Goal: Task Accomplishment & Management: Manage account settings

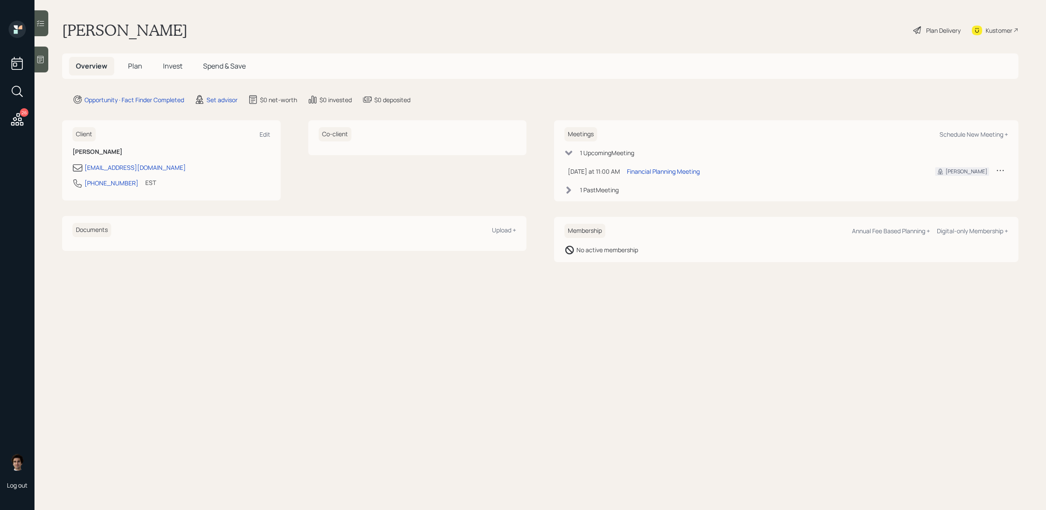
click at [1010, 27] on div "Kustomer" at bounding box center [999, 30] width 27 height 9
click at [208, 95] on div "Set advisor" at bounding box center [222, 99] width 31 height 9
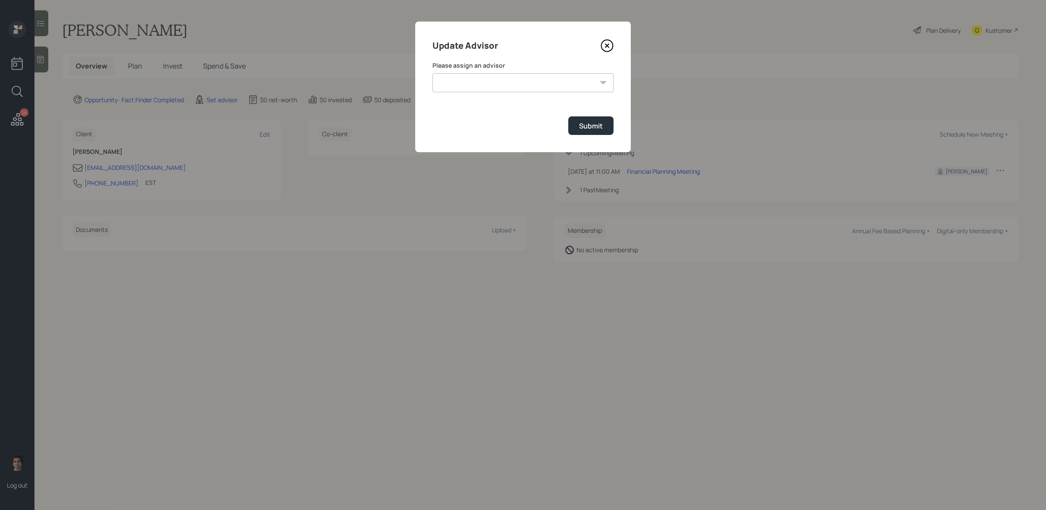
click at [525, 80] on select "James DiStasi Robby Grisanti Jonah Coleman Tyler End Treva Nostdahl Eric Schwar…" at bounding box center [523, 82] width 181 height 19
select select "59554aeb-d739-4552-90b9-0d27d70b4bf7"
click at [433, 73] on select "James DiStasi Robby Grisanti Jonah Coleman Tyler End Treva Nostdahl Eric Schwar…" at bounding box center [523, 82] width 181 height 19
click at [597, 124] on div "Submit" at bounding box center [591, 125] width 24 height 9
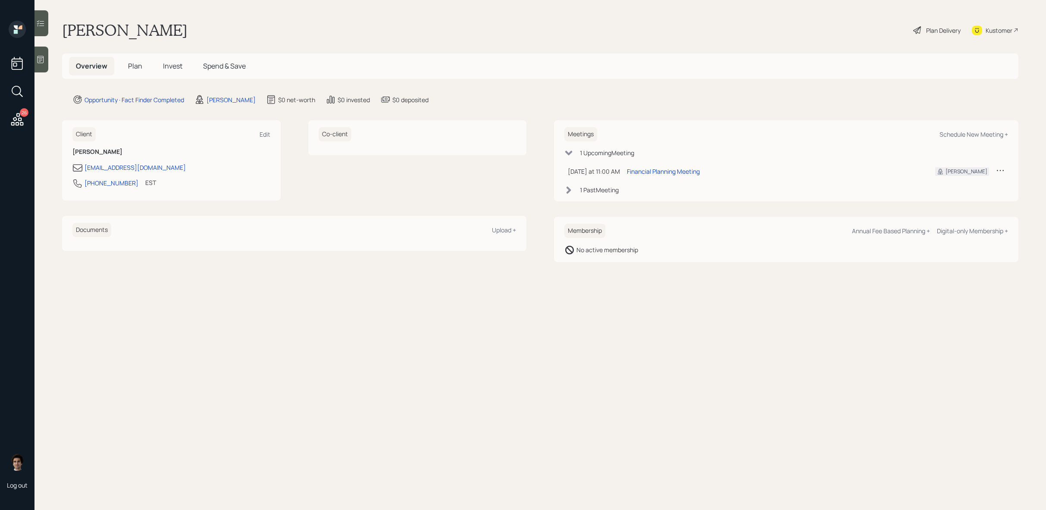
click at [47, 56] on div at bounding box center [41, 60] width 14 height 26
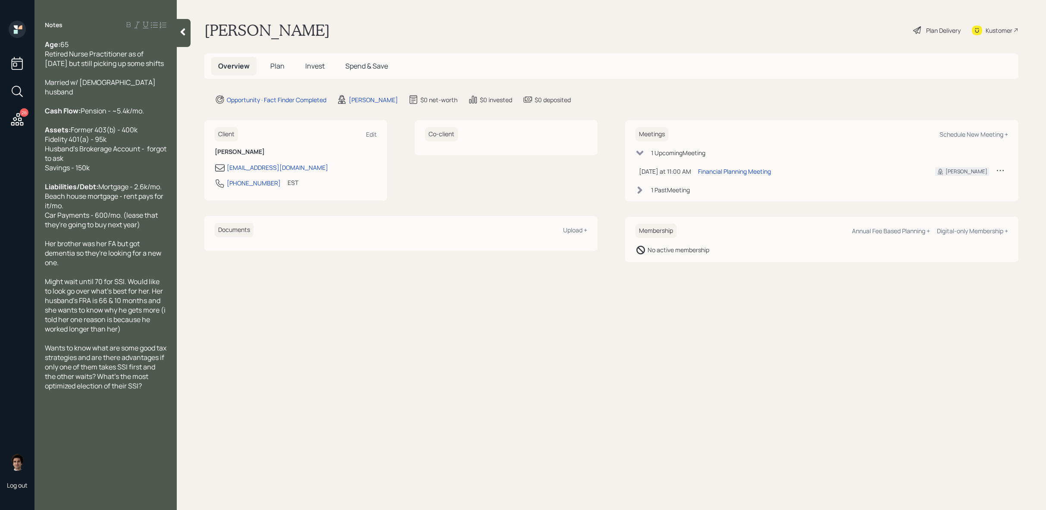
click at [954, 30] on div "Plan Delivery" at bounding box center [943, 30] width 34 height 9
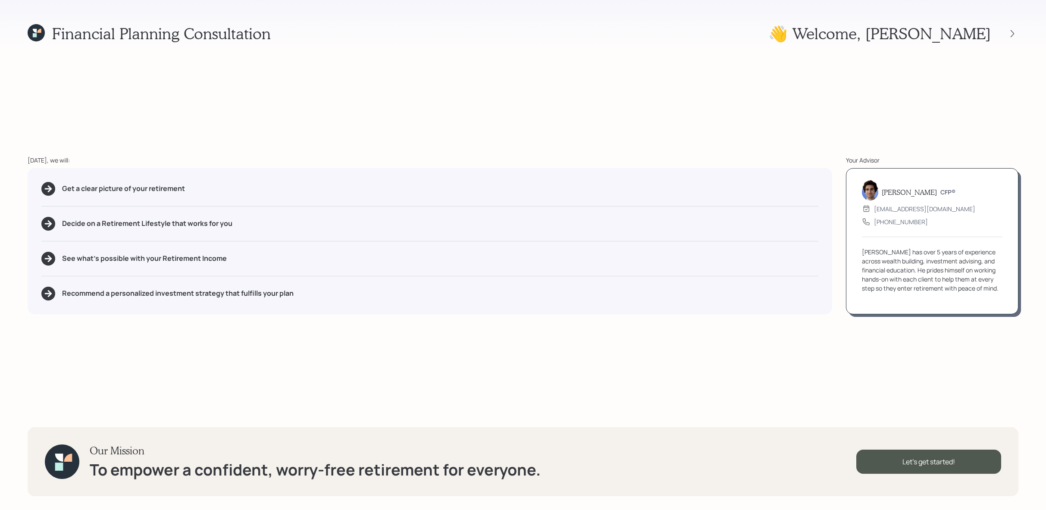
click at [40, 36] on icon at bounding box center [36, 32] width 17 height 17
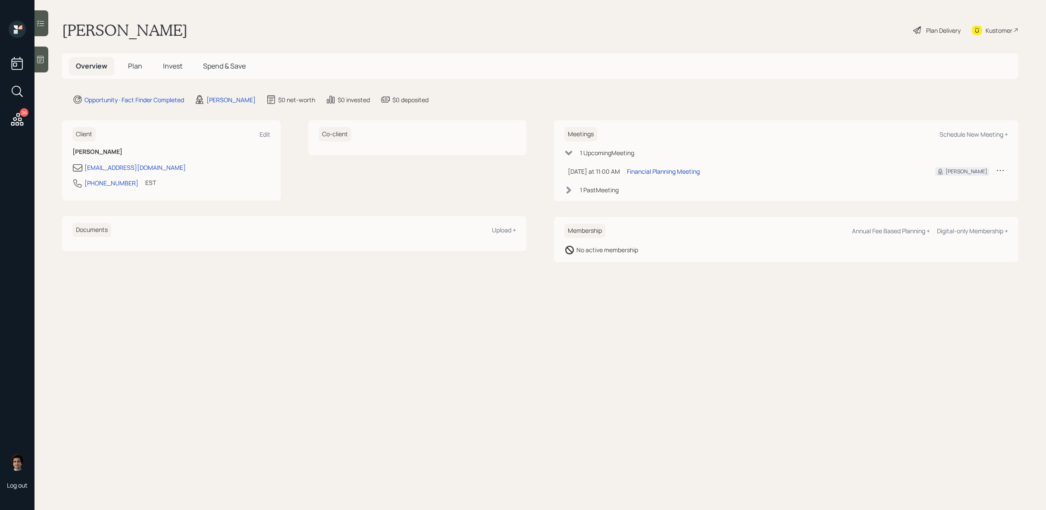
click at [40, 36] on main "Joanne Camarta Plan Delivery Kustomer Overview Plan Invest Spend & Save Opportu…" at bounding box center [540, 255] width 1012 height 510
click at [142, 65] on h5 "Plan" at bounding box center [135, 66] width 28 height 19
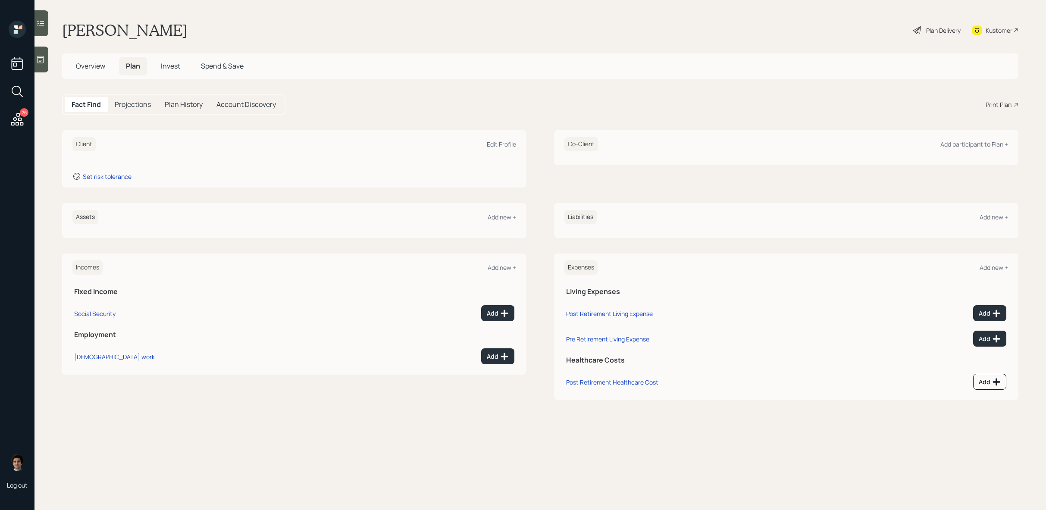
click at [85, 69] on span "Overview" at bounding box center [90, 65] width 29 height 9
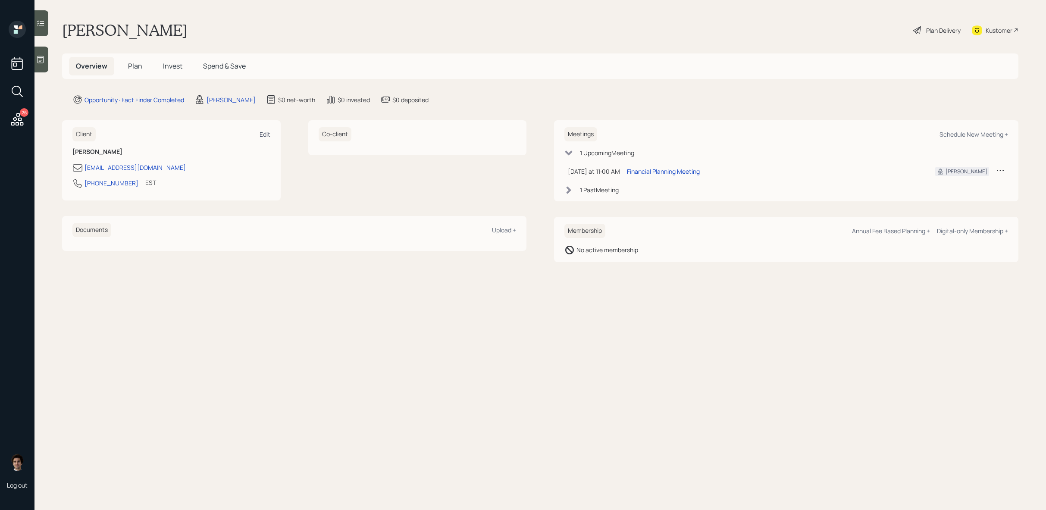
click at [260, 133] on div "Edit" at bounding box center [265, 134] width 11 height 8
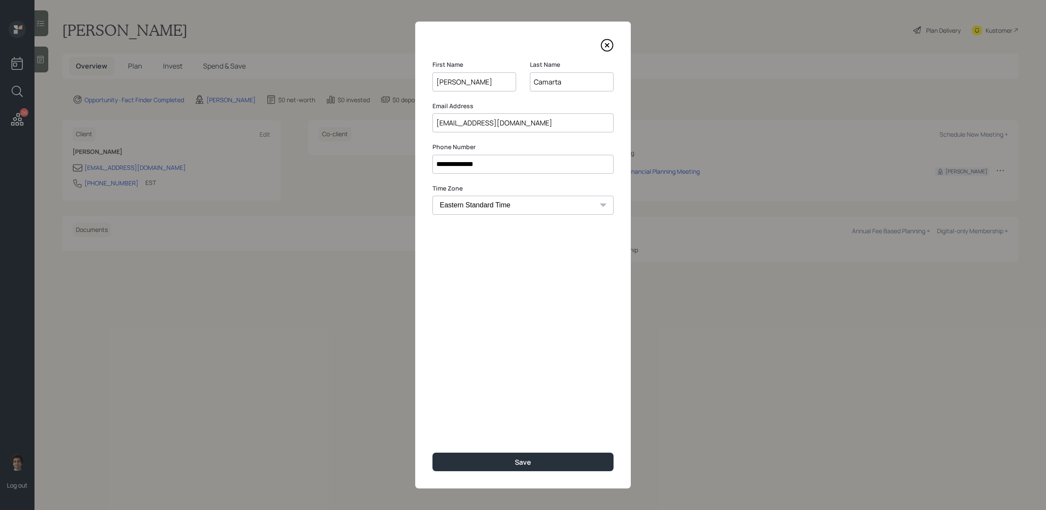
click at [557, 82] on input "Camarta" at bounding box center [572, 81] width 84 height 19
type input "[PERSON_NAME]"
click at [500, 460] on button "Save" at bounding box center [523, 462] width 181 height 19
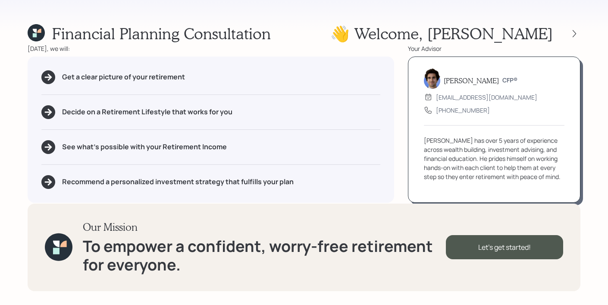
click at [30, 34] on icon at bounding box center [36, 32] width 17 height 17
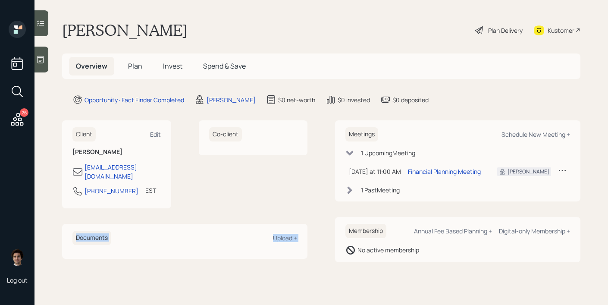
drag, startPoint x: 352, startPoint y: 105, endPoint x: 250, endPoint y: 134, distance: 106.3
click at [250, 134] on main "[PERSON_NAME] Plan Delivery Kustomer Overview Plan Invest Spend & Save Opportun…" at bounding box center [321, 152] width 574 height 305
click at [38, 60] on icon at bounding box center [40, 59] width 9 height 9
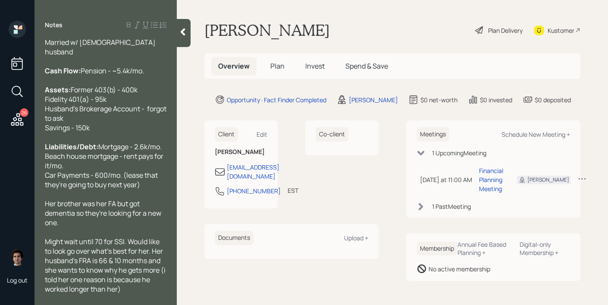
scroll to position [77, 0]
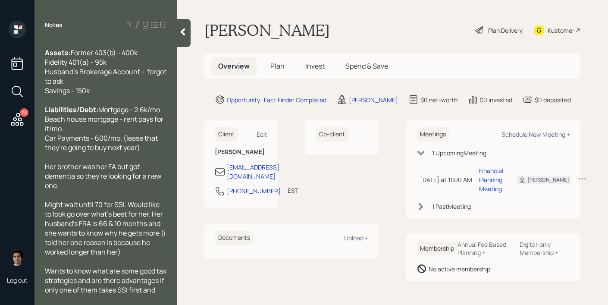
click at [401, 7] on main "Joanne Camarta Plan Delivery Kustomer Overview Plan Invest Spend & Save Opportu…" at bounding box center [392, 152] width 431 height 305
click at [383, 11] on main "Joanne Camarta Plan Delivery Kustomer Overview Plan Invest Spend & Save Opportu…" at bounding box center [392, 152] width 431 height 305
click at [392, 17] on main "Joanne Camarta Plan Delivery Kustomer Overview Plan Invest Spend & Save Opportu…" at bounding box center [392, 152] width 431 height 305
click at [389, 22] on div "Joanne Camarta Plan Delivery Kustomer" at bounding box center [392, 30] width 376 height 19
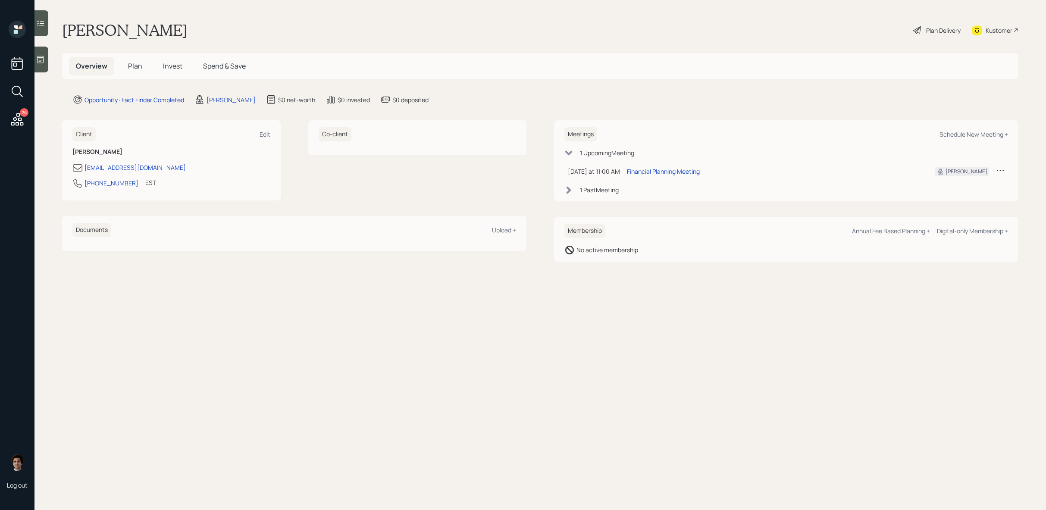
click at [950, 28] on div "Plan Delivery" at bounding box center [943, 30] width 34 height 9
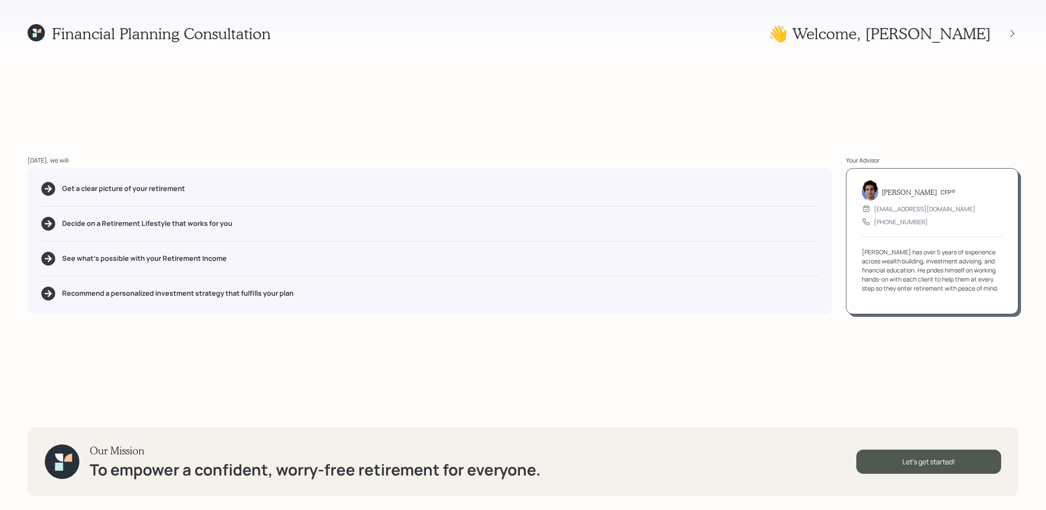
click at [198, 187] on div "Get a clear picture of your retirement" at bounding box center [429, 189] width 777 height 14
drag, startPoint x: 198, startPoint y: 196, endPoint x: 80, endPoint y: 176, distance: 119.8
click at [80, 176] on div "Get a clear picture of your retirement Decide on a Retirement Lifestyle that wo…" at bounding box center [430, 241] width 805 height 146
click at [134, 195] on div "Get a clear picture of your retirement" at bounding box center [429, 189] width 777 height 14
drag, startPoint x: 170, startPoint y: 224, endPoint x: 102, endPoint y: 224, distance: 68.1
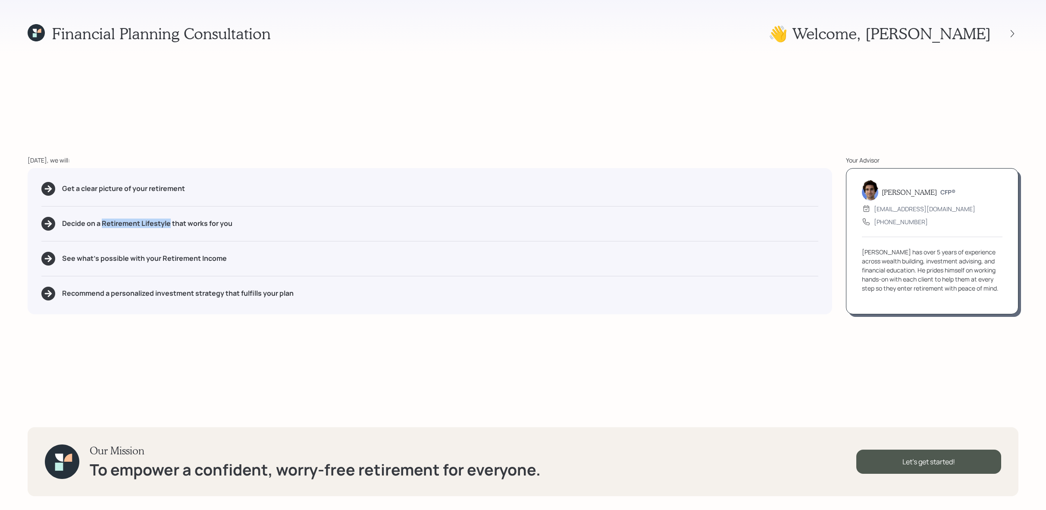
click at [102, 224] on h5 "Decide on a Retirement Lifestyle that works for you" at bounding box center [147, 223] width 170 height 8
click at [227, 264] on div "See what's possible with your Retirement Income" at bounding box center [429, 259] width 777 height 14
drag, startPoint x: 230, startPoint y: 259, endPoint x: 161, endPoint y: 262, distance: 69.1
click at [161, 262] on div "See what's possible with your Retirement Income" at bounding box center [429, 259] width 777 height 14
click at [281, 335] on div "Financial Planning Consultation 👋 Welcome , Joanne Today, we will: Get a clear …" at bounding box center [523, 255] width 1046 height 510
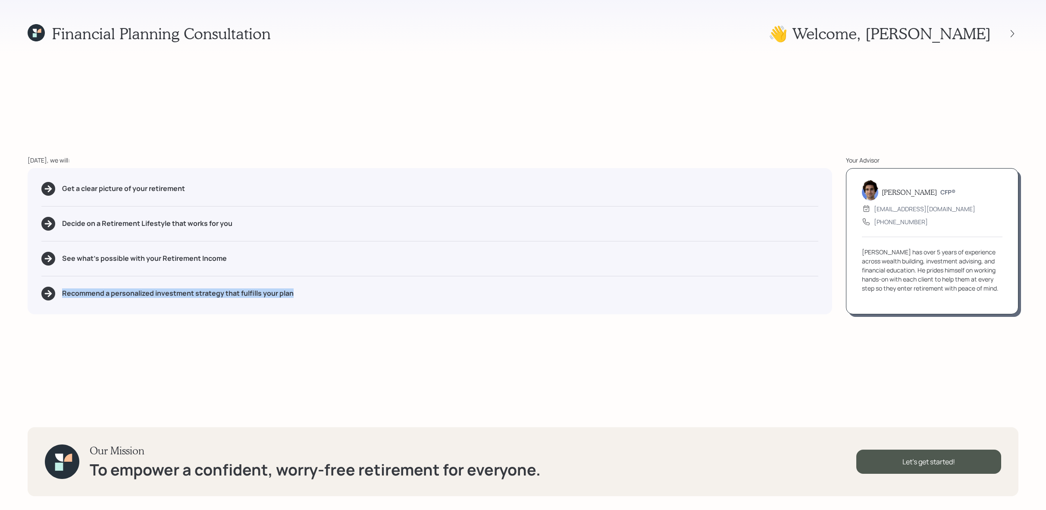
drag, startPoint x: 297, startPoint y: 294, endPoint x: 58, endPoint y: 296, distance: 238.9
click at [56, 296] on div "Recommend a personalized investment strategy that fulfills your plan" at bounding box center [429, 294] width 777 height 14
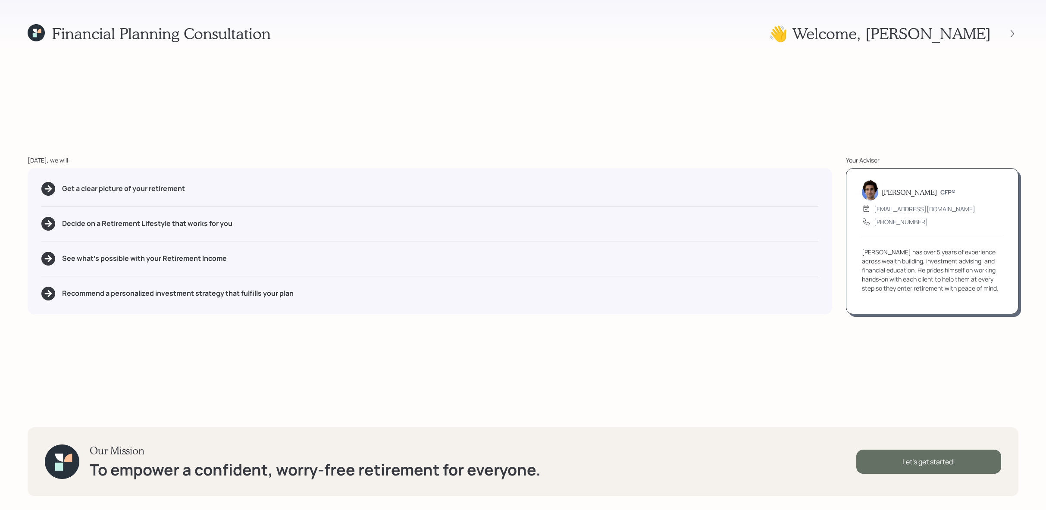
click at [927, 461] on div "Let's get started!" at bounding box center [928, 462] width 145 height 24
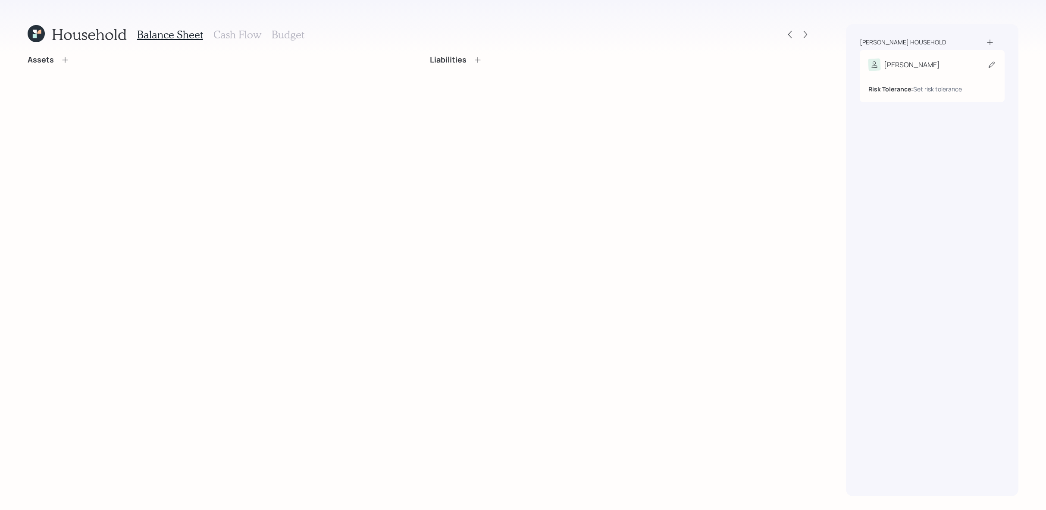
click at [910, 65] on div "Joanne" at bounding box center [932, 65] width 128 height 12
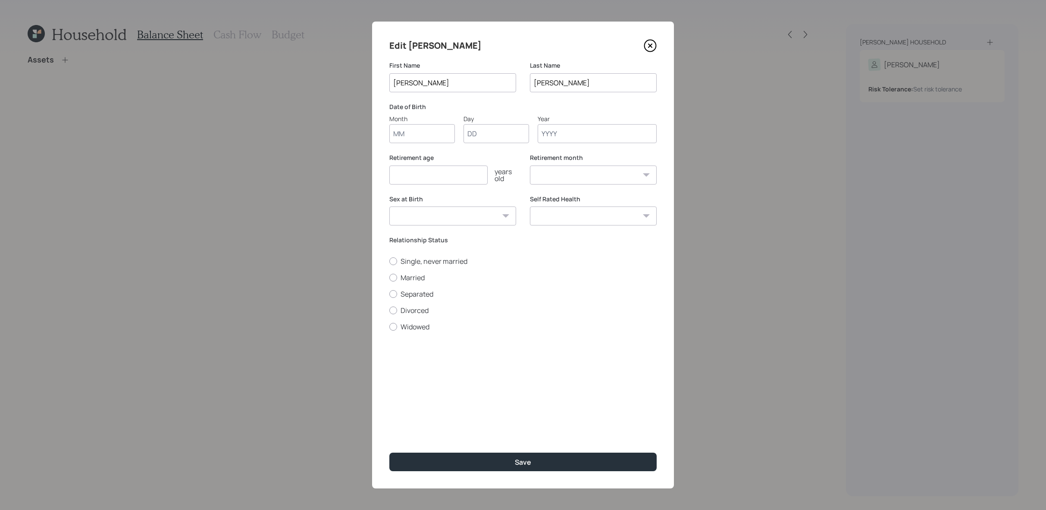
click at [445, 135] on input "Month" at bounding box center [422, 133] width 66 height 19
type input "-"
type input "09"
type input "03"
type input "1960"
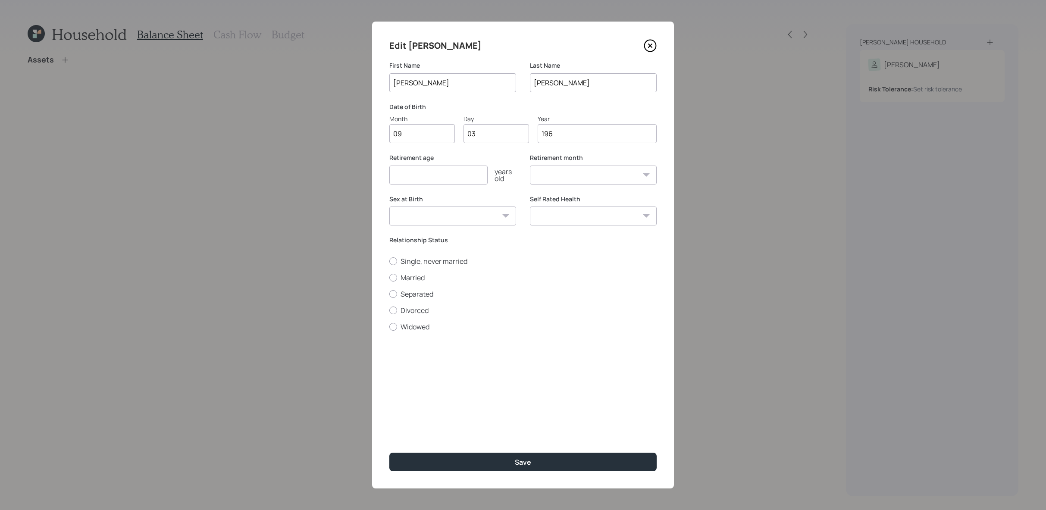
select select "9"
type input "1960"
click at [463, 174] on input "number" at bounding box center [438, 175] width 98 height 19
type input "65"
click at [603, 188] on div "Retirement month January February March April May June July August September Oc…" at bounding box center [593, 174] width 127 height 41
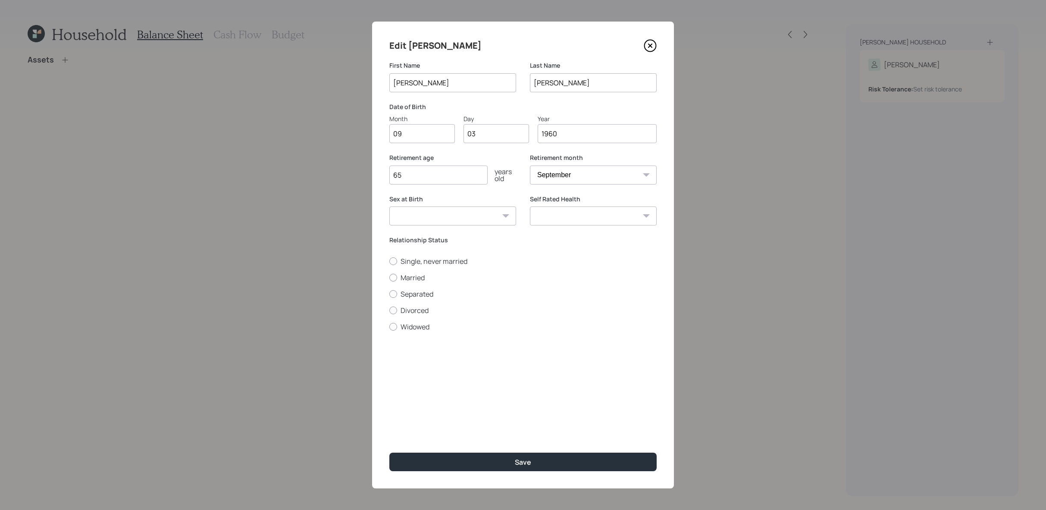
click at [611, 172] on select "January February March April May June July August September October November De…" at bounding box center [593, 175] width 127 height 19
click at [530, 166] on select "January February March April May June July August September October November De…" at bounding box center [593, 175] width 127 height 19
click at [548, 179] on select "January February March April May June July August September October November De…" at bounding box center [593, 175] width 127 height 19
select select "8"
click at [530, 166] on select "January February March April May June July August September October November De…" at bounding box center [593, 175] width 127 height 19
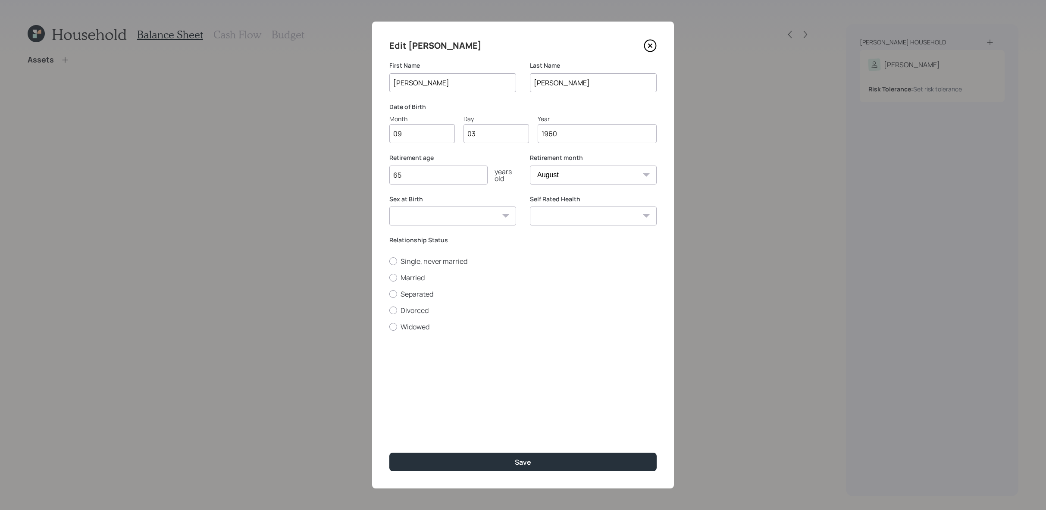
click at [488, 219] on select "Male Female Other / Prefer not to say" at bounding box center [452, 216] width 127 height 19
select select "female"
click at [389, 207] on select "Male Female Other / Prefer not to say" at bounding box center [452, 216] width 127 height 19
click at [549, 213] on select "Excellent Very Good Good Fair Poor" at bounding box center [593, 216] width 127 height 19
select select "excellent"
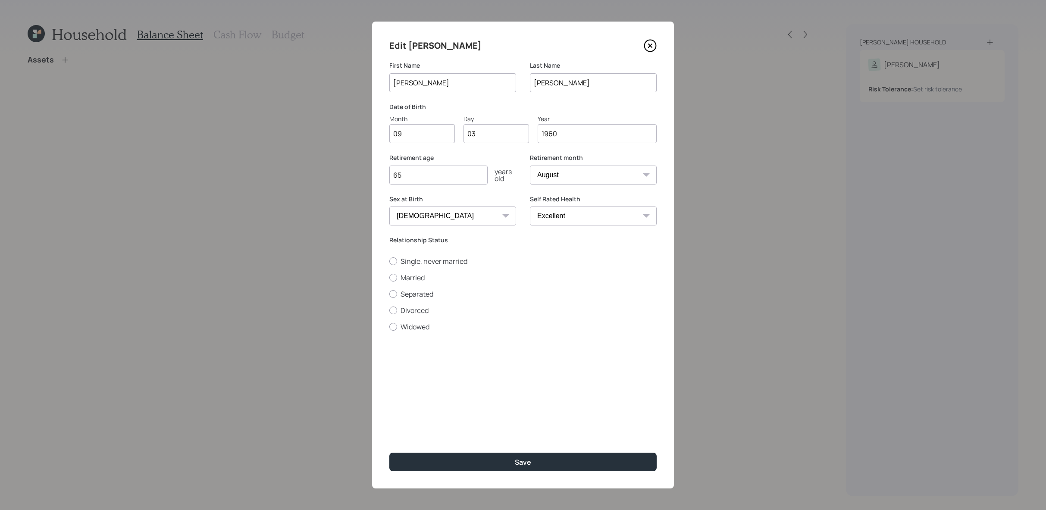
click at [530, 207] on select "Excellent Very Good Good Fair Poor" at bounding box center [593, 216] width 127 height 19
click at [412, 280] on label "Married" at bounding box center [522, 277] width 267 height 9
click at [389, 278] on input "Married" at bounding box center [389, 277] width 0 height 0
radio input "true"
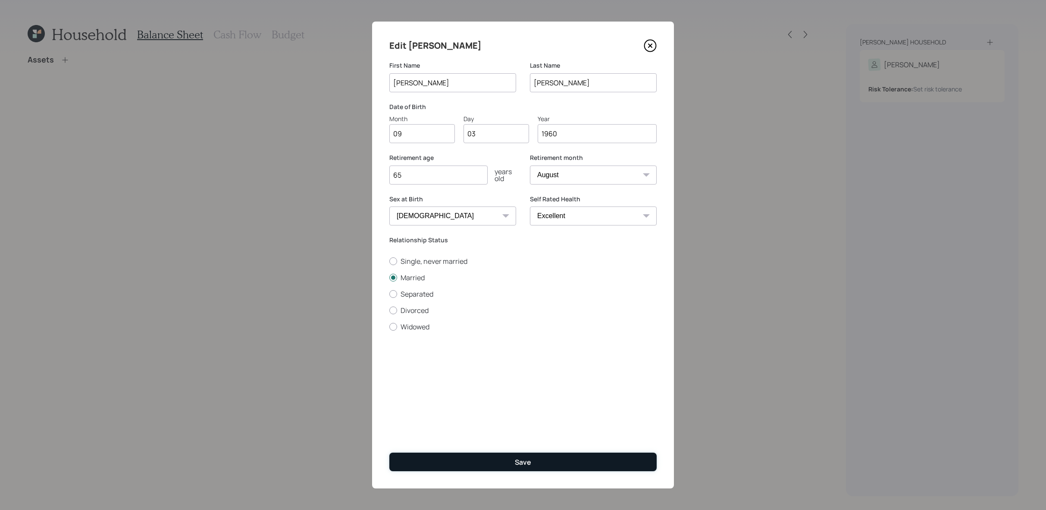
click at [581, 458] on button "Save" at bounding box center [522, 462] width 267 height 19
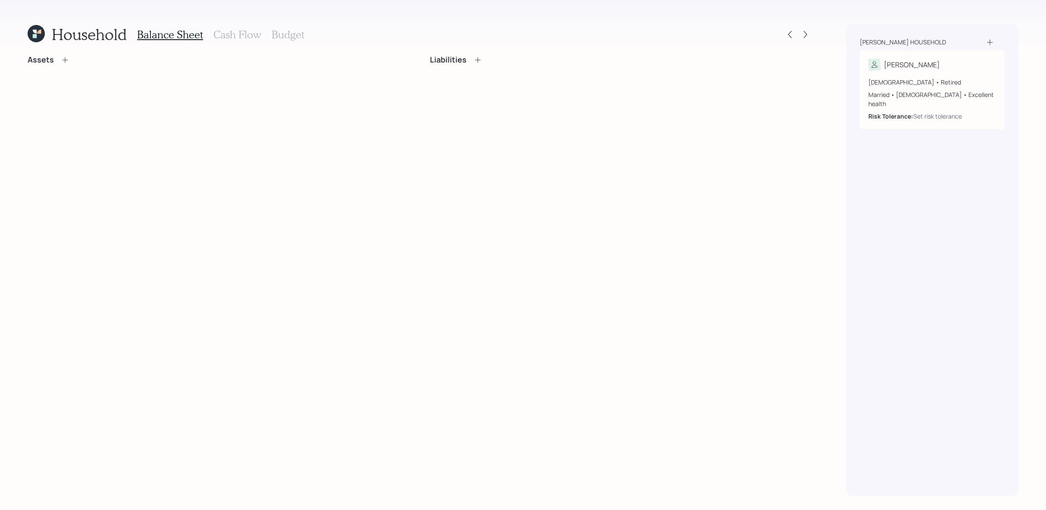
click at [989, 41] on icon at bounding box center [990, 42] width 9 height 9
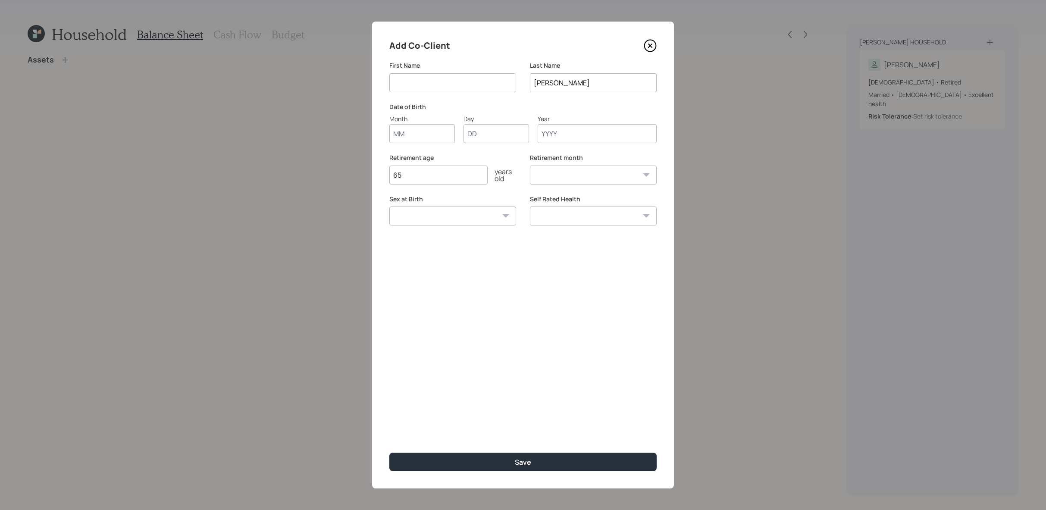
click at [441, 87] on input at bounding box center [452, 82] width 127 height 19
type input "Ronald"
click at [434, 137] on input "Month" at bounding box center [422, 133] width 66 height 19
type input "09"
type input "24"
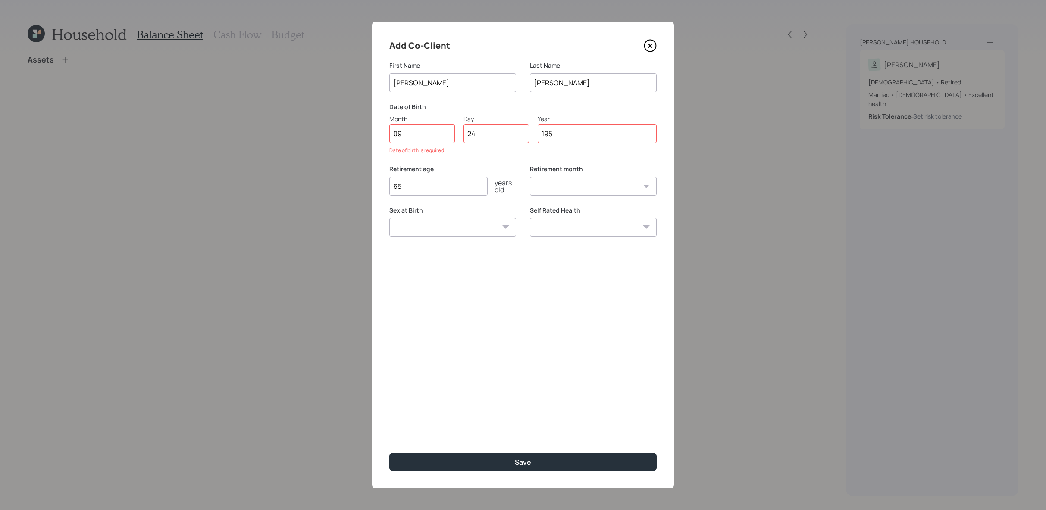
type input "1959"
select select "9"
type input "1959"
click at [447, 174] on input "65" at bounding box center [438, 175] width 98 height 19
type input "66"
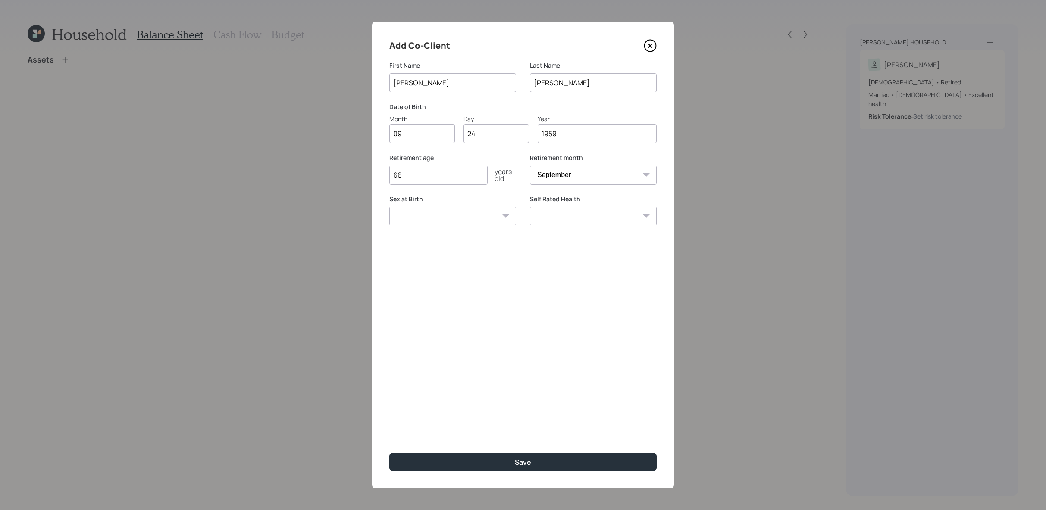
click at [633, 190] on div "Retirement month January February March April May June July August September Oc…" at bounding box center [593, 174] width 127 height 41
click at [630, 186] on div "Retirement month January February March April May June July August September Oc…" at bounding box center [593, 174] width 127 height 41
click at [630, 178] on select "January February March April May June July August September October November De…" at bounding box center [593, 175] width 127 height 19
click at [624, 168] on select "January February March April May June July August September October November De…" at bounding box center [593, 175] width 127 height 19
select select "11"
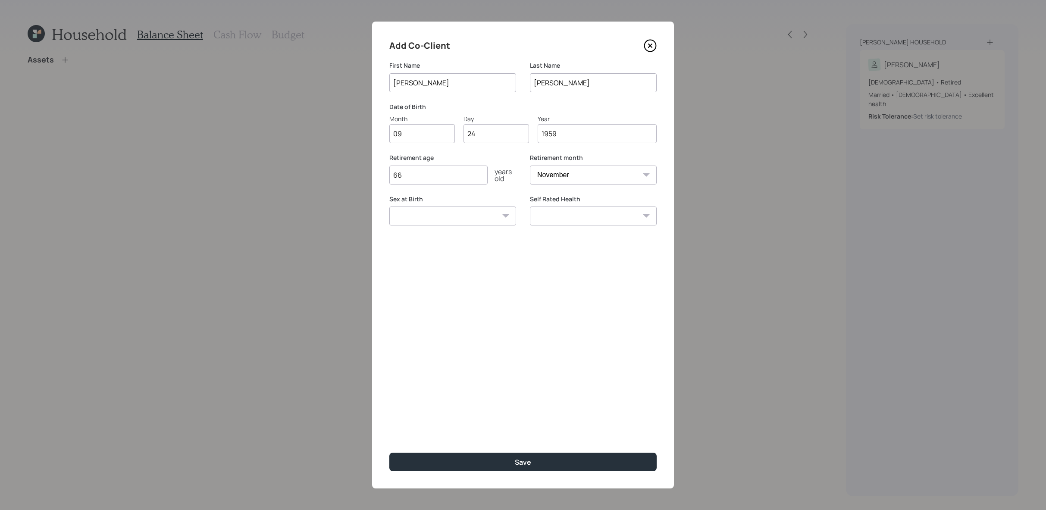
click at [530, 166] on select "January February March April May June July August September October November De…" at bounding box center [593, 175] width 127 height 19
click at [477, 223] on select "Male Female Other / Prefer not to say" at bounding box center [452, 216] width 127 height 19
select select "male"
click at [389, 207] on select "Male Female Other / Prefer not to say" at bounding box center [452, 216] width 127 height 19
click at [627, 222] on select "Excellent Very Good Good Fair Poor" at bounding box center [593, 216] width 127 height 19
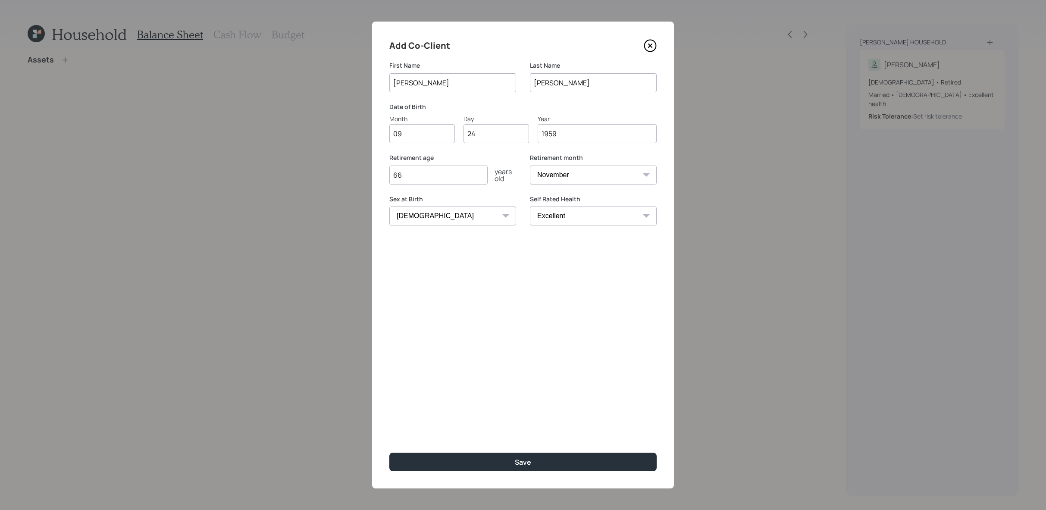
click at [530, 207] on select "Excellent Very Good Good Fair Poor" at bounding box center [593, 216] width 127 height 19
click at [594, 226] on div "Self Rated Health Excellent Very Good Good Fair Poor" at bounding box center [593, 215] width 127 height 41
click at [594, 215] on select "Excellent Very Good Good Fair Poor" at bounding box center [593, 216] width 127 height 19
select select "very_good"
click at [530, 207] on select "Excellent Very Good Good Fair Poor" at bounding box center [593, 216] width 127 height 19
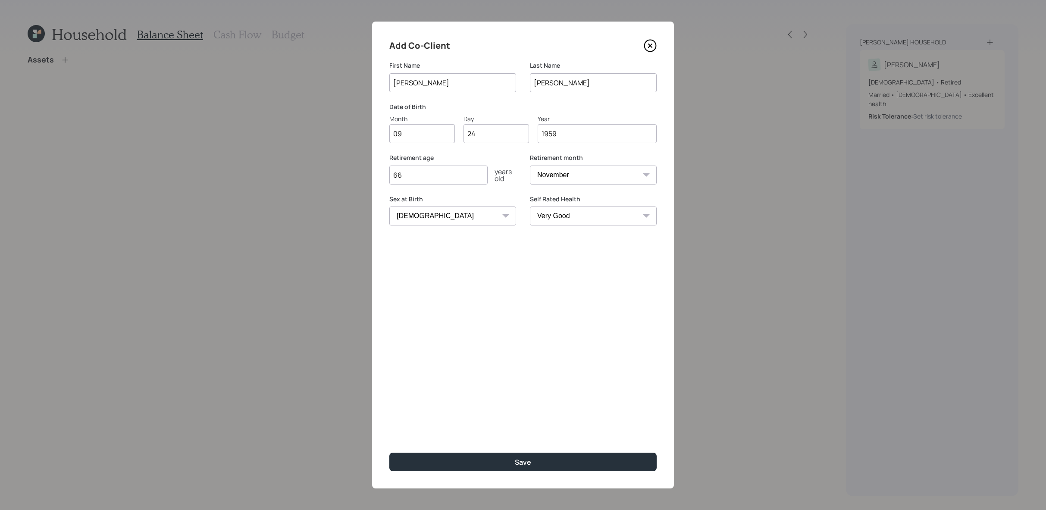
click at [586, 440] on div "Add Co-Client First Name Ronald Last Name Camarda Date of Birth Month 09 Day 24…" at bounding box center [523, 255] width 302 height 467
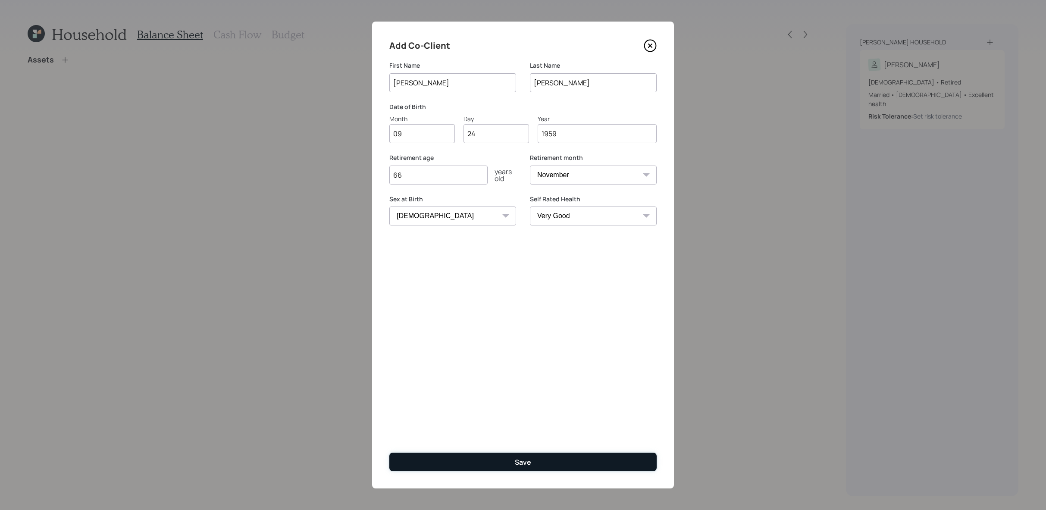
click at [587, 463] on button "Save" at bounding box center [522, 462] width 267 height 19
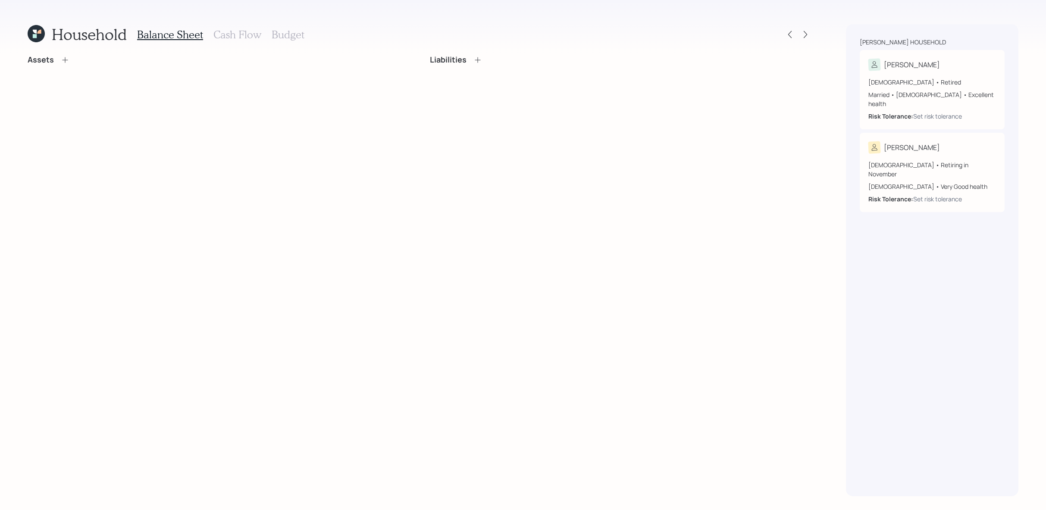
click at [65, 63] on icon at bounding box center [65, 60] width 9 height 9
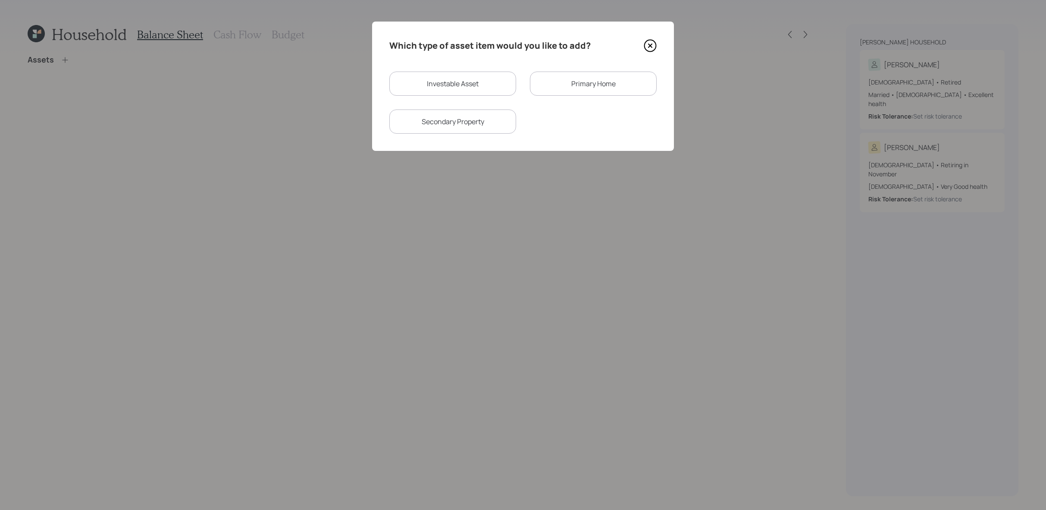
click at [429, 72] on div "Investable Asset" at bounding box center [452, 84] width 127 height 24
select select "taxable"
select select "balanced"
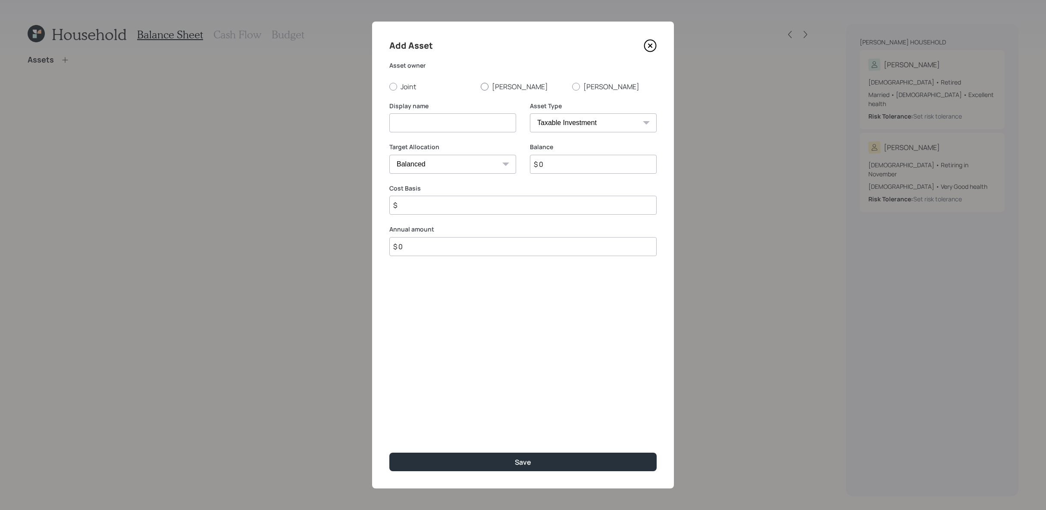
click at [497, 85] on label "Joanne" at bounding box center [523, 86] width 85 height 9
click at [481, 86] on input "Joanne" at bounding box center [480, 86] width 0 height 0
radio input "true"
click at [610, 137] on div "Asset Type SEP IRA IRA Roth IRA 401(k) Roth 401(k) 403(b) Roth 403(b) 457(b) Ro…" at bounding box center [593, 122] width 127 height 41
click at [605, 124] on select "SEP IRA IRA Roth IRA 401(k) Roth 401(k) 403(b) Roth 403(b) 457(b) Roth 457(b) H…" at bounding box center [593, 122] width 127 height 19
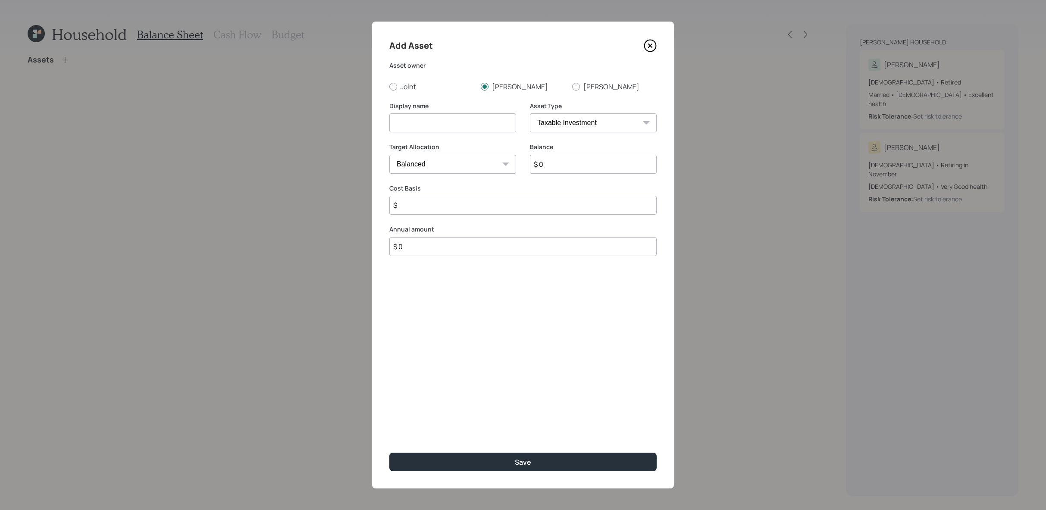
select select "public_school_sponsored"
click at [530, 113] on select "SEP IRA IRA Roth IRA 401(k) Roth 401(k) 403(b) Roth 403(b) 457(b) Roth 457(b) H…" at bounding box center [593, 122] width 127 height 19
click at [419, 128] on input at bounding box center [452, 122] width 127 height 19
type input "Joanne's Former 403(b)"
click at [575, 176] on div "Balance $ 0" at bounding box center [593, 163] width 127 height 41
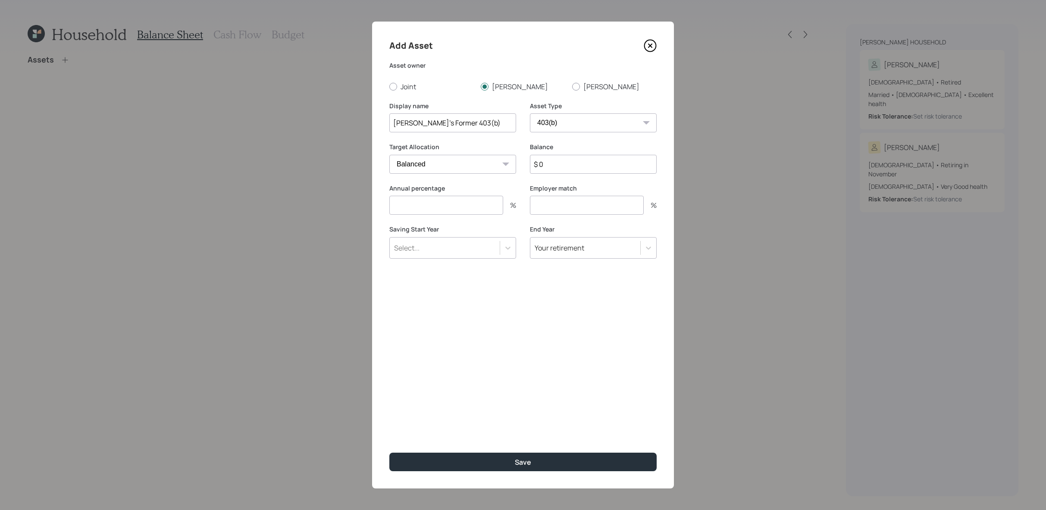
click at [577, 168] on input "$ 0" at bounding box center [593, 164] width 127 height 19
type input "$ 400,000"
type input "0"
click at [389, 453] on button "Save" at bounding box center [522, 462] width 267 height 19
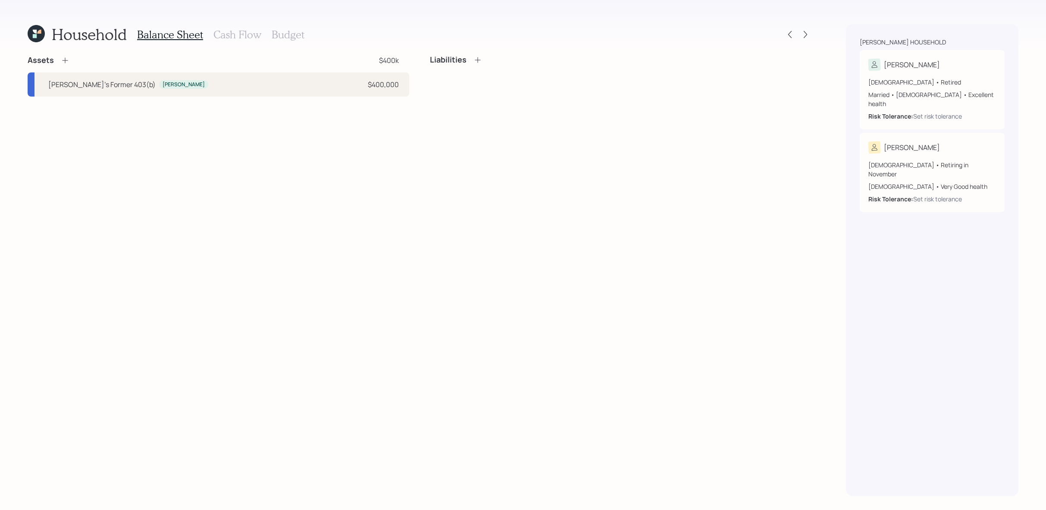
click at [57, 61] on div "Assets" at bounding box center [49, 60] width 42 height 10
click at [60, 61] on div "Assets" at bounding box center [49, 60] width 42 height 10
click at [64, 63] on icon at bounding box center [65, 60] width 9 height 9
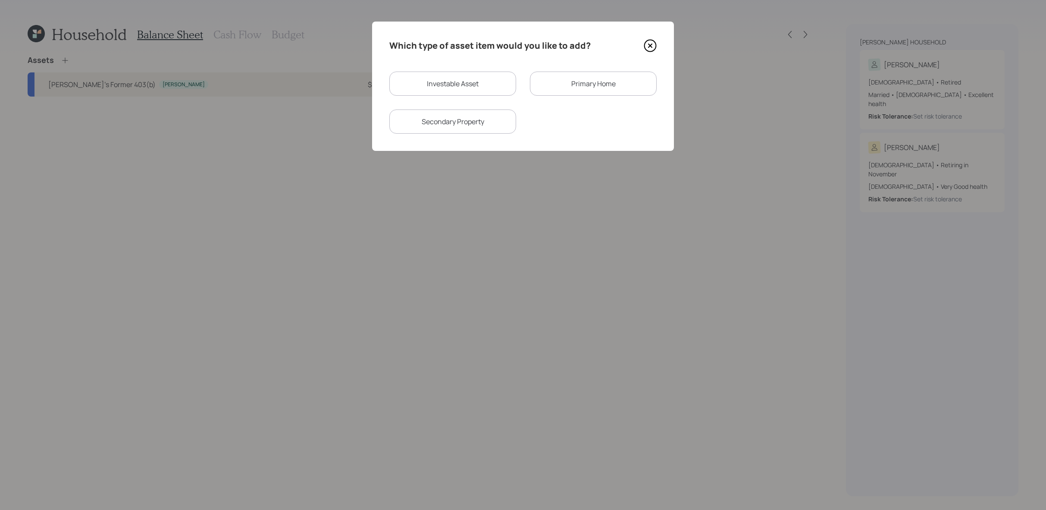
click at [477, 81] on div "Investable Asset" at bounding box center [452, 84] width 127 height 24
select select "taxable"
select select "balanced"
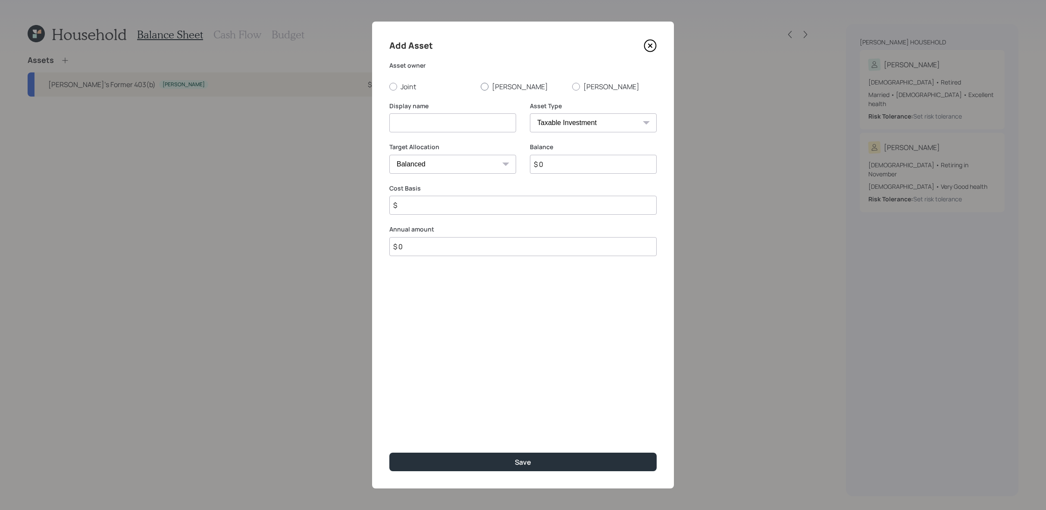
click at [504, 82] on label "Joanne" at bounding box center [523, 86] width 85 height 9
click at [481, 86] on input "Joanne" at bounding box center [480, 86] width 0 height 0
radio input "true"
click at [496, 129] on input at bounding box center [452, 122] width 127 height 19
type input "Joanne's Former 401(a)"
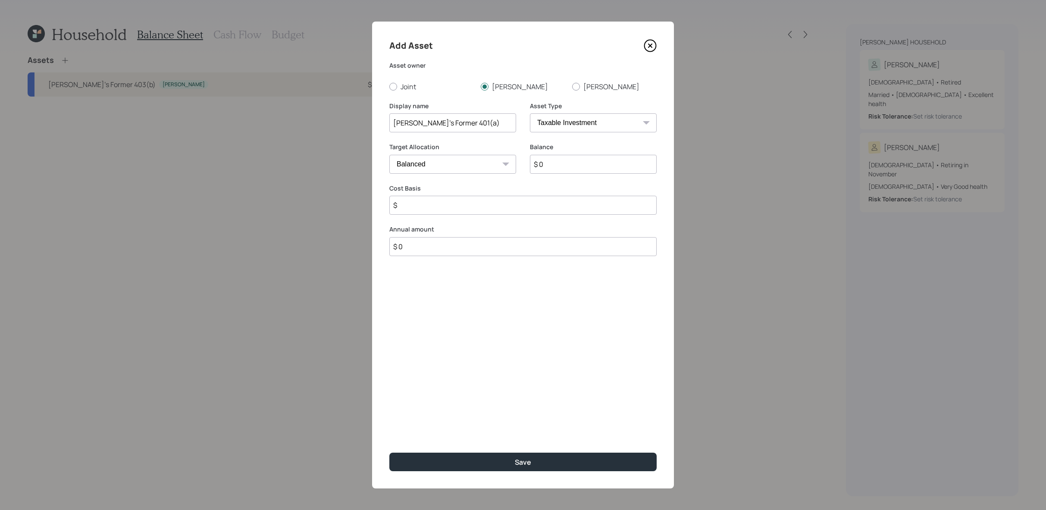
click at [612, 121] on select "SEP IRA IRA Roth IRA 401(k) Roth 401(k) 403(b) Roth 403(b) 457(b) Roth 457(b) H…" at bounding box center [593, 122] width 127 height 19
select select "company_sponsored"
click at [530, 113] on select "SEP IRA IRA Roth IRA 401(k) Roth 401(k) 403(b) Roth 403(b) 457(b) Roth 457(b) H…" at bounding box center [593, 122] width 127 height 19
click at [614, 172] on input "$ 0" at bounding box center [593, 164] width 127 height 19
type input "$ 95,000"
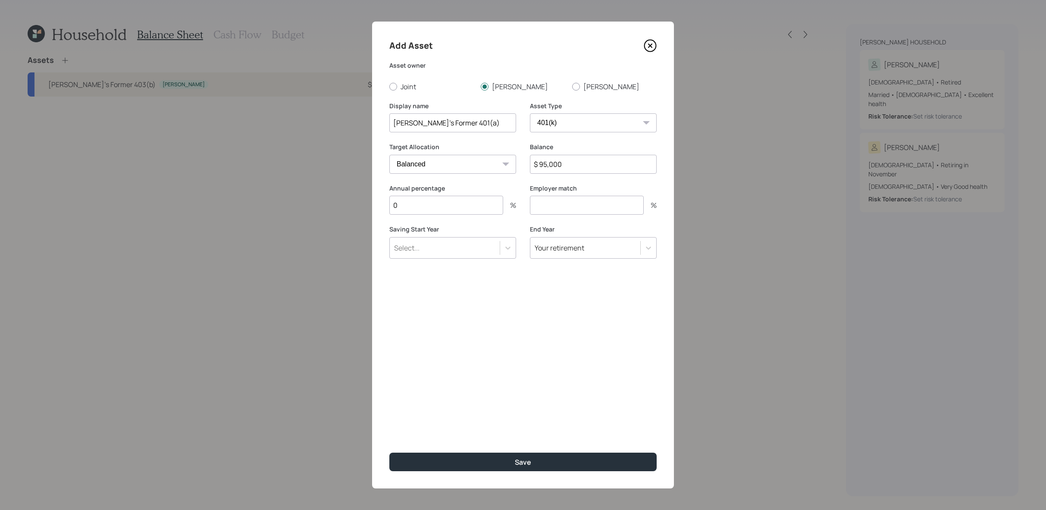
type input "0"
click at [389, 453] on button "Save" at bounding box center [522, 462] width 267 height 19
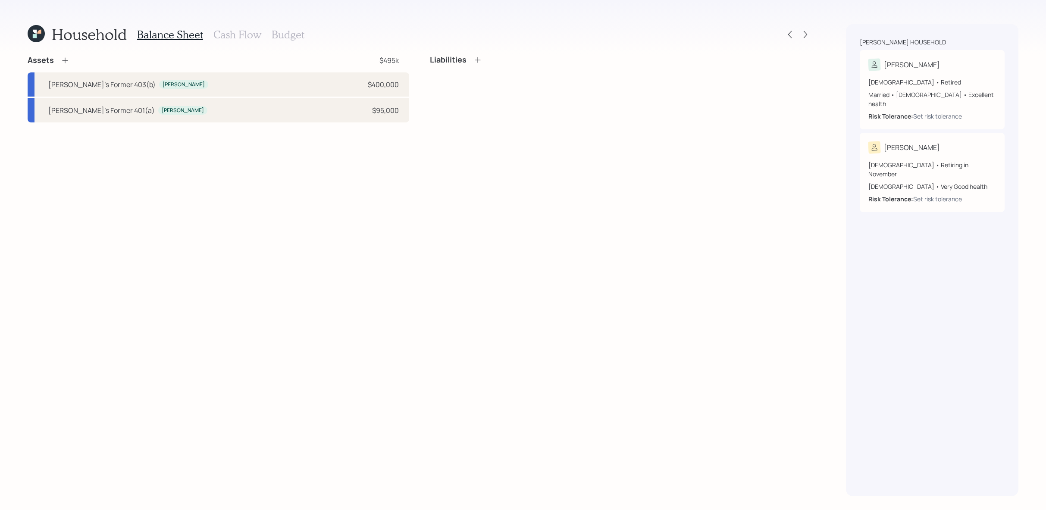
click at [61, 57] on icon at bounding box center [65, 60] width 9 height 9
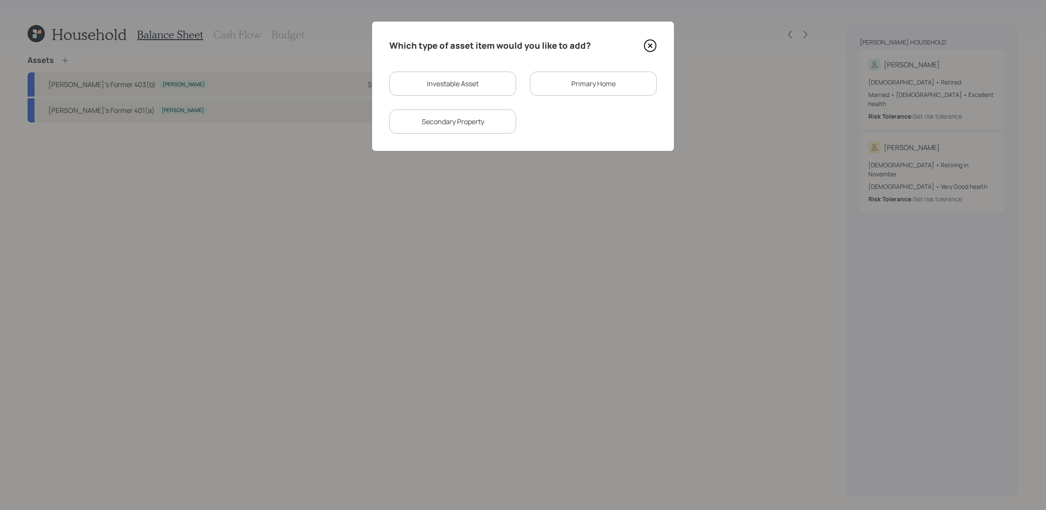
click at [444, 89] on div "Investable Asset" at bounding box center [452, 84] width 127 height 24
select select "taxable"
select select "balanced"
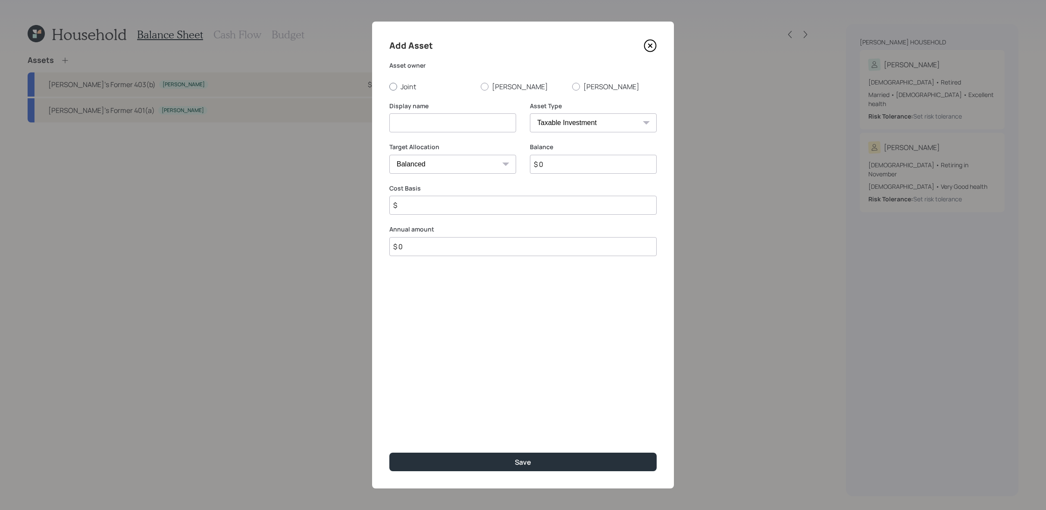
click at [472, 85] on label "Joint" at bounding box center [431, 86] width 85 height 9
click at [389, 86] on input "Joint" at bounding box center [389, 86] width 0 height 0
radio input "true"
click at [495, 85] on label "Joanne" at bounding box center [523, 86] width 85 height 9
click at [481, 86] on input "Joanne" at bounding box center [480, 86] width 0 height 0
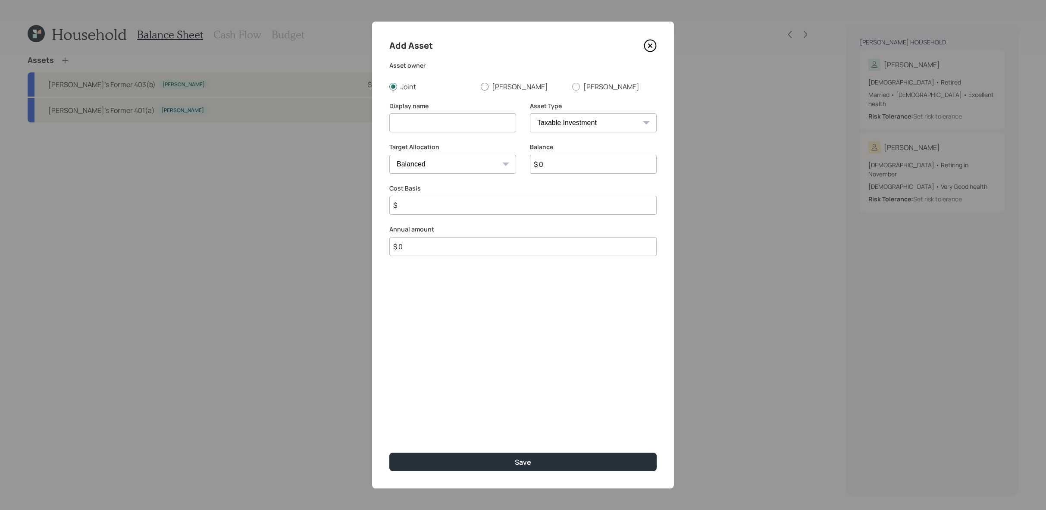
radio input "true"
click at [487, 124] on input at bounding box center [452, 122] width 127 height 19
type input "Joanne's Former 401(k)"
click at [579, 120] on select "SEP IRA IRA Roth IRA 401(k) Roth 401(k) 403(b) Roth 403(b) 457(b) Roth 457(b) H…" at bounding box center [593, 122] width 127 height 19
select select "company_sponsored"
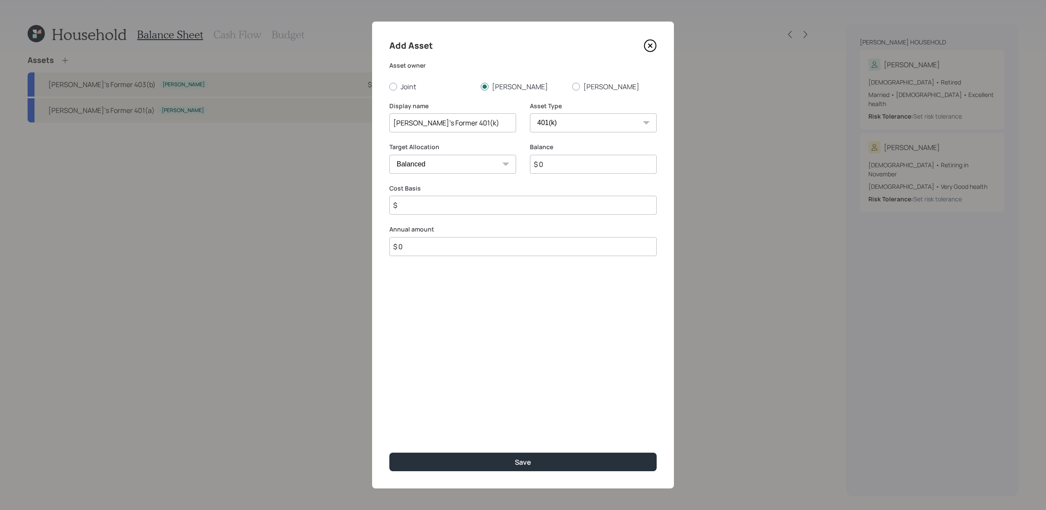
click at [530, 113] on select "SEP IRA IRA Roth IRA 401(k) Roth 401(k) 403(b) Roth 403(b) 457(b) Roth 457(b) H…" at bounding box center [593, 122] width 127 height 19
click at [602, 164] on input "$ 0" at bounding box center [593, 164] width 127 height 19
type input "$ 50,000"
type input "0"
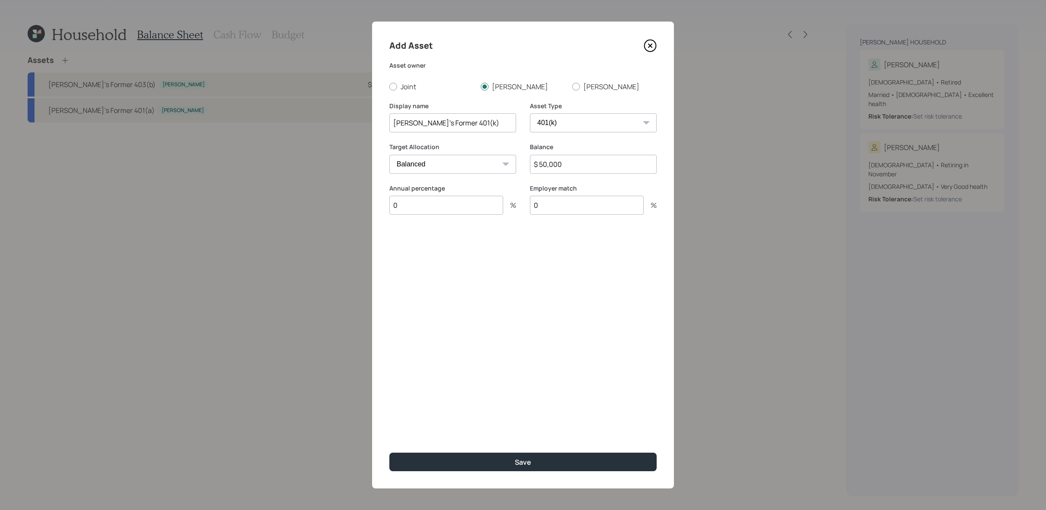
click at [389, 453] on button "Save" at bounding box center [522, 462] width 267 height 19
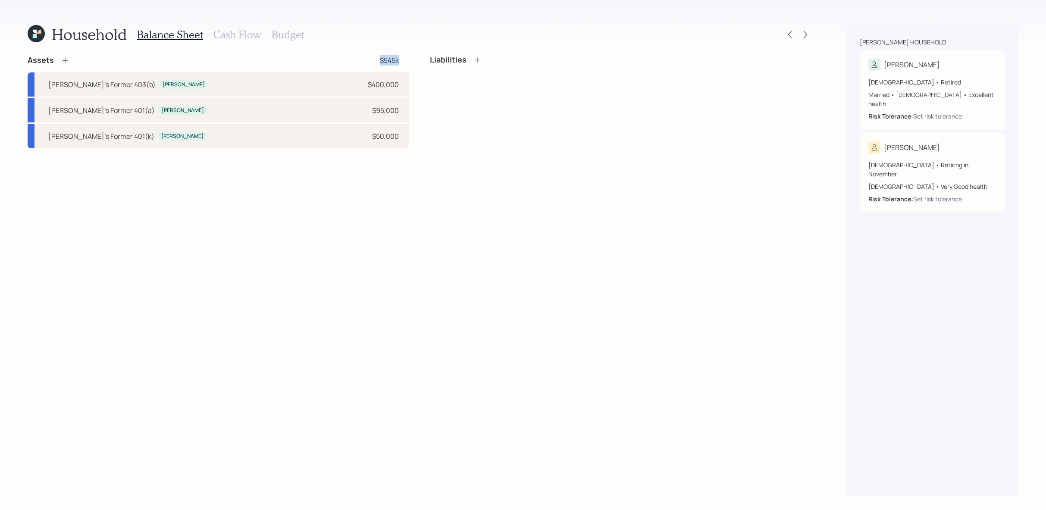
drag, startPoint x: 406, startPoint y: 61, endPoint x: 336, endPoint y: 61, distance: 69.9
click at [336, 61] on div "Assets $545k" at bounding box center [219, 60] width 382 height 10
click at [225, 213] on div "Assets $545k Joanne's Former 403(b) Joanne $400,000 Joanne's Former 401(a) Joan…" at bounding box center [420, 275] width 784 height 441
click at [65, 62] on icon at bounding box center [65, 60] width 9 height 9
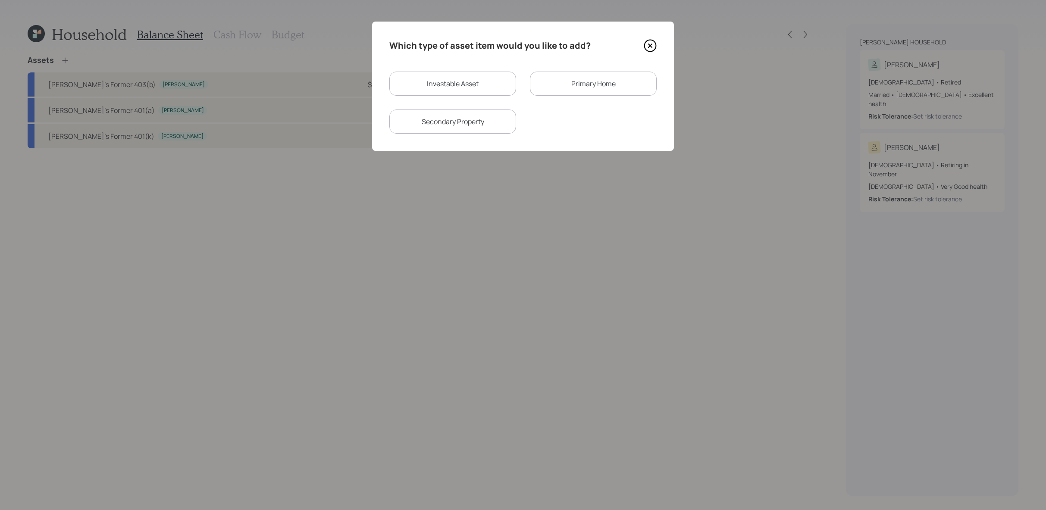
click at [497, 81] on div "Investable Asset" at bounding box center [452, 84] width 127 height 24
select select "taxable"
select select "balanced"
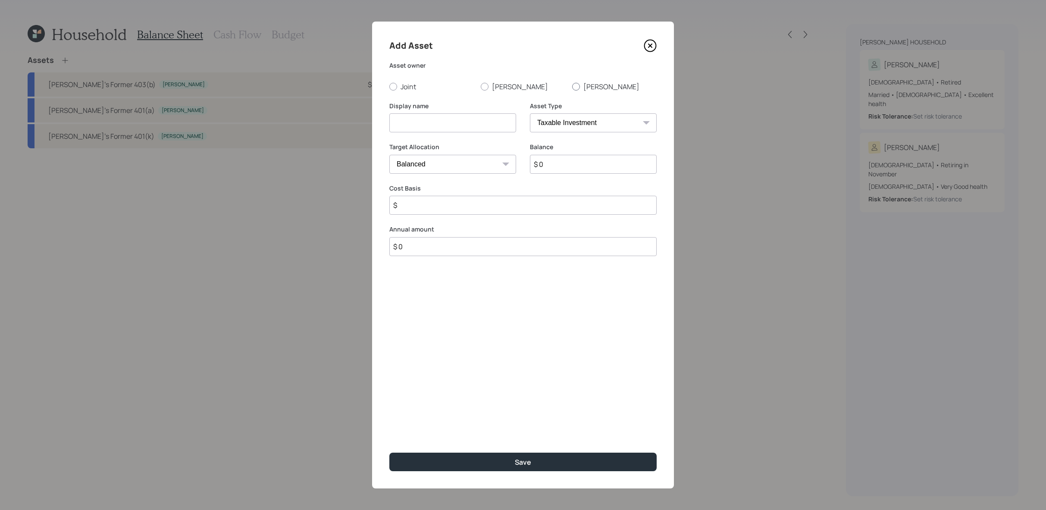
click at [590, 87] on label "Ronald" at bounding box center [614, 86] width 85 height 9
click at [572, 87] on input "Ronald" at bounding box center [572, 86] width 0 height 0
radio input "true"
click at [590, 131] on select "SEP IRA IRA Roth IRA 401(k) Roth 401(k) 403(b) Roth 403(b) 457(b) Roth 457(b) H…" at bounding box center [593, 122] width 127 height 19
select select "company_sponsored"
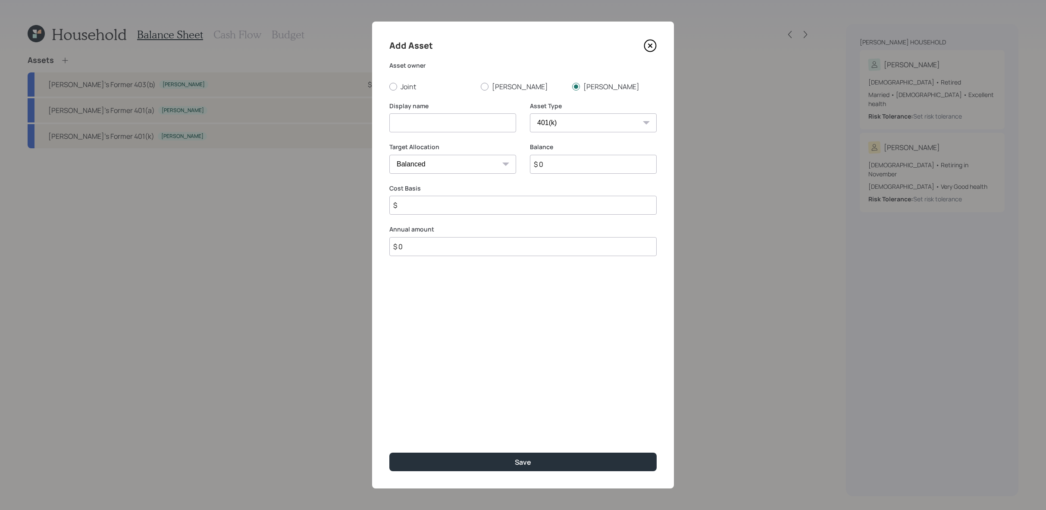
click at [530, 113] on select "SEP IRA IRA Roth IRA 401(k) Roth 401(k) 403(b) Roth 403(b) 457(b) Roth 457(b) H…" at bounding box center [593, 122] width 127 height 19
click at [468, 120] on input at bounding box center [452, 122] width 127 height 19
click at [389, 453] on button "Save" at bounding box center [522, 462] width 267 height 19
type input "Ronald's Current 401k"
drag, startPoint x: 560, startPoint y: 157, endPoint x: 560, endPoint y: 177, distance: 20.3
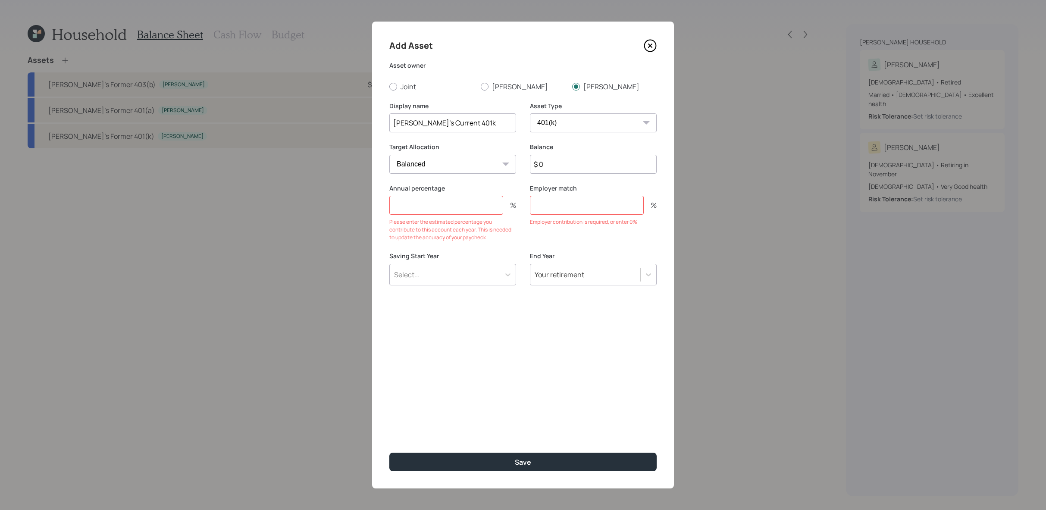
click at [560, 157] on input "$ 0" at bounding box center [593, 164] width 127 height 19
drag, startPoint x: 560, startPoint y: 177, endPoint x: 560, endPoint y: 169, distance: 7.3
click at [560, 174] on div "Balance $ 0" at bounding box center [593, 163] width 127 height 41
click at [560, 169] on input "$ 0" at bounding box center [593, 164] width 127 height 19
type input "$ 140,000"
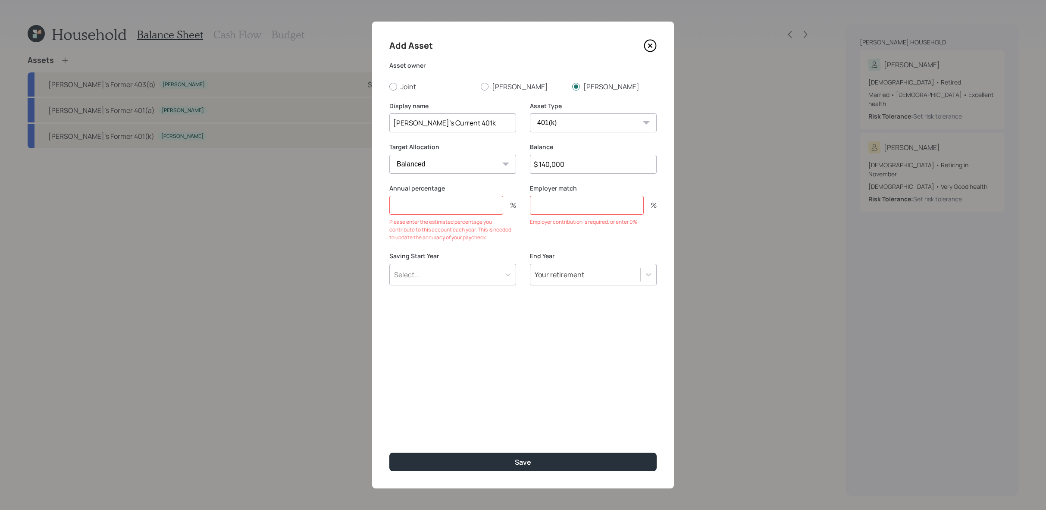
click at [495, 280] on div "Select..." at bounding box center [445, 274] width 110 height 15
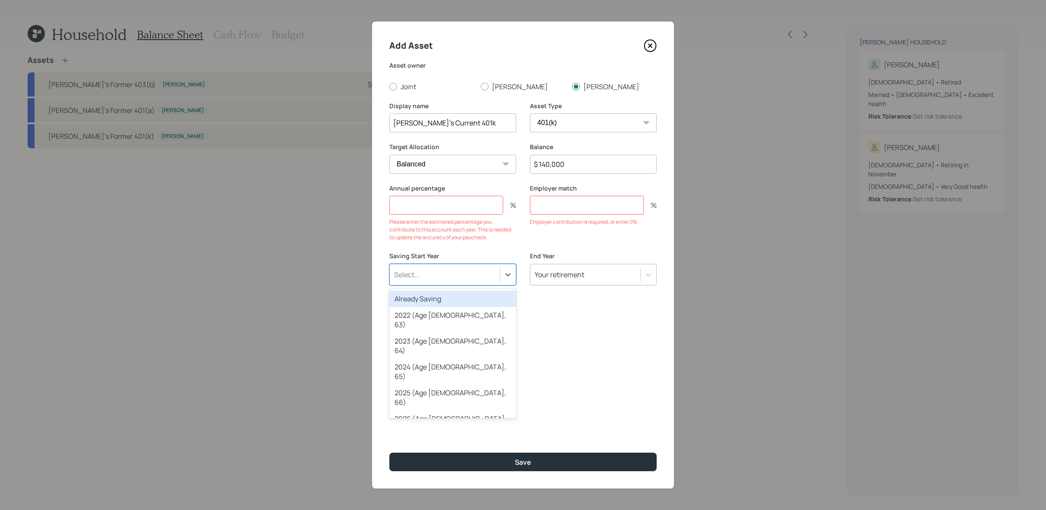
click at [476, 304] on div "Already Saving" at bounding box center [452, 299] width 127 height 16
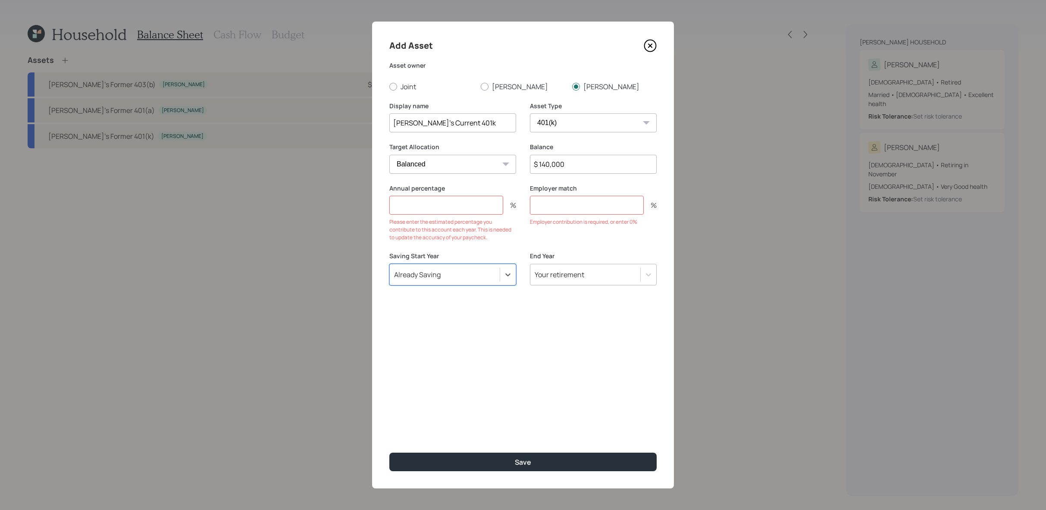
click at [414, 201] on input "number" at bounding box center [446, 205] width 114 height 19
type input "3"
click at [590, 207] on input "number" at bounding box center [587, 205] width 114 height 19
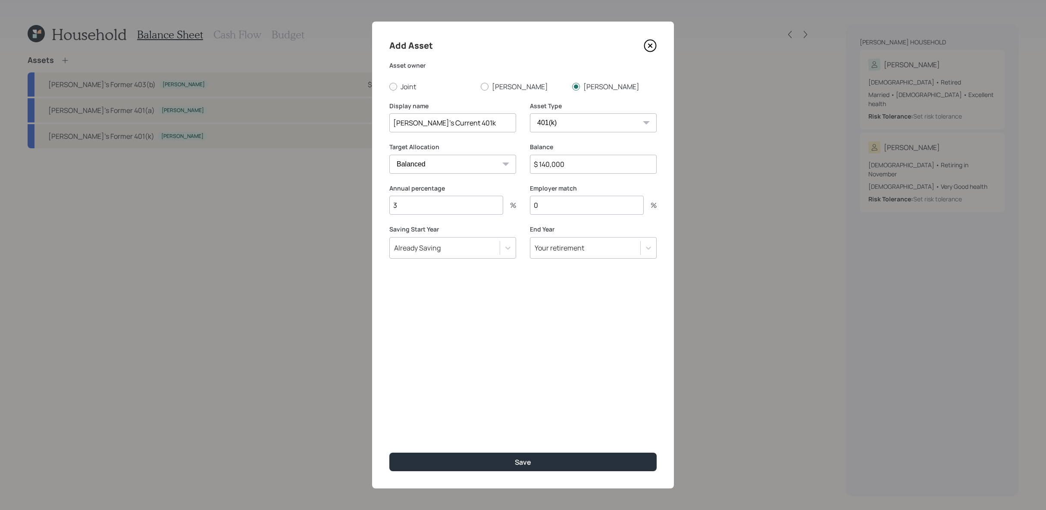
type input "0"
click at [389, 453] on button "Save" at bounding box center [522, 462] width 267 height 19
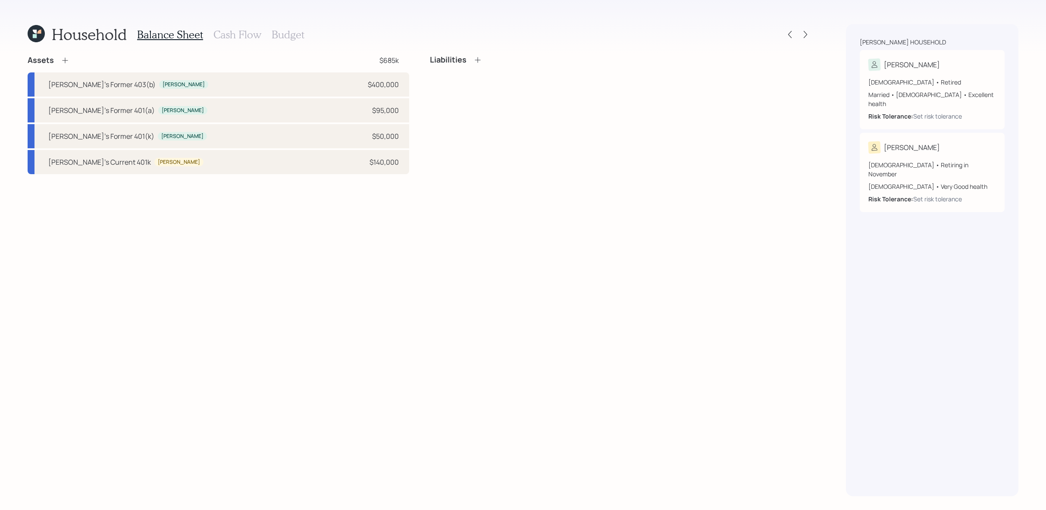
click at [63, 60] on icon at bounding box center [65, 60] width 9 height 9
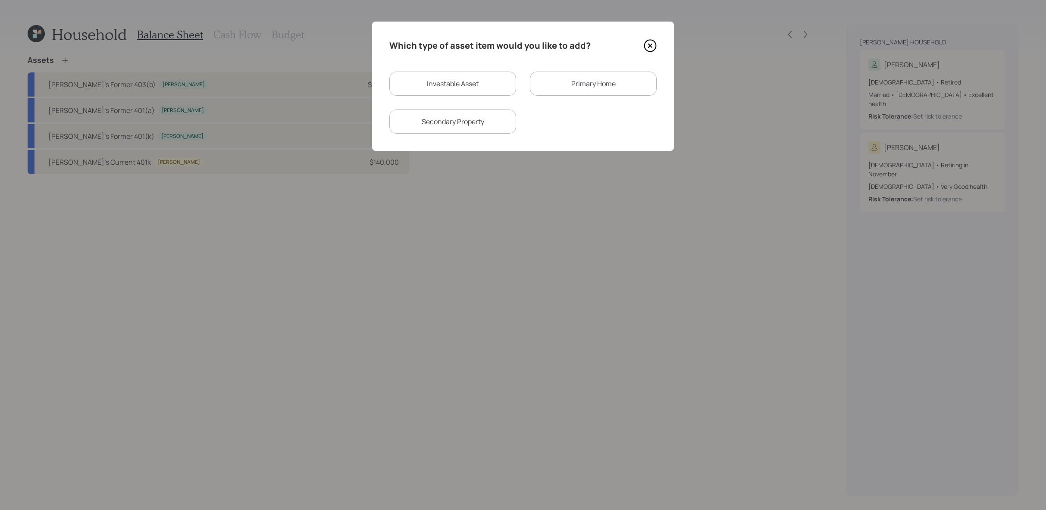
click at [454, 78] on div "Investable Asset" at bounding box center [452, 84] width 127 height 24
select select "taxable"
select select "balanced"
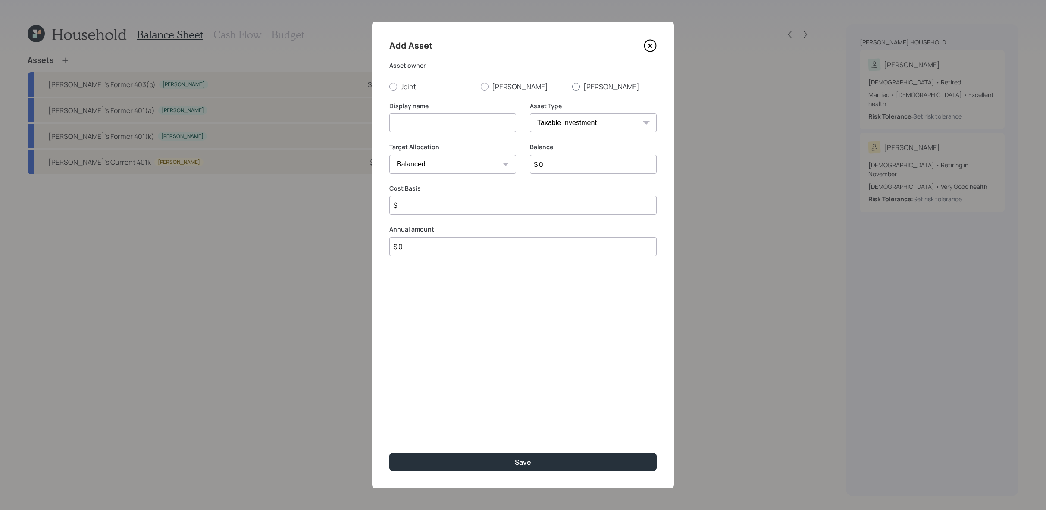
click at [589, 85] on label "Ronald" at bounding box center [614, 86] width 85 height 9
click at [572, 86] on input "Ronald" at bounding box center [572, 86] width 0 height 0
radio input "true"
click at [604, 122] on select "SEP IRA IRA Roth IRA 401(k) Roth 401(k) 403(b) Roth 403(b) 457(b) Roth 457(b) H…" at bounding box center [593, 122] width 127 height 19
select select "ira"
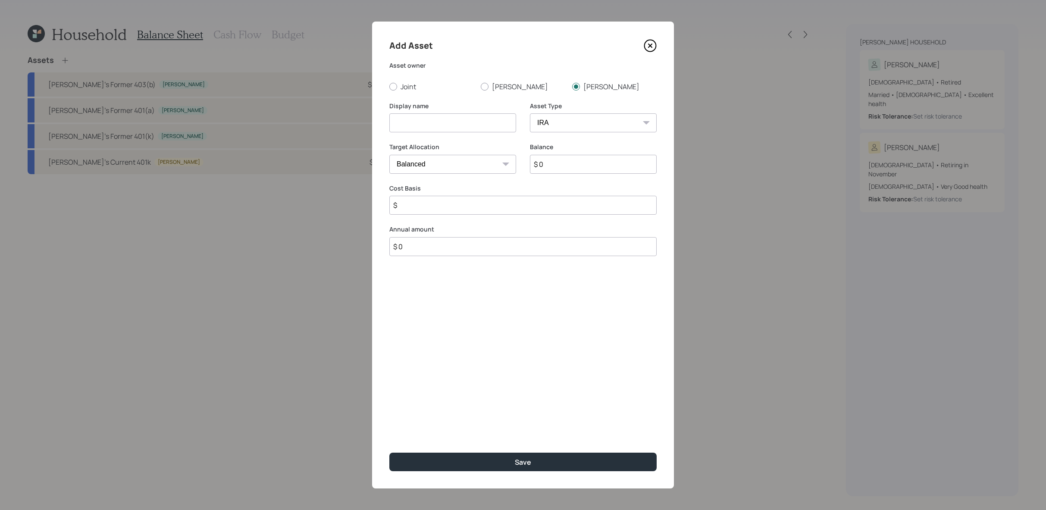
click at [530, 113] on select "SEP IRA IRA Roth IRA 401(k) Roth 401(k) 403(b) Roth 403(b) 457(b) Roth 457(b) H…" at bounding box center [593, 122] width 127 height 19
type input "$"
click at [456, 122] on input at bounding box center [452, 122] width 127 height 19
click at [389, 453] on button "Save" at bounding box center [522, 462] width 267 height 19
type input "Ronald's Traditional IRA"
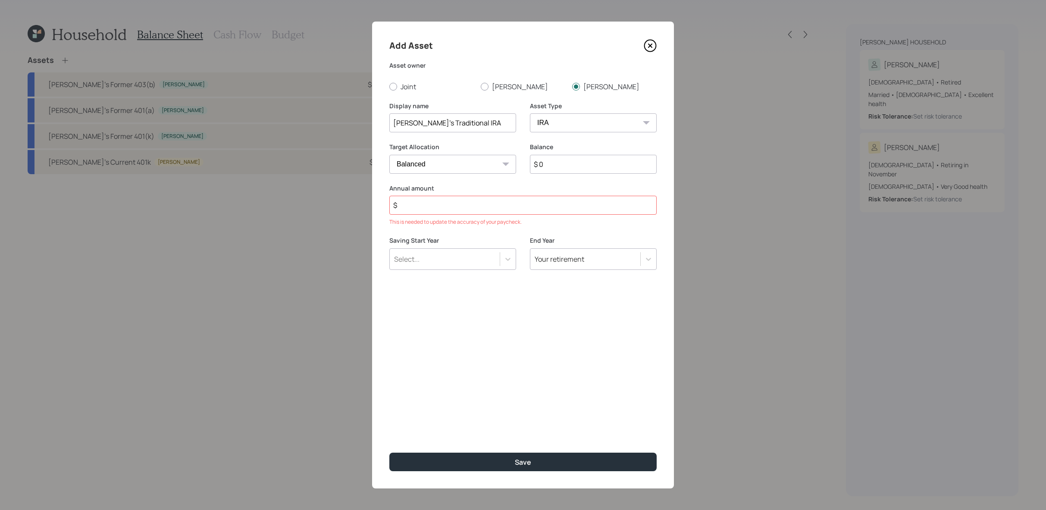
click at [607, 166] on input "$ 0" at bounding box center [593, 164] width 127 height 19
type input "$ 75,000"
type input "$ 0"
click at [389, 453] on button "Save" at bounding box center [522, 462] width 267 height 19
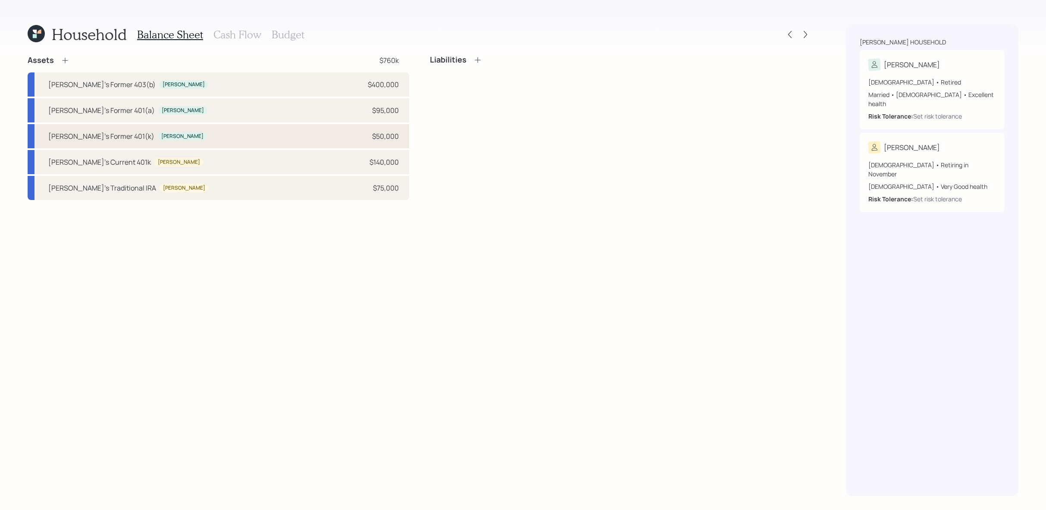
click at [166, 127] on div "Joanne's Former 401(k) Joanne $50,000" at bounding box center [219, 136] width 382 height 24
select select "company_sponsored"
select select "balanced"
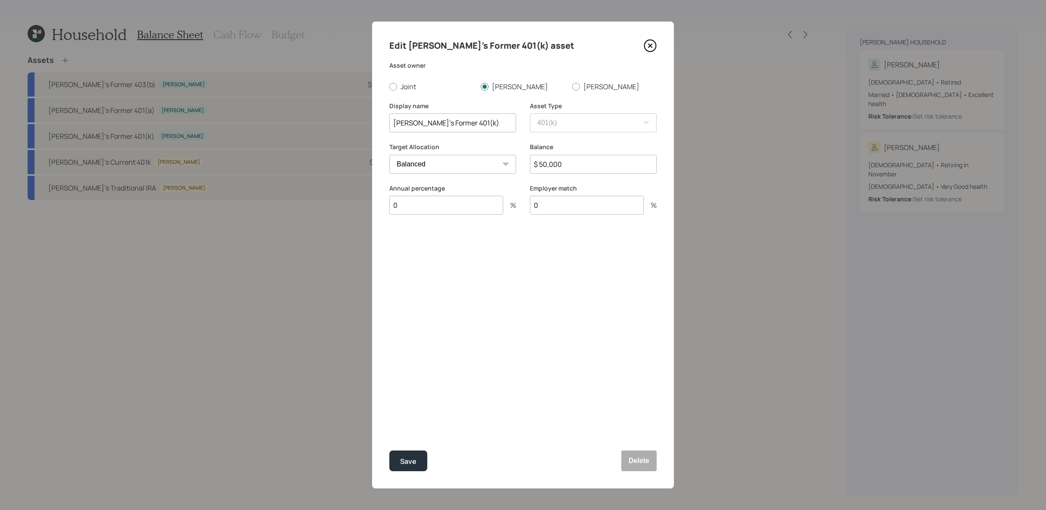
drag, startPoint x: 473, startPoint y: 129, endPoint x: 390, endPoint y: 122, distance: 82.7
click at [390, 122] on input "Joanne's Former 401(k)" at bounding box center [452, 122] width 127 height 19
click at [645, 465] on button "Delete" at bounding box center [638, 461] width 35 height 21
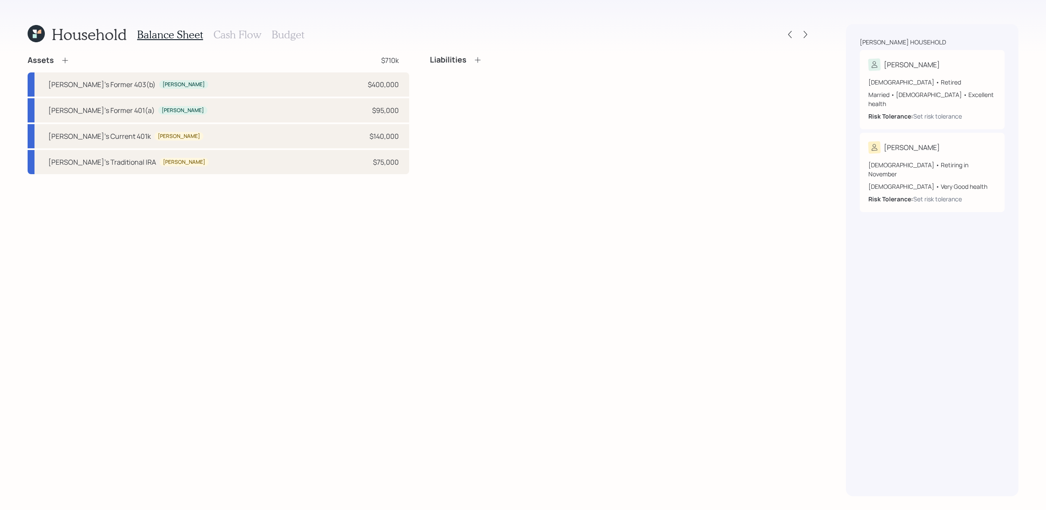
click at [69, 63] on icon at bounding box center [65, 60] width 9 height 9
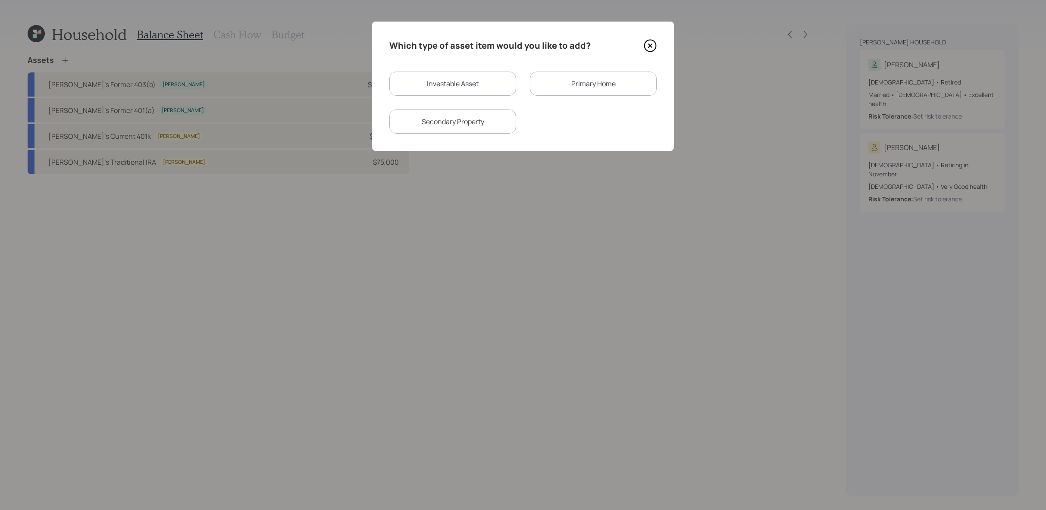
click at [479, 82] on div "Investable Asset" at bounding box center [452, 84] width 127 height 24
select select "taxable"
select select "balanced"
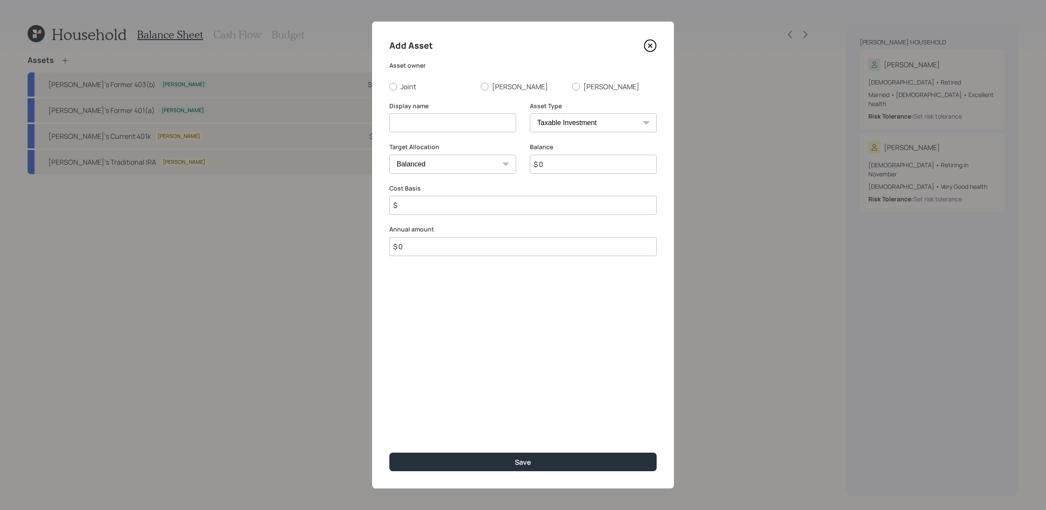
click at [592, 136] on div "Asset Type SEP IRA IRA Roth IRA 401(k) Roth 401(k) 403(b) Roth 403(b) 457(b) Ro…" at bounding box center [593, 122] width 127 height 41
click at [594, 125] on select "SEP IRA IRA Roth IRA 401(k) Roth 401(k) 403(b) Roth 403(b) 457(b) Roth 457(b) H…" at bounding box center [593, 122] width 127 height 19
select select "ira"
click at [530, 113] on select "SEP IRA IRA Roth IRA 401(k) Roth 401(k) 403(b) Roth 403(b) 457(b) Roth 457(b) H…" at bounding box center [593, 122] width 127 height 19
type input "$"
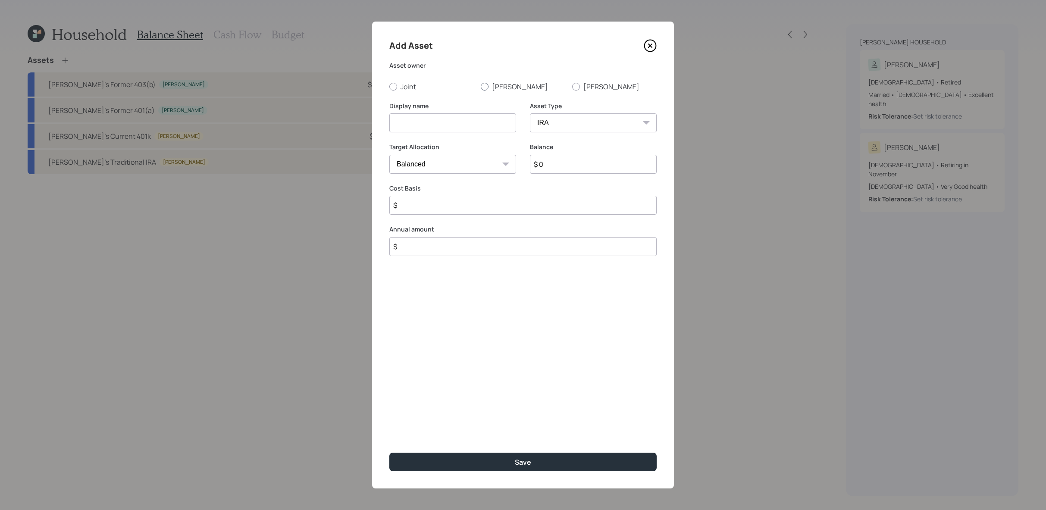
click at [488, 90] on label "Joanne" at bounding box center [523, 86] width 85 height 9
click at [481, 87] on input "Joanne" at bounding box center [480, 86] width 0 height 0
radio input "true"
click at [473, 137] on div "Display name" at bounding box center [452, 122] width 127 height 41
click at [478, 127] on input at bounding box center [452, 122] width 127 height 19
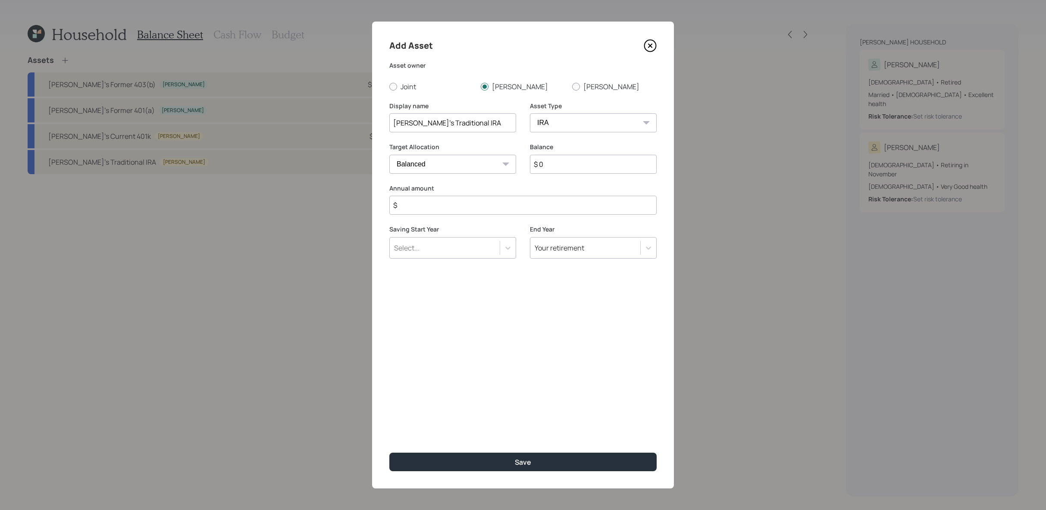
type input "Joanne's Traditional IRA"
click at [626, 168] on input "$ 0" at bounding box center [593, 164] width 127 height 19
type input "$ 50,000"
type input "$ 0"
click at [389, 453] on button "Save" at bounding box center [522, 462] width 267 height 19
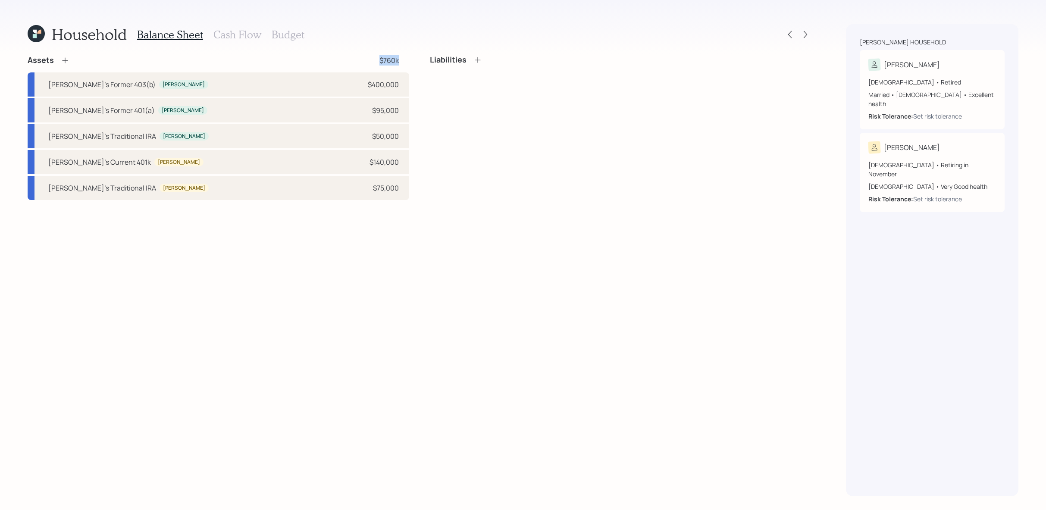
drag, startPoint x: 401, startPoint y: 60, endPoint x: 319, endPoint y: 53, distance: 83.1
click at [319, 53] on div "Household Balance Sheet Cash Flow Budget Assets $760k Joanne's Former 403(b) Jo…" at bounding box center [420, 260] width 784 height 472
click at [431, 142] on div "Liabilities" at bounding box center [621, 127] width 382 height 145
click at [68, 62] on icon at bounding box center [65, 60] width 9 height 9
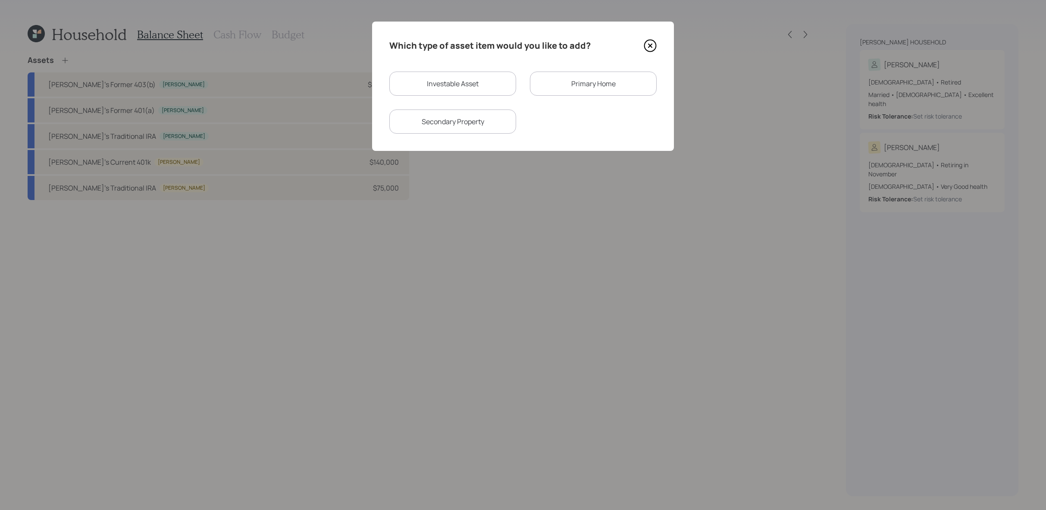
click at [511, 88] on div "Investable Asset" at bounding box center [452, 84] width 127 height 24
select select "taxable"
select select "balanced"
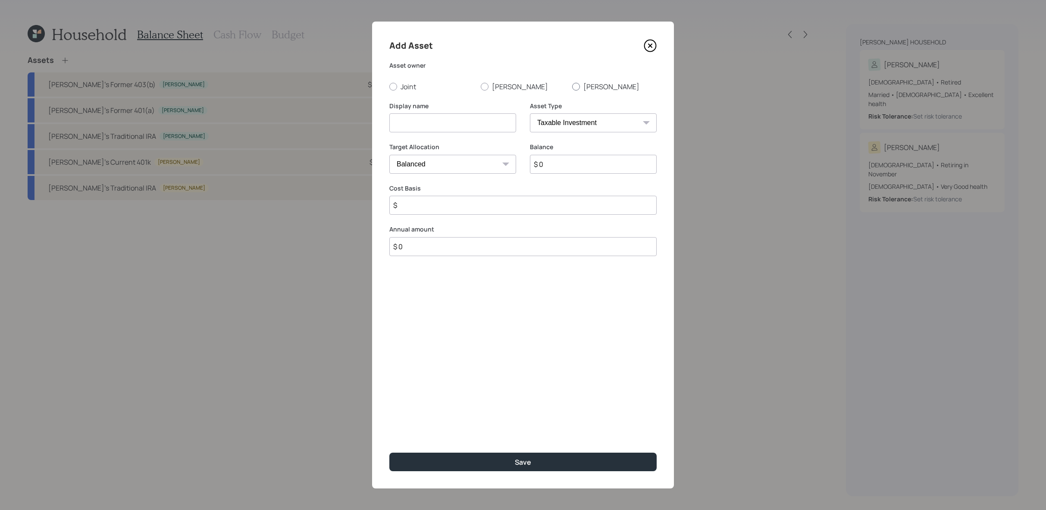
click at [599, 83] on label "Ronald" at bounding box center [614, 86] width 85 height 9
click at [572, 86] on input "Ronald" at bounding box center [572, 86] width 0 height 0
radio input "true"
click at [382, 110] on div "Add Asset Asset owner Joint Joanne Ronald Display name Asset Type SEP IRA IRA R…" at bounding box center [523, 255] width 302 height 467
click at [411, 124] on input at bounding box center [452, 122] width 127 height 19
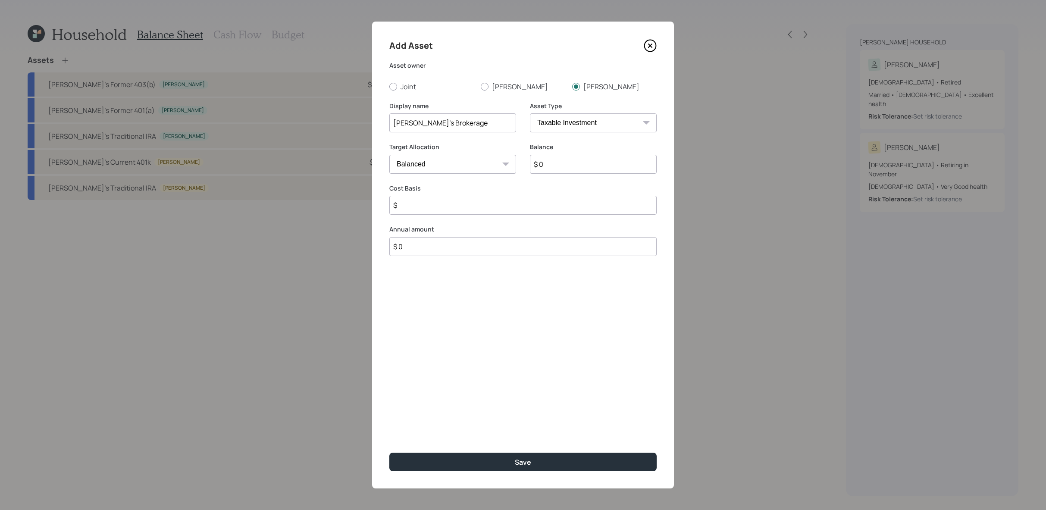
type input "Ronald's Brokerage"
click at [572, 166] on input "$ 0" at bounding box center [593, 164] width 127 height 19
type input "$ 250,000"
type input "$ 150,000"
click at [389, 453] on button "Save" at bounding box center [522, 462] width 267 height 19
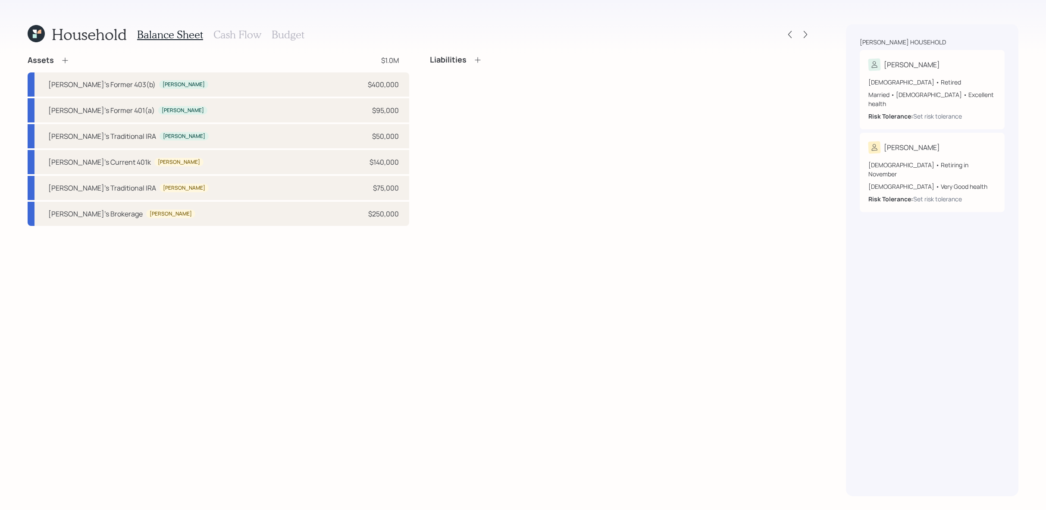
click at [63, 60] on icon at bounding box center [65, 61] width 6 height 6
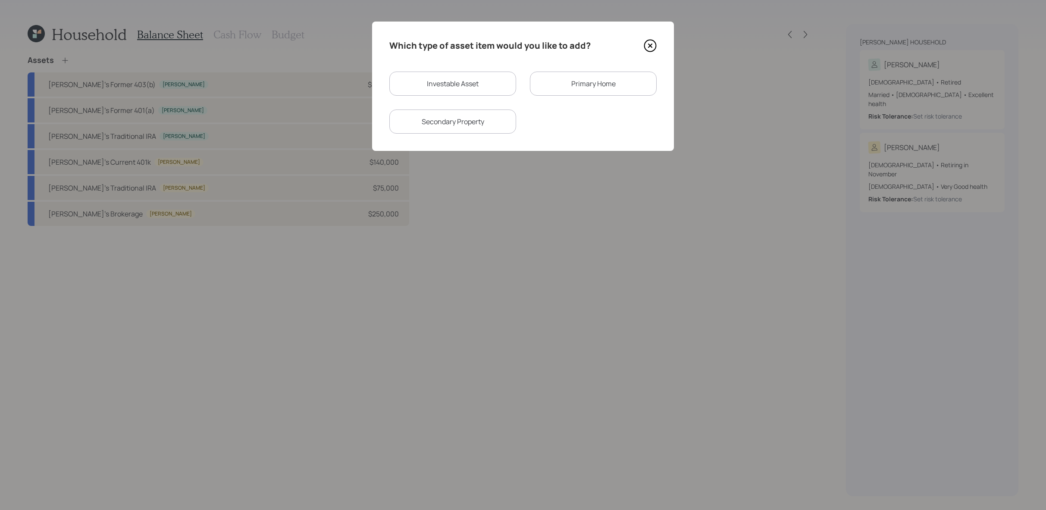
click at [498, 88] on div "Investable Asset" at bounding box center [452, 84] width 127 height 24
select select "taxable"
select select "balanced"
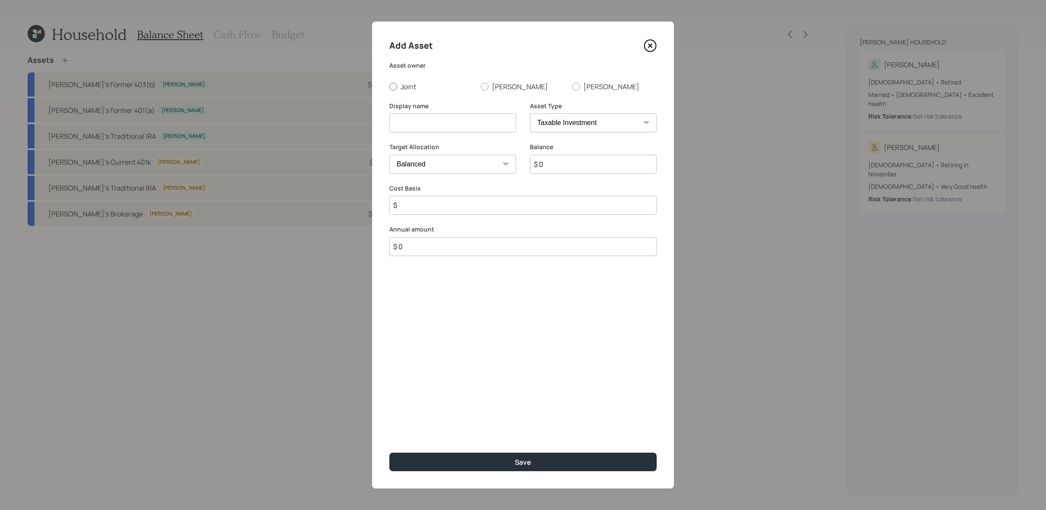
click at [392, 90] on div at bounding box center [393, 87] width 8 height 8
click at [389, 87] on input "Joint" at bounding box center [389, 86] width 0 height 0
radio input "true"
click at [611, 116] on select "SEP IRA IRA Roth IRA 401(k) Roth 401(k) 403(b) Roth 403(b) 457(b) Roth 457(b) H…" at bounding box center [593, 122] width 127 height 19
select select "emergency_fund"
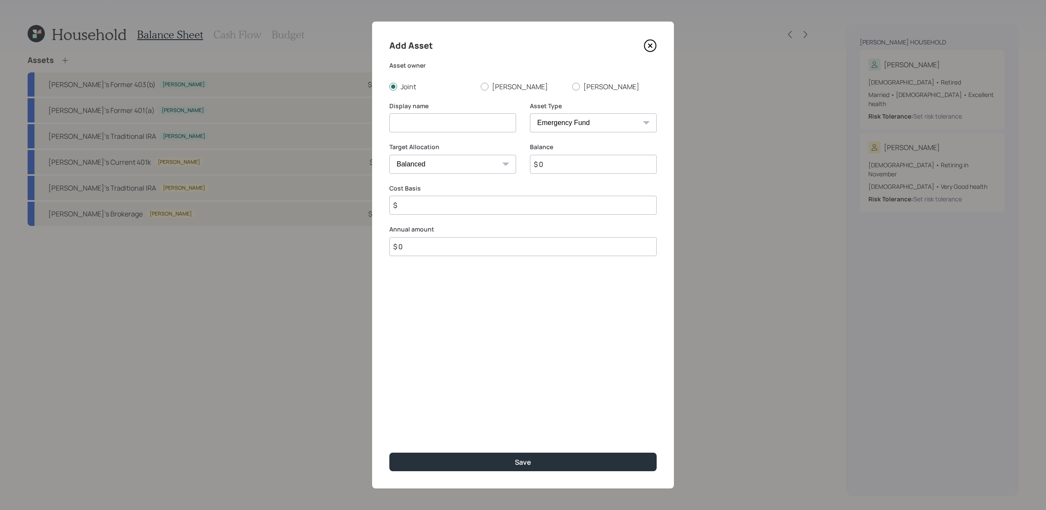
click at [530, 113] on select "SEP IRA IRA Roth IRA 401(k) Roth 401(k) 403(b) Roth 403(b) 457(b) Roth 457(b) H…" at bounding box center [593, 122] width 127 height 19
click at [456, 123] on input at bounding box center [452, 122] width 127 height 19
click at [429, 164] on input "$ 0" at bounding box center [522, 164] width 267 height 19
type input "$ 150,000"
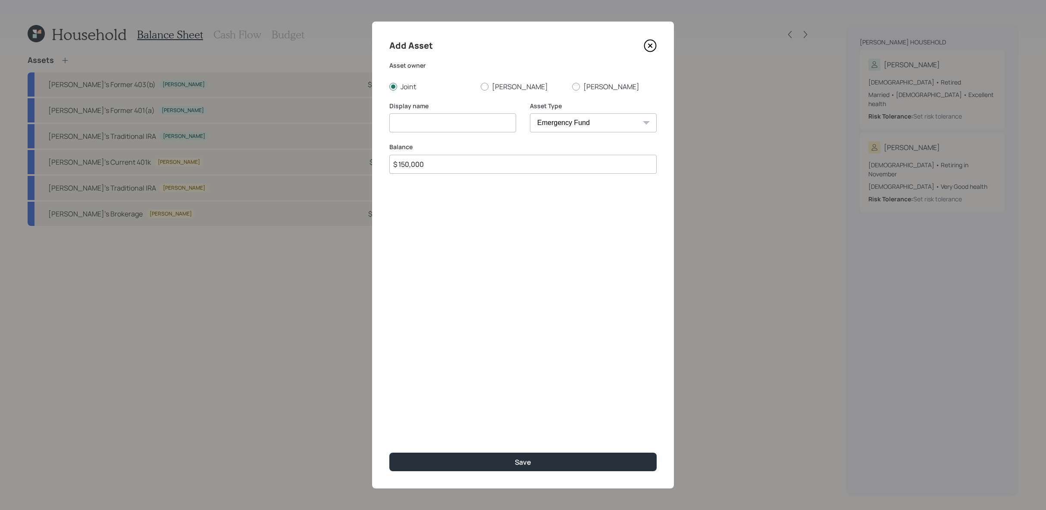
click at [398, 127] on input at bounding box center [452, 122] width 127 height 19
type input "Emergency Savings"
click at [389, 453] on button "Save" at bounding box center [522, 462] width 267 height 19
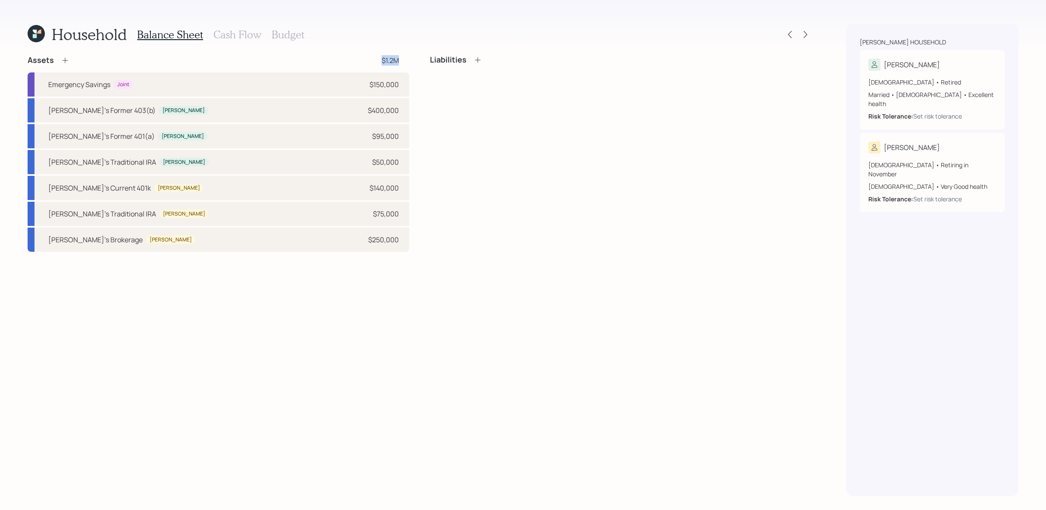
drag, startPoint x: 400, startPoint y: 56, endPoint x: 376, endPoint y: 56, distance: 23.3
click at [376, 56] on div "Assets $1.2M" at bounding box center [219, 60] width 382 height 10
click at [64, 53] on div "Household Balance Sheet Cash Flow Budget Assets $1.2M Emergency Savings Joint $…" at bounding box center [420, 260] width 784 height 472
click at [64, 57] on icon at bounding box center [65, 60] width 9 height 9
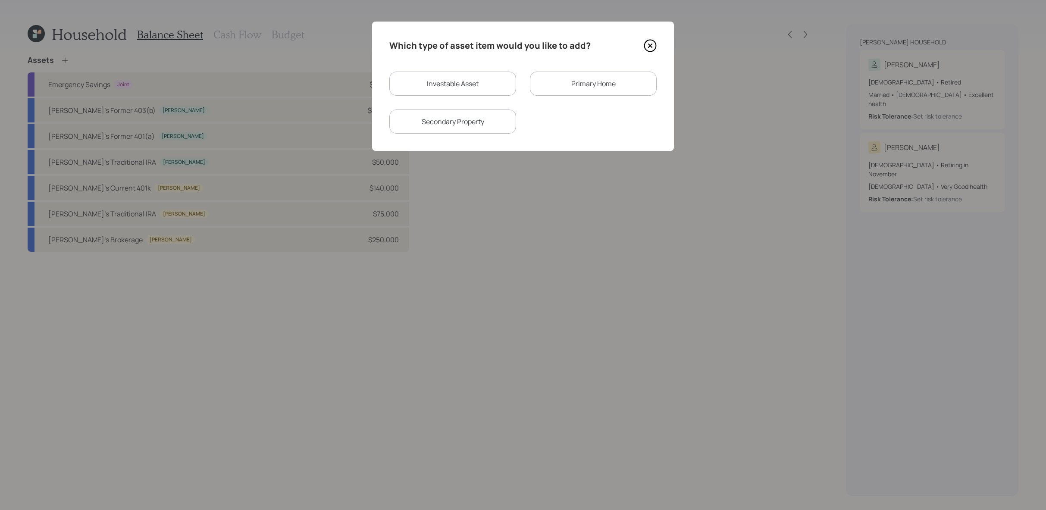
click at [439, 91] on div "Investable Asset" at bounding box center [452, 84] width 127 height 24
select select "taxable"
select select "balanced"
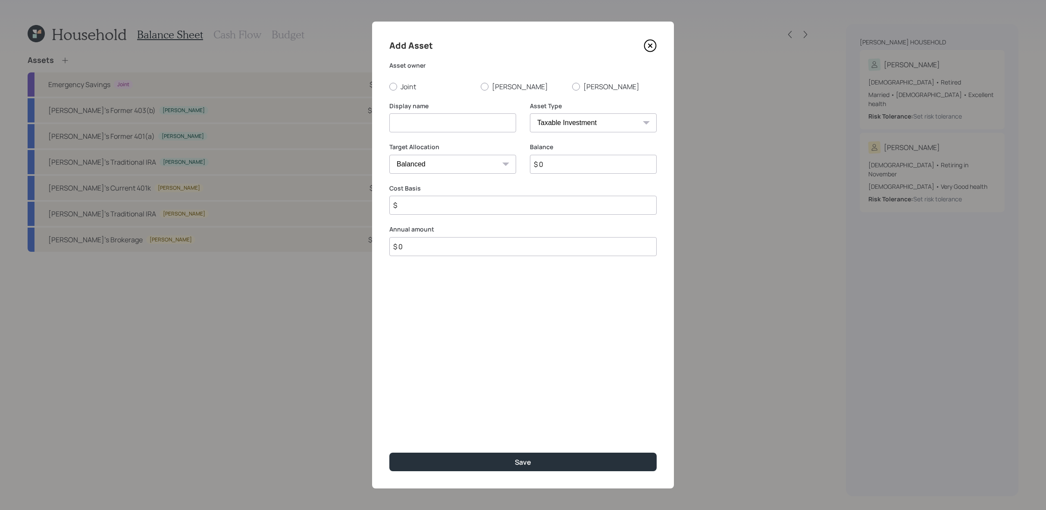
click at [645, 34] on div "Add Asset Asset owner Joint Joanne Ronald Display name Asset Type SEP IRA IRA R…" at bounding box center [523, 255] width 302 height 467
click at [650, 42] on icon at bounding box center [650, 45] width 13 height 13
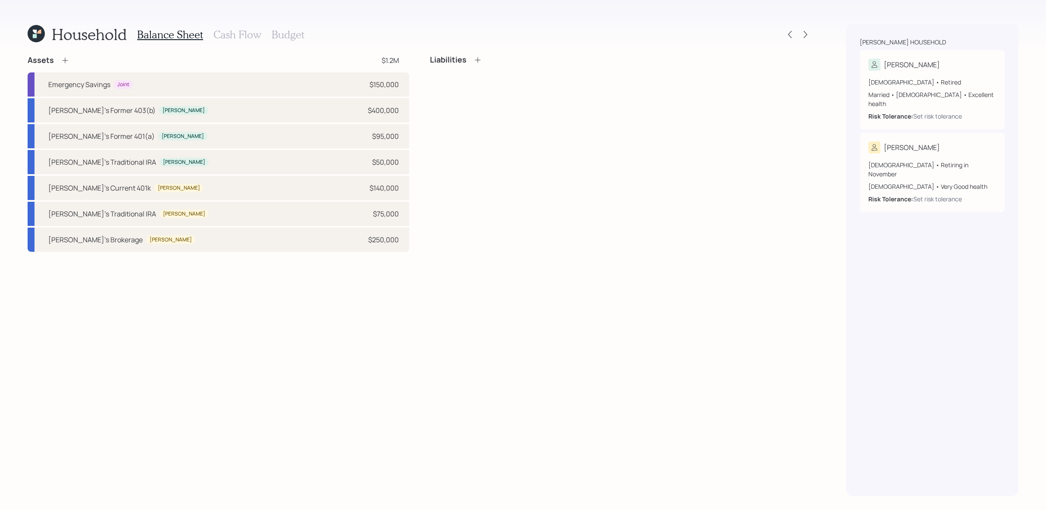
click at [63, 56] on icon at bounding box center [65, 60] width 9 height 9
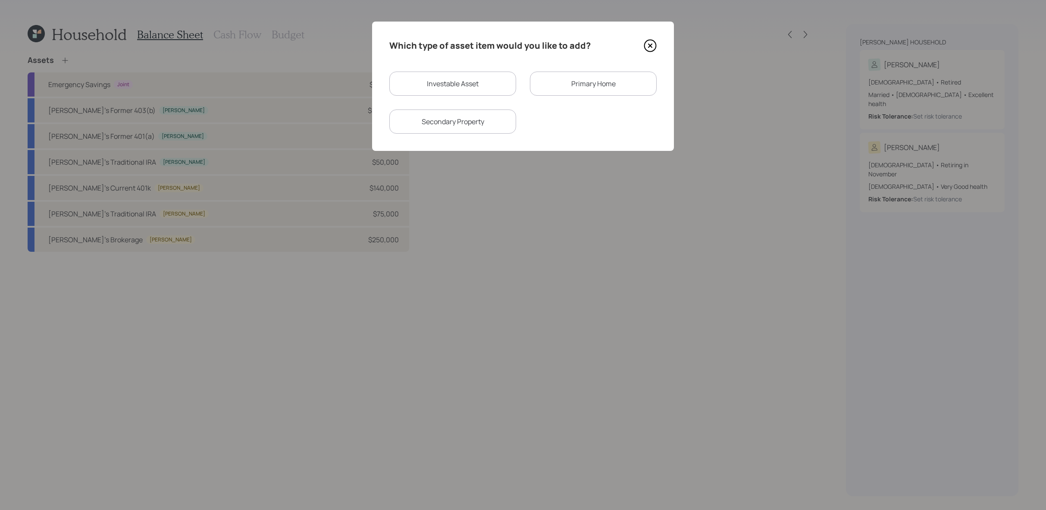
click at [605, 77] on div "Primary Home" at bounding box center [593, 84] width 127 height 24
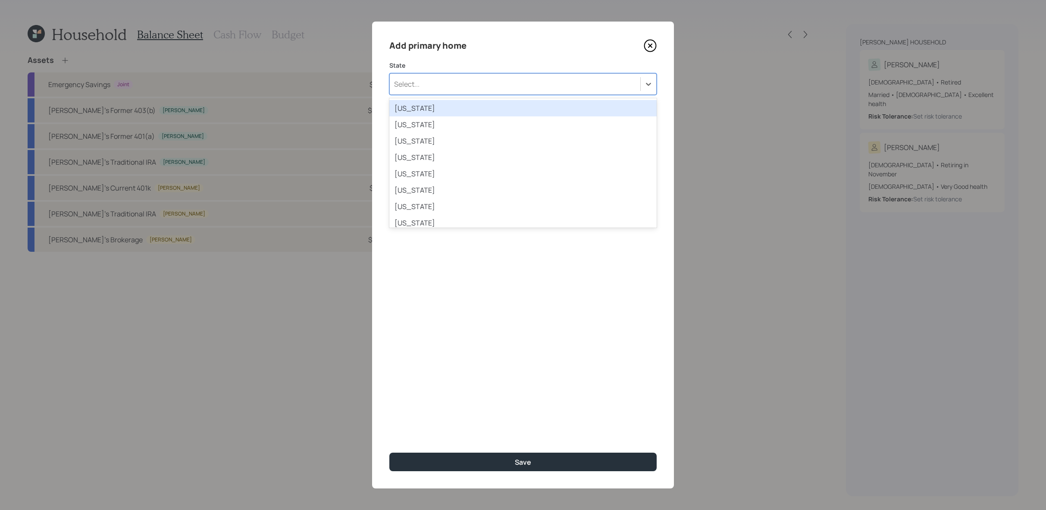
click at [424, 85] on div "Select..." at bounding box center [515, 84] width 251 height 15
type input "new"
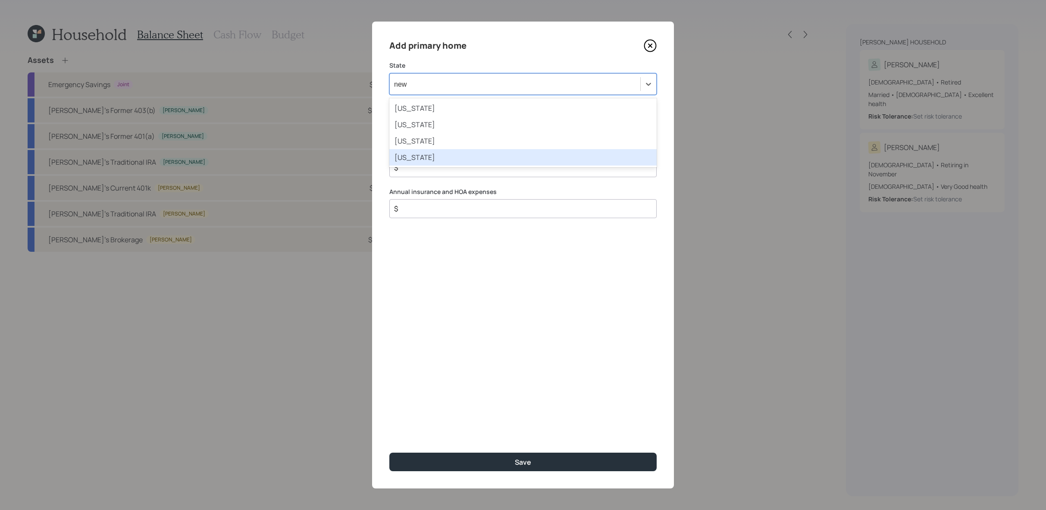
drag, startPoint x: 441, startPoint y: 106, endPoint x: 443, endPoint y: 154, distance: 47.9
click at [443, 154] on div "New Hampshire New Jersey New Mexico New York" at bounding box center [522, 132] width 267 height 69
click at [443, 154] on div "New York" at bounding box center [522, 157] width 267 height 16
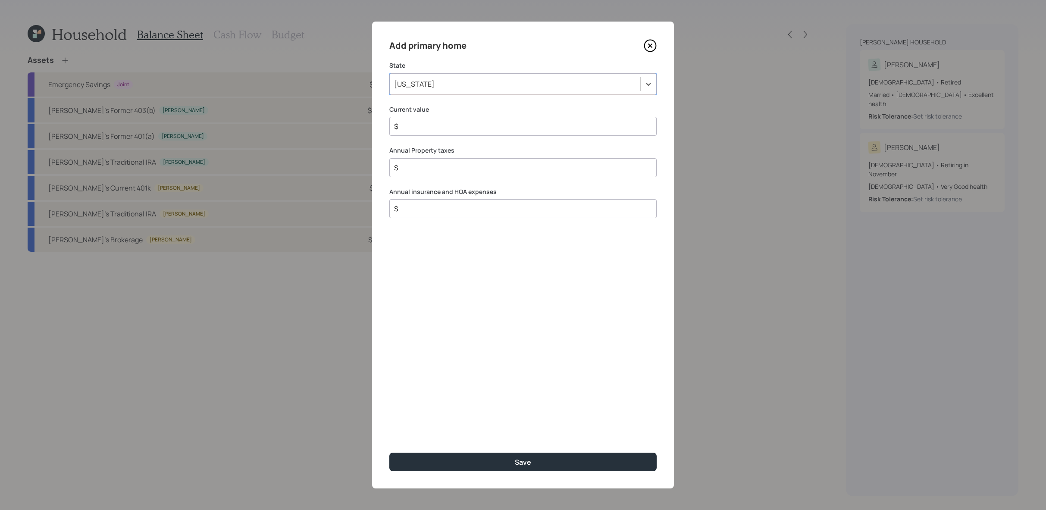
click at [446, 136] on div "Add primary home State option New York, selected. Select is focused ,type to re…" at bounding box center [523, 255] width 302 height 467
click at [461, 125] on input "$" at bounding box center [519, 126] width 253 height 10
type input "$ 800,000"
click at [508, 163] on input "$" at bounding box center [519, 168] width 253 height 10
click at [513, 169] on input "$" at bounding box center [519, 168] width 253 height 10
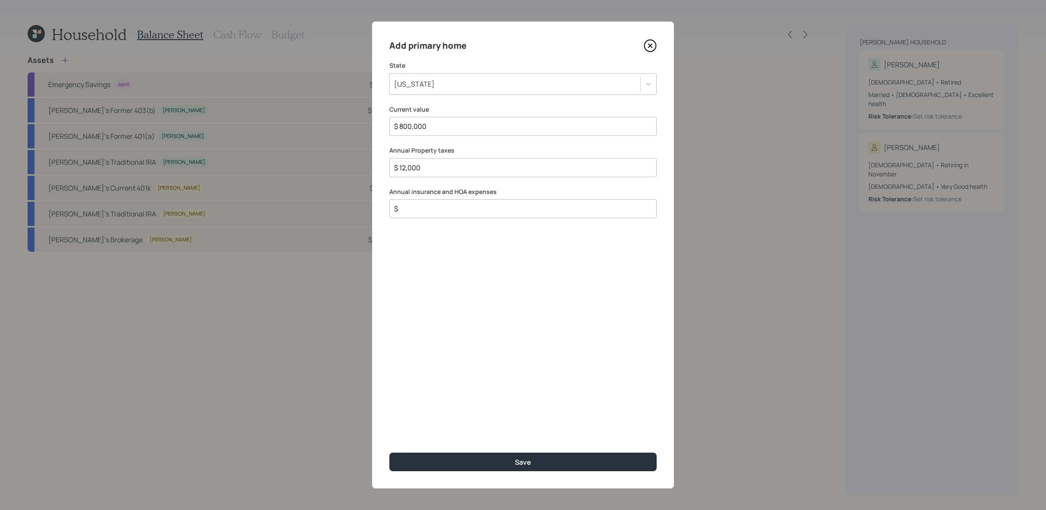
type input "$ 12,000"
click at [538, 221] on div "Add primary home State New York Current value $ 800,000 Annual Property taxes $…" at bounding box center [523, 255] width 302 height 467
click at [530, 213] on input "$" at bounding box center [519, 209] width 253 height 10
type input "$ 9,650"
click at [389, 453] on button "Save" at bounding box center [522, 462] width 267 height 19
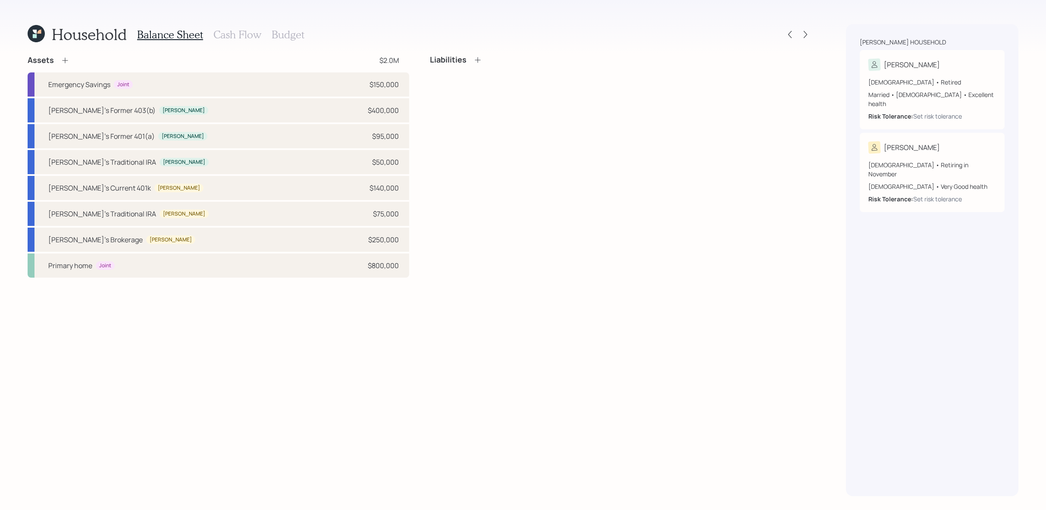
click at [64, 60] on icon at bounding box center [65, 61] width 6 height 6
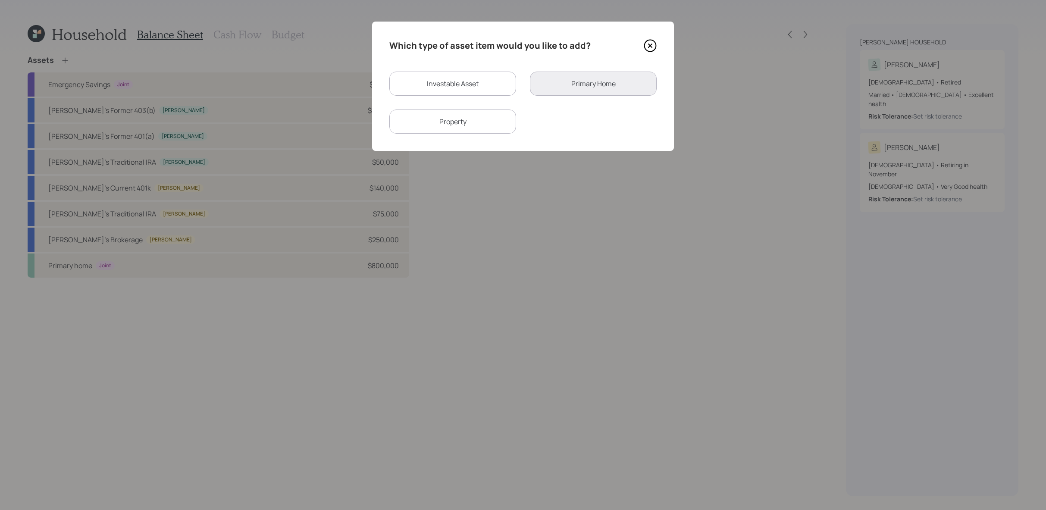
click at [64, 60] on div "Assets $2.0M Emergency Savings Joint $150,000 Joanne's Former 403(b) Joanne $40…" at bounding box center [420, 166] width 784 height 223
click at [480, 123] on div "Property" at bounding box center [452, 122] width 127 height 24
select select "rental_property"
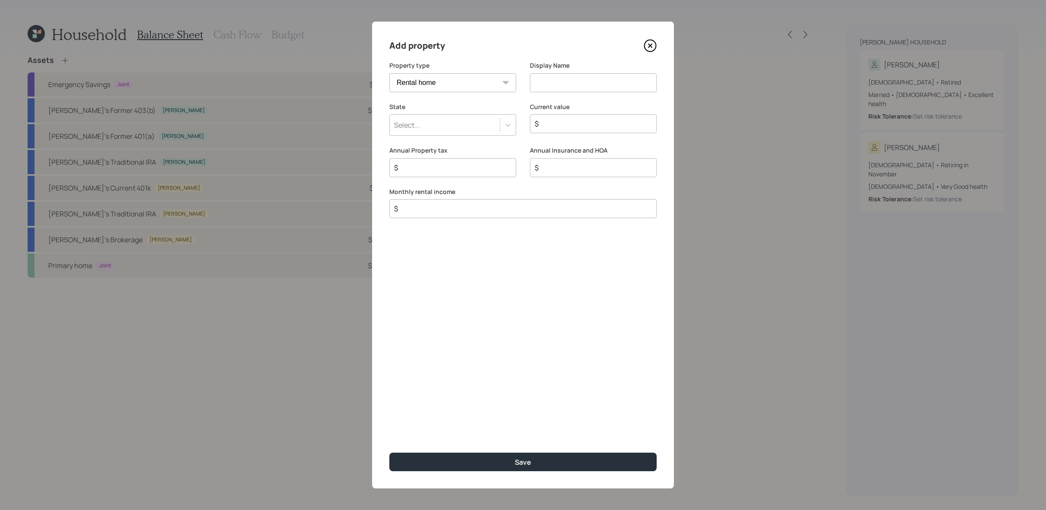
click at [599, 76] on input at bounding box center [593, 82] width 127 height 19
type input "Fire Island Rental"
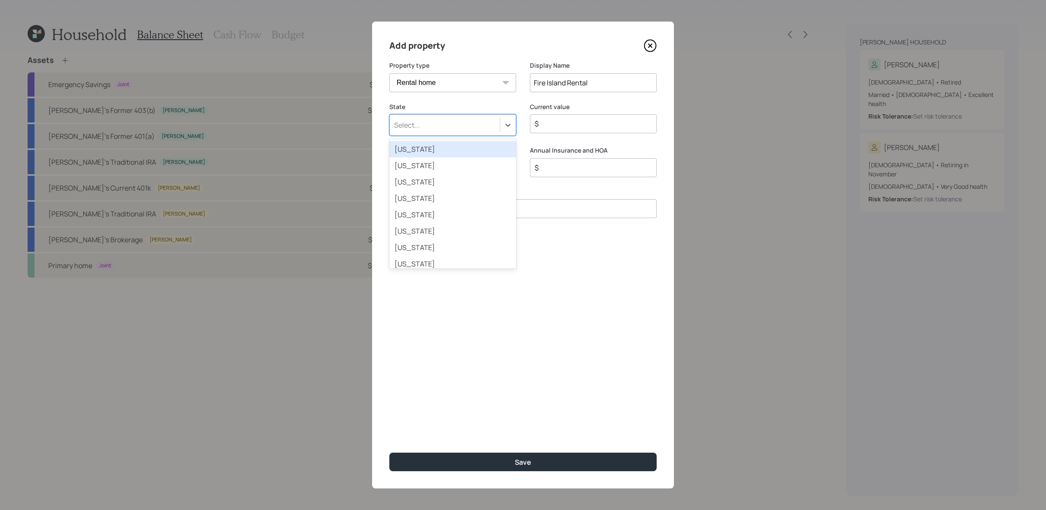
click at [497, 120] on div "Select..." at bounding box center [445, 125] width 110 height 15
type input "new yo"
click at [468, 148] on div "New York" at bounding box center [452, 149] width 127 height 16
click at [600, 120] on input "$" at bounding box center [590, 124] width 112 height 10
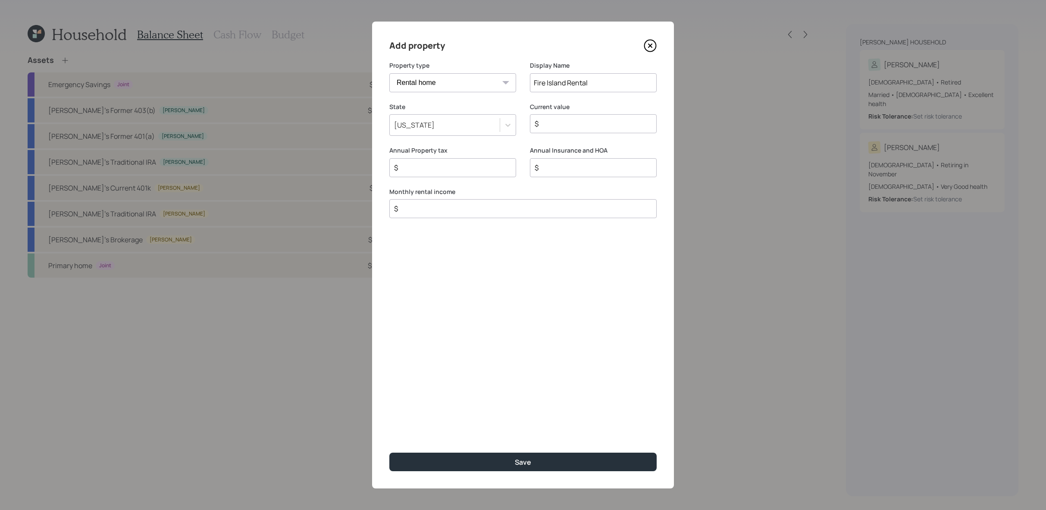
click at [542, 206] on div "Monthly rental income $" at bounding box center [522, 203] width 267 height 31
click at [543, 216] on input "$" at bounding box center [519, 217] width 253 height 10
type input "$ 6,600"
click at [452, 172] on input "$" at bounding box center [449, 176] width 112 height 10
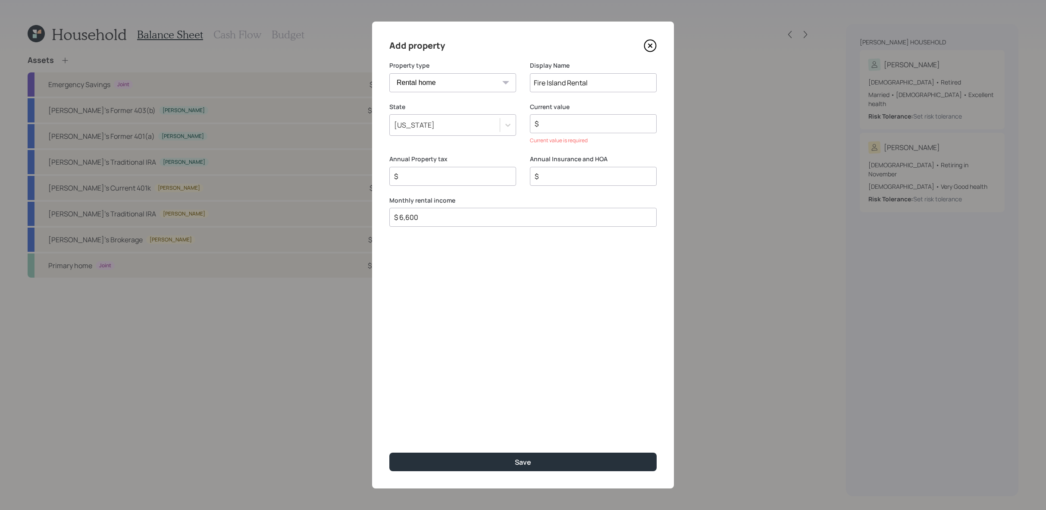
click at [627, 124] on input "$" at bounding box center [590, 124] width 112 height 10
click at [620, 122] on input "$" at bounding box center [590, 124] width 112 height 10
drag, startPoint x: 582, startPoint y: 106, endPoint x: 529, endPoint y: 109, distance: 53.1
click at [529, 109] on div "State New York Current value $ Current value is required" at bounding box center [522, 129] width 267 height 53
click at [563, 127] on input "$" at bounding box center [590, 124] width 112 height 10
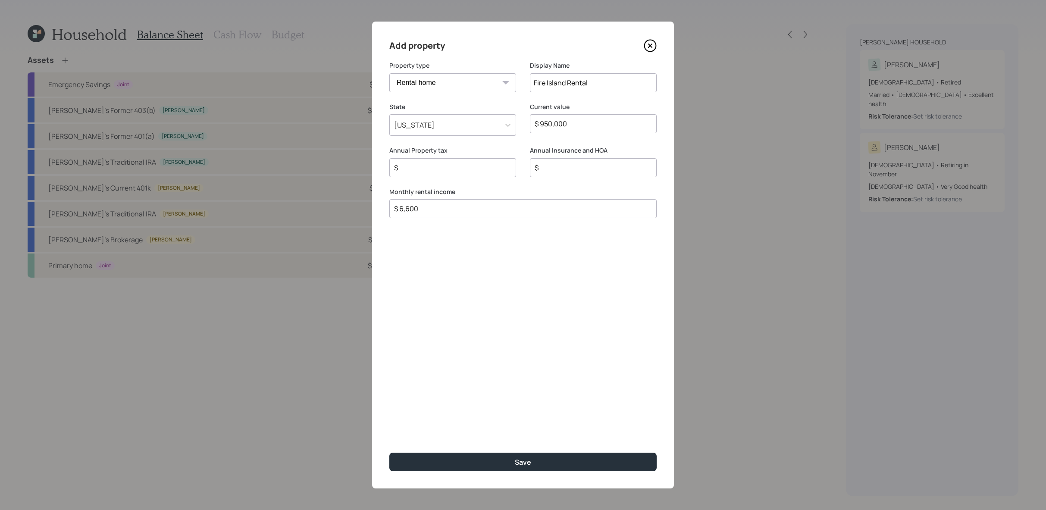
type input "$ 950,000"
click at [488, 165] on input "$" at bounding box center [449, 168] width 112 height 10
type input "$ 6,000"
click at [583, 174] on div "$" at bounding box center [593, 167] width 127 height 19
click at [586, 163] on input "$" at bounding box center [590, 168] width 112 height 10
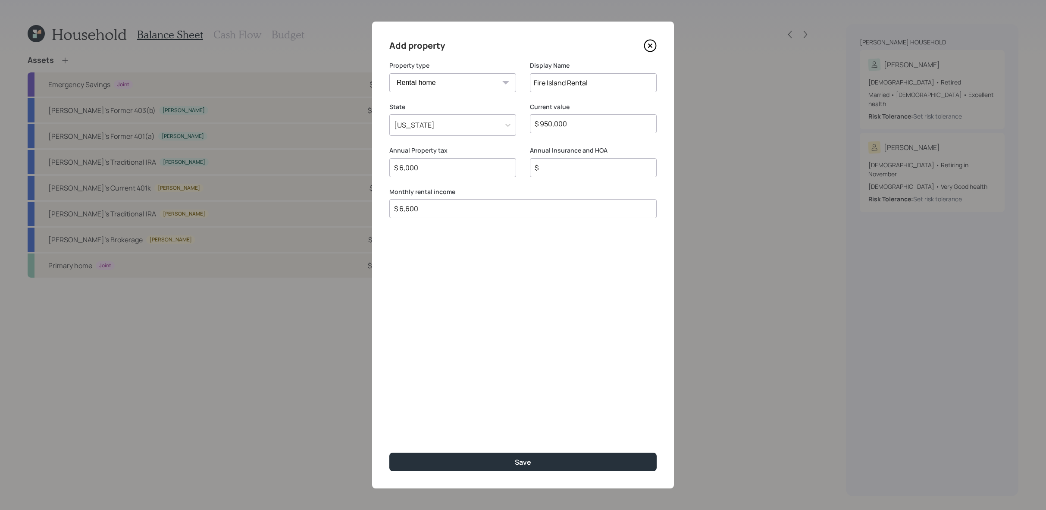
click at [586, 163] on input "$" at bounding box center [590, 168] width 112 height 10
click at [586, 171] on input "$" at bounding box center [590, 168] width 112 height 10
type input "$ 7,500"
click at [389, 453] on button "Save" at bounding box center [522, 462] width 267 height 19
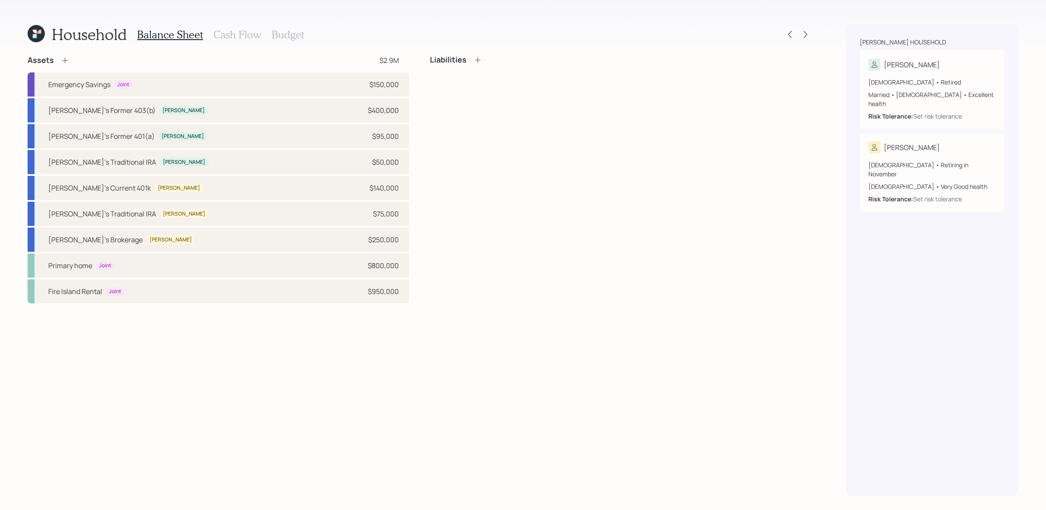
click at [479, 63] on icon at bounding box center [477, 60] width 9 height 9
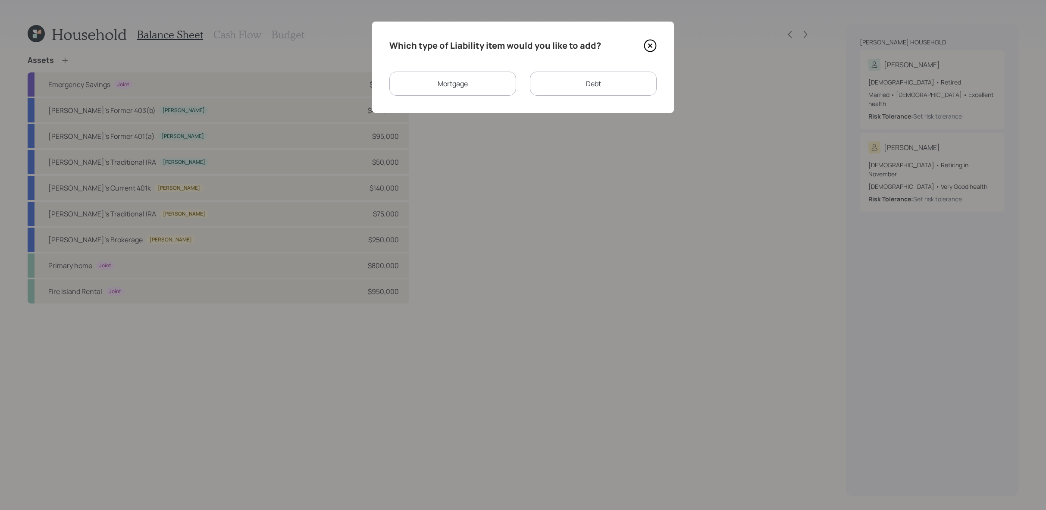
click at [502, 92] on div "Mortgage" at bounding box center [452, 84] width 127 height 24
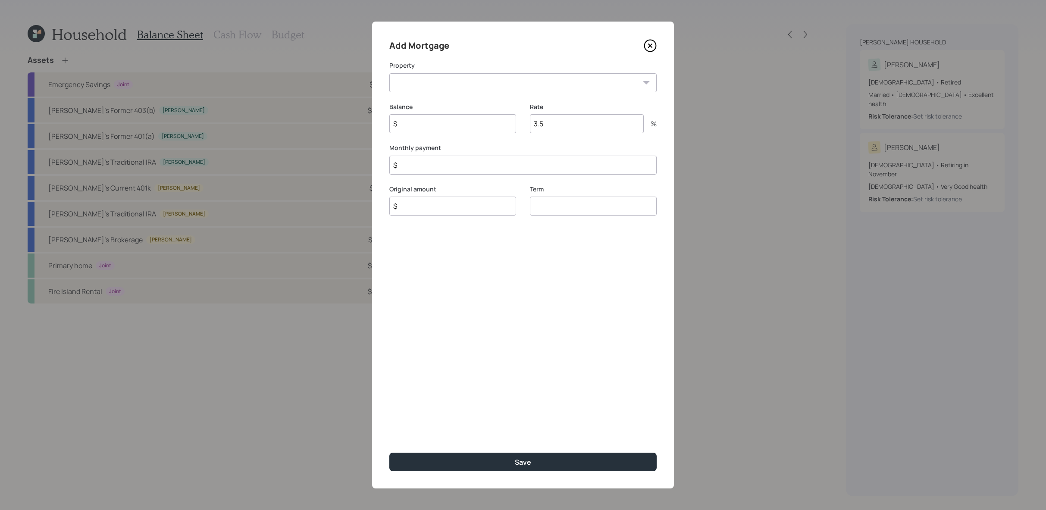
click at [477, 99] on div "Add Mortgage Property NY Primary home Fire Island Rental Balance $ Rate 3.5 % M…" at bounding box center [523, 255] width 302 height 467
click at [483, 80] on select "NY Primary home Fire Island Rental" at bounding box center [522, 82] width 267 height 19
select select "5777ab65-2e4b-4962-9c13-45f9625079fa"
click at [389, 73] on select "NY Primary home Fire Island Rental" at bounding box center [522, 82] width 267 height 19
click at [478, 126] on input "$" at bounding box center [452, 123] width 127 height 19
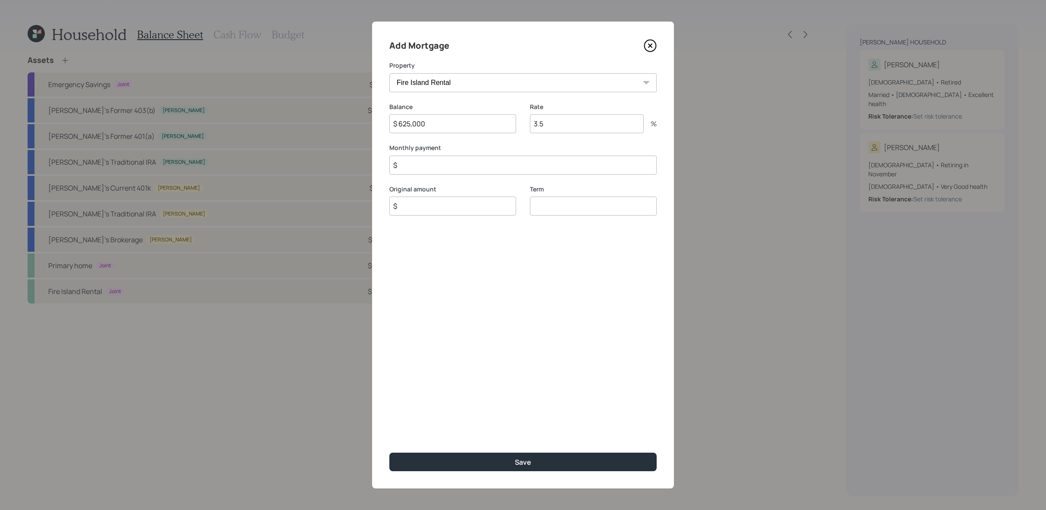
type input "$ 625,000"
type input "3.3"
click at [458, 157] on input "$" at bounding box center [522, 165] width 267 height 19
click at [469, 166] on input "$" at bounding box center [522, 165] width 267 height 19
type input "$ 3,000"
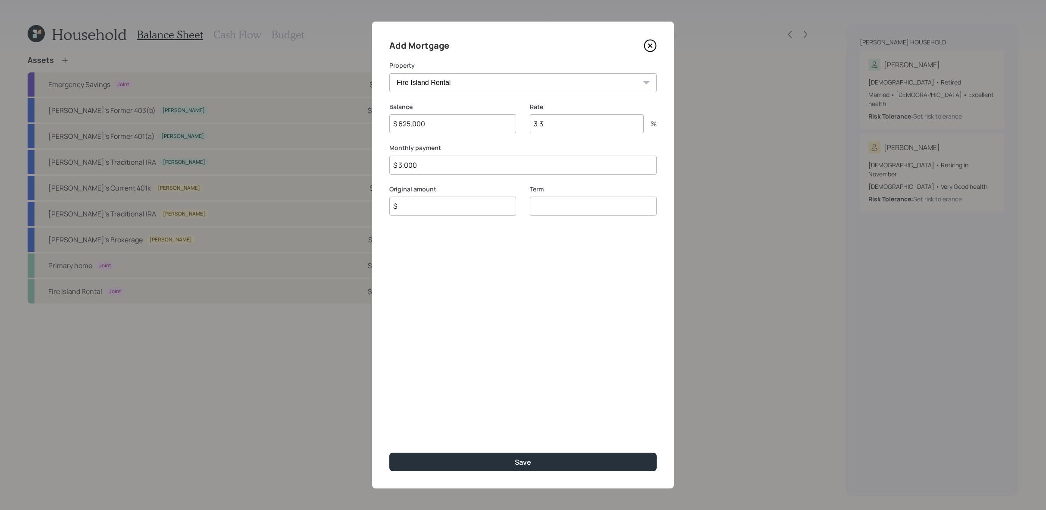
click at [514, 205] on input "$" at bounding box center [452, 206] width 127 height 19
type input "$ 625,000"
click at [601, 201] on input "number" at bounding box center [593, 206] width 127 height 19
type input "30"
click at [389, 453] on button "Save" at bounding box center [522, 462] width 267 height 19
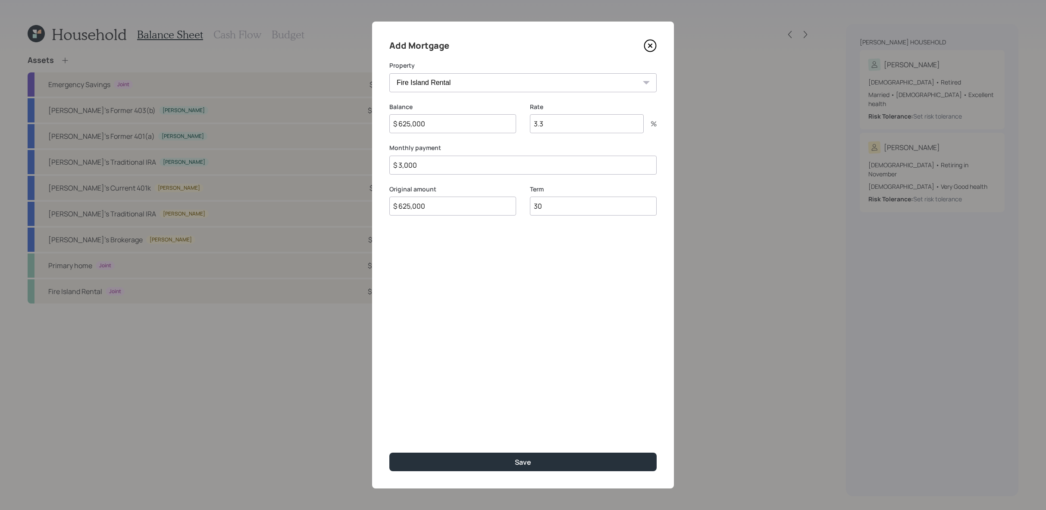
select select "f32311f8-9613-498c-8e42-4b622f009175"
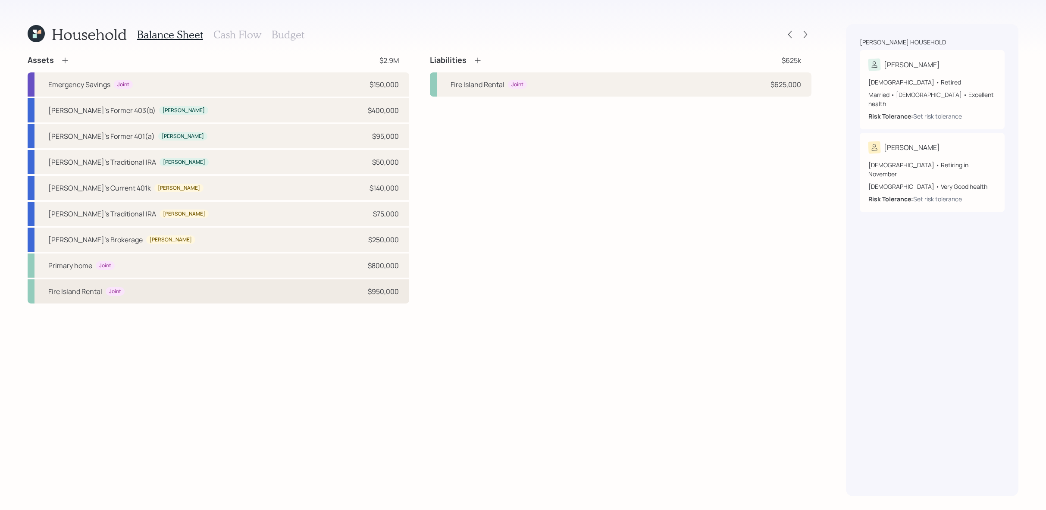
click at [316, 284] on div "Fire Island Rental Joint $950,000" at bounding box center [219, 291] width 382 height 24
select select "rental_property"
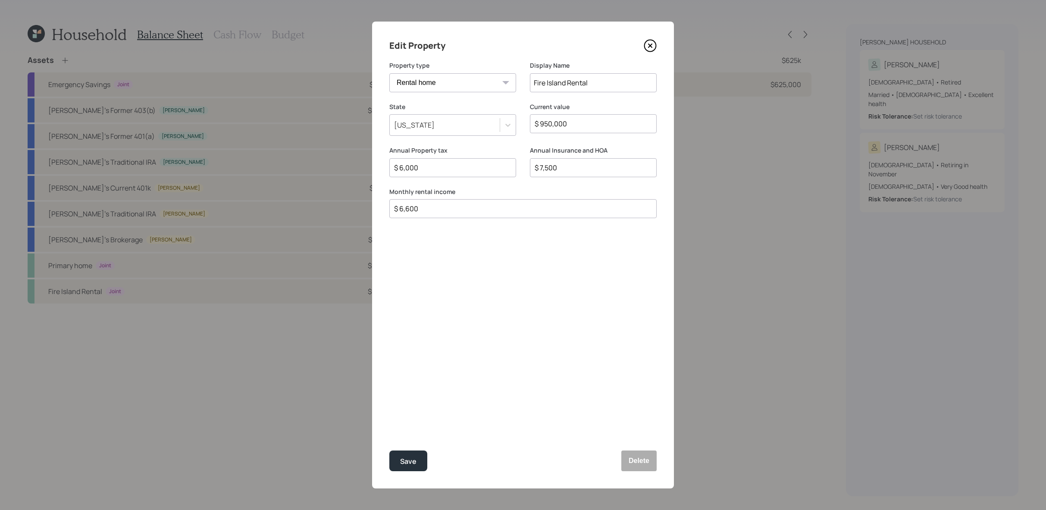
click at [652, 41] on icon at bounding box center [650, 45] width 13 height 13
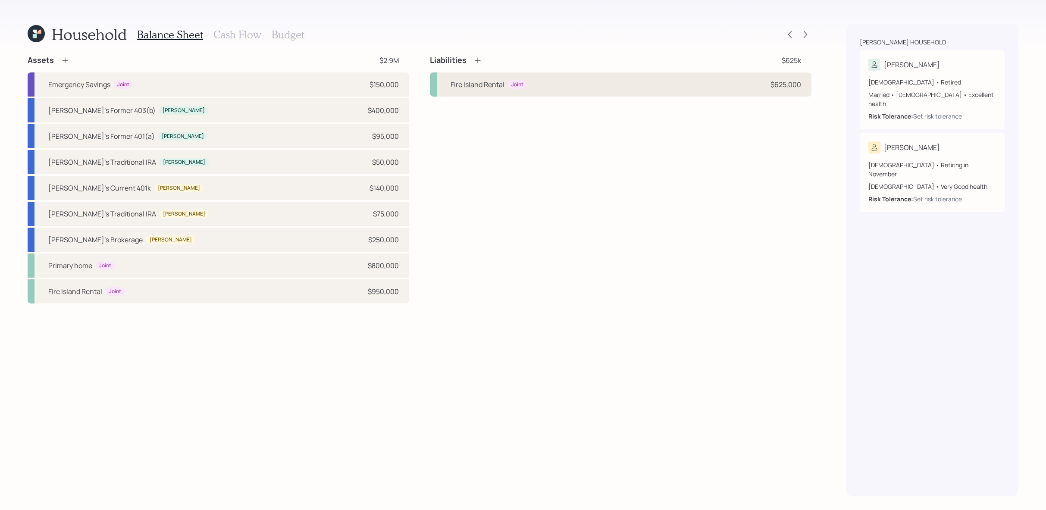
click at [666, 73] on div "Fire Island Rental Joint $625,000" at bounding box center [621, 84] width 382 height 24
select select "5777ab65-2e4b-4962-9c13-45f9625079fa"
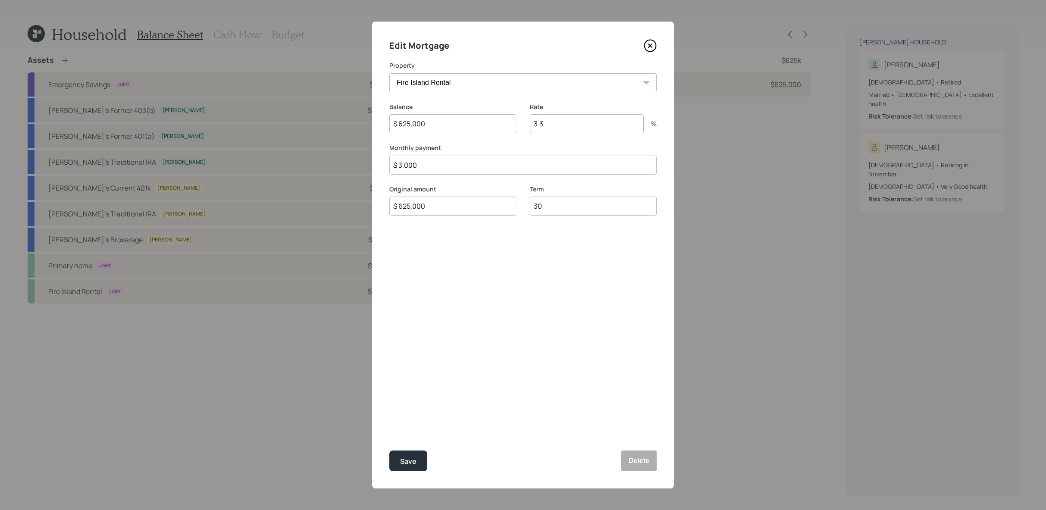
drag, startPoint x: 556, startPoint y: 221, endPoint x: 556, endPoint y: 205, distance: 15.5
click at [556, 219] on div "Term 30" at bounding box center [593, 205] width 127 height 41
drag, startPoint x: 556, startPoint y: 205, endPoint x: 467, endPoint y: 203, distance: 88.4
click at [467, 203] on div "Original amount $ 625,000 Term 30" at bounding box center [522, 205] width 267 height 41
drag, startPoint x: 580, startPoint y: 116, endPoint x: 455, endPoint y: 94, distance: 127.4
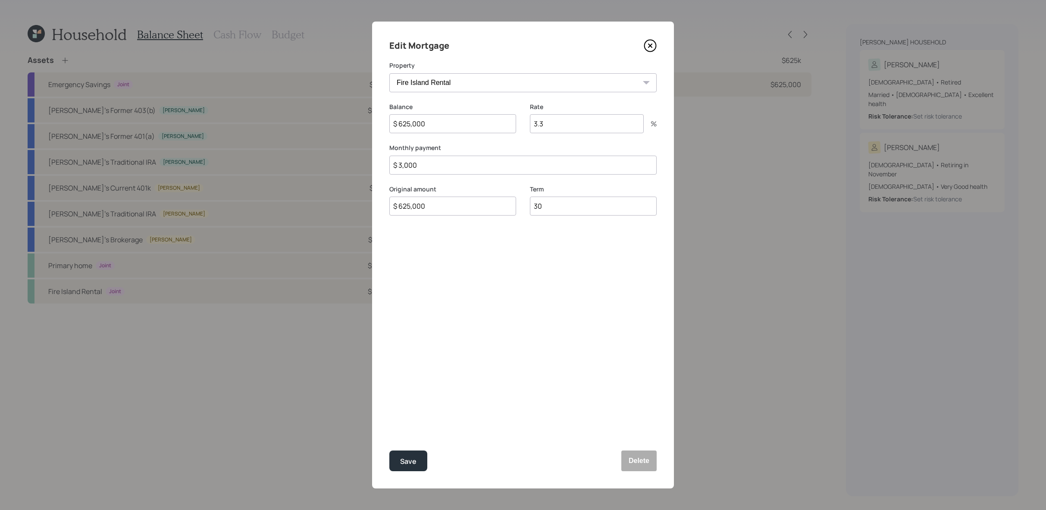
click at [0, 0] on form "Property NY Primary home Fire Island Rental Balance $ 625,000 Rate 3.3 % Monthl…" at bounding box center [0, 0] width 0 height 0
click at [655, 43] on icon at bounding box center [650, 45] width 13 height 13
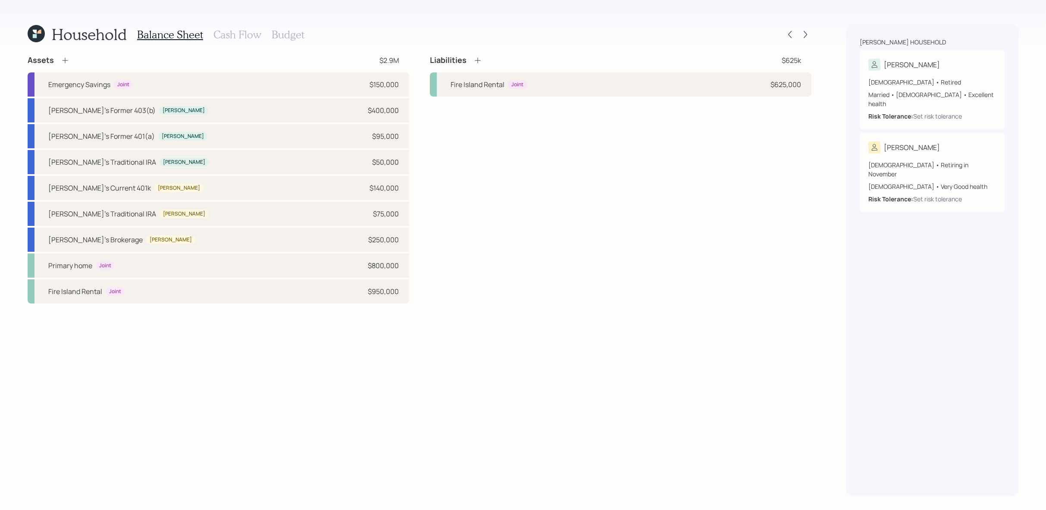
click at [64, 58] on icon at bounding box center [65, 60] width 9 height 9
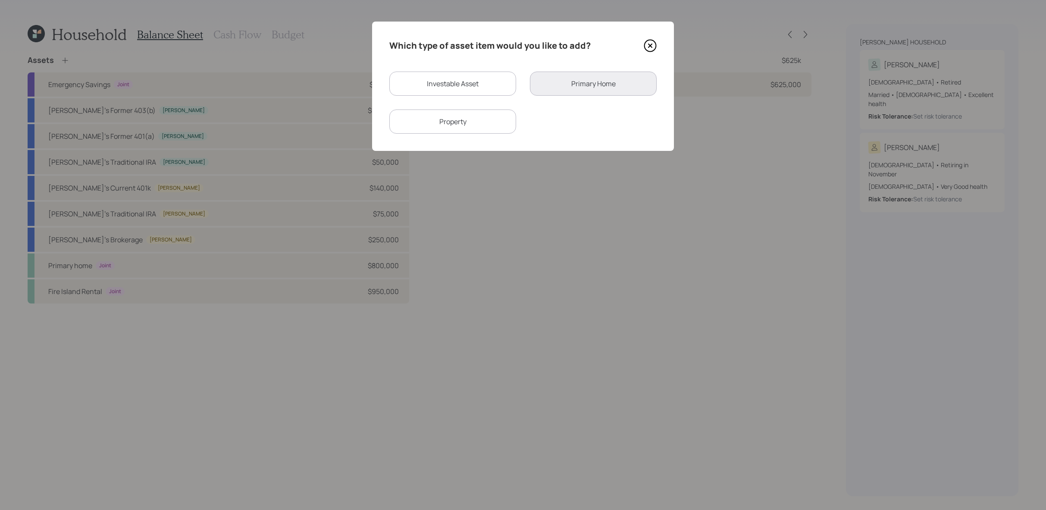
click at [481, 122] on div "Property" at bounding box center [452, 122] width 127 height 24
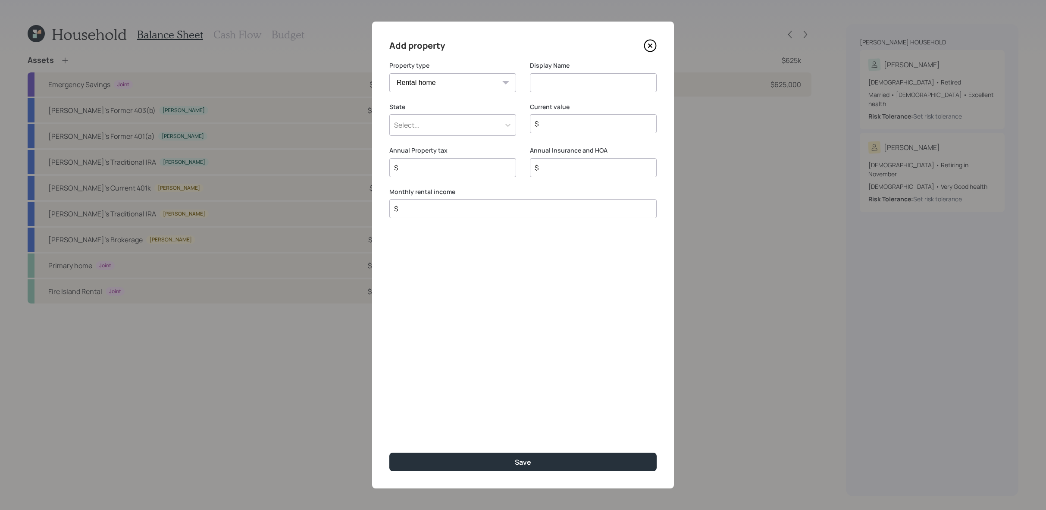
click at [458, 82] on select "Vacation home Rental home" at bounding box center [452, 82] width 127 height 19
select select "vacation_property"
click at [389, 73] on select "Vacation home Rental home" at bounding box center [452, 82] width 127 height 19
click at [596, 85] on input at bounding box center [593, 82] width 127 height 19
type input "South Carolina Vacation Home"
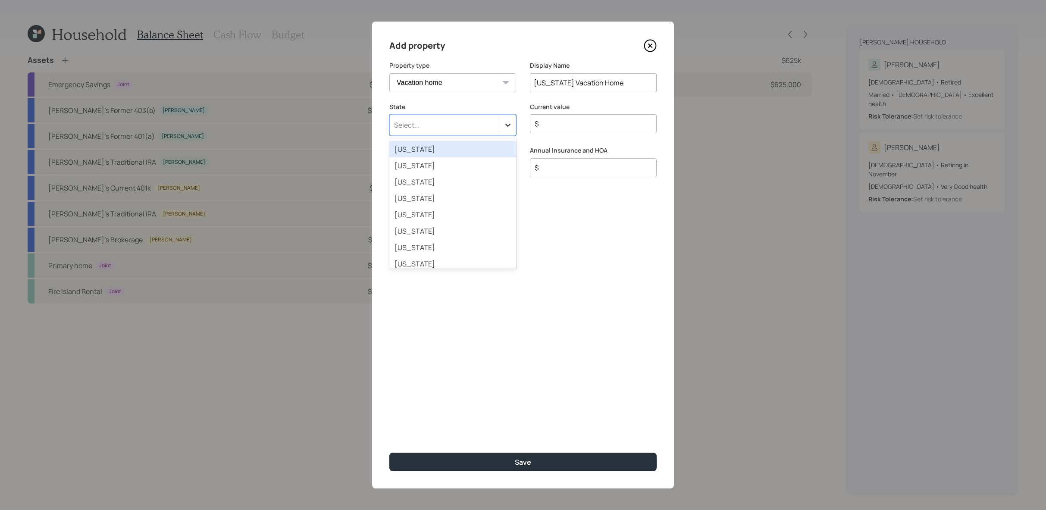
click at [508, 129] on div at bounding box center [508, 125] width 16 height 16
type input "sou"
click at [478, 157] on div "South Carolina" at bounding box center [452, 165] width 127 height 16
click at [577, 125] on input "$" at bounding box center [590, 124] width 112 height 10
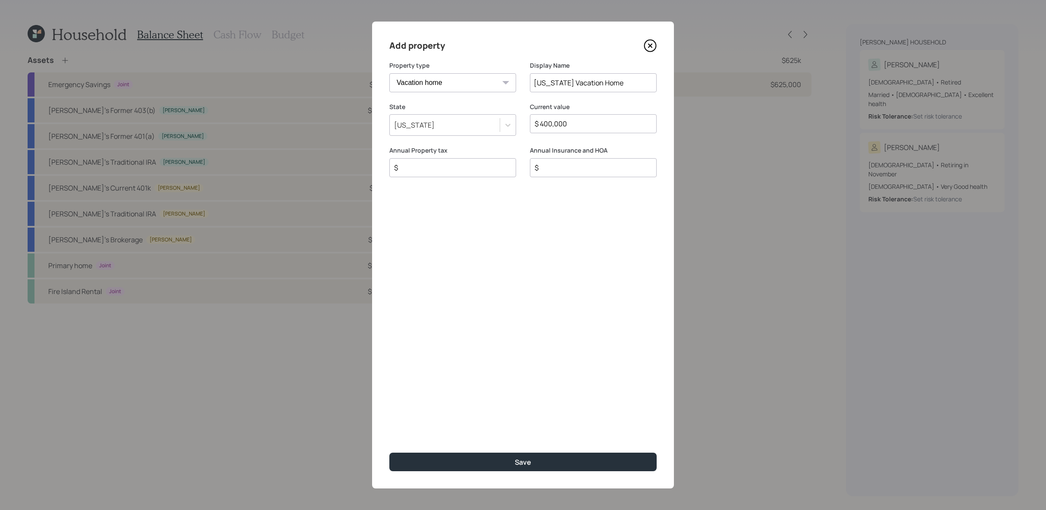
type input "$ 400,000"
click at [509, 169] on div "$" at bounding box center [452, 167] width 127 height 19
click at [489, 169] on input "$" at bounding box center [449, 168] width 112 height 10
click at [576, 170] on input "$" at bounding box center [590, 168] width 112 height 10
click at [470, 176] on div "$" at bounding box center [452, 167] width 127 height 19
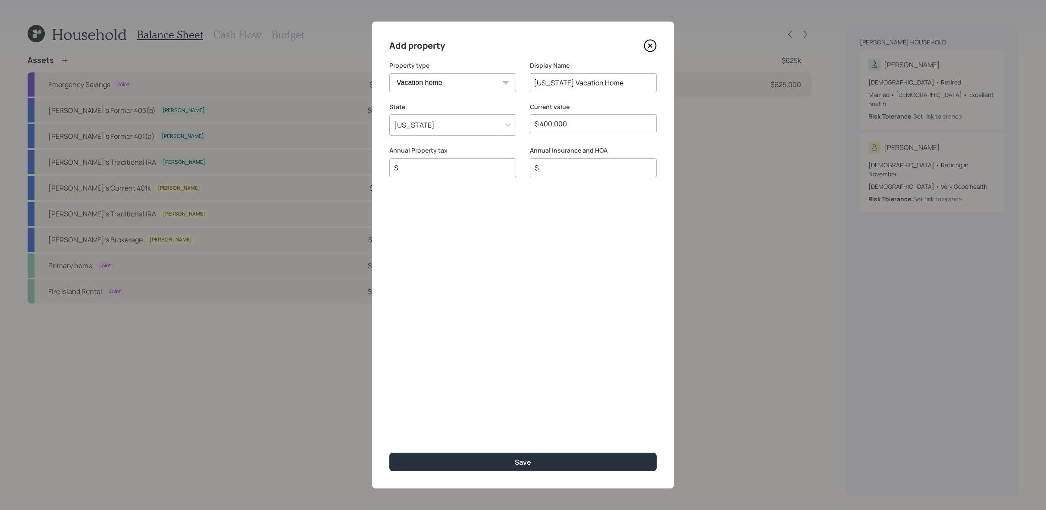
click at [480, 151] on label "Annual Property tax" at bounding box center [452, 150] width 127 height 9
click at [480, 172] on input "$" at bounding box center [449, 168] width 112 height 10
click at [496, 172] on input "$" at bounding box center [449, 168] width 112 height 10
type input "$ 11,000"
click at [573, 175] on div "$" at bounding box center [593, 167] width 127 height 19
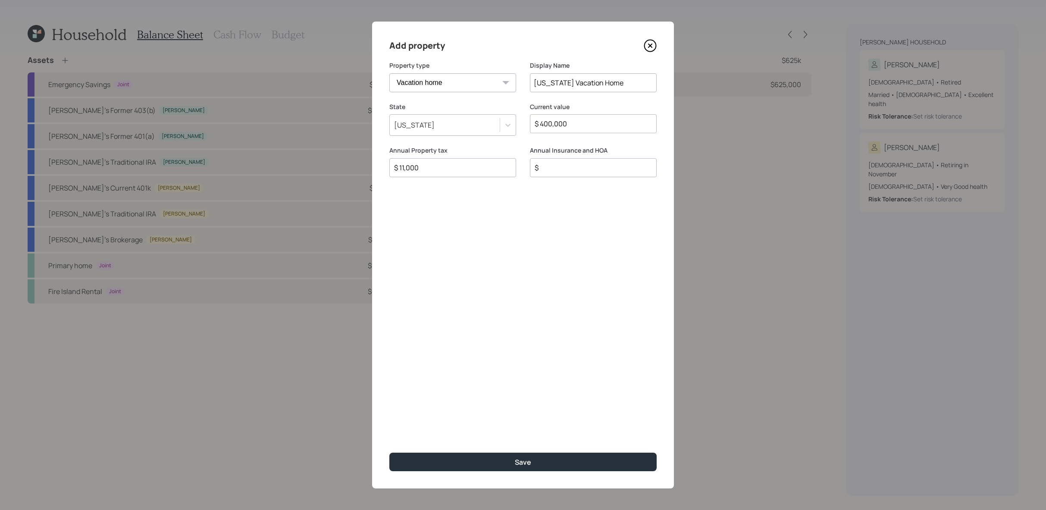
click at [573, 175] on div "$" at bounding box center [593, 167] width 127 height 19
click at [569, 170] on input "$" at bounding box center [590, 168] width 112 height 10
type input "$ 6,400"
click at [389, 453] on button "Save" at bounding box center [522, 462] width 267 height 19
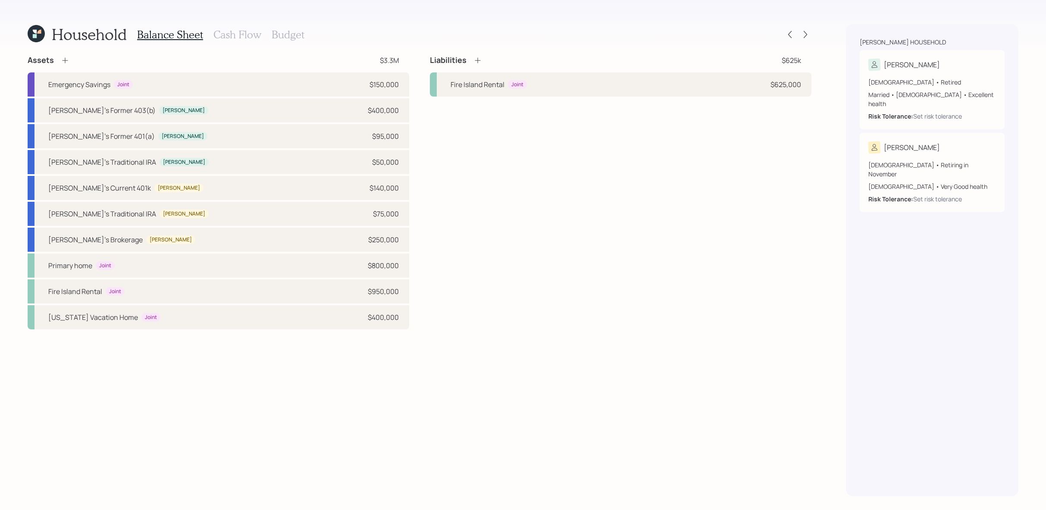
click at [476, 66] on div "Liabilities $625k Fire Island Rental Joint $625,000" at bounding box center [621, 75] width 382 height 41
click at [477, 61] on icon at bounding box center [478, 61] width 6 height 6
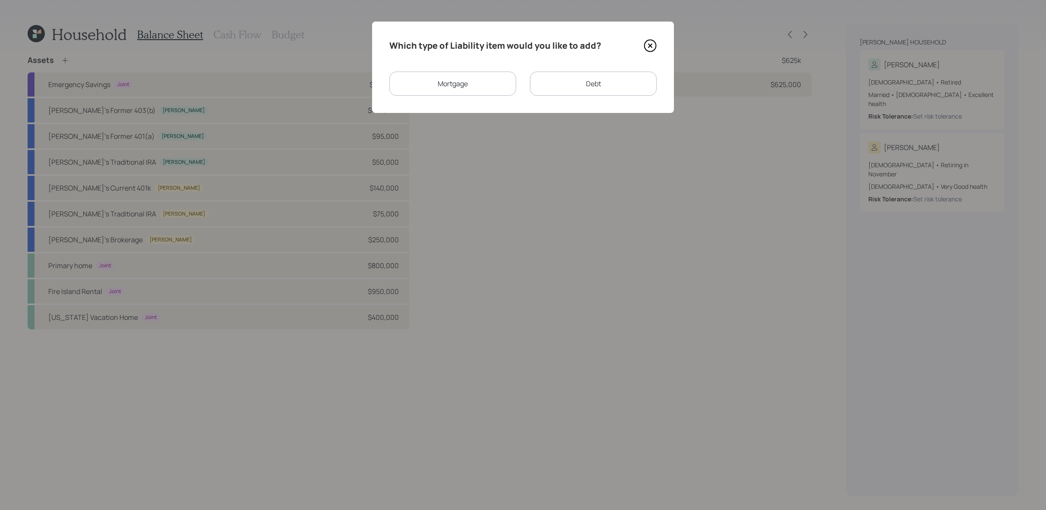
click at [489, 82] on div "Mortgage" at bounding box center [452, 84] width 127 height 24
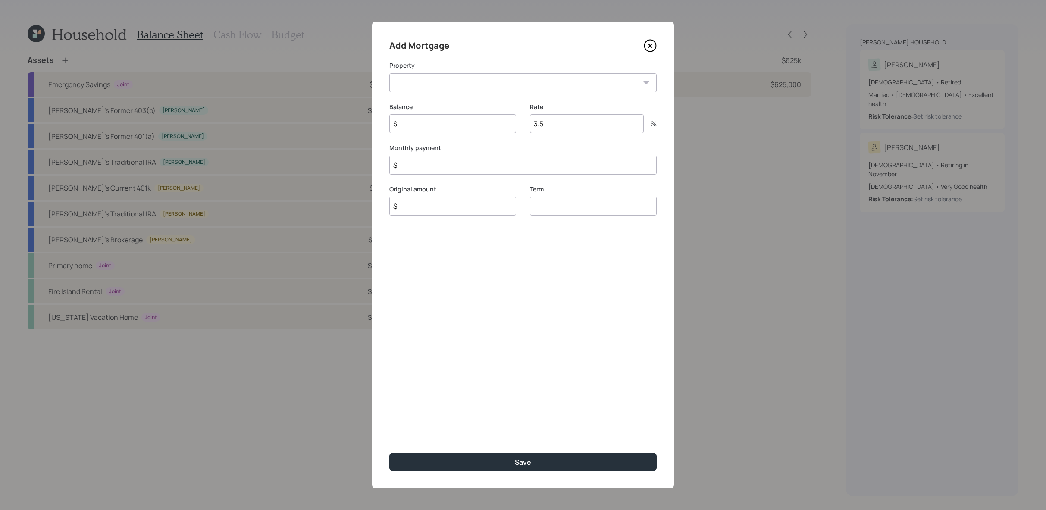
click at [489, 82] on select "NY Primary home South Carolina Vacation Home" at bounding box center [522, 82] width 267 height 19
select select "399fbcd8-bdd5-4cd4-8c5a-89b0a456d5f4"
click at [389, 73] on select "NY Primary home South Carolina Vacation Home" at bounding box center [522, 82] width 267 height 19
click at [492, 122] on input "$" at bounding box center [452, 123] width 127 height 19
type input "$ 225,000"
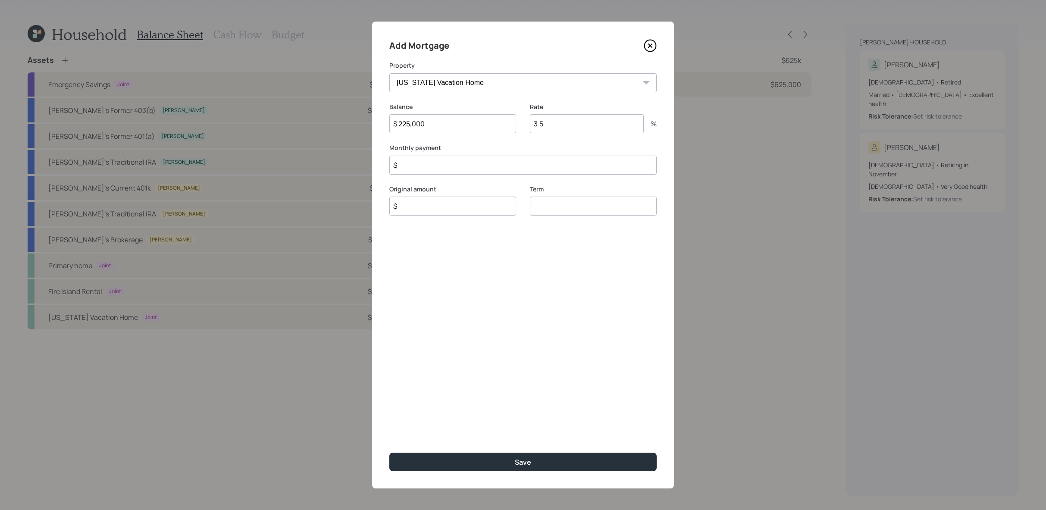
click at [587, 128] on input "3.5" at bounding box center [587, 123] width 114 height 19
type input "3"
type input "6.5"
click at [508, 165] on input "$" at bounding box center [522, 165] width 267 height 19
click at [487, 162] on input "$" at bounding box center [522, 165] width 267 height 19
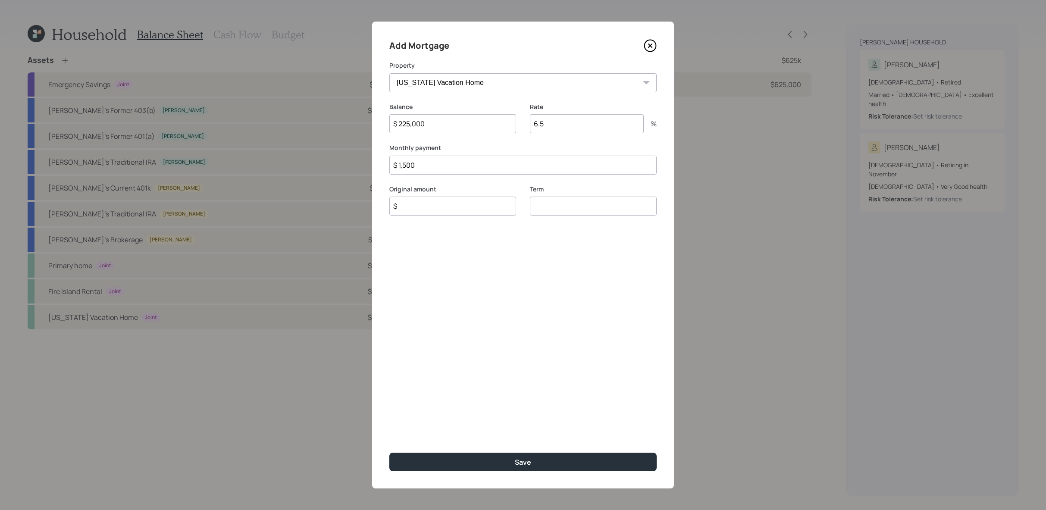
type input "$ 1,500"
click at [471, 201] on input "$" at bounding box center [452, 206] width 127 height 19
click at [575, 201] on input "number" at bounding box center [593, 206] width 127 height 19
type input "30"
click at [471, 201] on input "$" at bounding box center [452, 206] width 127 height 19
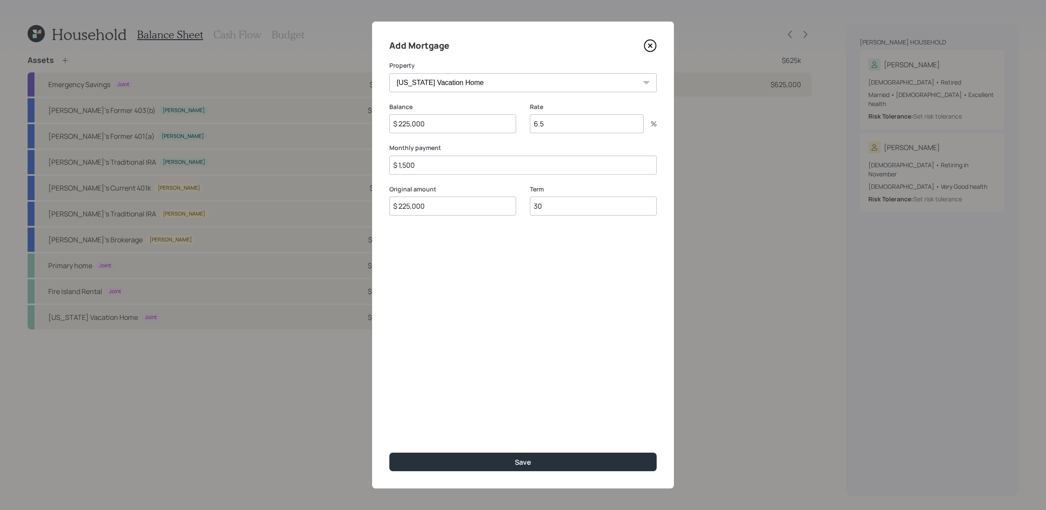
type input "$ 225,000"
click at [389, 453] on button "Save" at bounding box center [522, 462] width 267 height 19
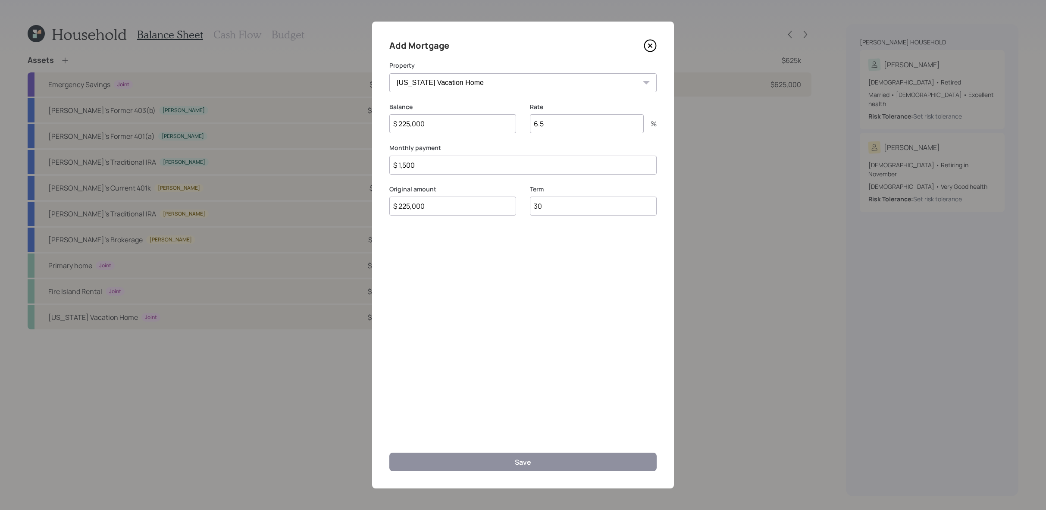
select select "f32311f8-9613-498c-8e42-4b622f009175"
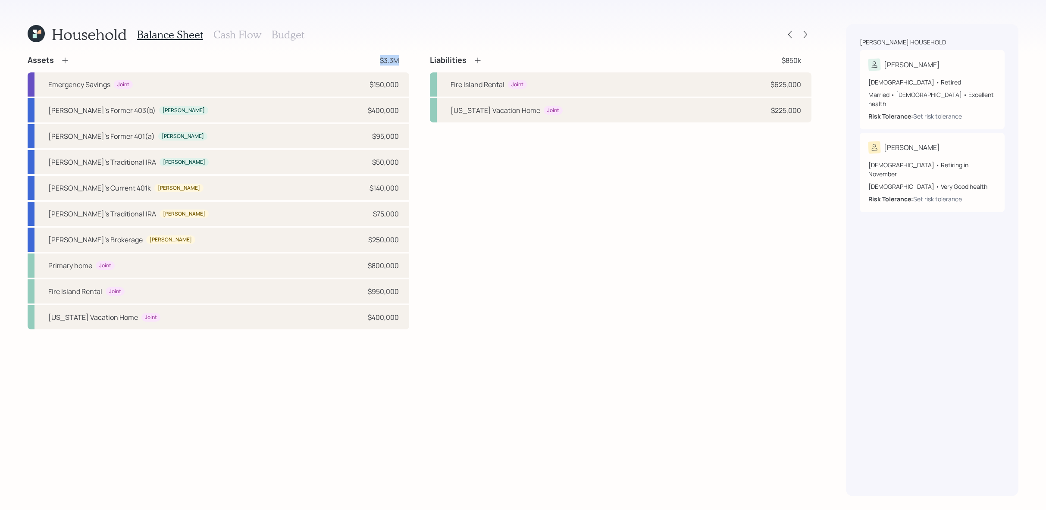
drag, startPoint x: 403, startPoint y: 66, endPoint x: 377, endPoint y: 62, distance: 26.6
click at [377, 62] on div "Assets $3.3M Emergency Savings Joint $150,000 Joanne's Former 403(b) Joanne $40…" at bounding box center [219, 192] width 382 height 274
click at [533, 219] on div "Liabilities $850k Fire Island Rental Joint $625,000 South Carolina Vacation Hom…" at bounding box center [621, 192] width 382 height 274
click at [236, 34] on h3 "Cash Flow" at bounding box center [237, 34] width 48 height 13
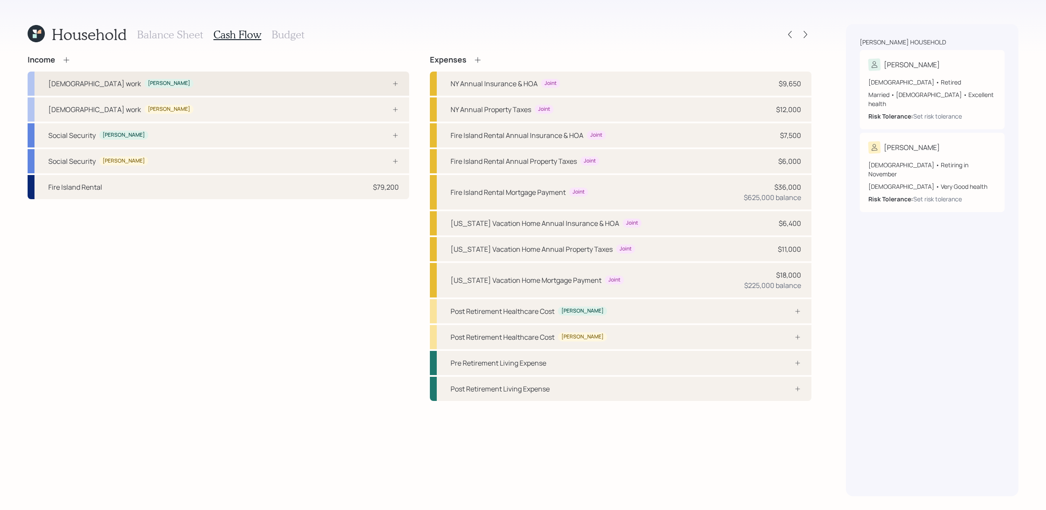
click at [232, 86] on div "Full-time work Joanne" at bounding box center [219, 84] width 382 height 24
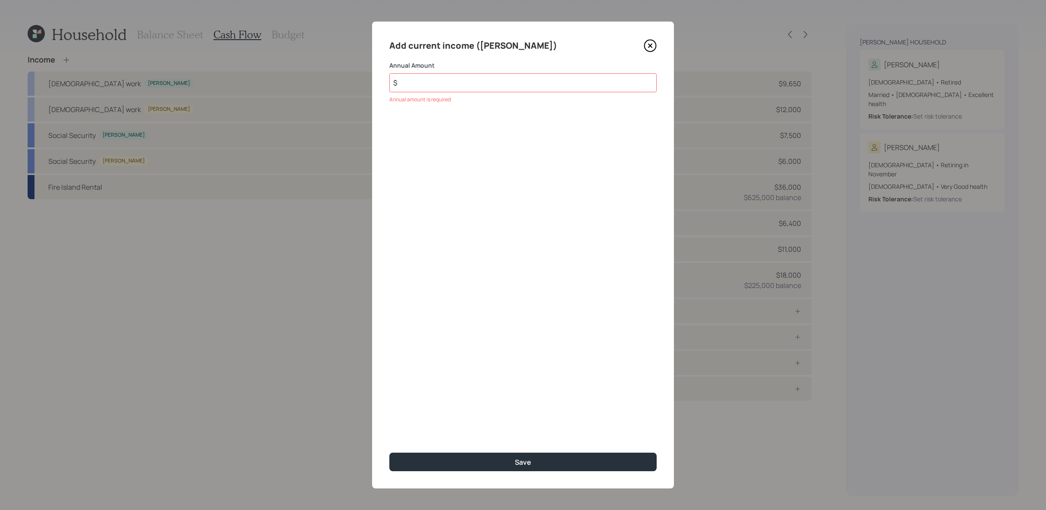
click at [644, 48] on icon at bounding box center [650, 45] width 13 height 13
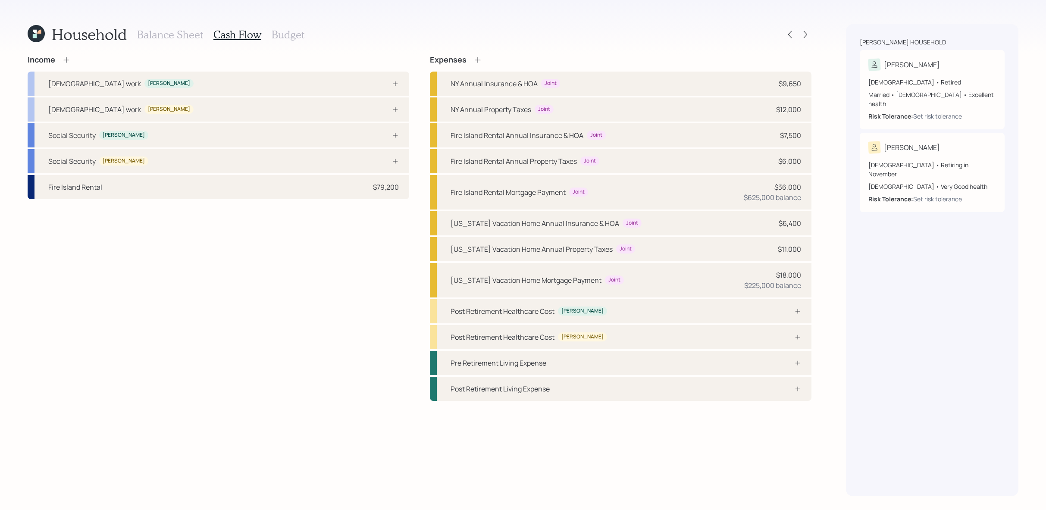
click at [69, 62] on icon at bounding box center [66, 60] width 9 height 9
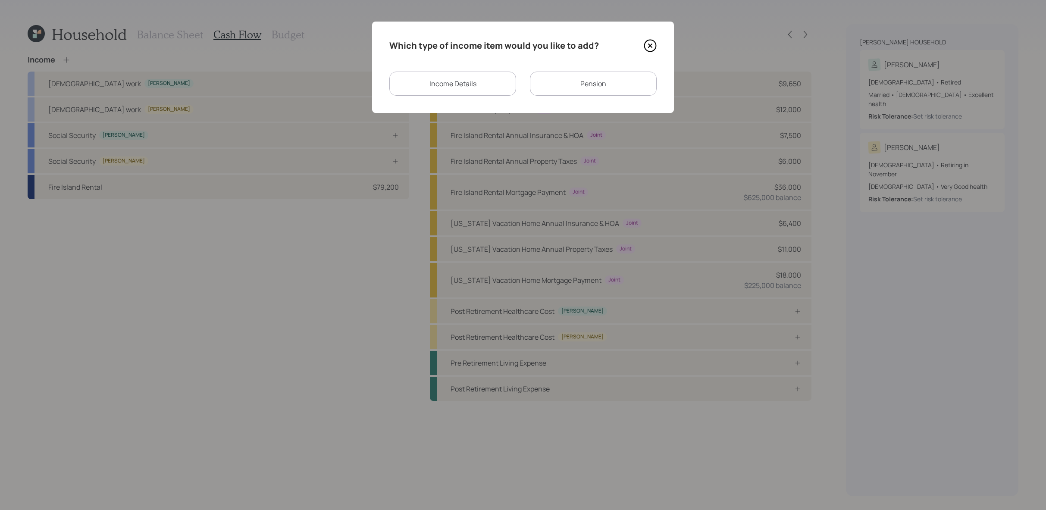
click at [492, 92] on div "Income Details" at bounding box center [452, 84] width 127 height 24
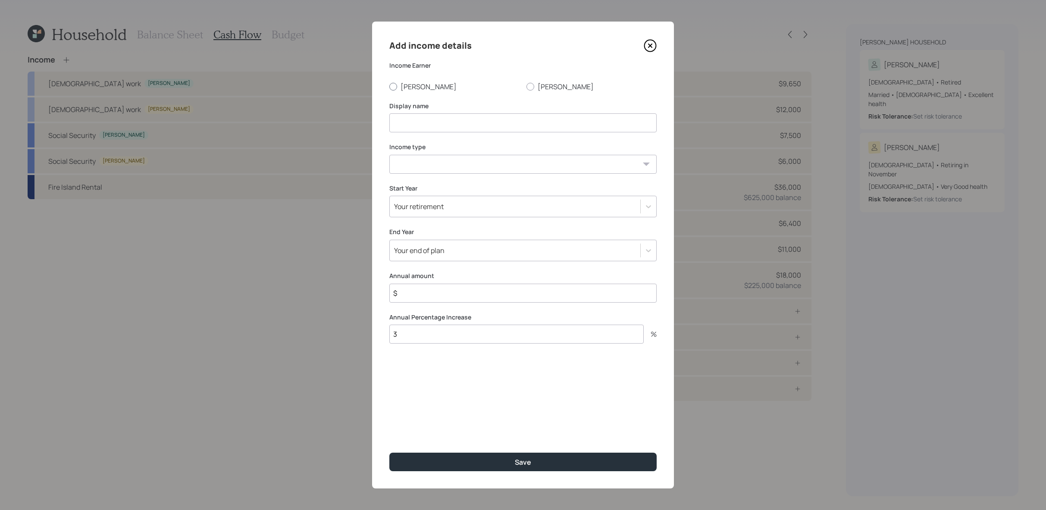
click at [410, 87] on label "Joanne" at bounding box center [454, 86] width 130 height 9
click at [389, 87] on input "Joanne" at bounding box center [389, 86] width 0 height 0
radio input "true"
click at [423, 115] on input at bounding box center [522, 122] width 267 height 19
type input "Joanne's Full-time 2025 Income"
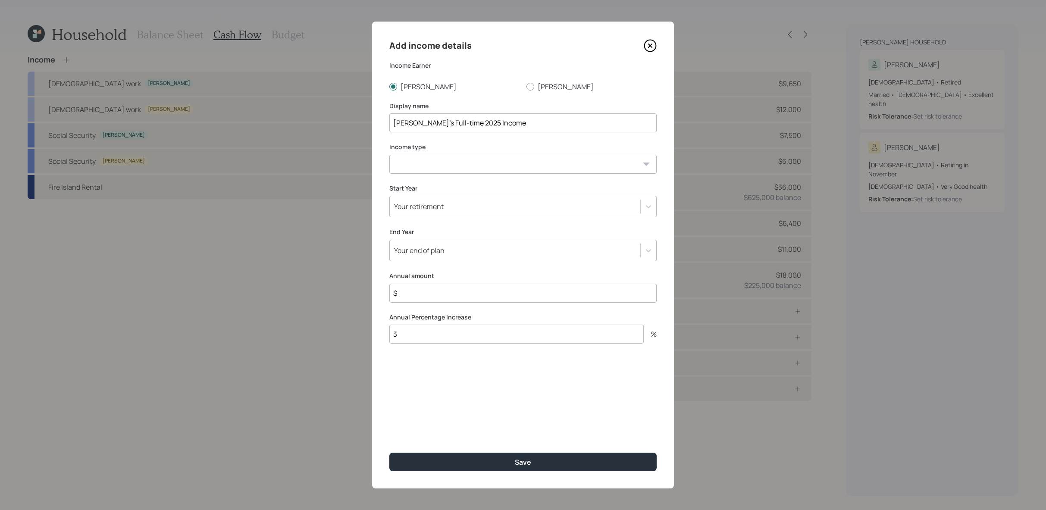
click at [434, 163] on select "Full-time work Part-time work Self employment Other" at bounding box center [522, 164] width 267 height 19
select select "other"
click at [389, 155] on select "Full-time work Part-time work Self employment Other" at bounding box center [522, 164] width 267 height 19
click at [452, 212] on select "Tax-free Earned Self Employment Alimony Royalties Pension / Annuity Interest Di…" at bounding box center [522, 205] width 267 height 19
select select "earned"
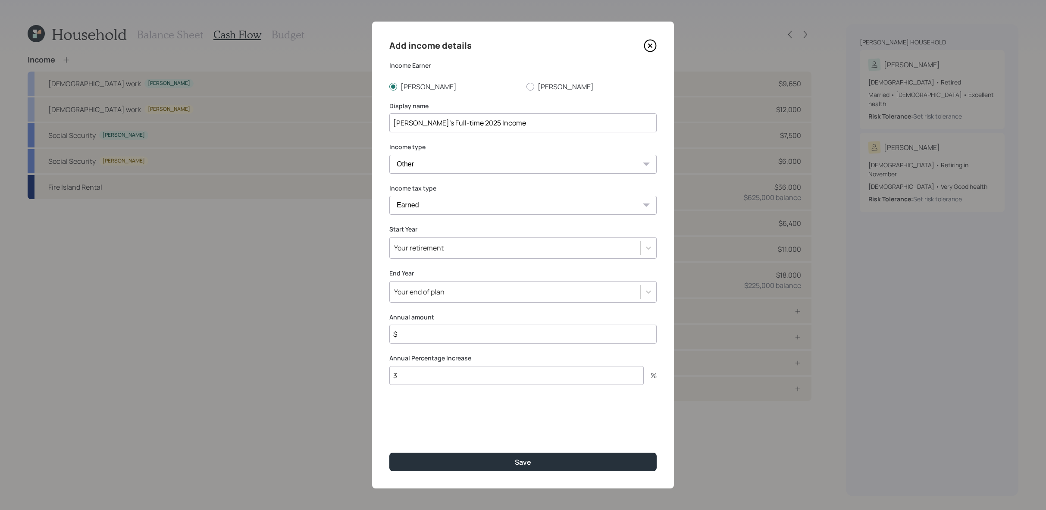
click at [389, 196] on select "Tax-free Earned Self Employment Alimony Royalties Pension / Annuity Interest Di…" at bounding box center [522, 205] width 267 height 19
click at [464, 328] on input "$" at bounding box center [522, 334] width 267 height 19
type input "$ 86,333"
click at [454, 373] on input "3" at bounding box center [516, 375] width 254 height 19
type input "0"
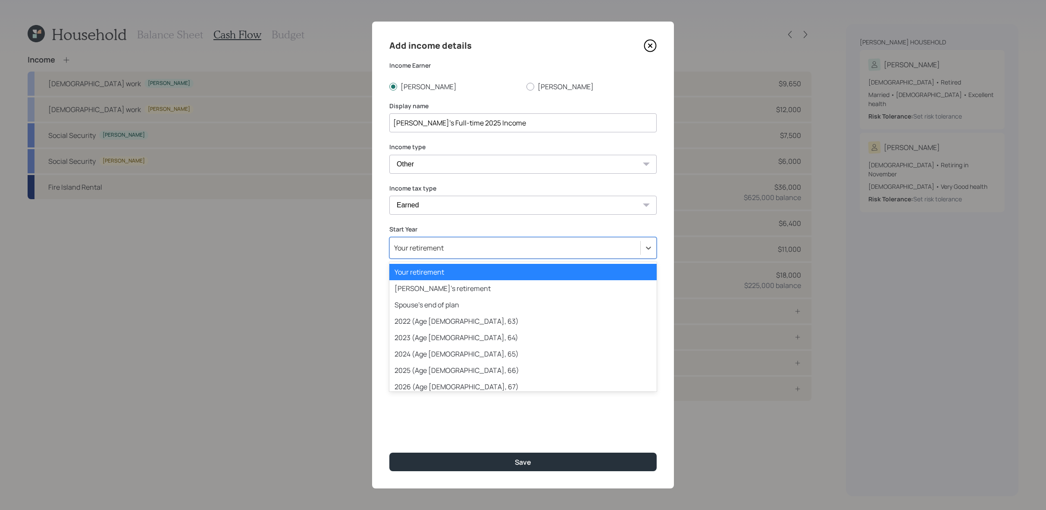
click at [458, 256] on div "Your retirement" at bounding box center [522, 248] width 267 height 22
click at [466, 368] on div "2025 (Age 65, 66)" at bounding box center [522, 370] width 267 height 16
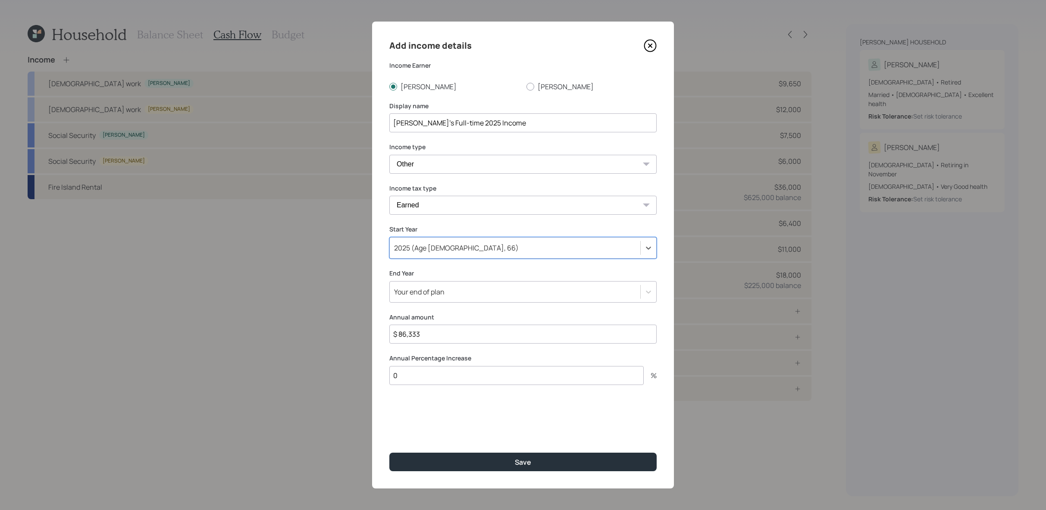
click at [457, 300] on div "Your end of plan" at bounding box center [522, 292] width 267 height 22
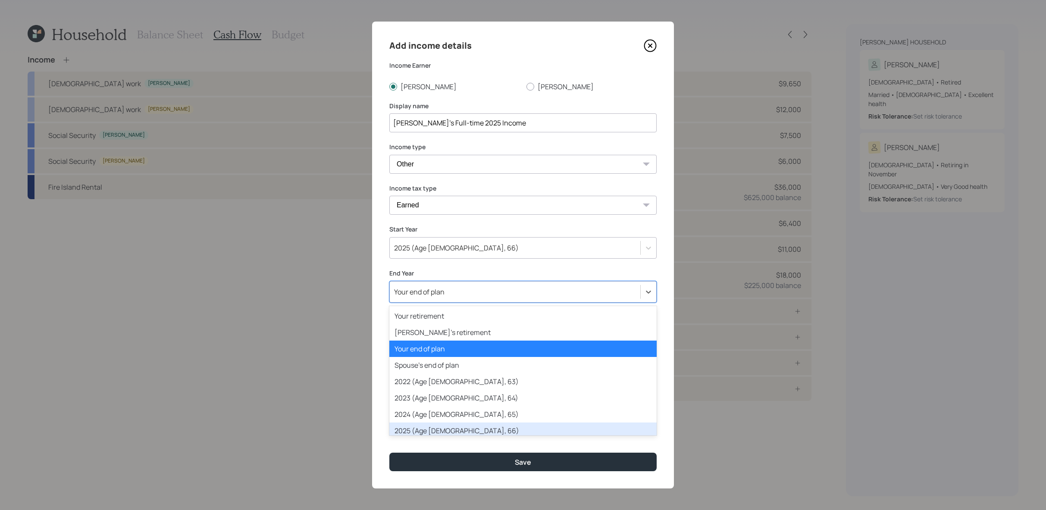
click at [480, 428] on div "2025 (Age 65, 66)" at bounding box center [522, 431] width 267 height 16
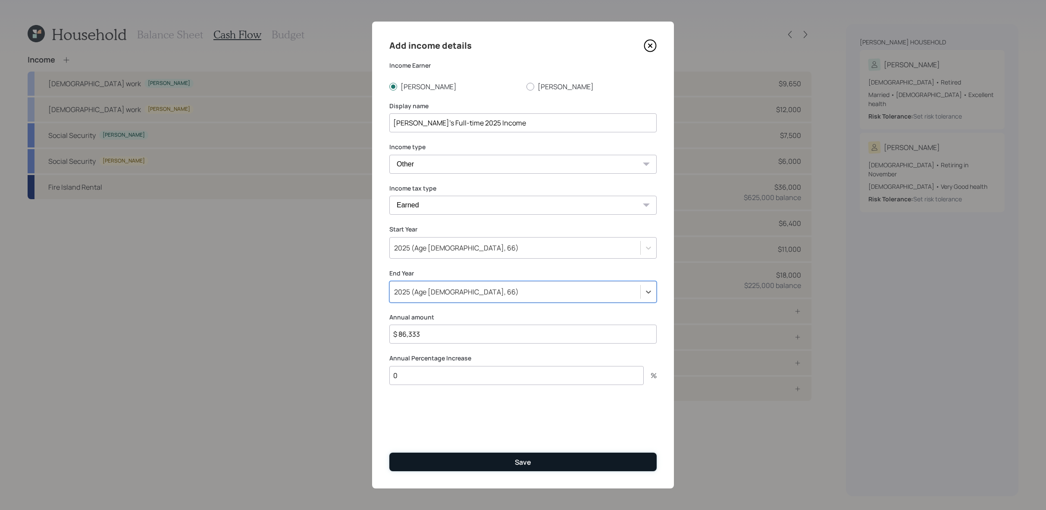
click at [485, 461] on button "Save" at bounding box center [522, 462] width 267 height 19
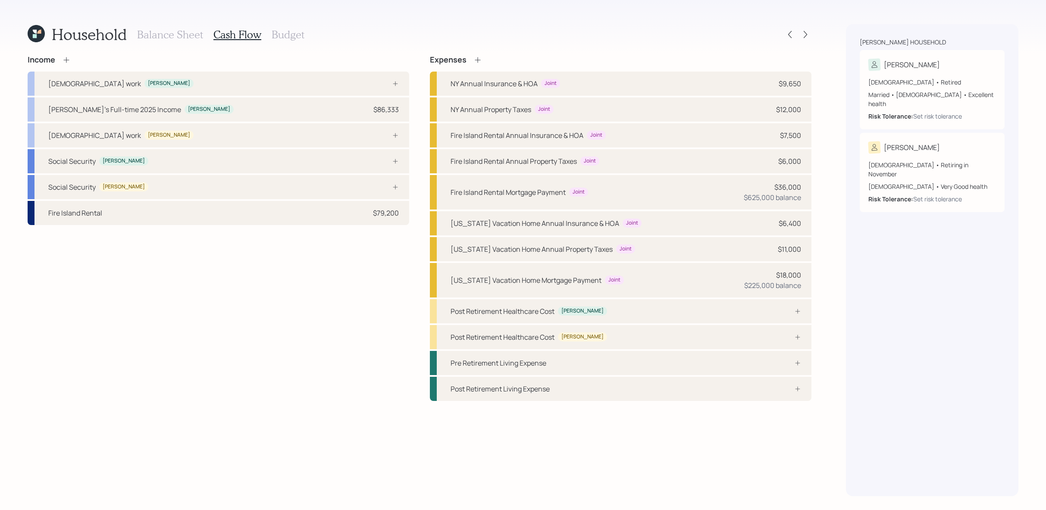
click at [64, 60] on icon at bounding box center [66, 60] width 9 height 9
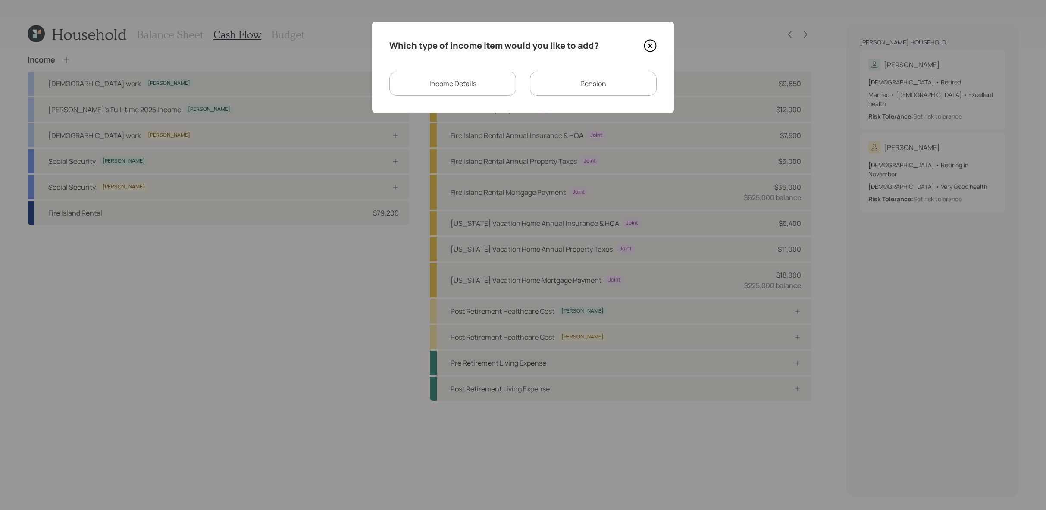
click at [464, 82] on div "Income Details" at bounding box center [452, 84] width 127 height 24
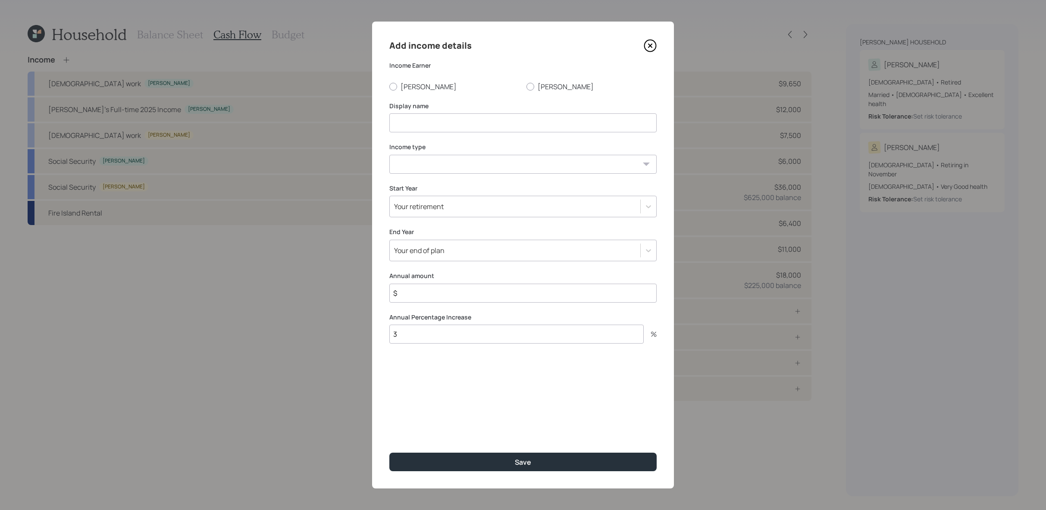
click at [407, 79] on div "Income Earner Joanne Ronald" at bounding box center [522, 76] width 267 height 30
click at [407, 88] on label "Joanne" at bounding box center [454, 86] width 130 height 9
click at [389, 87] on input "Joanne" at bounding box center [389, 86] width 0 height 0
radio input "true"
click at [441, 124] on input at bounding box center [522, 122] width 267 height 19
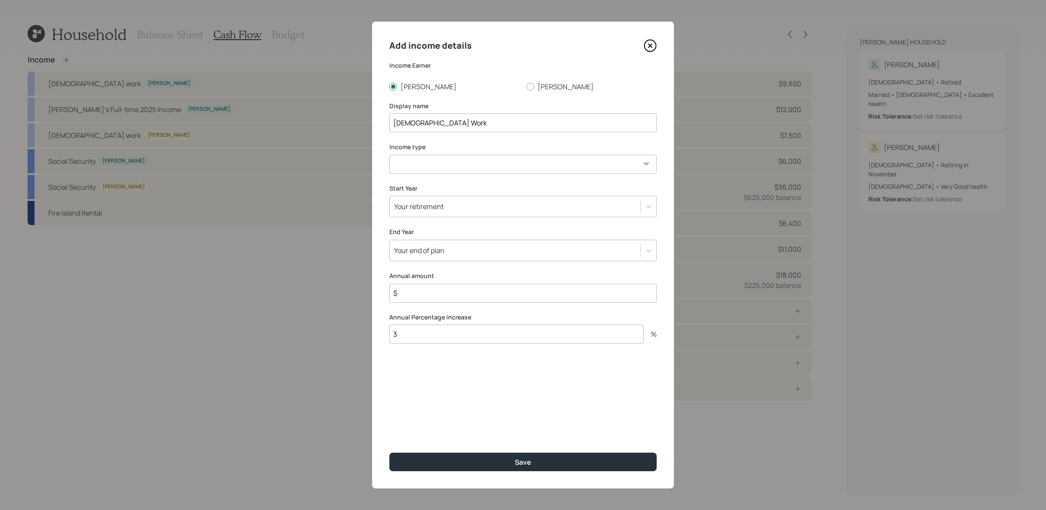
type input "Part-time Work"
click at [460, 157] on select "Full-time work Part-time work Self employment Other" at bounding box center [522, 164] width 267 height 19
select select "part_time"
click at [389, 155] on select "Full-time work Part-time work Self employment Other" at bounding box center [522, 164] width 267 height 19
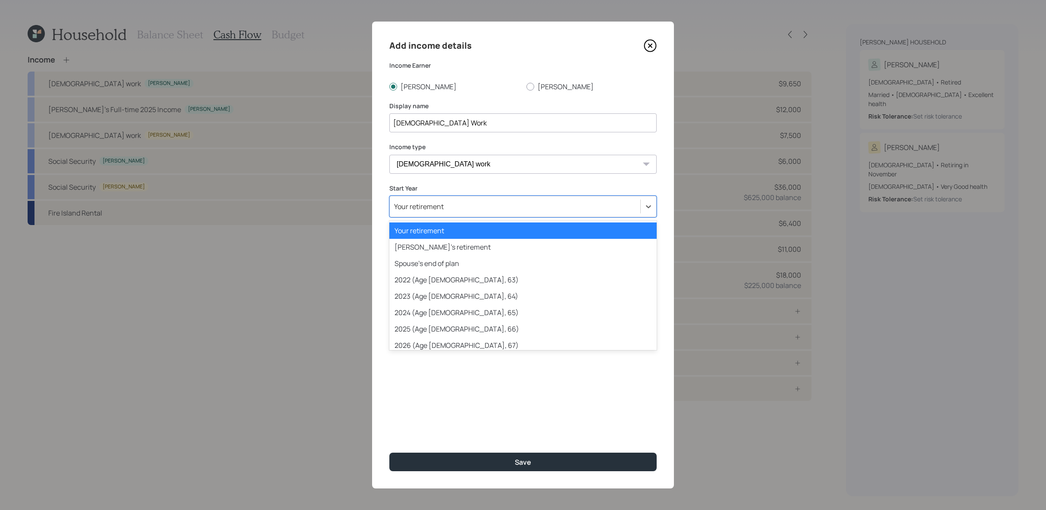
click at [460, 206] on div "Your retirement" at bounding box center [515, 206] width 251 height 15
click at [504, 323] on div "2025 (Age 65, 66)" at bounding box center [522, 329] width 267 height 16
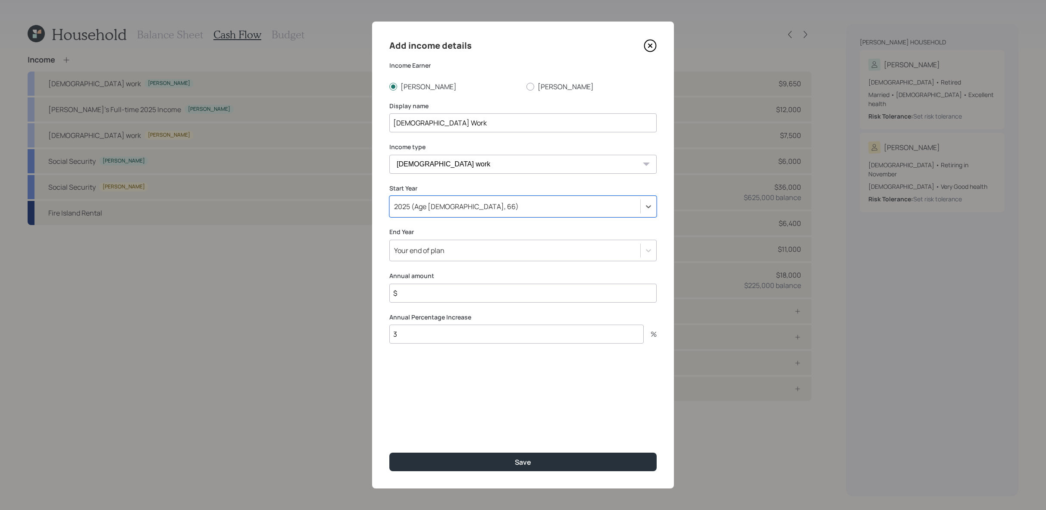
click at [445, 291] on input "$" at bounding box center [522, 293] width 267 height 19
type input "$ 30,000"
click at [504, 331] on input "3" at bounding box center [516, 334] width 254 height 19
type input "2"
click at [520, 370] on div "Add income details Income Earner Joanne Ronald Display name Part-time Work Inco…" at bounding box center [523, 255] width 302 height 467
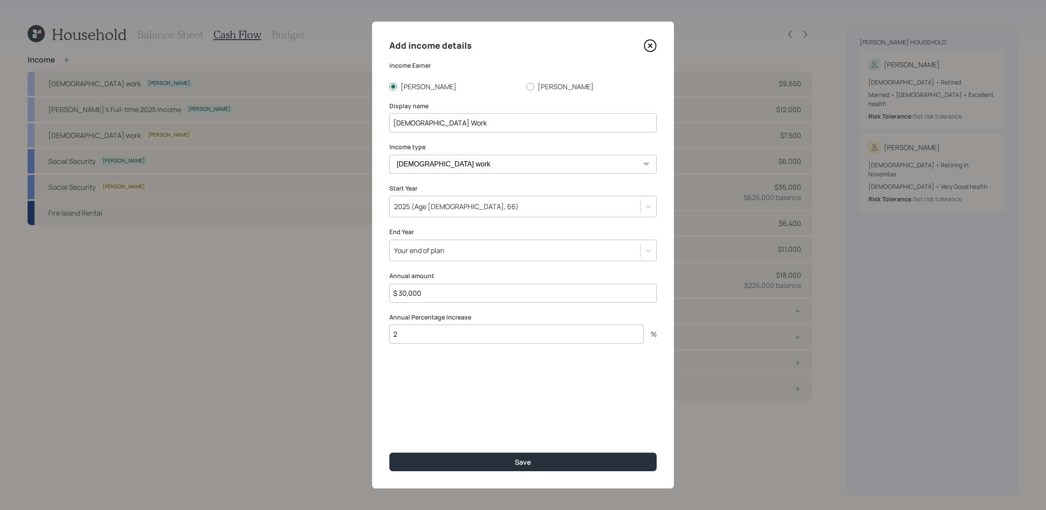
click at [520, 368] on div "Add income details Income Earner Joanne Ronald Display name Part-time Work Inco…" at bounding box center [523, 255] width 302 height 467
click at [528, 313] on label "Annual Percentage Increase" at bounding box center [522, 317] width 267 height 9
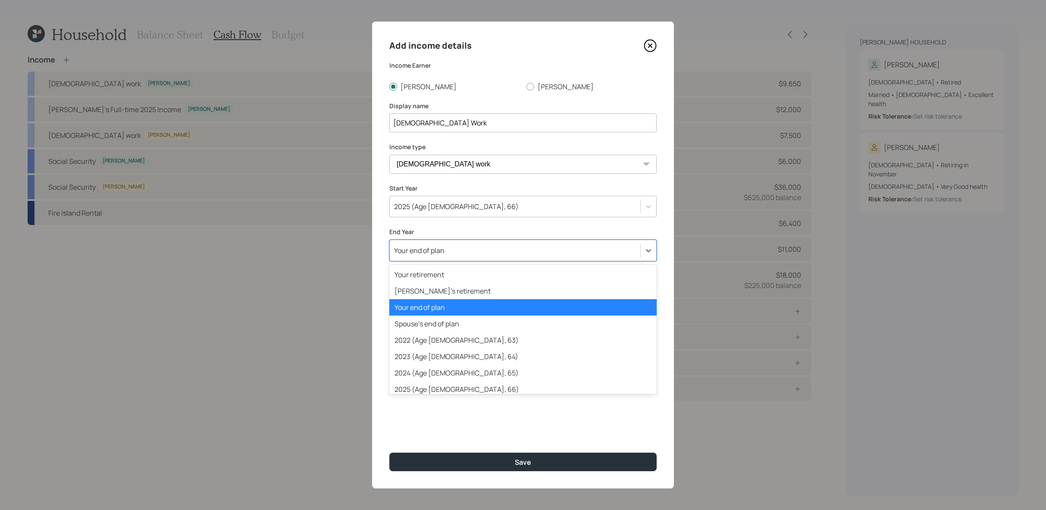
click at [516, 256] on div "Your end of plan" at bounding box center [515, 250] width 251 height 15
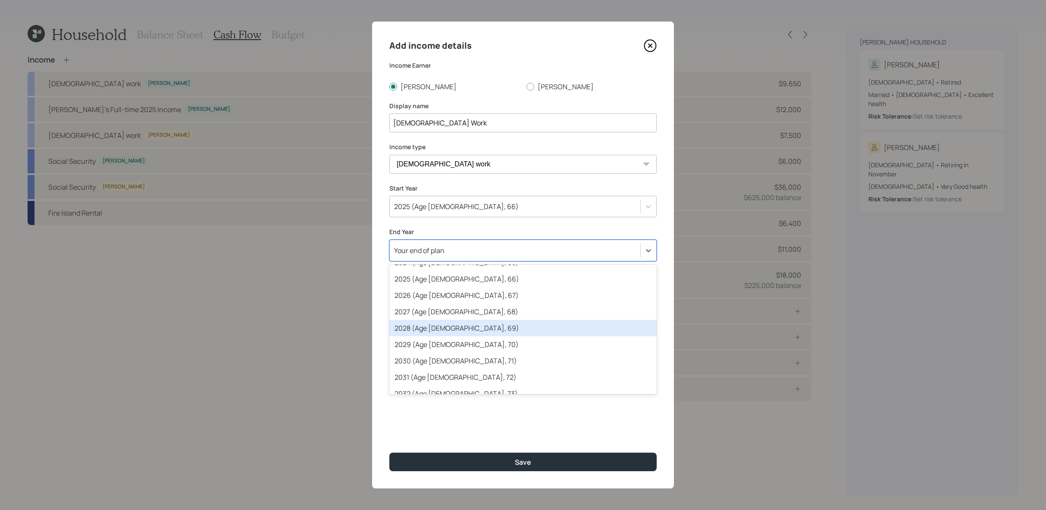
scroll to position [112, 0]
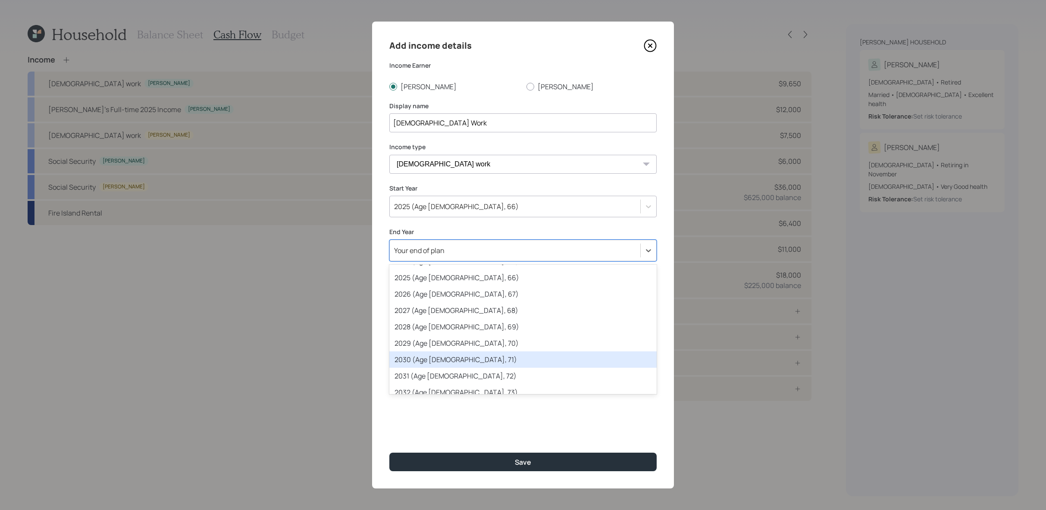
click at [411, 363] on div "2030 (Age 70, 71)" at bounding box center [522, 359] width 267 height 16
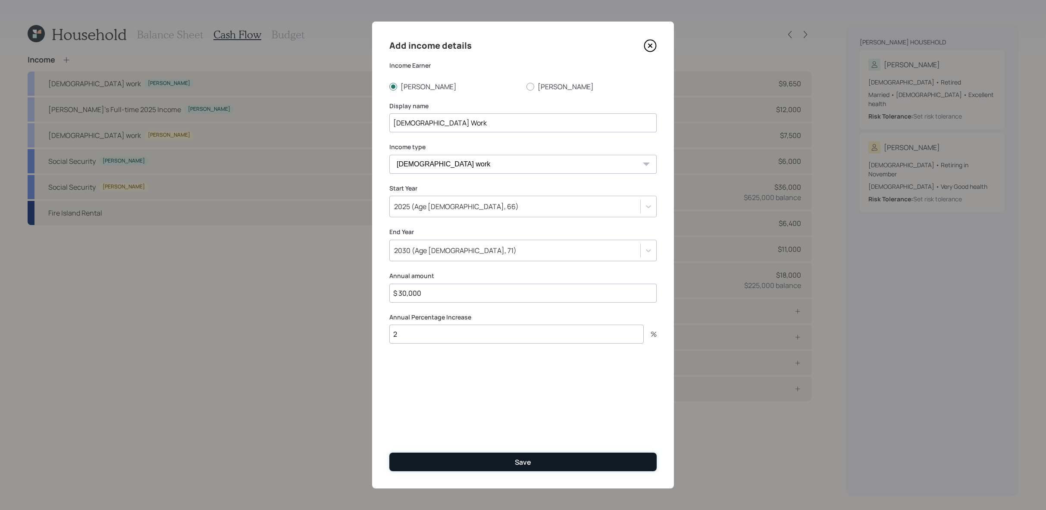
click at [508, 463] on button "Save" at bounding box center [522, 462] width 267 height 19
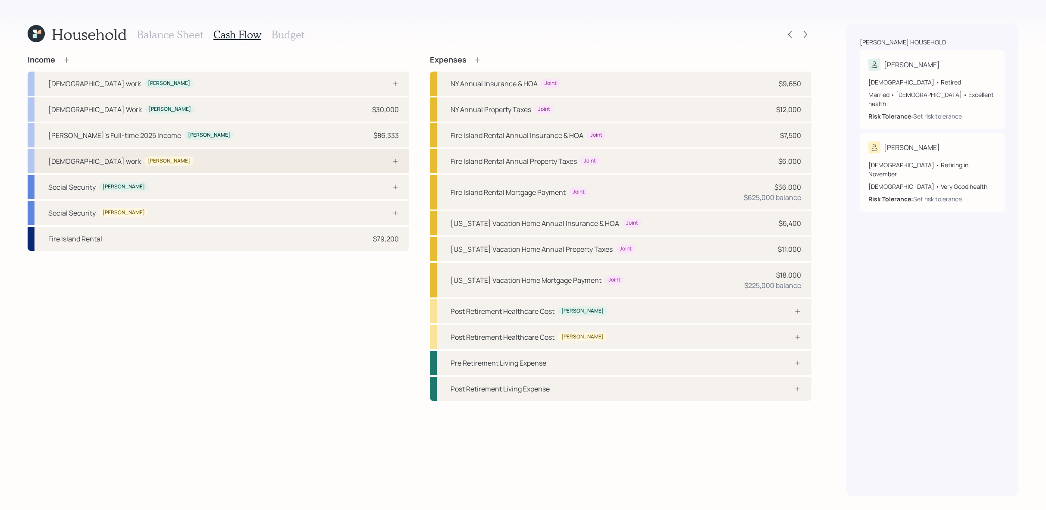
click at [244, 160] on div "Full-time work Ronald" at bounding box center [219, 161] width 382 height 24
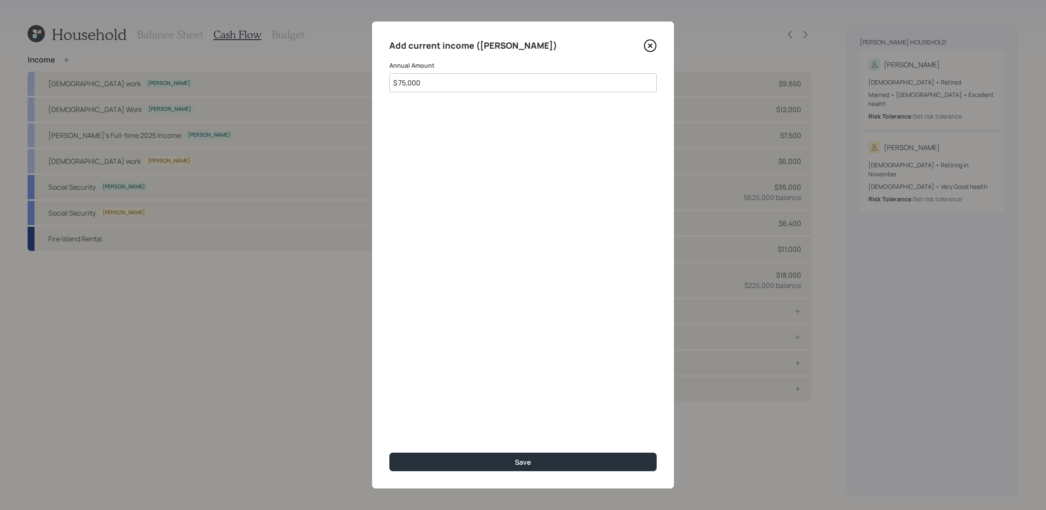
type input "$ 75,000"
click at [389, 453] on button "Save" at bounding box center [522, 462] width 267 height 19
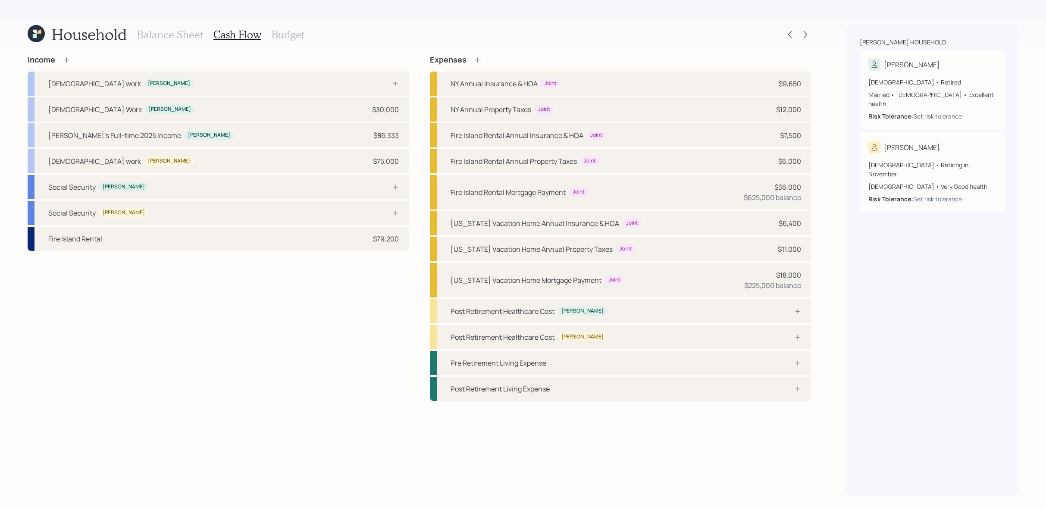
click at [63, 63] on icon at bounding box center [66, 60] width 9 height 9
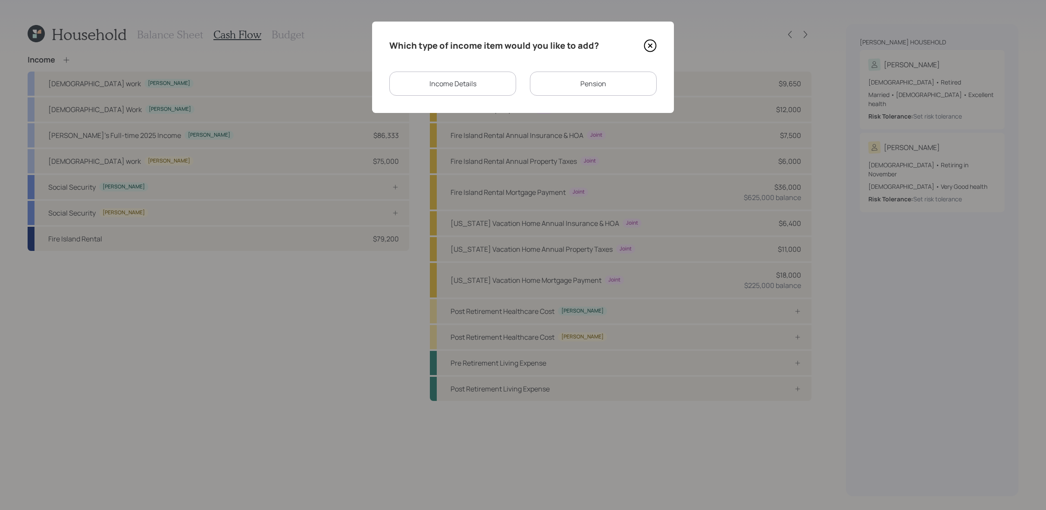
click at [539, 86] on div "Pension" at bounding box center [593, 84] width 127 height 24
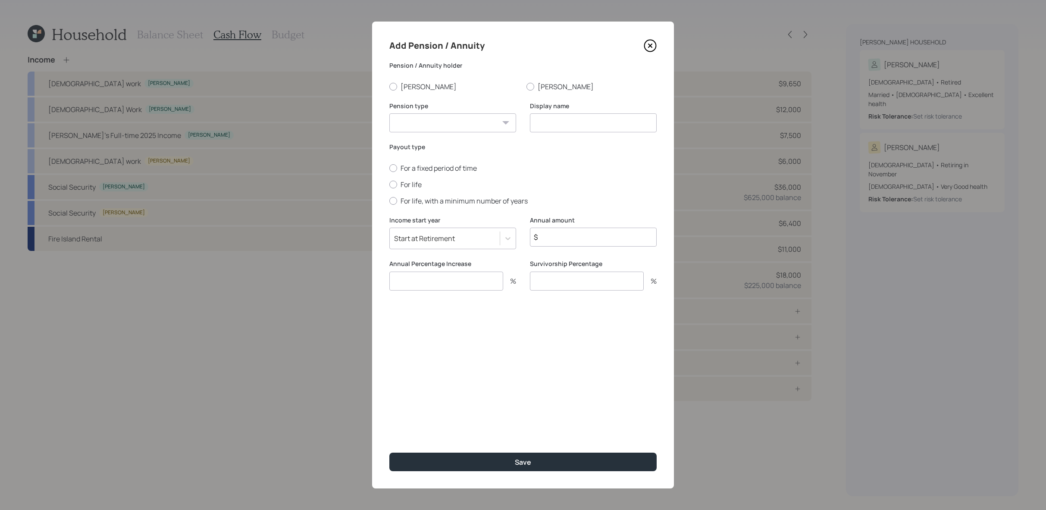
click at [409, 91] on div "Add Pension / Annuity Pension / Annuity holder Joanne Ronald Pension type Pensi…" at bounding box center [523, 255] width 302 height 467
click at [409, 90] on label "Joanne" at bounding box center [454, 86] width 130 height 9
click at [389, 87] on input "Joanne" at bounding box center [389, 86] width 0 height 0
radio input "true"
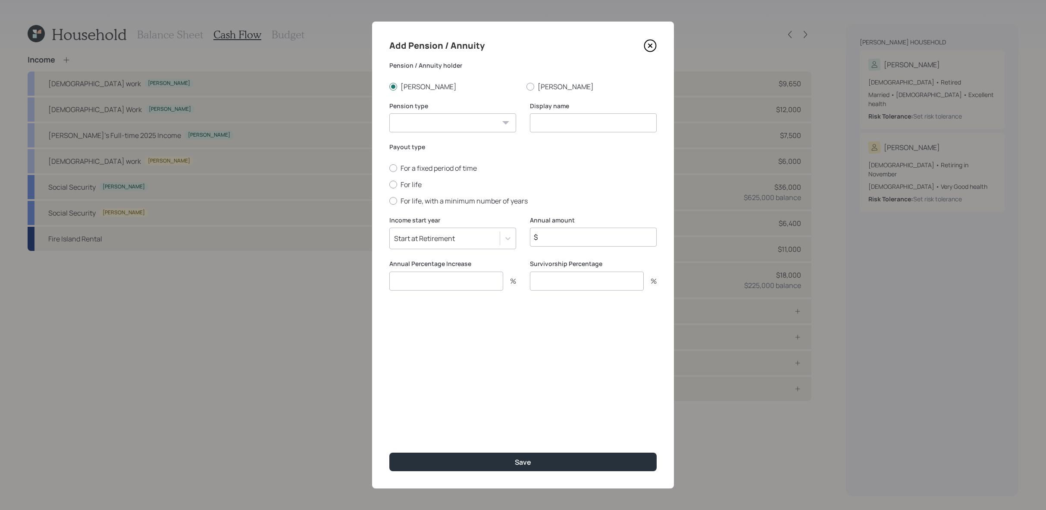
click at [430, 127] on select "Pension Annuity" at bounding box center [452, 122] width 127 height 19
select select "pension"
click at [389, 113] on select "Pension Annuity" at bounding box center [452, 122] width 127 height 19
click at [602, 119] on input at bounding box center [593, 122] width 127 height 19
type input "Joanne's Pension"
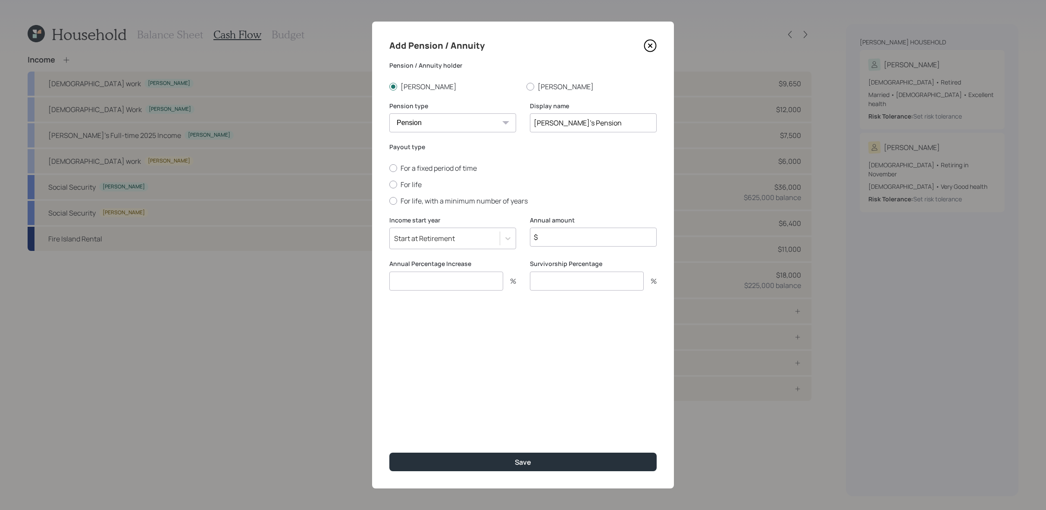
click at [414, 189] on div "For a fixed period of time For life For life, with a minimum number of years" at bounding box center [522, 184] width 267 height 42
click at [413, 186] on label "For life" at bounding box center [522, 184] width 267 height 9
click at [389, 185] on input "For life" at bounding box center [389, 184] width 0 height 0
radio input "true"
click at [567, 234] on input "$" at bounding box center [593, 237] width 127 height 19
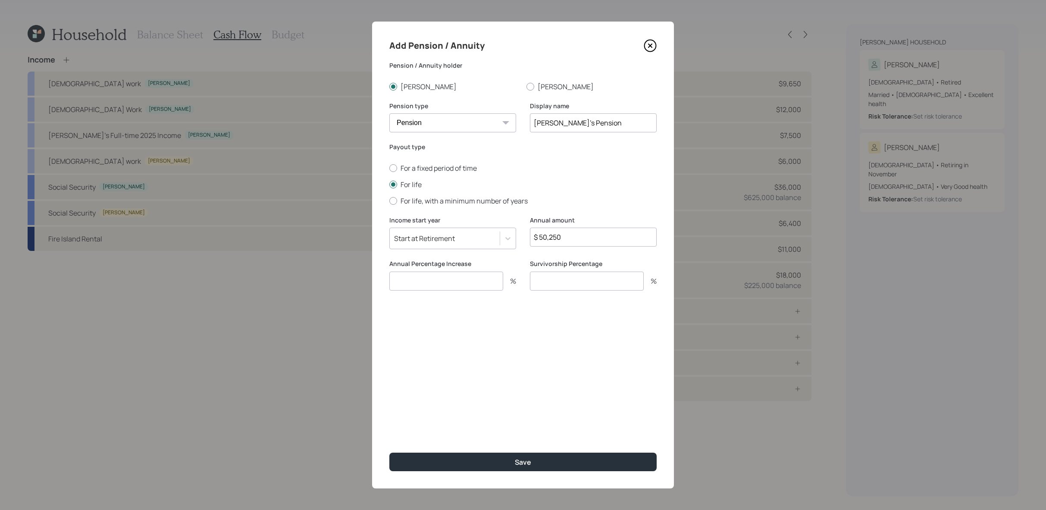
type input "$ 50,250"
click at [473, 288] on input "number" at bounding box center [446, 281] width 114 height 19
click at [574, 278] on input "number" at bounding box center [587, 281] width 114 height 19
type input "0"
click at [463, 282] on input "number" at bounding box center [446, 281] width 114 height 19
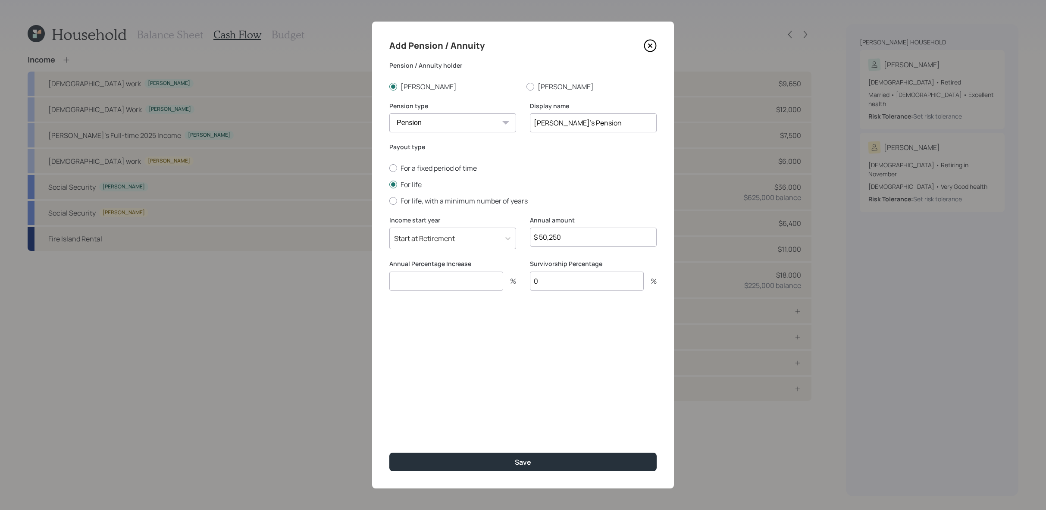
click at [463, 281] on input "number" at bounding box center [446, 281] width 114 height 19
type input "2"
click at [389, 453] on button "Save" at bounding box center [522, 462] width 267 height 19
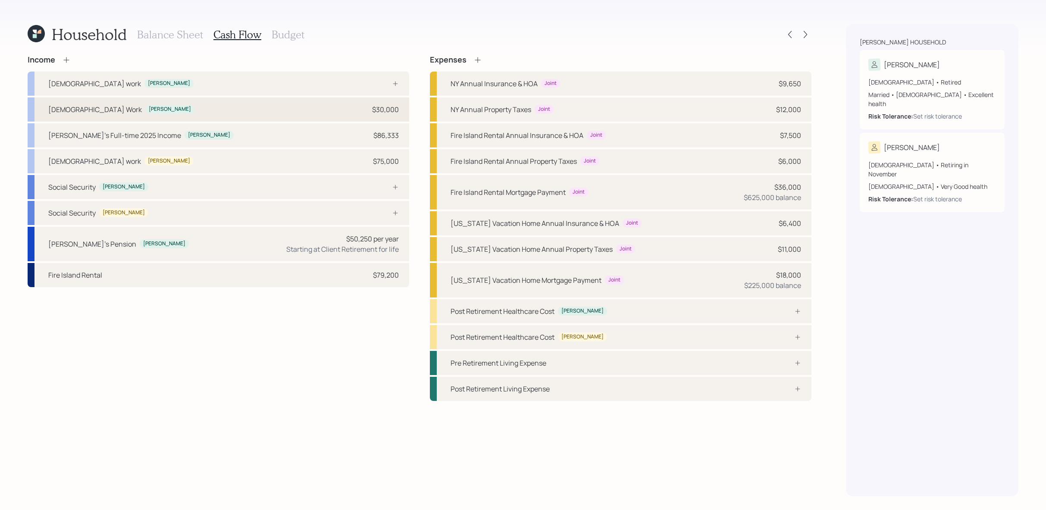
click at [270, 113] on div "Part-time Work Joanne $30,000" at bounding box center [219, 109] width 382 height 24
select select "part_time"
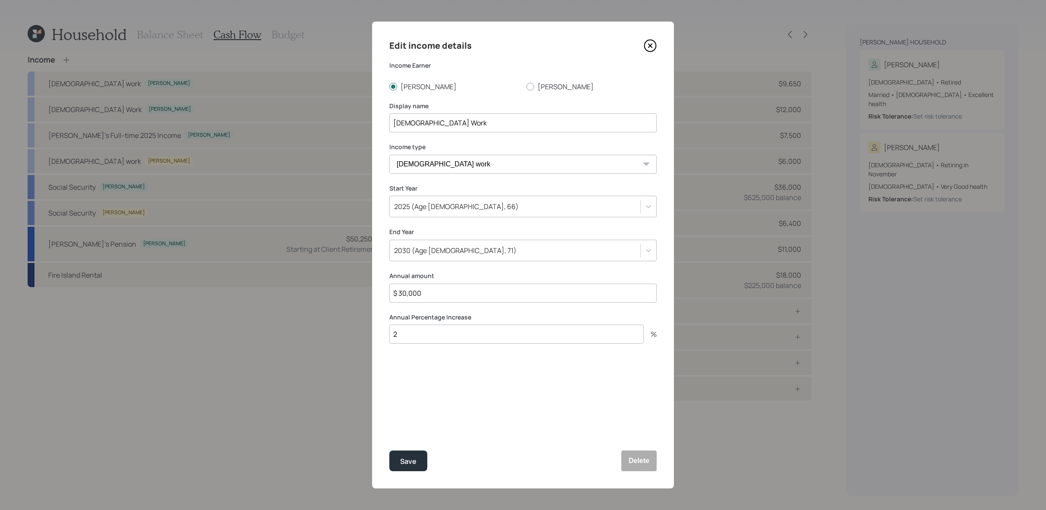
click at [651, 49] on icon at bounding box center [650, 45] width 13 height 13
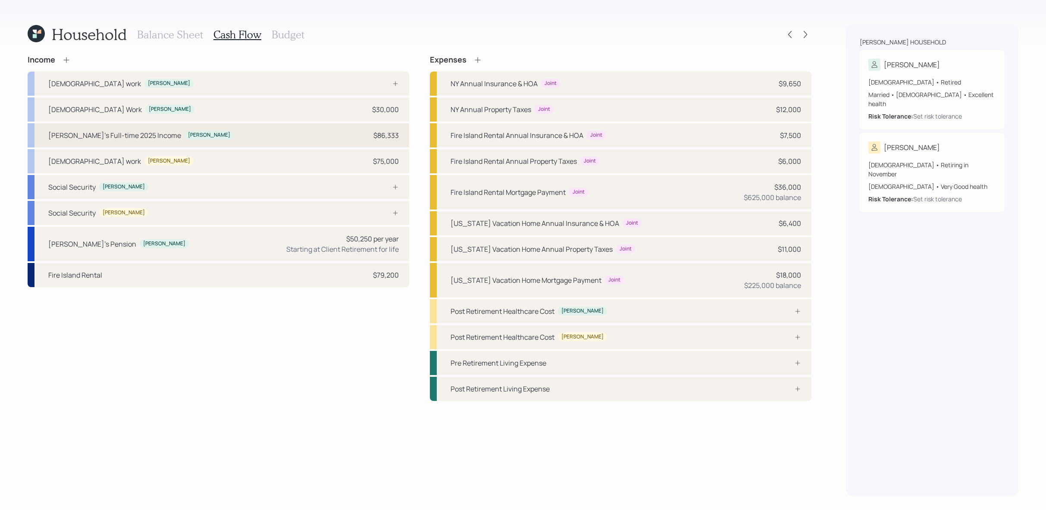
click at [328, 141] on div "Joanne's Full-time 2025 Income Joanne $86,333" at bounding box center [219, 135] width 382 height 24
select select "other"
select select "earned"
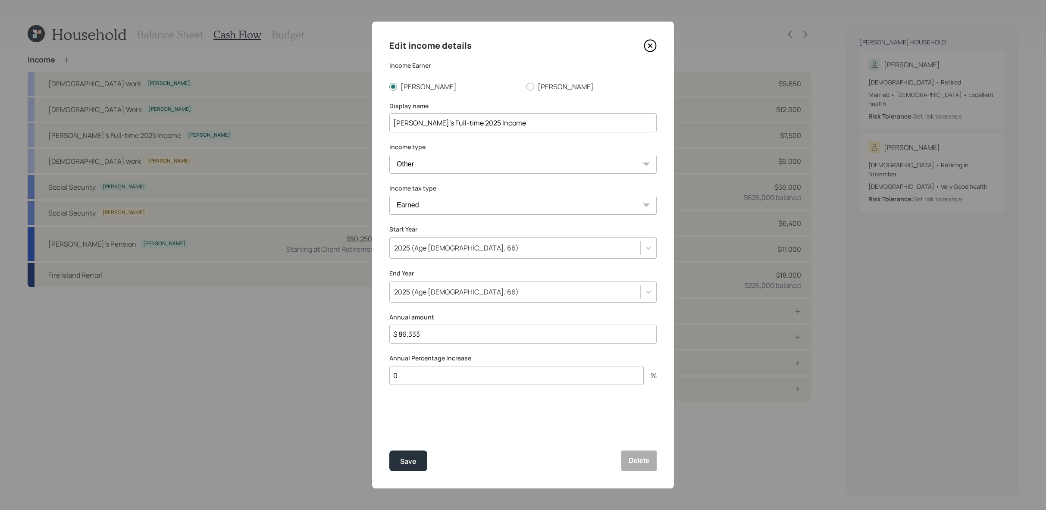
drag, startPoint x: 462, startPoint y: 339, endPoint x: 302, endPoint y: 322, distance: 161.3
click at [302, 322] on div "Edit income details Income Earner Joanne Ronald Display name Joanne's Full-time…" at bounding box center [523, 255] width 1046 height 510
type input "$ 56,333"
click at [389, 451] on button "Save" at bounding box center [408, 461] width 38 height 21
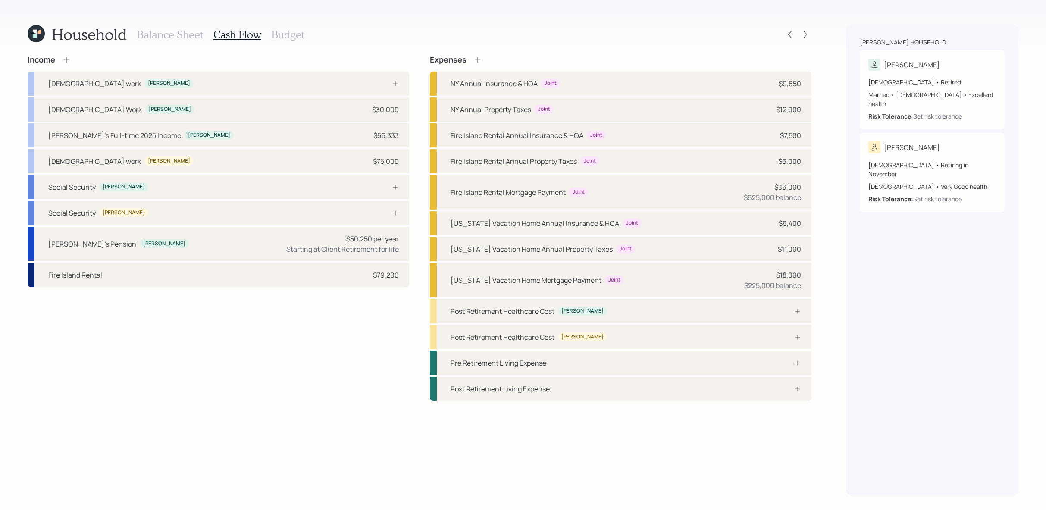
click at [64, 56] on icon at bounding box center [66, 60] width 9 height 9
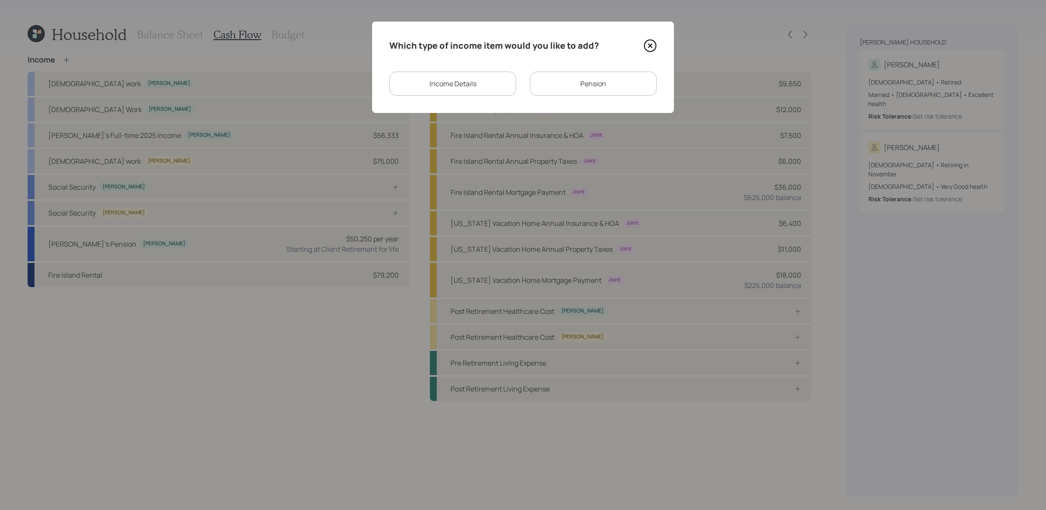
click at [573, 84] on div "Pension" at bounding box center [593, 84] width 127 height 24
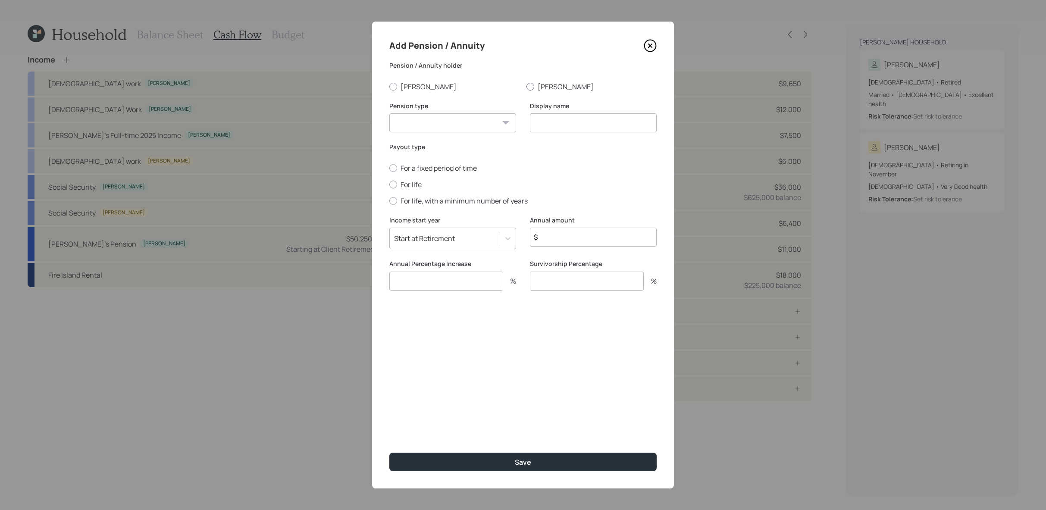
click at [555, 86] on label "Ronald" at bounding box center [592, 86] width 130 height 9
click at [527, 86] on input "Ronald" at bounding box center [526, 86] width 0 height 0
radio input "true"
click at [451, 129] on select "Pension Annuity" at bounding box center [452, 122] width 127 height 19
select select "pension"
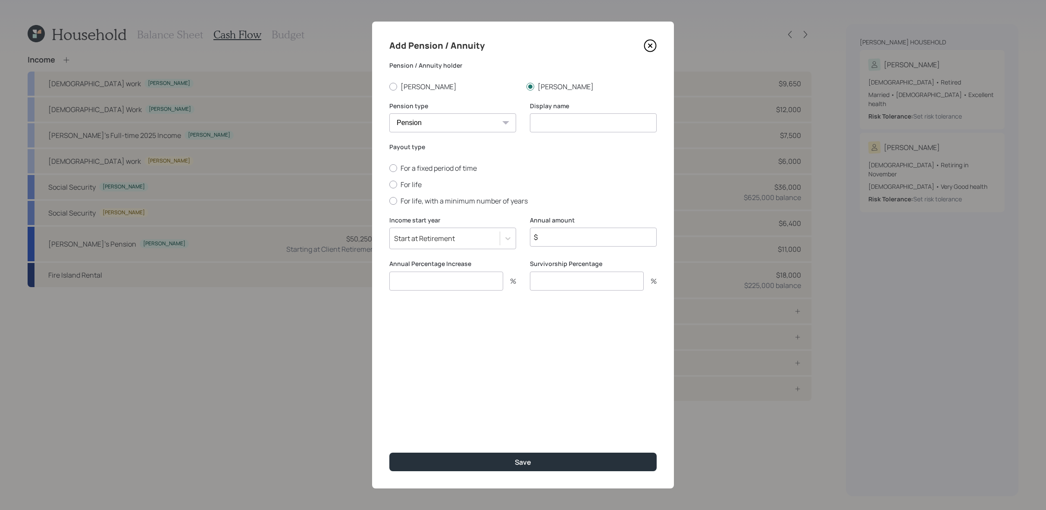
click at [389, 113] on select "Pension Annuity" at bounding box center [452, 122] width 127 height 19
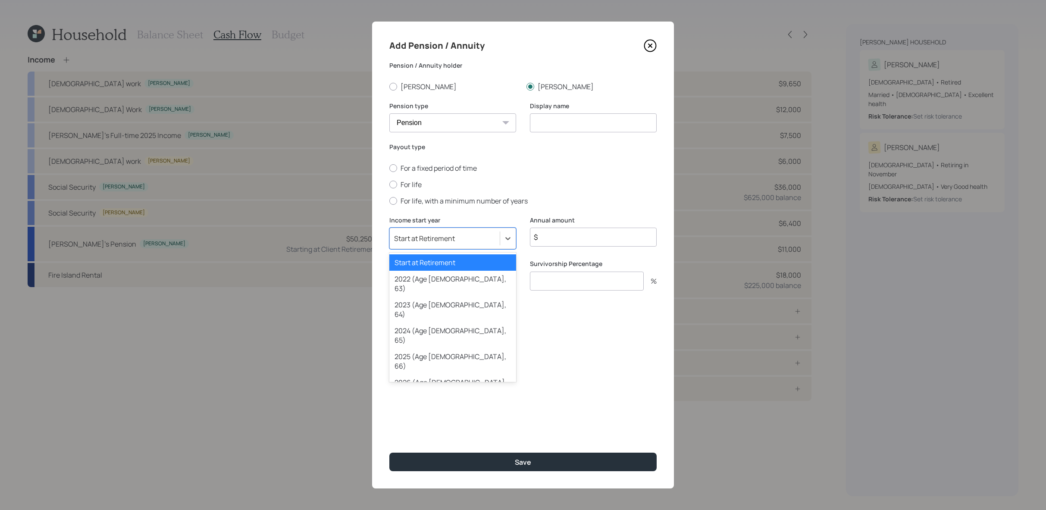
click at [493, 236] on div "Start at Retirement" at bounding box center [445, 238] width 110 height 15
click at [497, 374] on div "2026 (Age 66, 67)" at bounding box center [452, 387] width 127 height 26
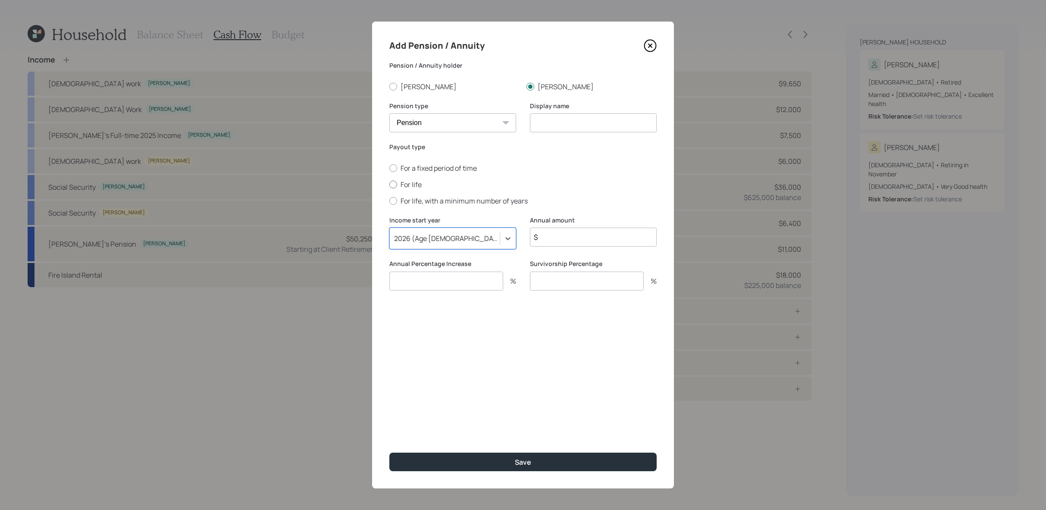
click at [418, 188] on label "For life" at bounding box center [522, 184] width 267 height 9
click at [389, 185] on input "For life" at bounding box center [389, 184] width 0 height 0
radio input "true"
click at [602, 137] on div "Display name" at bounding box center [593, 122] width 127 height 41
click at [603, 132] on input at bounding box center [593, 122] width 127 height 19
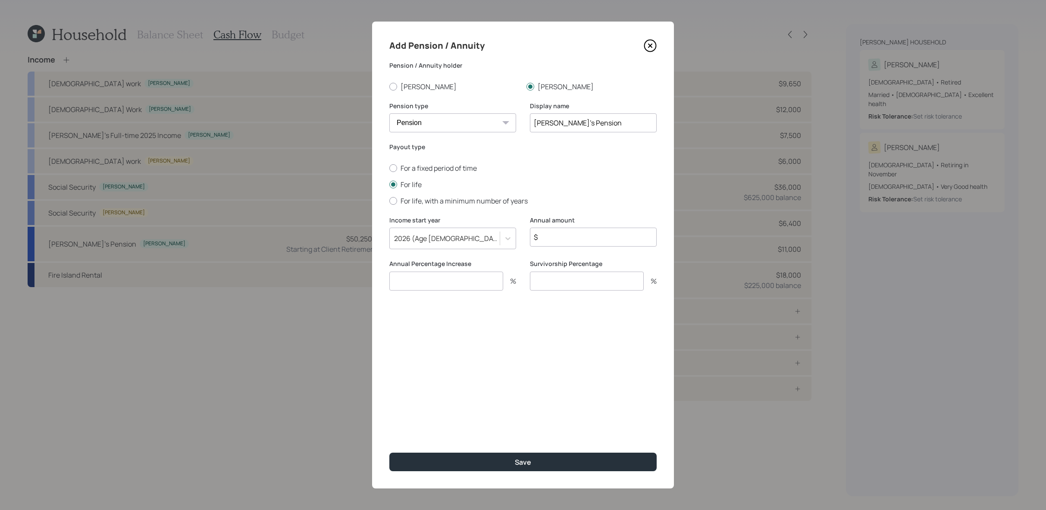
type input "Ronald's Pension"
click at [638, 230] on input "$" at bounding box center [593, 237] width 127 height 19
click at [636, 235] on input "$" at bounding box center [593, 237] width 127 height 19
click at [633, 238] on input "$" at bounding box center [593, 237] width 127 height 19
type input "$ 35,000"
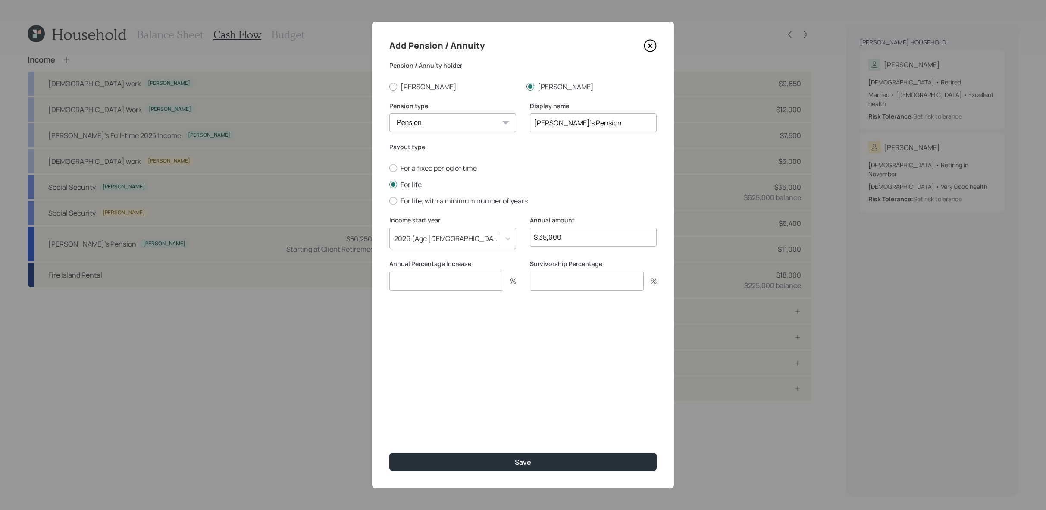
click at [455, 263] on label "Annual Percentage Increase" at bounding box center [452, 264] width 127 height 9
click at [455, 276] on input "number" at bounding box center [446, 281] width 114 height 19
click at [455, 273] on input "number" at bounding box center [446, 281] width 114 height 19
click at [458, 280] on input "number" at bounding box center [446, 281] width 114 height 19
type input "0"
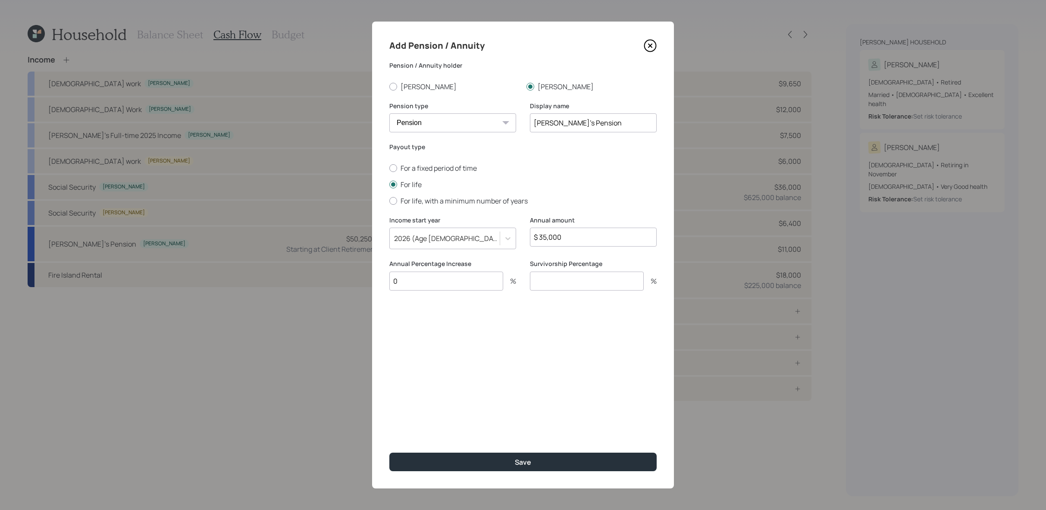
click at [572, 271] on div "Survivorship Percentage %" at bounding box center [593, 275] width 127 height 31
click at [572, 288] on input "number" at bounding box center [587, 281] width 114 height 19
type input "0"
click at [389, 453] on button "Save" at bounding box center [522, 462] width 267 height 19
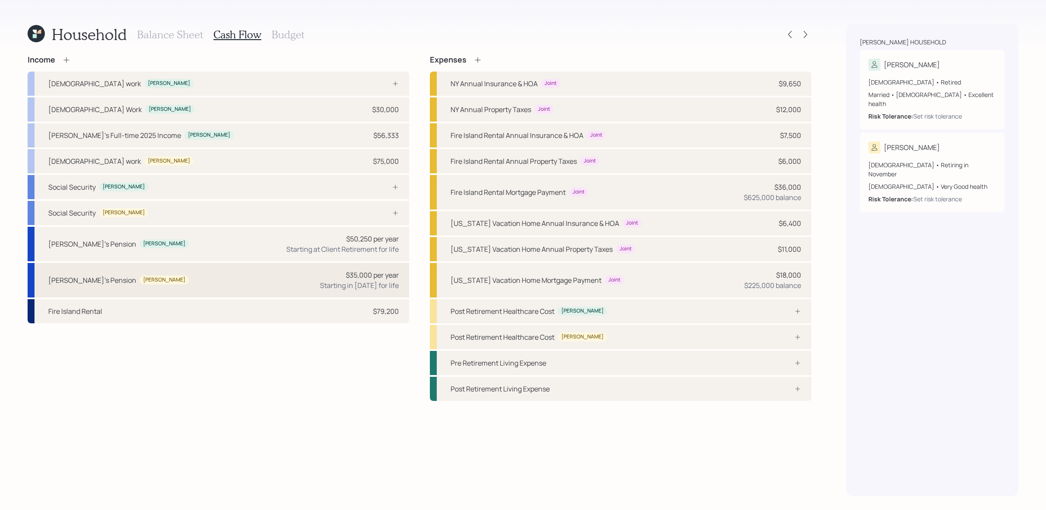
click at [184, 279] on div "Ronald's Pension Ronald $35,000 per year Starting in 2026 for life" at bounding box center [219, 280] width 382 height 34
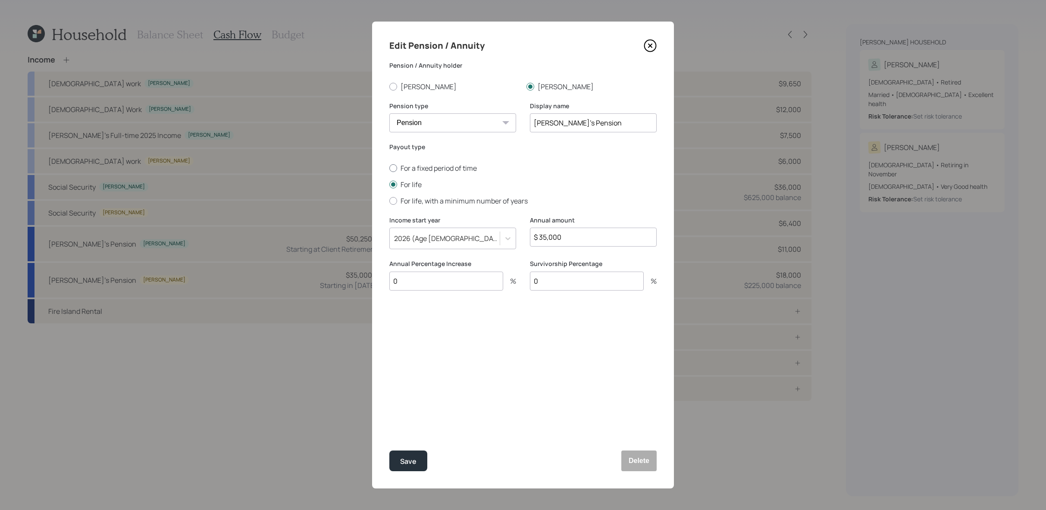
click at [423, 166] on label "For a fixed period of time" at bounding box center [522, 167] width 267 height 9
click at [389, 168] on input "For a fixed period of time" at bounding box center [389, 168] width 0 height 0
radio input "true"
click at [615, 165] on input "number" at bounding box center [593, 164] width 127 height 19
type input "10"
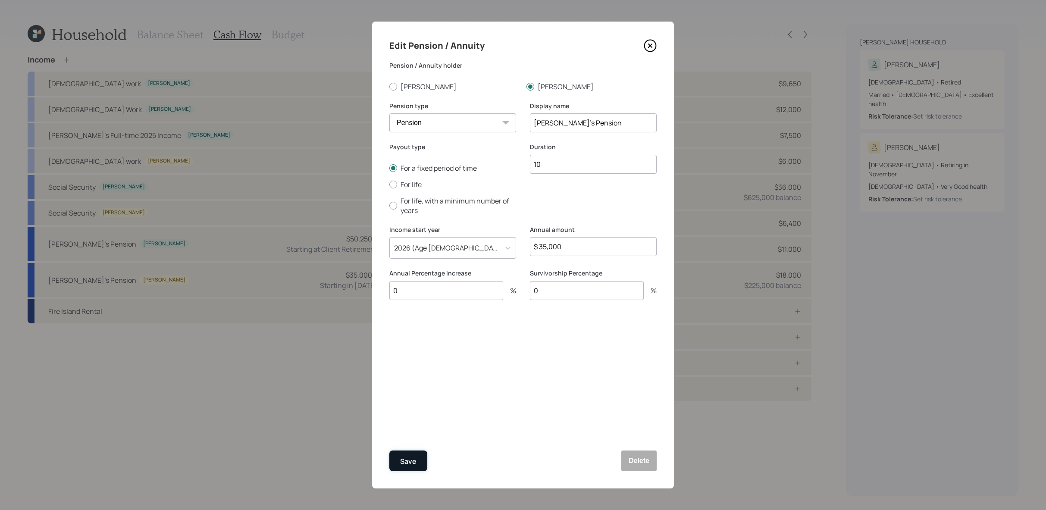
click at [423, 458] on button "Save" at bounding box center [408, 461] width 38 height 21
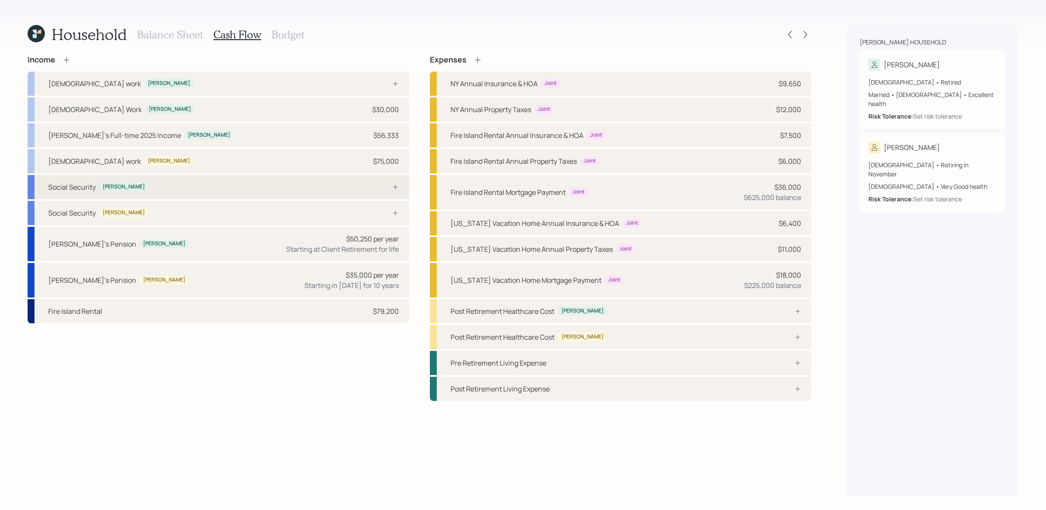
click at [193, 187] on div "Social Security Joanne" at bounding box center [219, 187] width 382 height 24
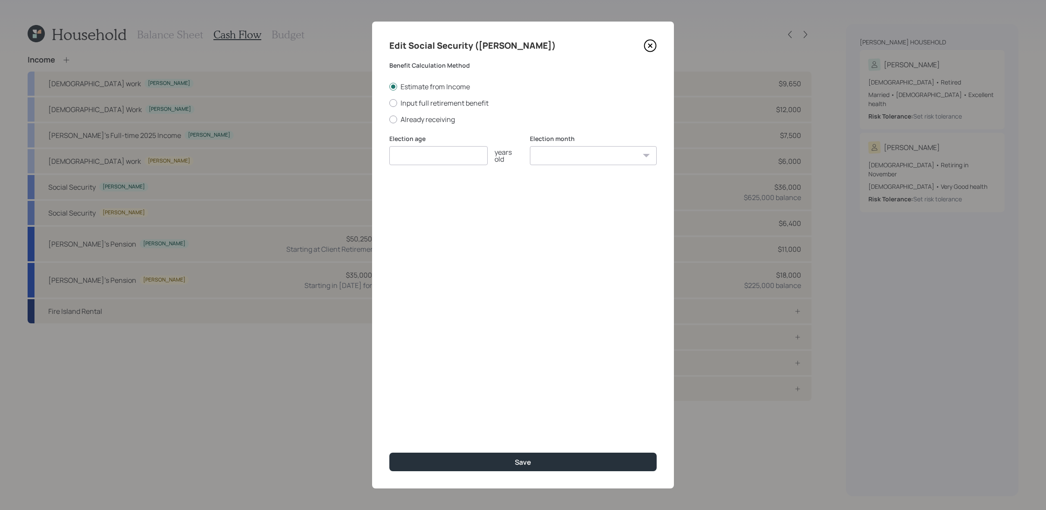
click at [414, 96] on div "Estimate from Income Input full retirement benefit Already receiving" at bounding box center [522, 103] width 267 height 42
click at [414, 97] on div "Estimate from Income Input full retirement benefit Already receiving" at bounding box center [522, 103] width 267 height 42
click at [414, 104] on label "Input full retirement benefit" at bounding box center [522, 102] width 267 height 9
click at [389, 103] on input "Input full retirement benefit" at bounding box center [389, 103] width 0 height 0
radio input "true"
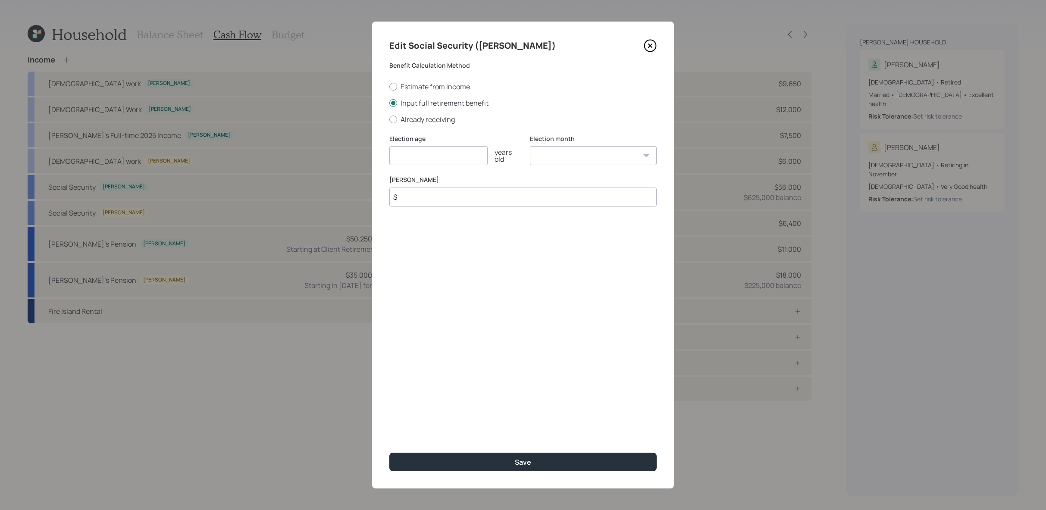
click at [441, 156] on input "number" at bounding box center [438, 155] width 98 height 19
click at [577, 172] on div "Election month January February March April May June July August September Octo…" at bounding box center [593, 155] width 127 height 41
click at [439, 168] on div "Election age 67 years old" at bounding box center [452, 155] width 127 height 41
click at [442, 155] on input "67" at bounding box center [438, 155] width 98 height 19
type input "6"
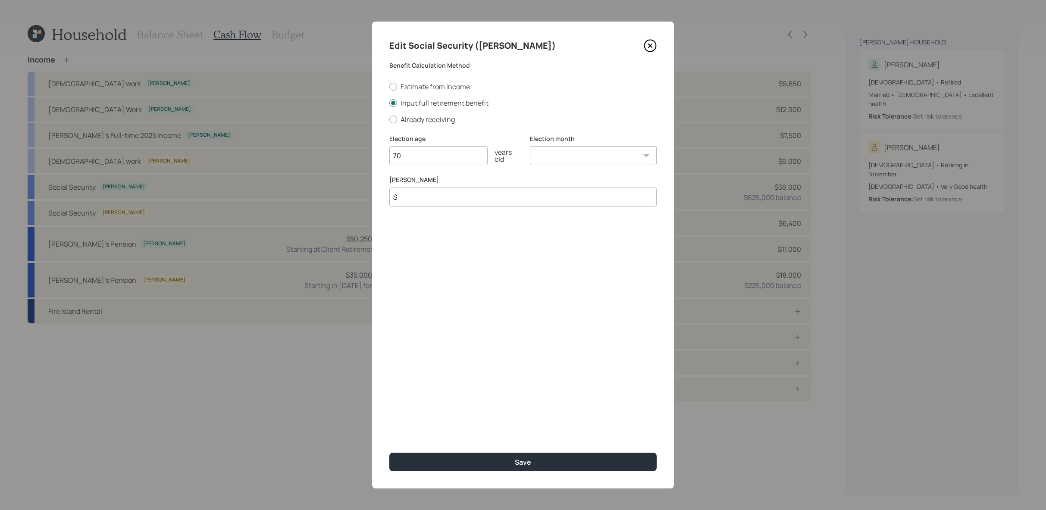
type input "70"
click at [484, 192] on input "$" at bounding box center [522, 197] width 267 height 19
click at [553, 165] on select "January February March April May June July August September October November De…" at bounding box center [593, 155] width 127 height 19
select select "9"
click at [530, 146] on select "January February March April May June July August September October November De…" at bounding box center [593, 155] width 127 height 19
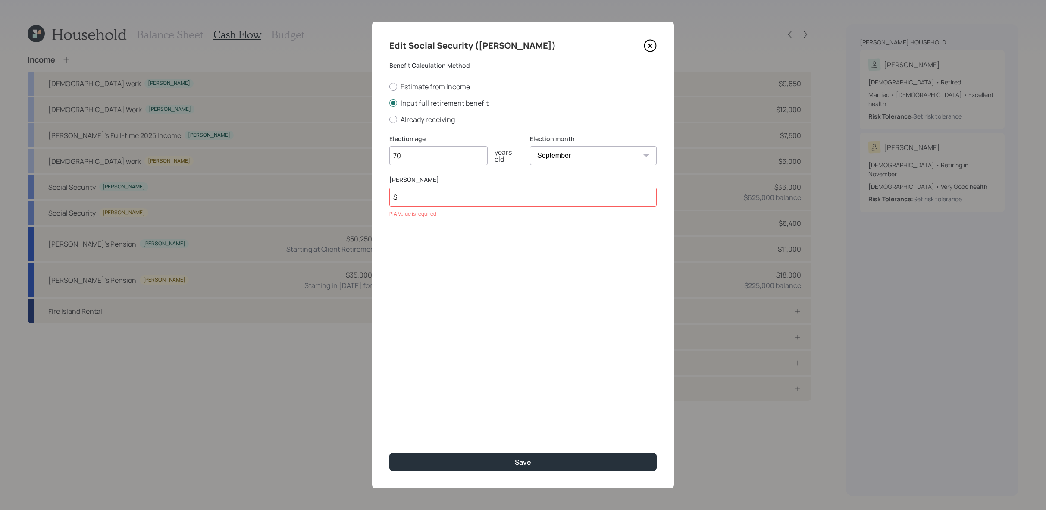
click at [464, 178] on label "PIA Amount" at bounding box center [522, 180] width 267 height 9
click at [464, 192] on input "$" at bounding box center [522, 197] width 267 height 19
click at [464, 193] on input "$" at bounding box center [522, 197] width 267 height 19
click at [428, 196] on input "$" at bounding box center [522, 197] width 267 height 19
drag, startPoint x: 428, startPoint y: 202, endPoint x: 376, endPoint y: 202, distance: 52.2
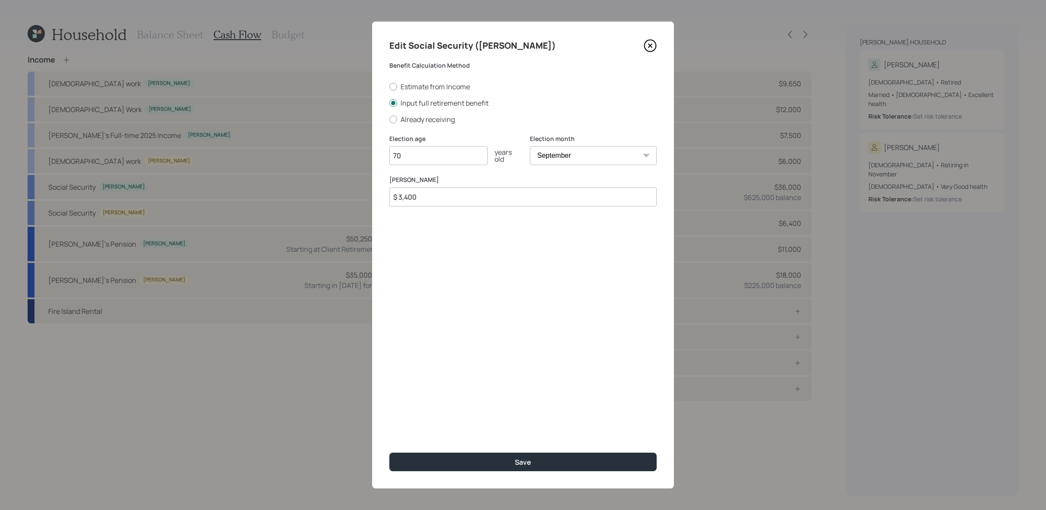
click at [376, 202] on div "Edit Social Security (Joanne) Benefit Calculation Method Estimate from Income I…" at bounding box center [523, 255] width 302 height 467
drag, startPoint x: 417, startPoint y: 200, endPoint x: 382, endPoint y: 197, distance: 35.1
click at [382, 197] on div "Edit Social Security (Joanne) Benefit Calculation Method Estimate from Income I…" at bounding box center [523, 255] width 302 height 467
type input "$ 3,400"
click at [417, 153] on input "70" at bounding box center [438, 155] width 98 height 19
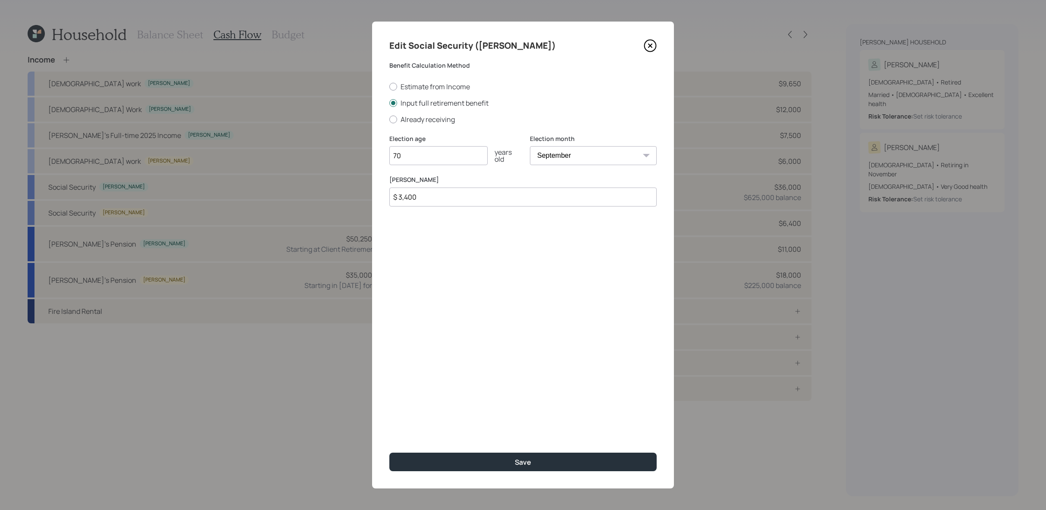
drag, startPoint x: 418, startPoint y: 199, endPoint x: 379, endPoint y: 199, distance: 39.7
click at [379, 199] on div "Edit Social Security (Joanne) Benefit Calculation Method Estimate from Income I…" at bounding box center [523, 255] width 302 height 467
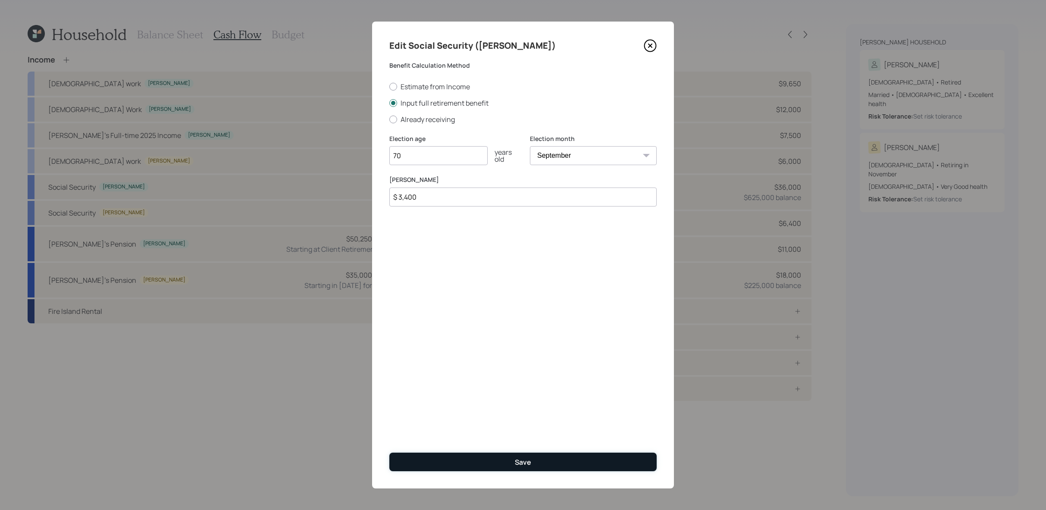
click at [472, 460] on button "Save" at bounding box center [522, 462] width 267 height 19
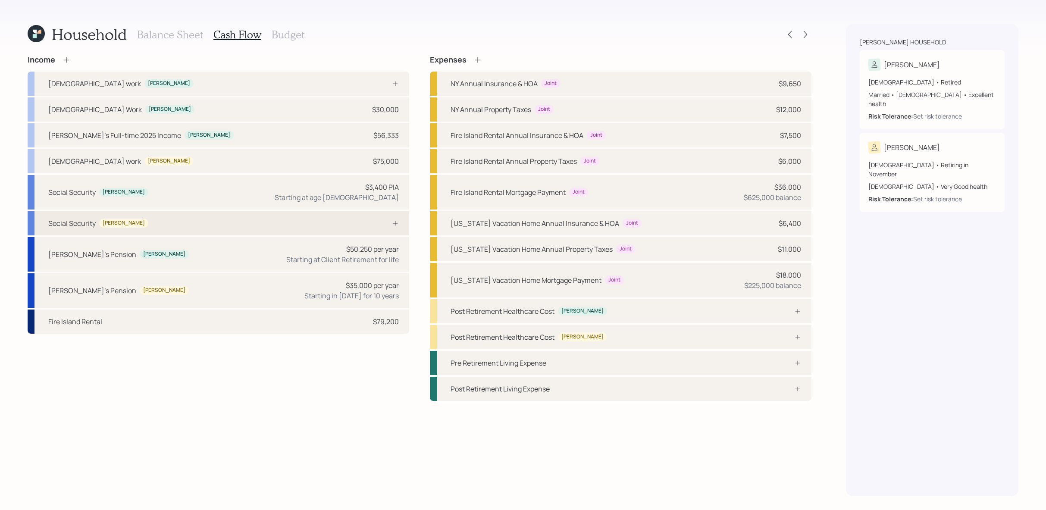
click at [295, 228] on div "Social Security Ronald" at bounding box center [219, 223] width 382 height 24
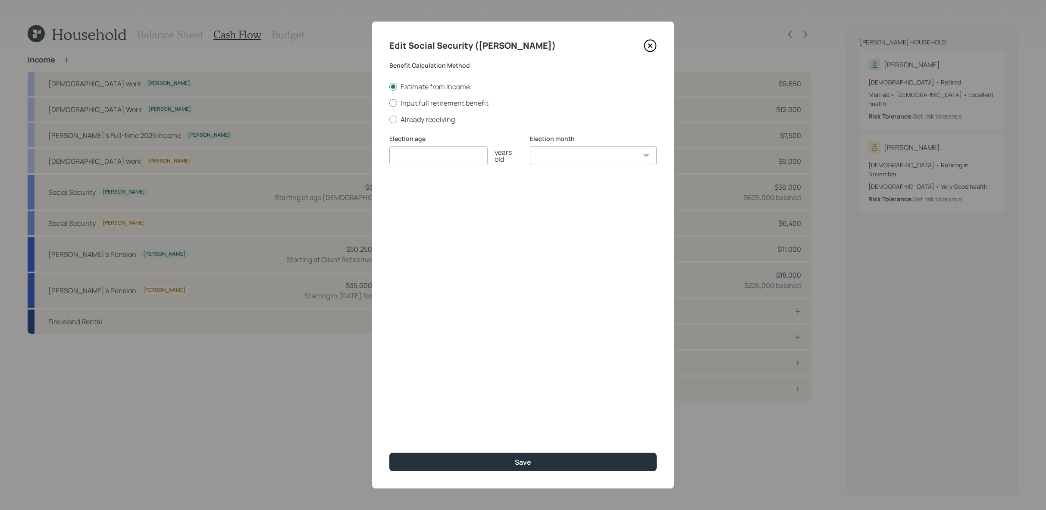
click at [400, 98] on label "Input full retirement benefit" at bounding box center [522, 102] width 267 height 9
click at [389, 103] on input "Input full retirement benefit" at bounding box center [389, 103] width 0 height 0
radio input "true"
click at [569, 197] on input "$" at bounding box center [522, 197] width 267 height 19
drag, startPoint x: 419, startPoint y: 197, endPoint x: 328, endPoint y: 184, distance: 92.5
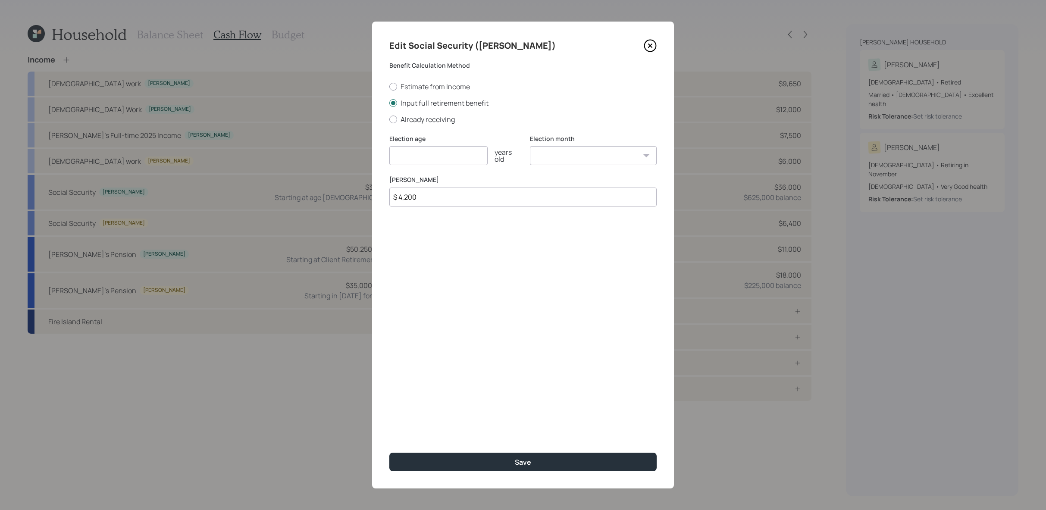
click at [328, 184] on div "Edit Social Security (Ronald) Benefit Calculation Method Estimate from Income I…" at bounding box center [523, 255] width 1046 height 510
type input "$ 3,300"
click at [480, 157] on input "number" at bounding box center [438, 155] width 98 height 19
type input "70"
click at [580, 150] on select "January February March April May June July August September October November De…" at bounding box center [593, 155] width 127 height 19
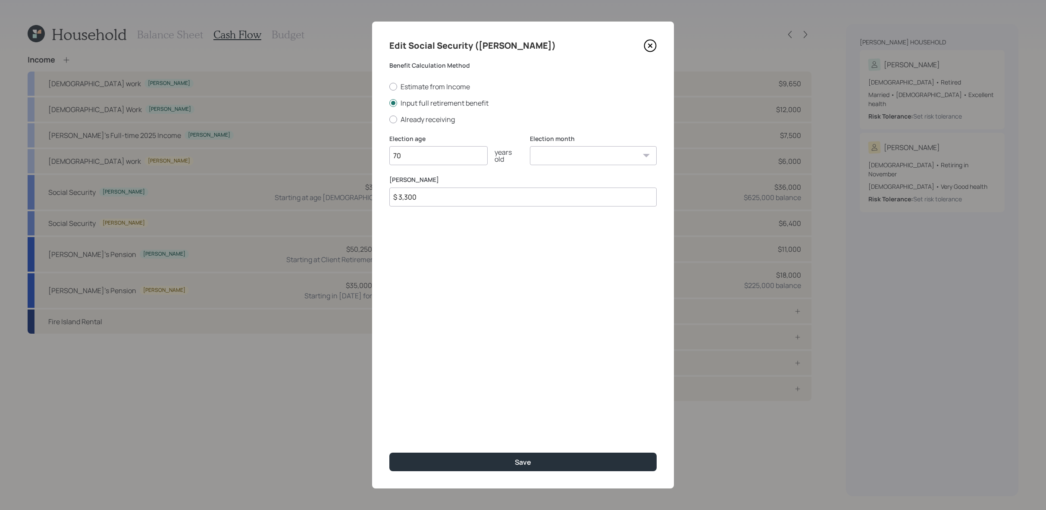
select select "9"
click at [530, 146] on select "January February March April May June July August September October November De…" at bounding box center [593, 155] width 127 height 19
click at [442, 157] on input "70" at bounding box center [438, 155] width 98 height 19
type input "7"
type input "67"
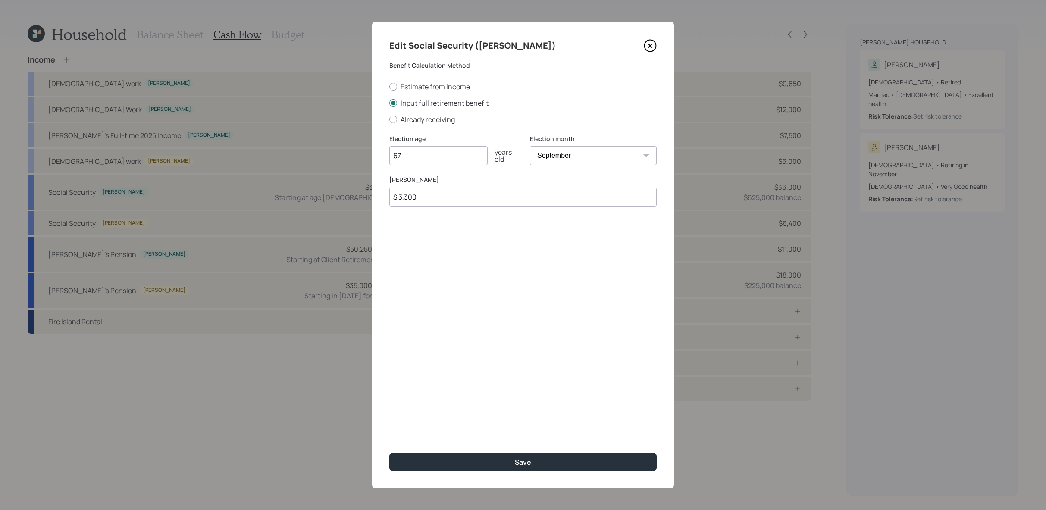
click at [606, 151] on select "January February March April May June July August September October November De…" at bounding box center [593, 155] width 127 height 19
select select "1"
click at [530, 146] on select "January February March April May June July August September October November De…" at bounding box center [593, 155] width 127 height 19
click at [412, 157] on input "67" at bounding box center [438, 155] width 98 height 19
type input "67"
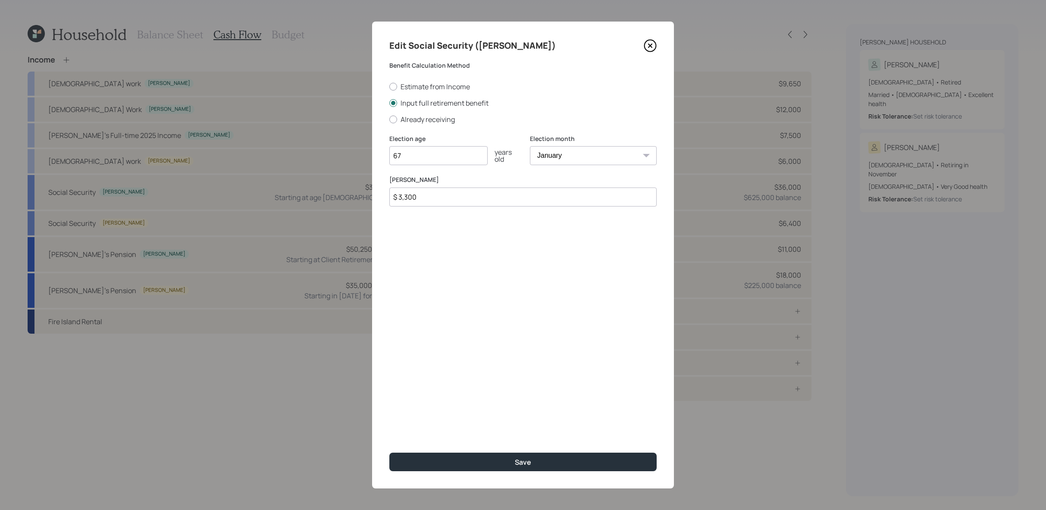
click at [589, 154] on select "January February March April May June July August September October November De…" at bounding box center [593, 155] width 127 height 19
select select "7"
click at [530, 146] on select "January February March April May June July August September October November De…" at bounding box center [593, 155] width 127 height 19
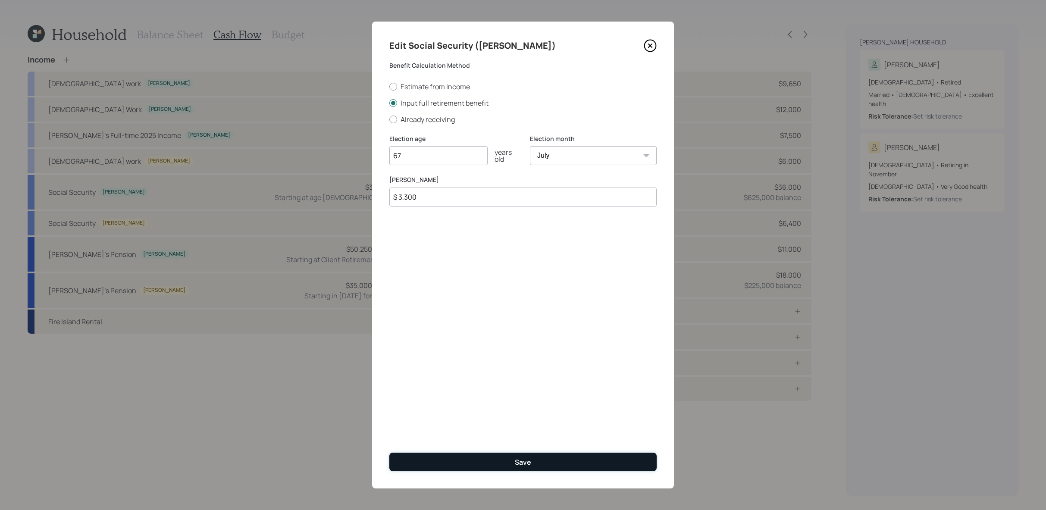
click at [571, 462] on button "Save" at bounding box center [522, 462] width 267 height 19
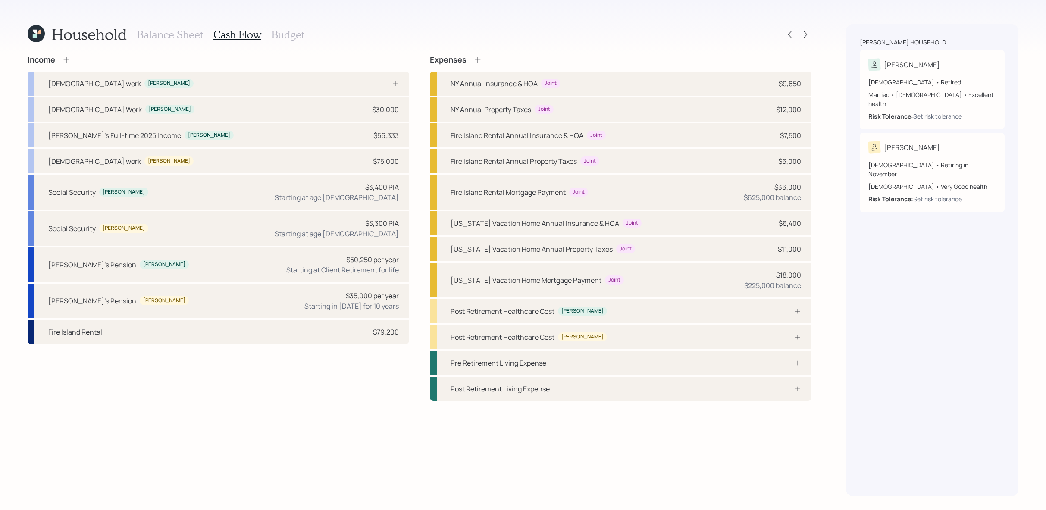
click at [156, 34] on h3 "Balance Sheet" at bounding box center [170, 34] width 66 height 13
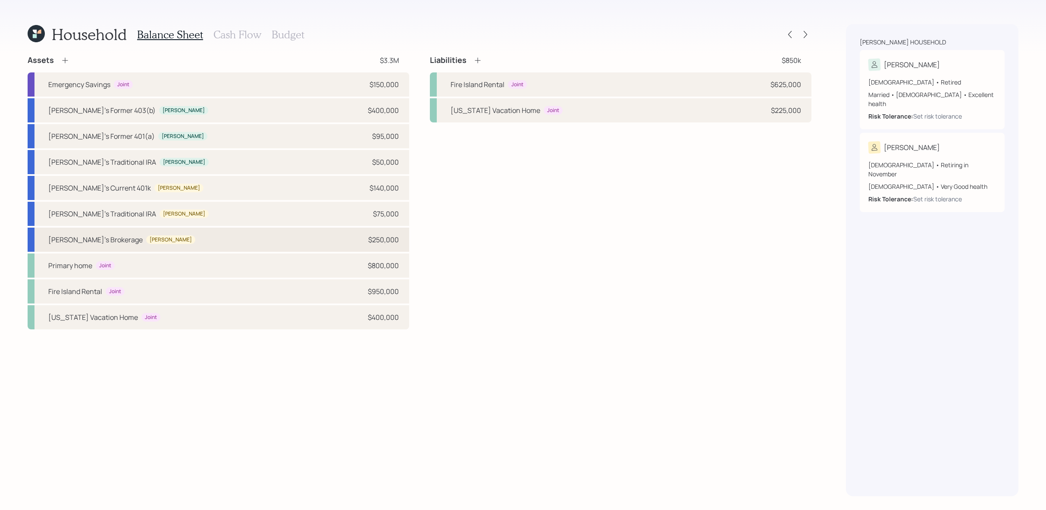
click at [184, 244] on div "Ronald's Brokerage Ronald $250,000" at bounding box center [219, 240] width 382 height 24
select select "taxable"
select select "balanced"
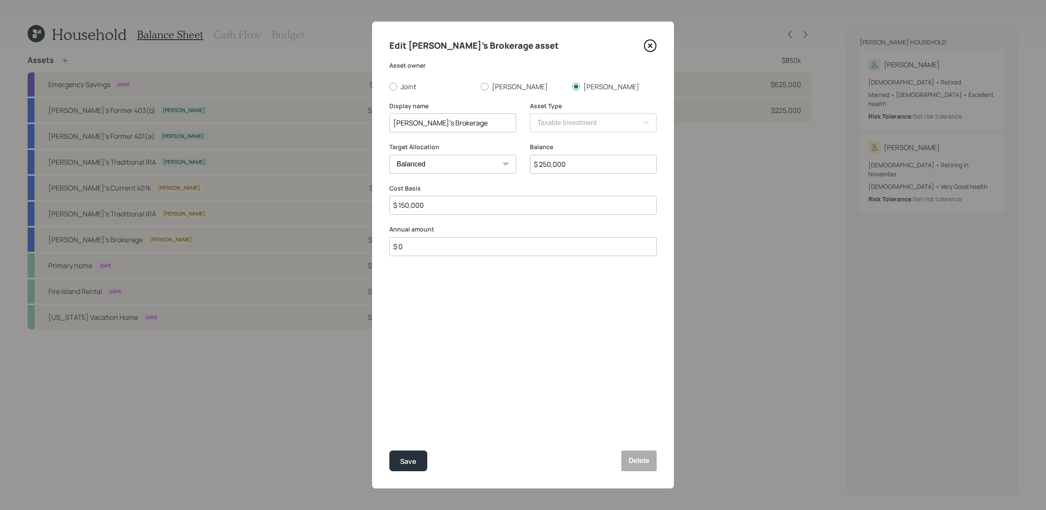
click at [652, 48] on icon at bounding box center [650, 45] width 13 height 13
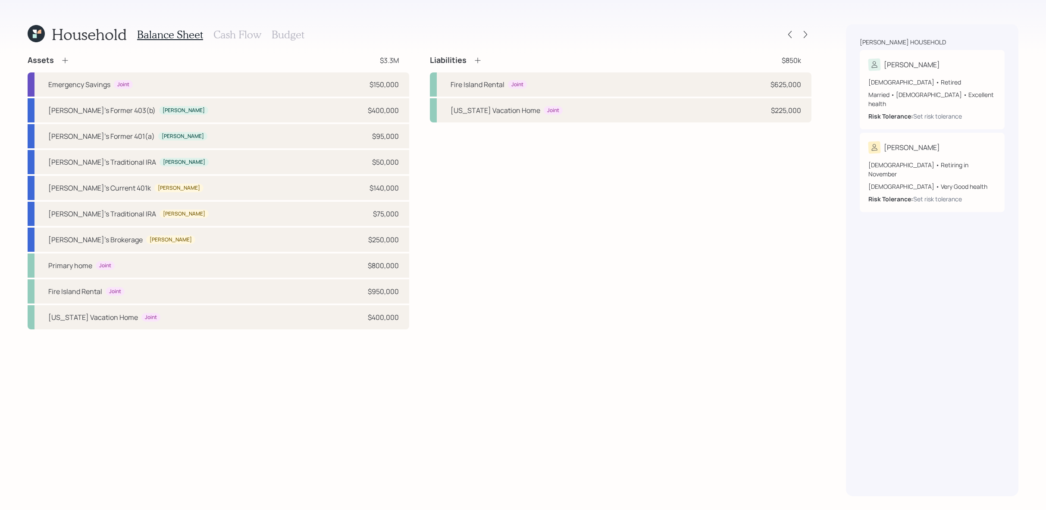
click at [226, 38] on h3 "Cash Flow" at bounding box center [237, 34] width 48 height 13
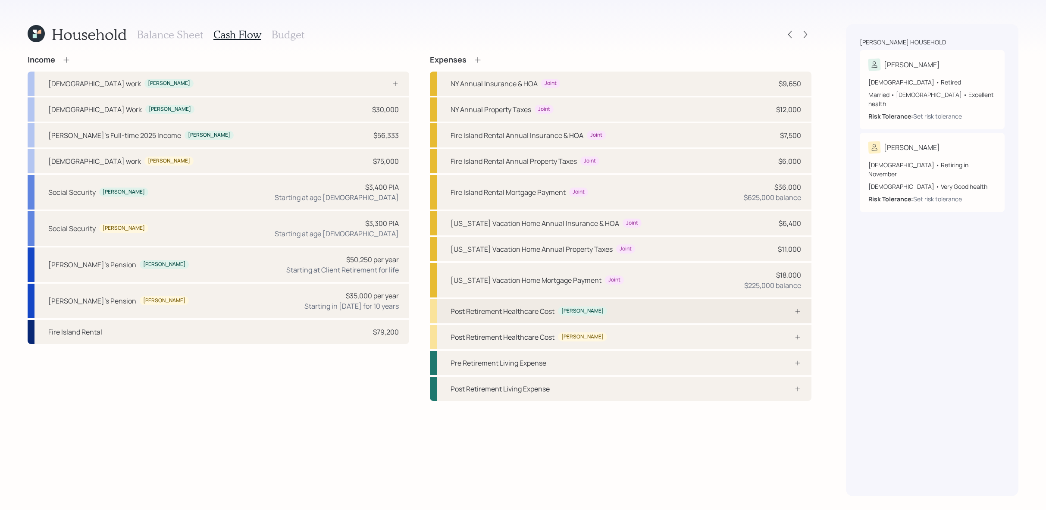
click at [638, 313] on div "Post Retirement Healthcare Cost Joanne" at bounding box center [621, 311] width 382 height 24
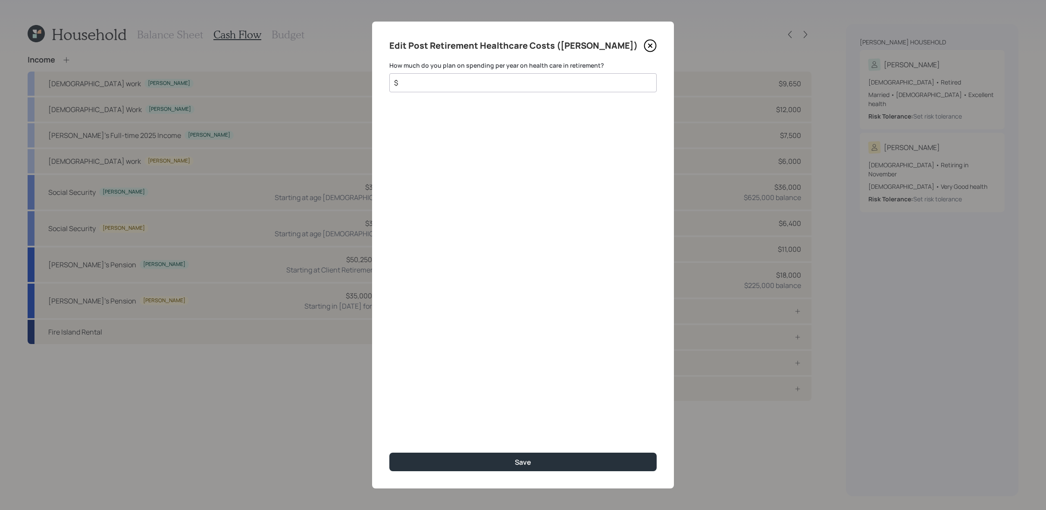
click at [545, 72] on div "How much do you plan on spending per year on health care in retirement? $" at bounding box center [522, 76] width 267 height 31
click at [545, 75] on div "$" at bounding box center [522, 82] width 267 height 19
click at [545, 80] on input "$" at bounding box center [519, 83] width 253 height 10
type input "$ 250"
click at [389, 453] on button "Save" at bounding box center [522, 462] width 267 height 19
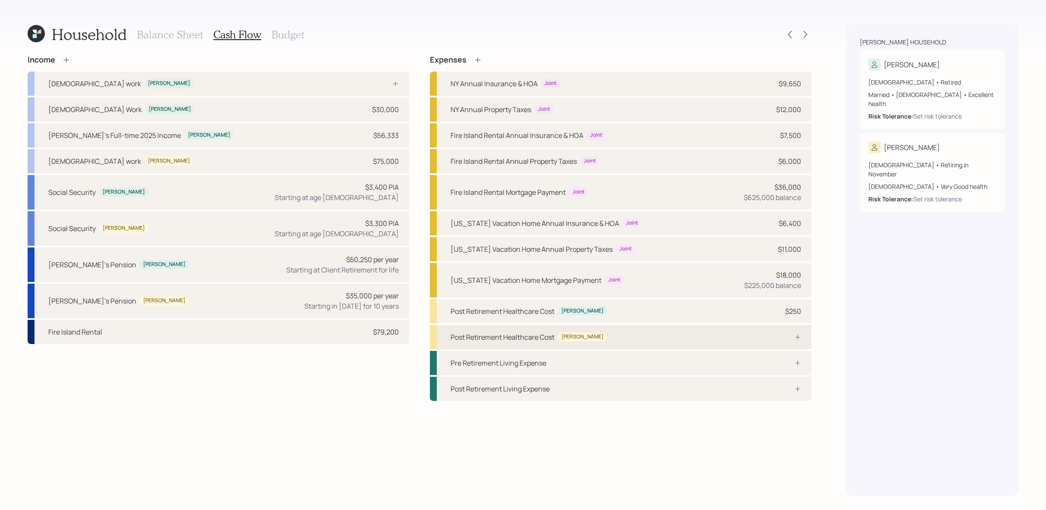
click at [804, 336] on div "Post Retirement Healthcare Cost Ronald" at bounding box center [621, 337] width 382 height 24
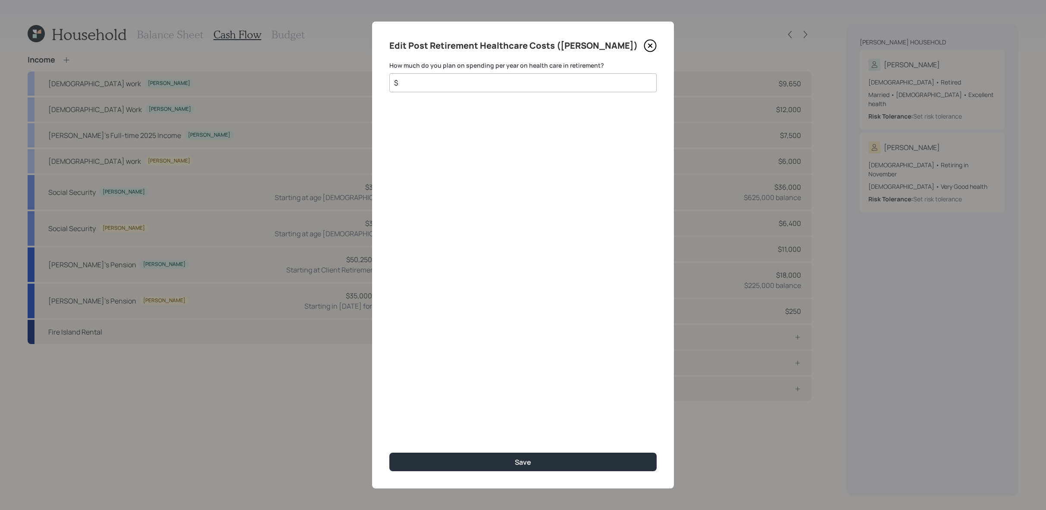
click at [539, 84] on input "$" at bounding box center [519, 83] width 253 height 10
type input "$ 250"
click at [389, 453] on button "Save" at bounding box center [522, 462] width 267 height 19
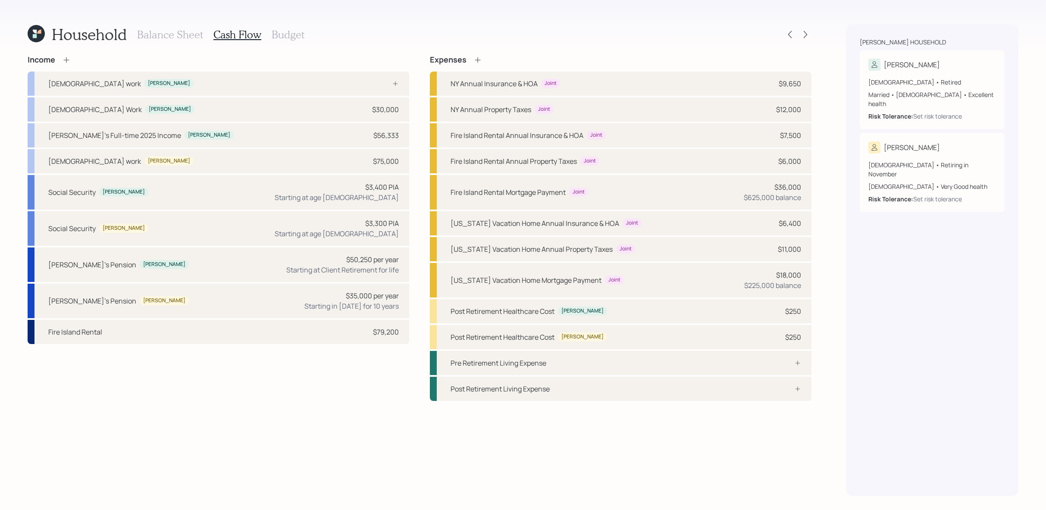
click at [298, 40] on h3 "Budget" at bounding box center [288, 34] width 33 height 13
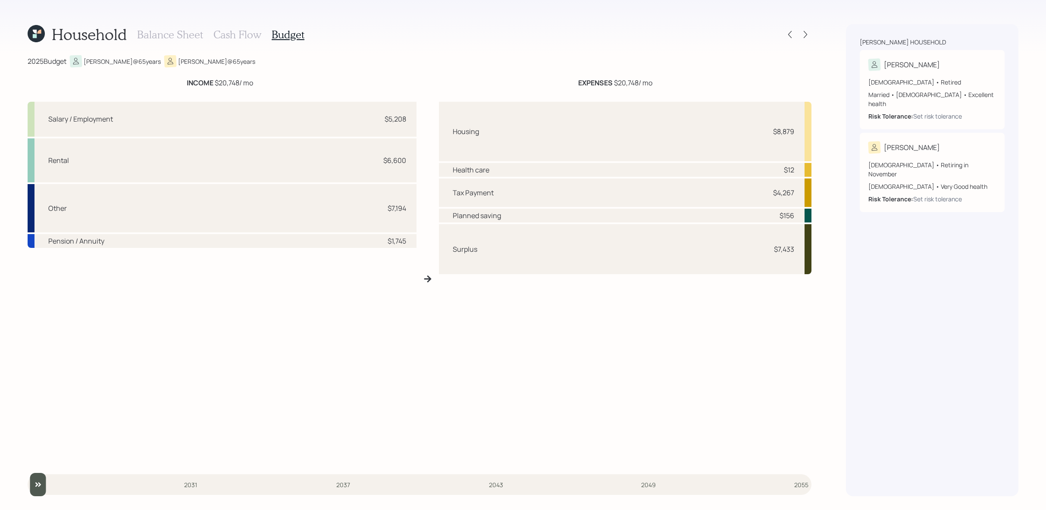
click at [238, 32] on h3 "Cash Flow" at bounding box center [237, 34] width 48 height 13
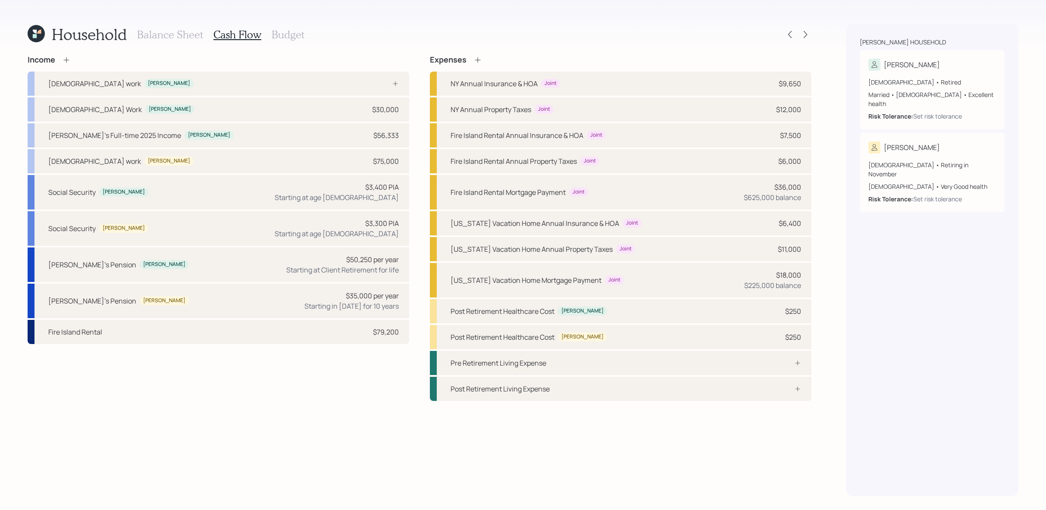
click at [284, 38] on h3 "Budget" at bounding box center [288, 34] width 33 height 13
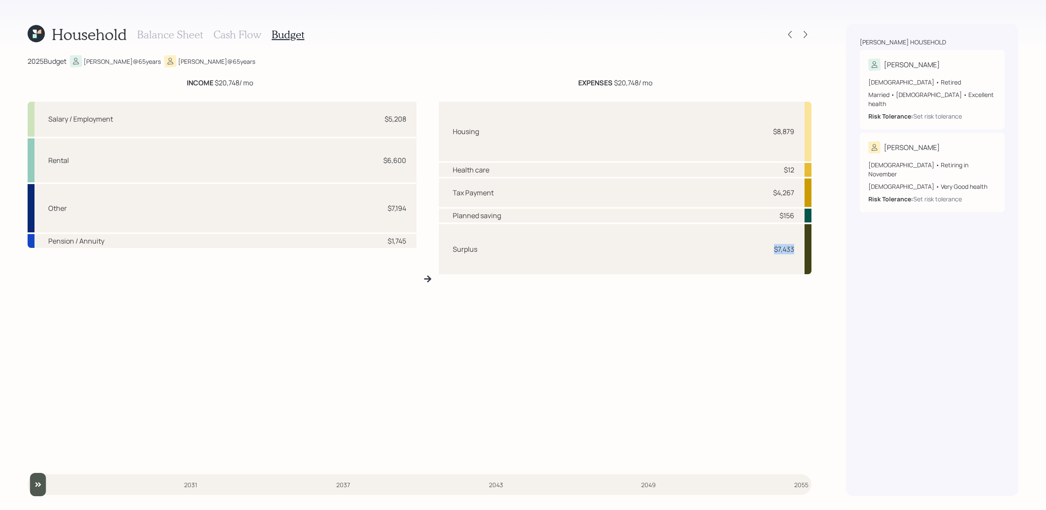
drag, startPoint x: 803, startPoint y: 254, endPoint x: 716, endPoint y: 248, distance: 87.3
click at [716, 248] on div "Surplus $7,433" at bounding box center [625, 249] width 373 height 50
click at [778, 266] on div "Surplus $7,433" at bounding box center [625, 249] width 373 height 50
drag, startPoint x: 795, startPoint y: 251, endPoint x: 766, endPoint y: 253, distance: 28.9
click at [766, 253] on div "Surplus $7,433" at bounding box center [625, 249] width 373 height 50
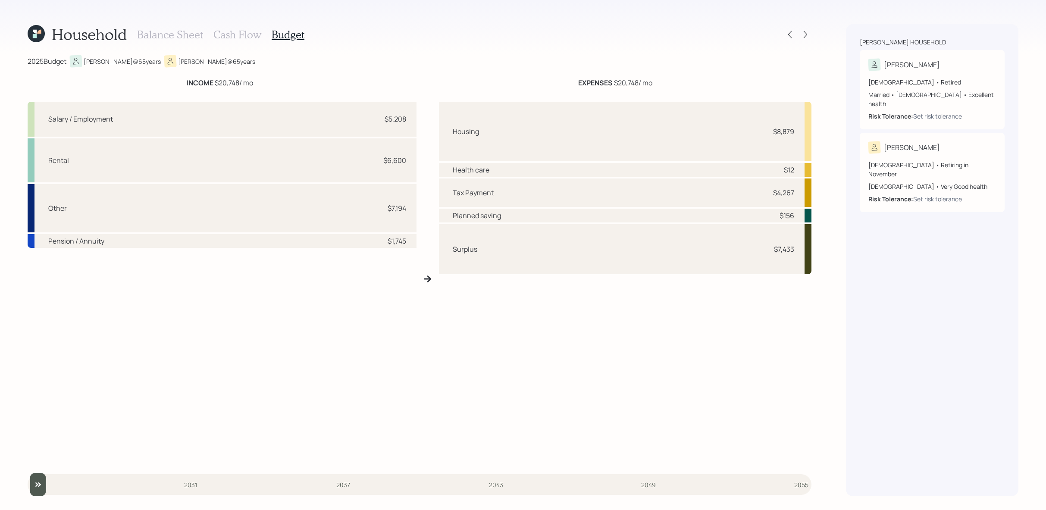
click at [246, 30] on h3 "Cash Flow" at bounding box center [237, 34] width 48 height 13
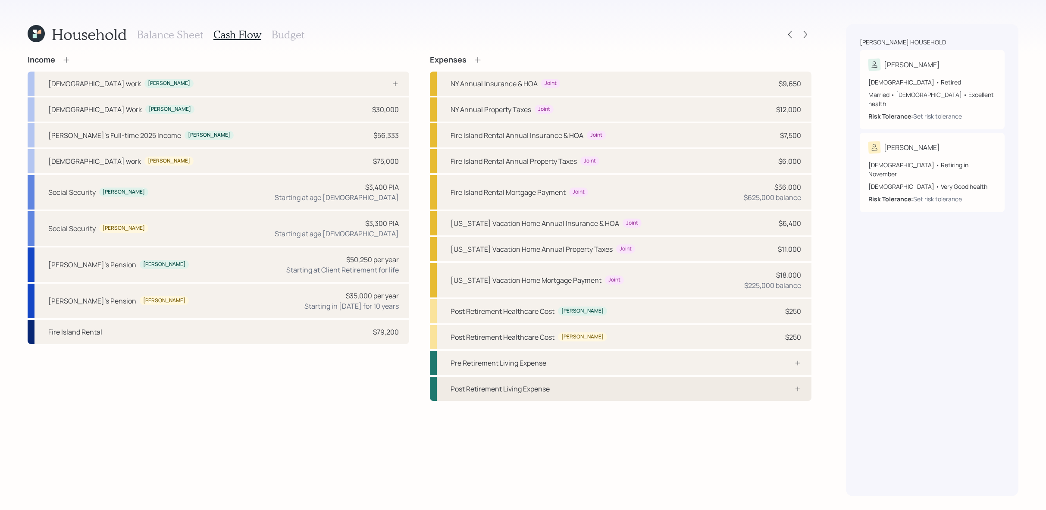
click at [660, 380] on div "Post Retirement Living Expense" at bounding box center [621, 389] width 382 height 24
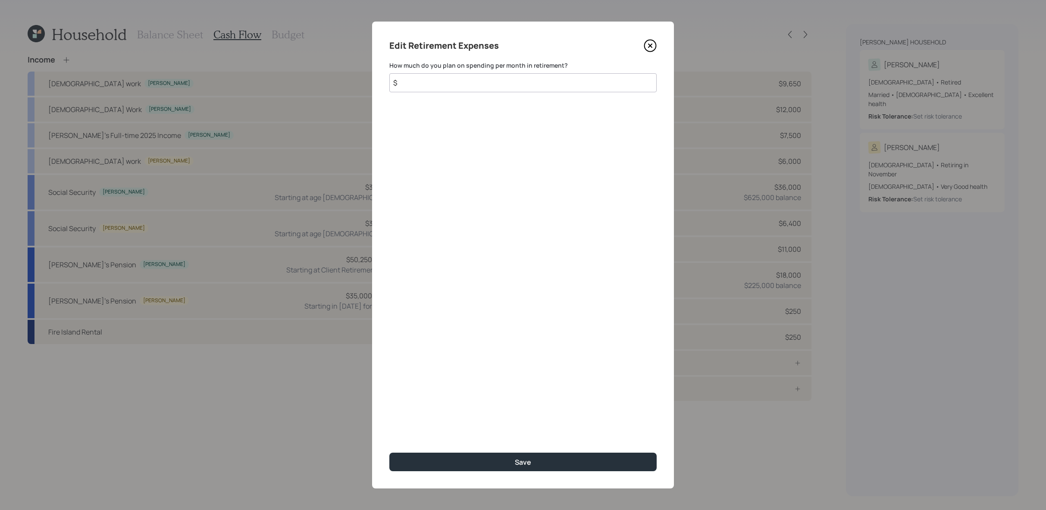
click at [512, 80] on input "$" at bounding box center [522, 82] width 267 height 19
type input "$ 7,000"
click at [389, 453] on button "Save" at bounding box center [522, 462] width 267 height 19
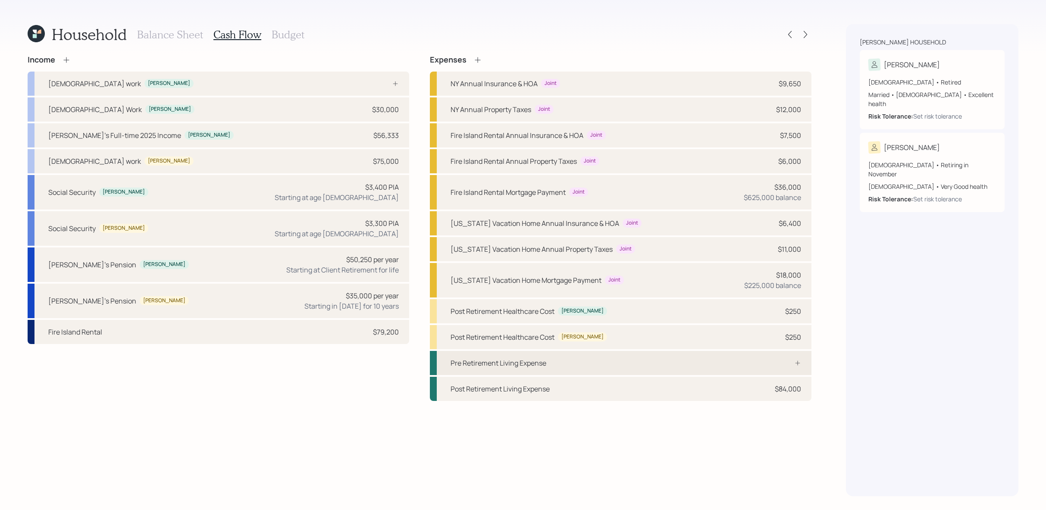
click at [740, 364] on div "Pre Retirement Living Expense" at bounding box center [621, 363] width 382 height 24
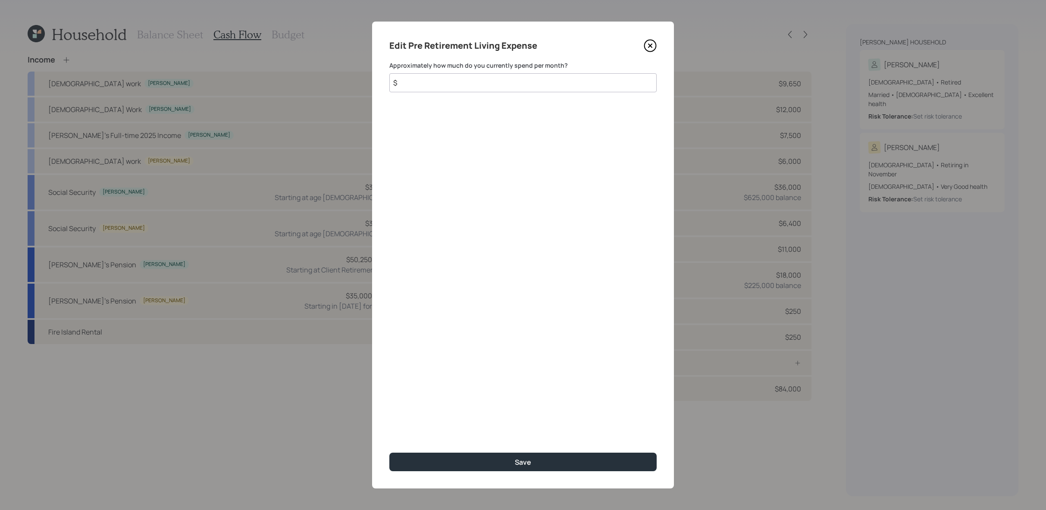
click at [477, 85] on input "$" at bounding box center [522, 82] width 267 height 19
type input "$ 7,000"
click at [389, 453] on button "Save" at bounding box center [522, 462] width 267 height 19
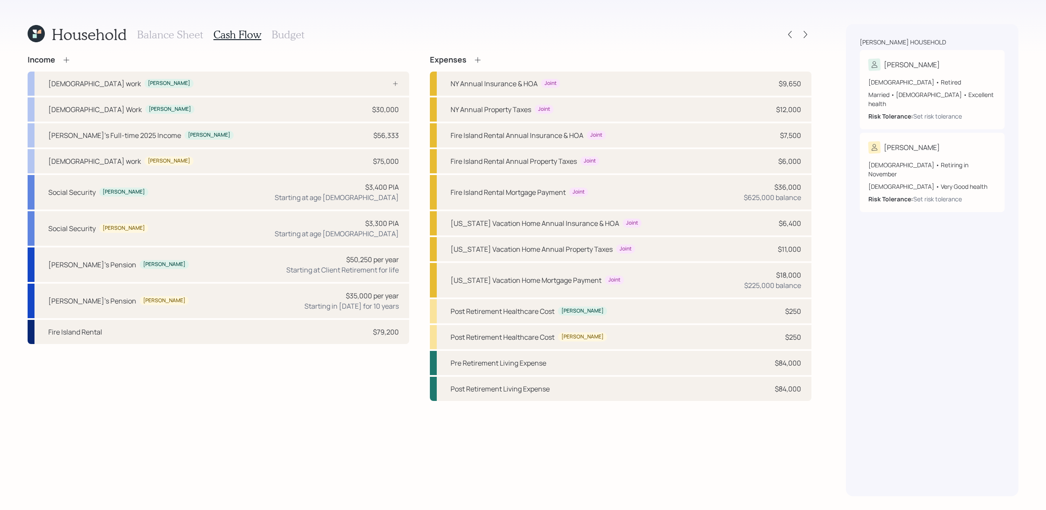
click at [291, 29] on h3 "Budget" at bounding box center [288, 34] width 33 height 13
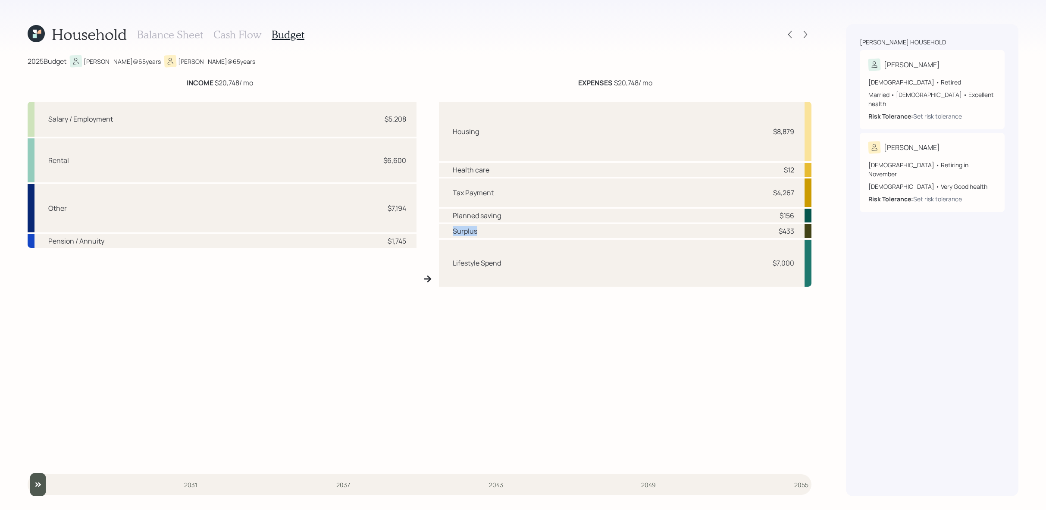
drag, startPoint x: 479, startPoint y: 231, endPoint x: 447, endPoint y: 231, distance: 31.9
click at [447, 231] on div "Surplus $433" at bounding box center [625, 231] width 373 height 14
drag, startPoint x: 802, startPoint y: 230, endPoint x: 771, endPoint y: 234, distance: 31.3
click at [771, 234] on div "Surplus $433" at bounding box center [625, 231] width 373 height 14
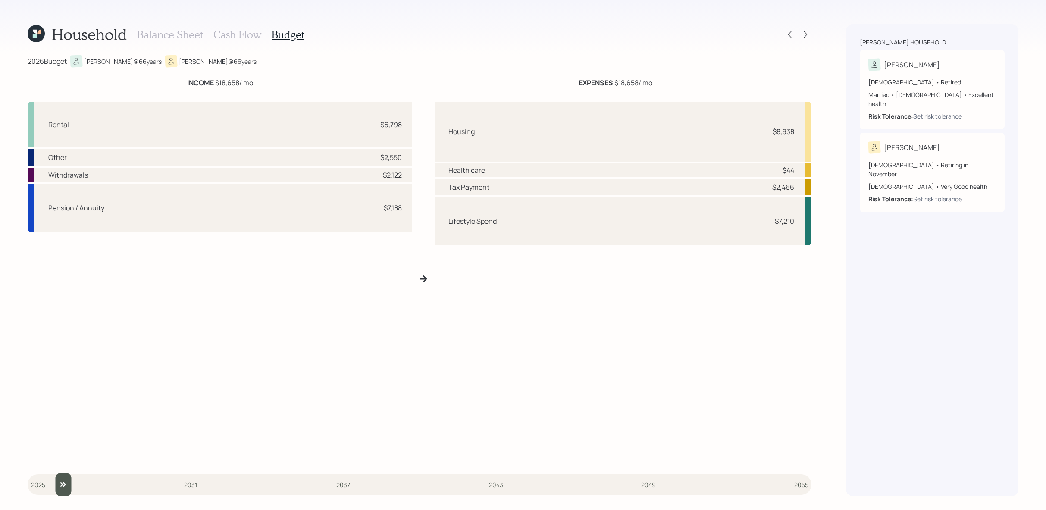
type input "2025"
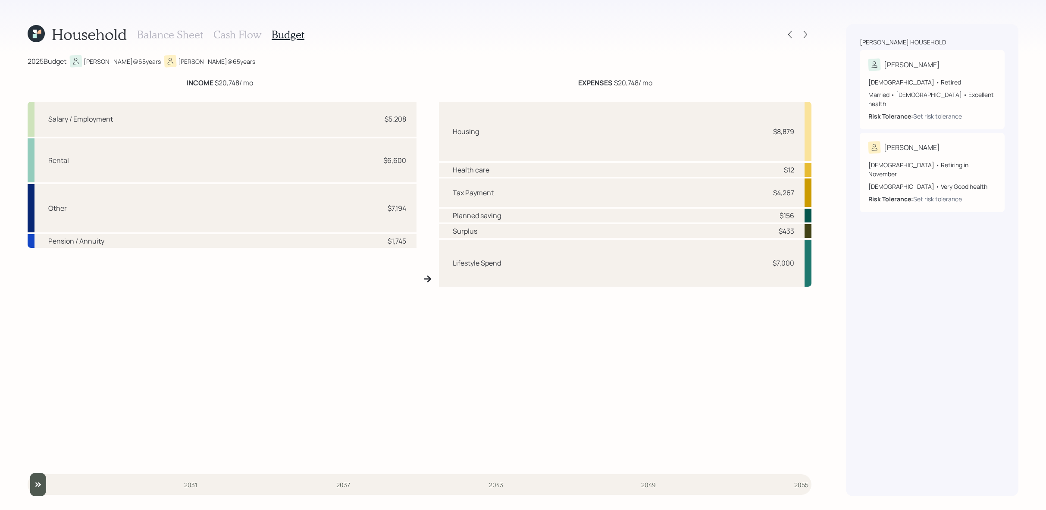
drag, startPoint x: 42, startPoint y: 490, endPoint x: 31, endPoint y: 489, distance: 10.4
click at [31, 489] on input "slider" at bounding box center [420, 484] width 784 height 23
drag, startPoint x: 799, startPoint y: 268, endPoint x: 753, endPoint y: 258, distance: 47.2
click at [753, 258] on div "Lifestyle Spend $7,000" at bounding box center [625, 263] width 373 height 47
click at [627, 183] on div "Tax Payment $4,267" at bounding box center [625, 193] width 373 height 28
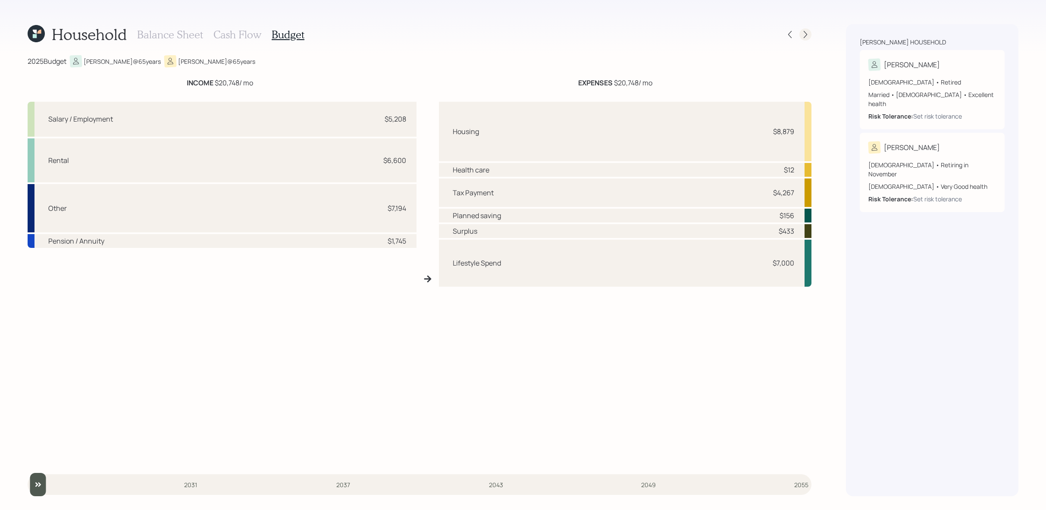
click at [806, 34] on icon at bounding box center [805, 34] width 9 height 9
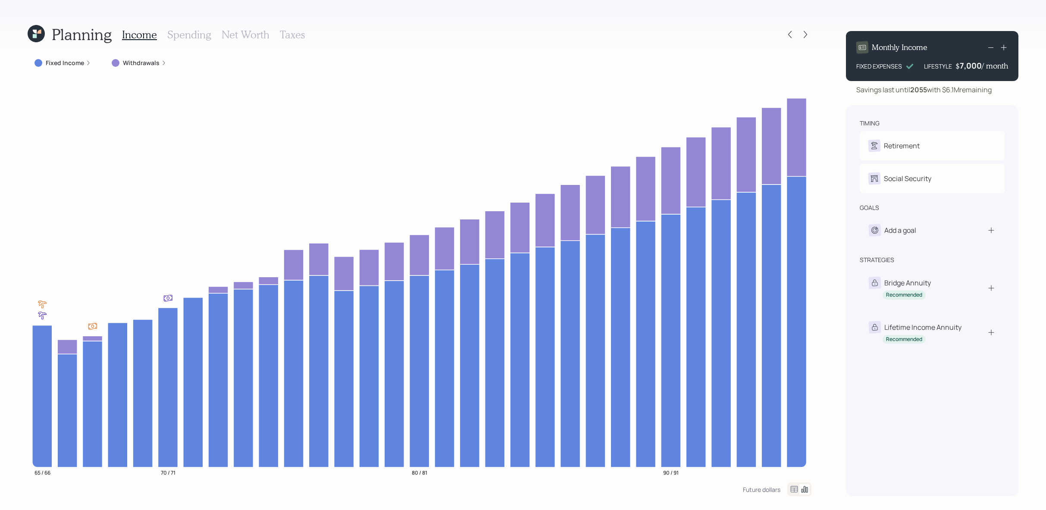
click at [78, 65] on label "Fixed Income" at bounding box center [65, 63] width 38 height 9
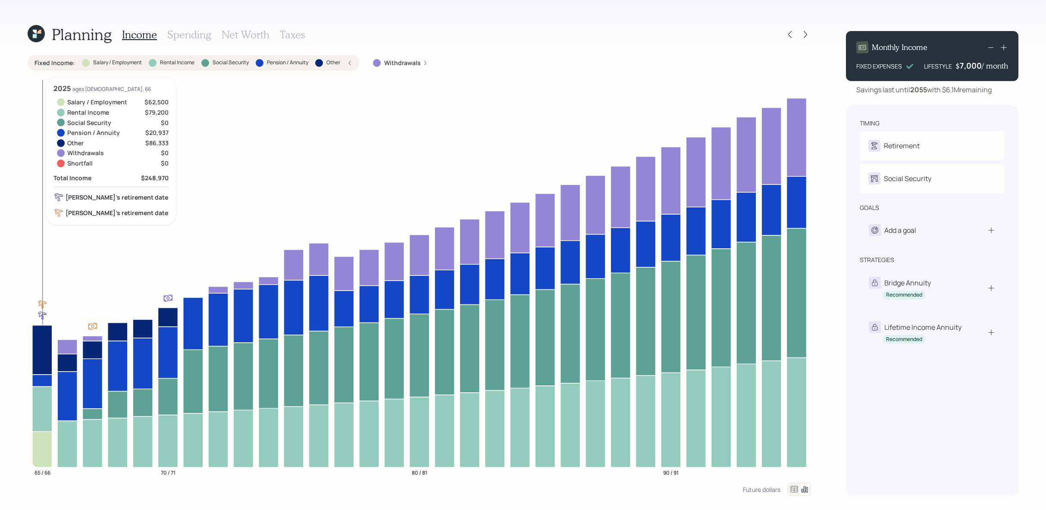
click at [48, 442] on icon at bounding box center [42, 450] width 20 height 36
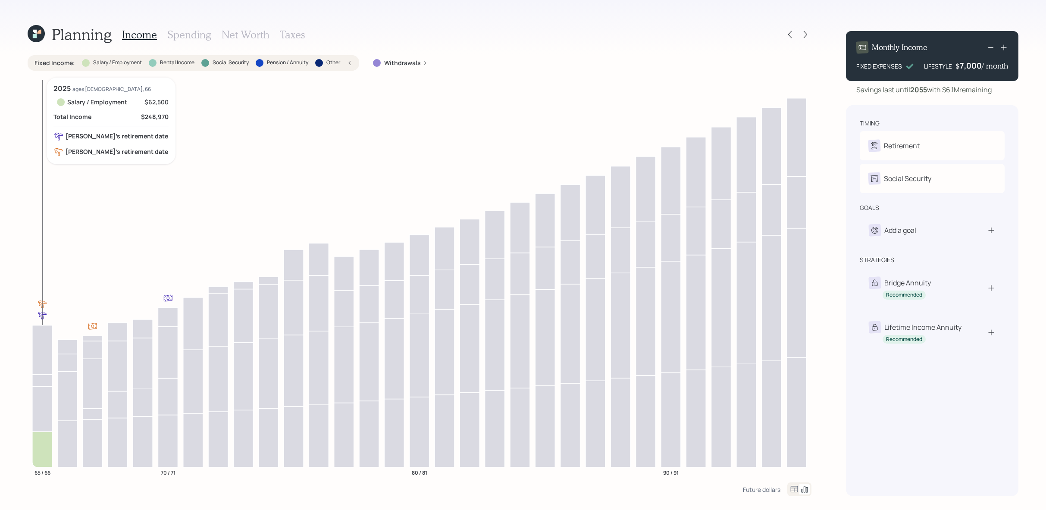
click at [47, 442] on icon at bounding box center [42, 450] width 20 height 36
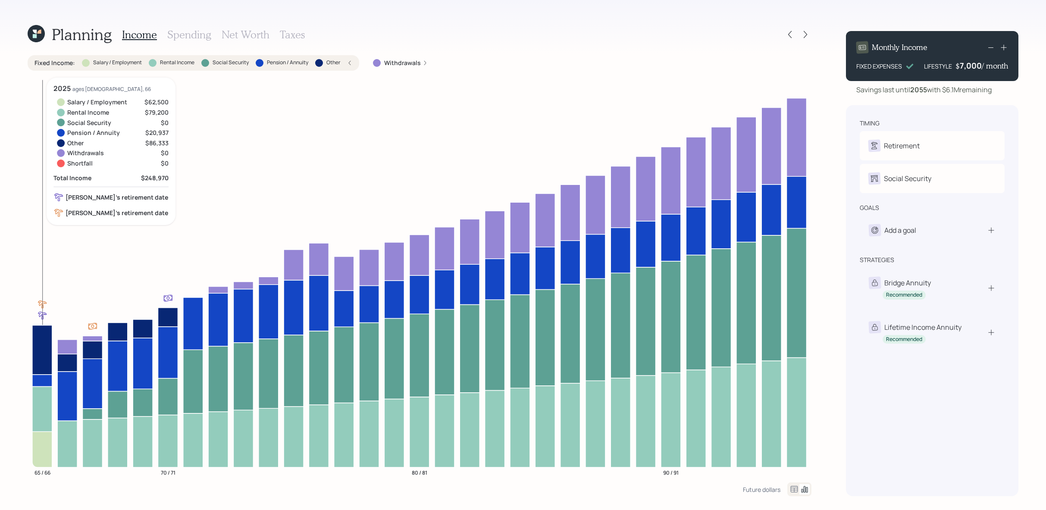
click at [44, 402] on icon at bounding box center [42, 408] width 20 height 45
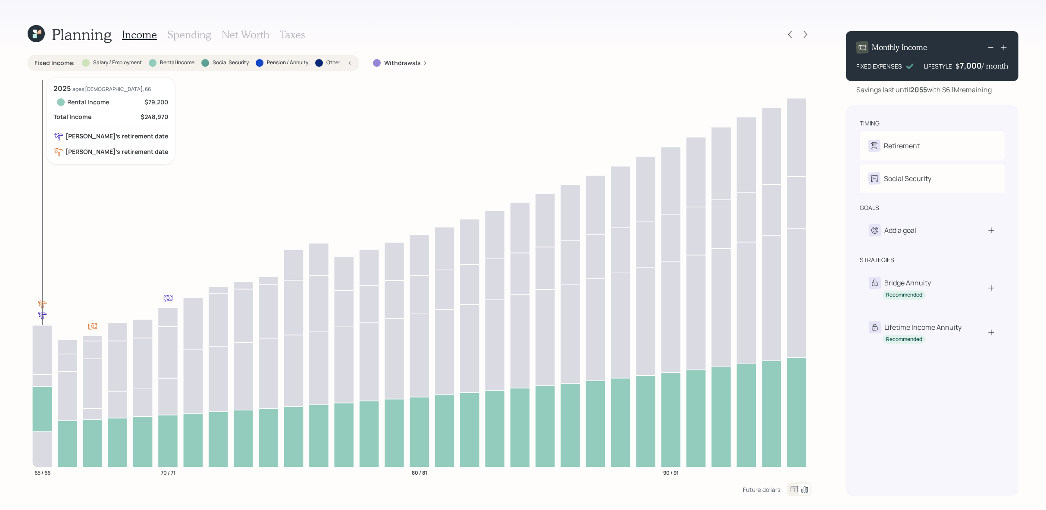
click at [44, 402] on icon at bounding box center [42, 408] width 20 height 45
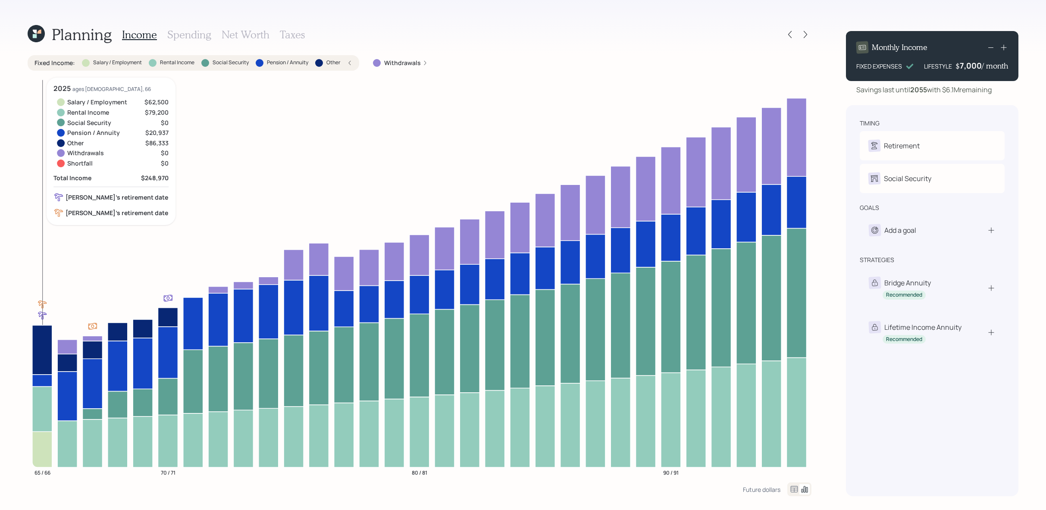
click at [45, 381] on icon at bounding box center [42, 380] width 20 height 12
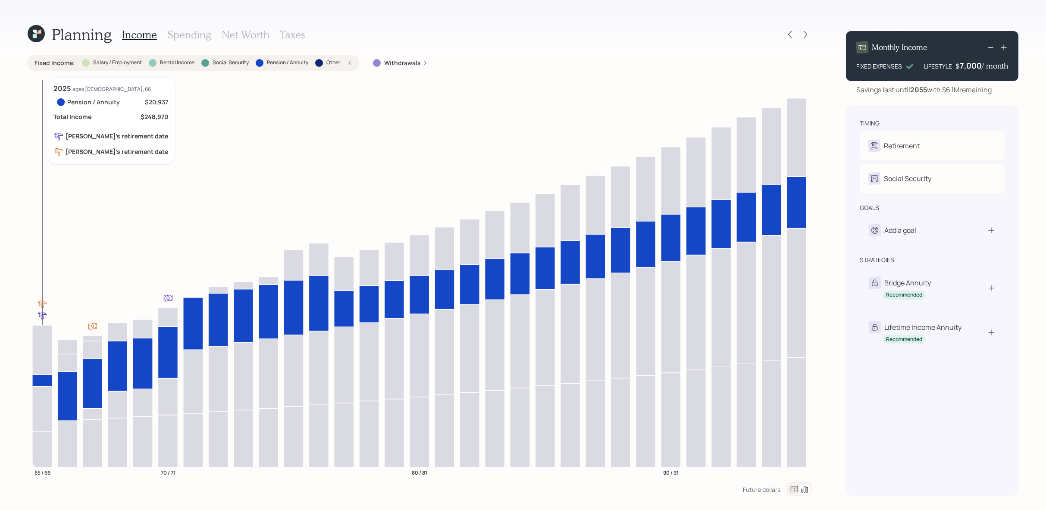
click at [45, 358] on icon at bounding box center [42, 349] width 20 height 49
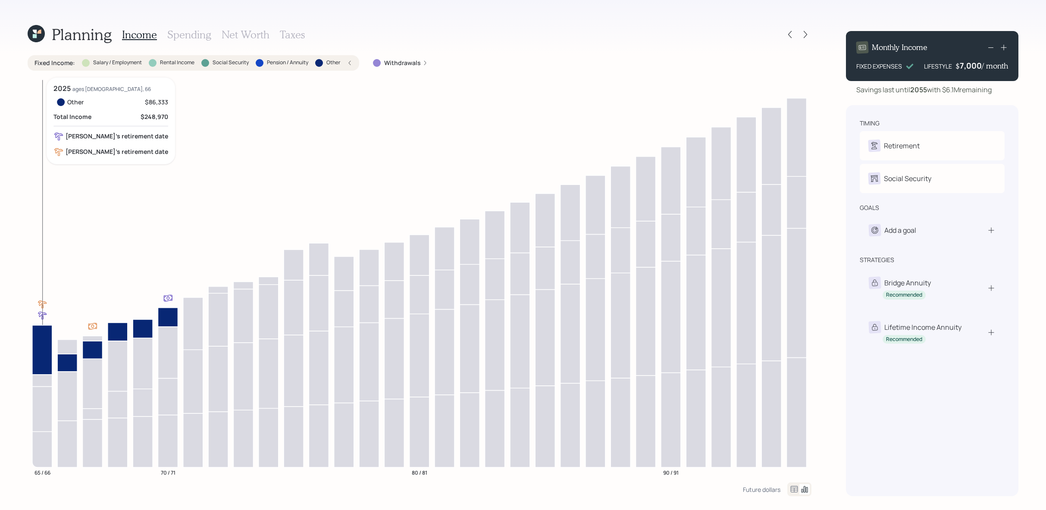
click at [44, 364] on icon at bounding box center [42, 349] width 20 height 49
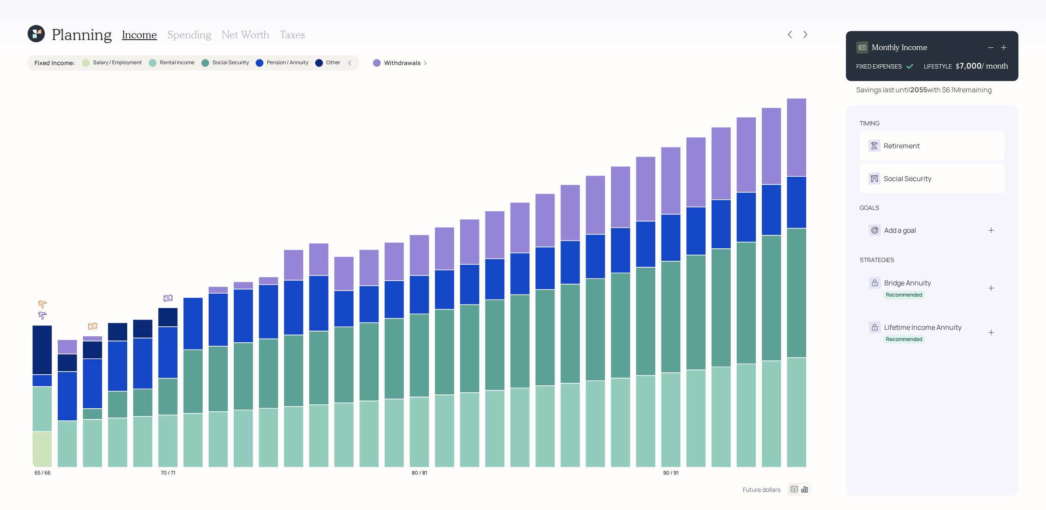
click at [320, 60] on div at bounding box center [319, 63] width 8 height 8
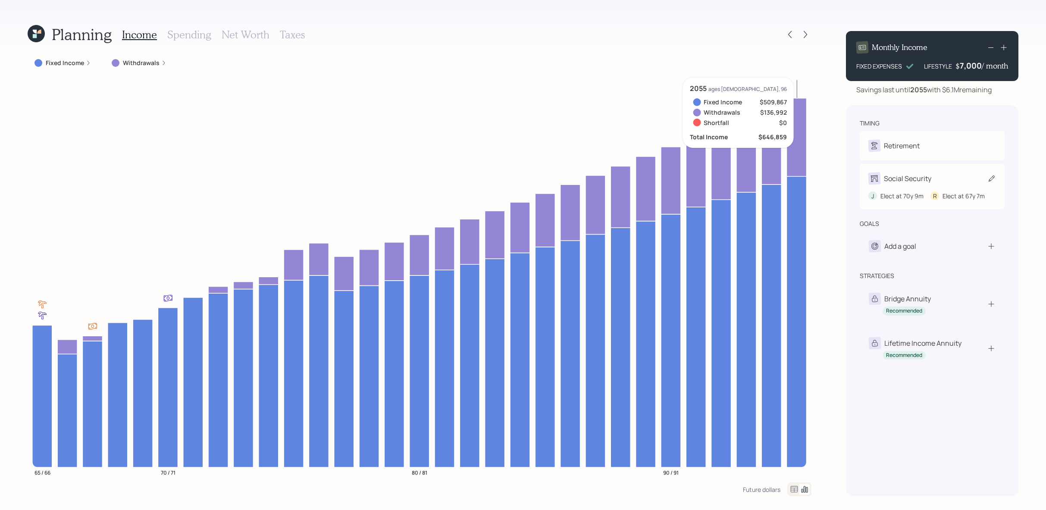
click at [930, 183] on div "Social Security" at bounding box center [907, 178] width 47 height 10
select select "9"
select select "7"
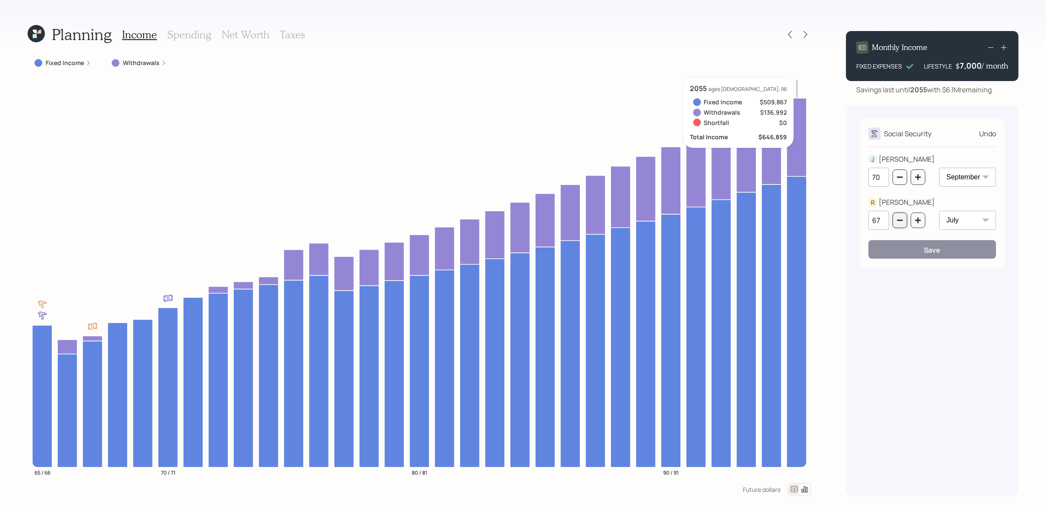
click at [902, 222] on icon "button" at bounding box center [900, 220] width 7 height 7
type input "66"
click at [921, 251] on button "Save" at bounding box center [932, 249] width 128 height 19
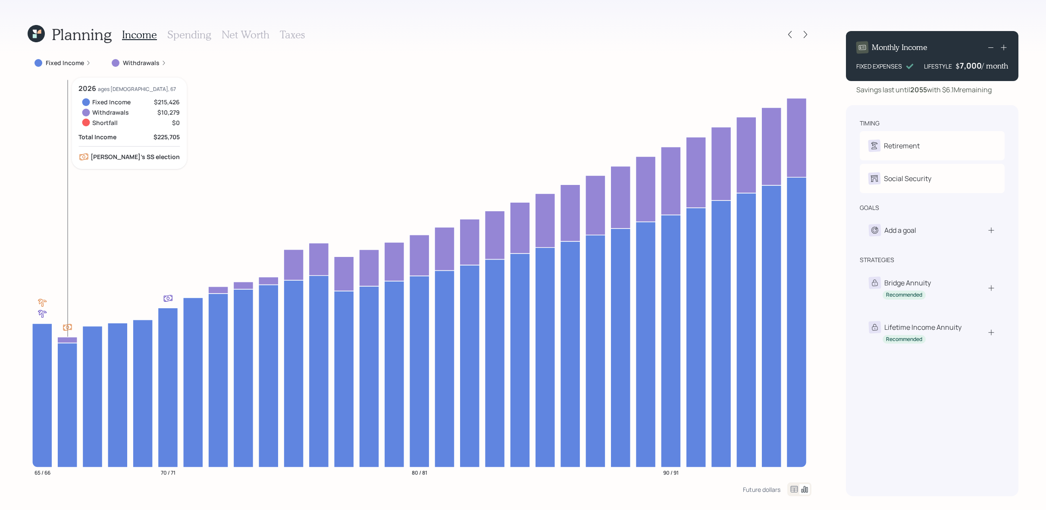
click at [71, 340] on icon at bounding box center [67, 340] width 20 height 6
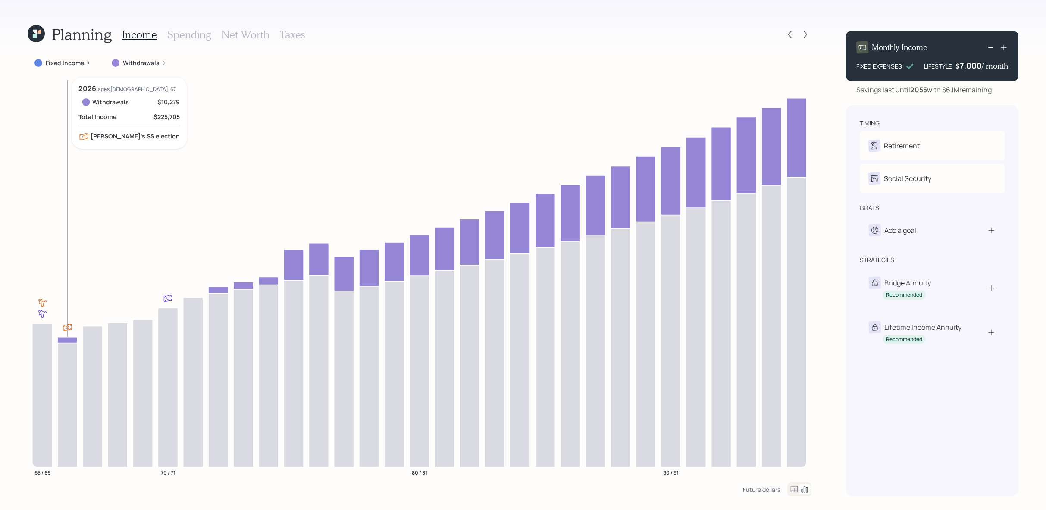
click at [71, 340] on icon at bounding box center [67, 340] width 20 height 6
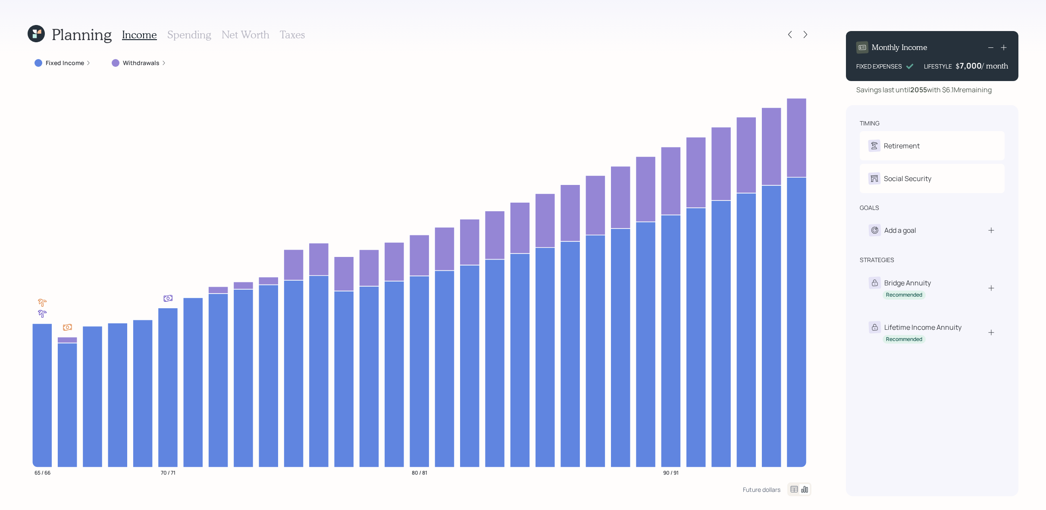
click at [78, 68] on div "Fixed Income" at bounding box center [63, 63] width 70 height 16
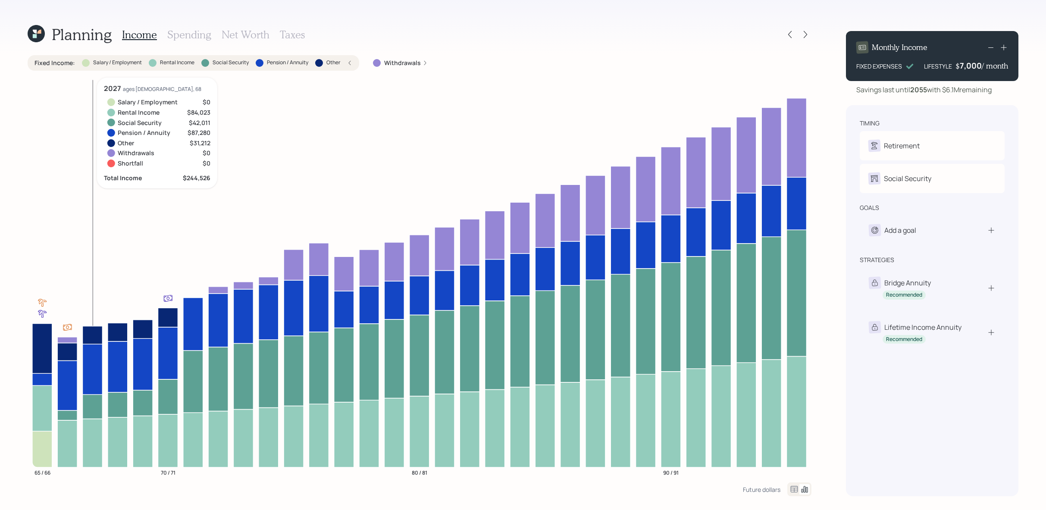
click at [94, 332] on icon at bounding box center [92, 335] width 20 height 18
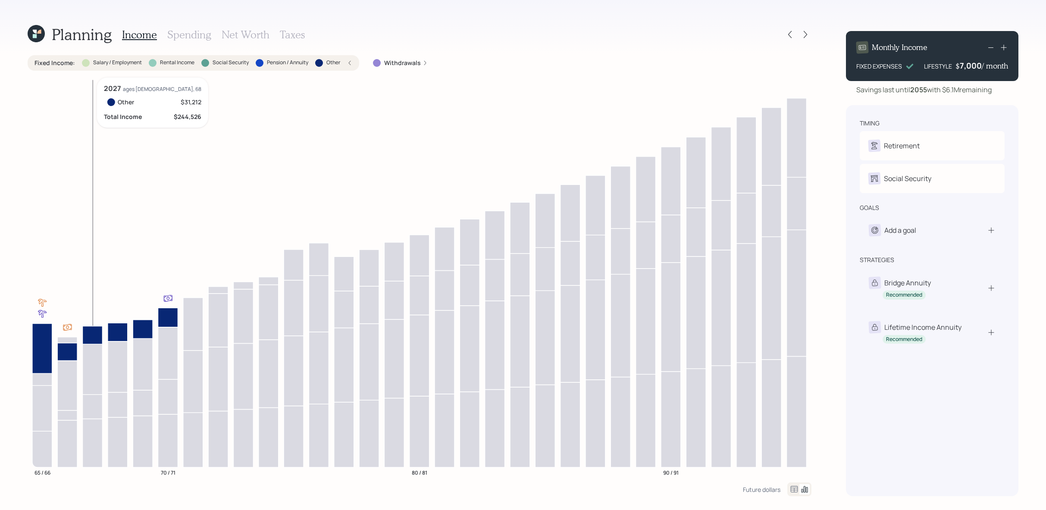
click at [94, 332] on icon at bounding box center [92, 335] width 20 height 18
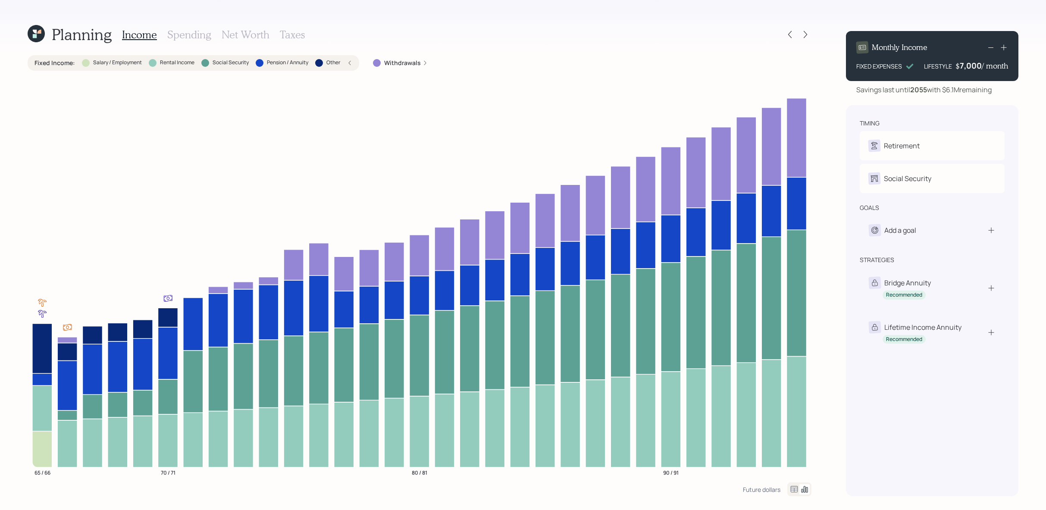
click at [339, 65] on label "Other" at bounding box center [333, 62] width 14 height 7
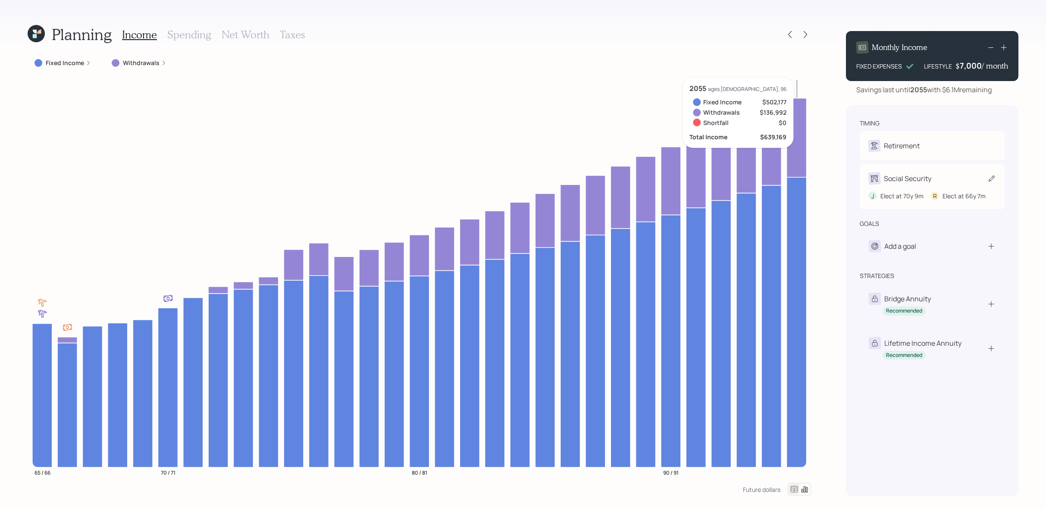
click at [963, 184] on div "Social Security" at bounding box center [932, 178] width 128 height 12
select select "9"
select select "7"
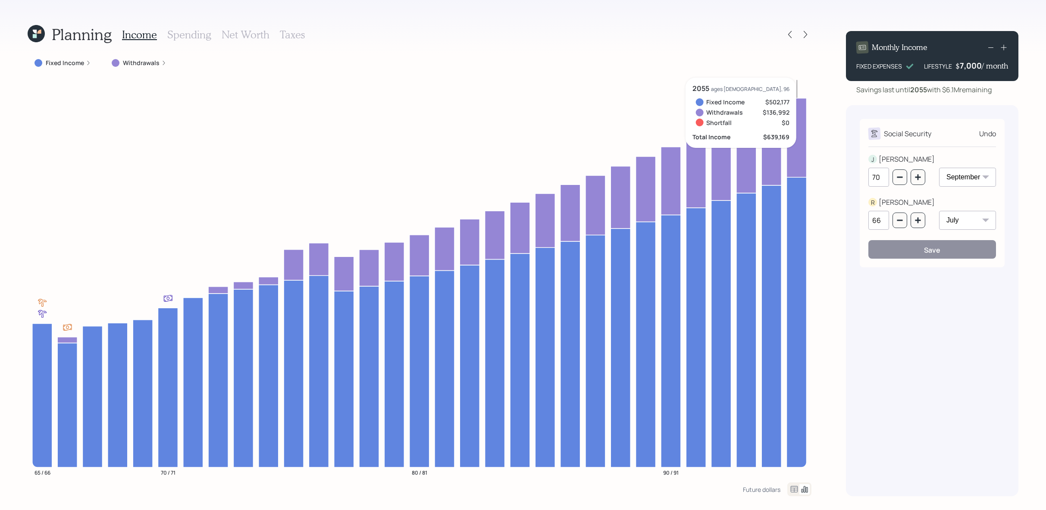
click at [925, 225] on div "66 January February March April May June July August September October November…" at bounding box center [932, 225] width 128 height 29
click at [917, 221] on icon "button" at bounding box center [918, 220] width 6 height 6
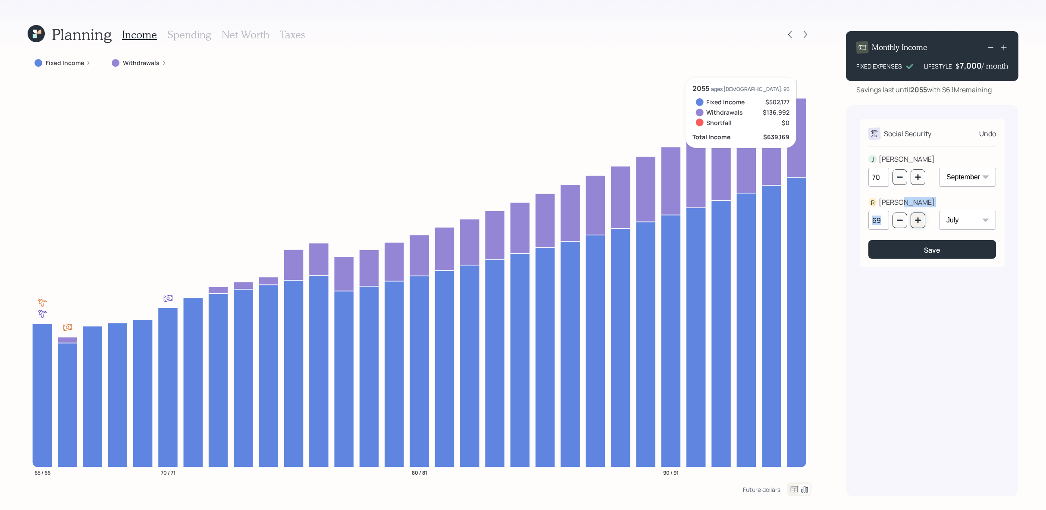
click at [917, 221] on icon "button" at bounding box center [918, 220] width 6 height 6
type input "70"
click at [926, 253] on div "Save" at bounding box center [932, 249] width 16 height 9
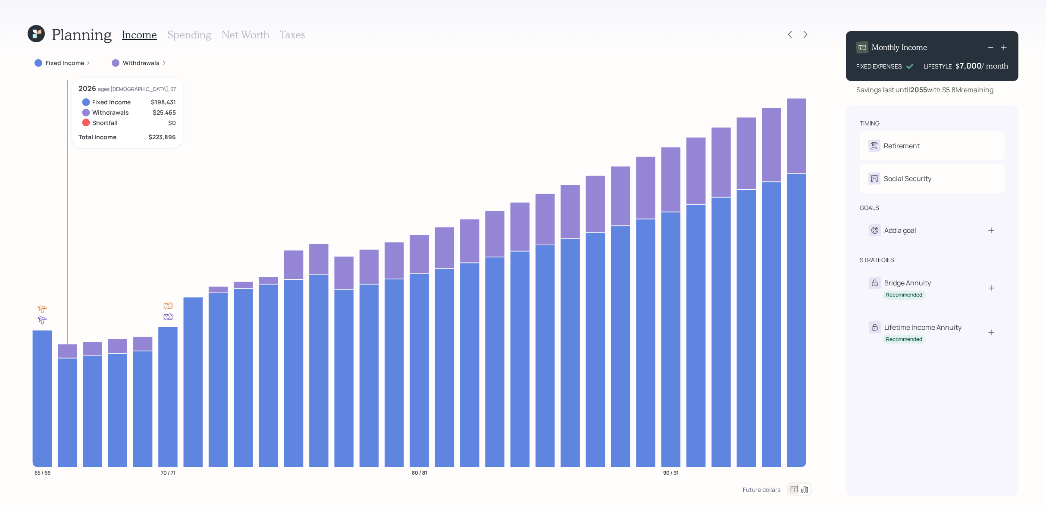
click at [65, 350] on icon at bounding box center [67, 351] width 20 height 14
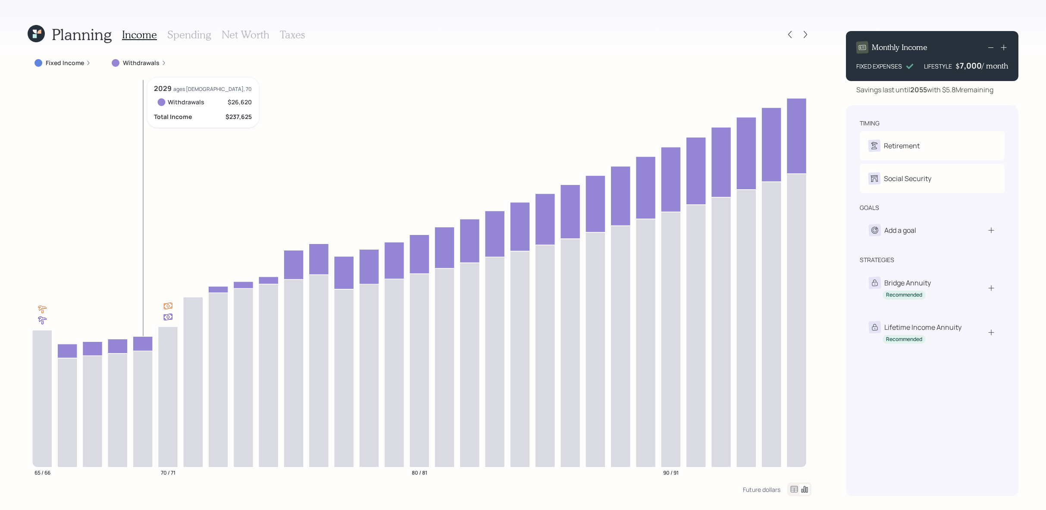
click at [135, 345] on icon at bounding box center [143, 343] width 20 height 15
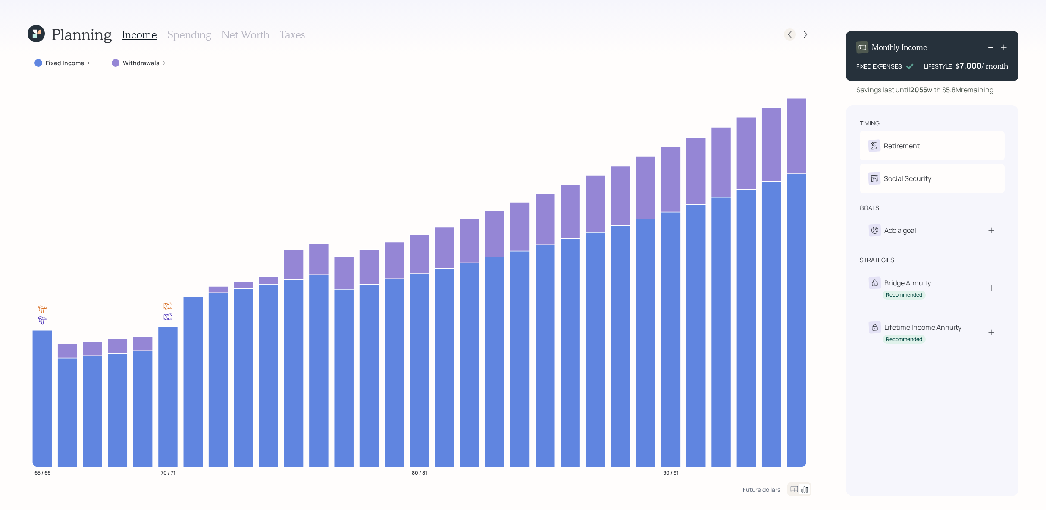
click at [790, 36] on icon at bounding box center [789, 34] width 3 height 7
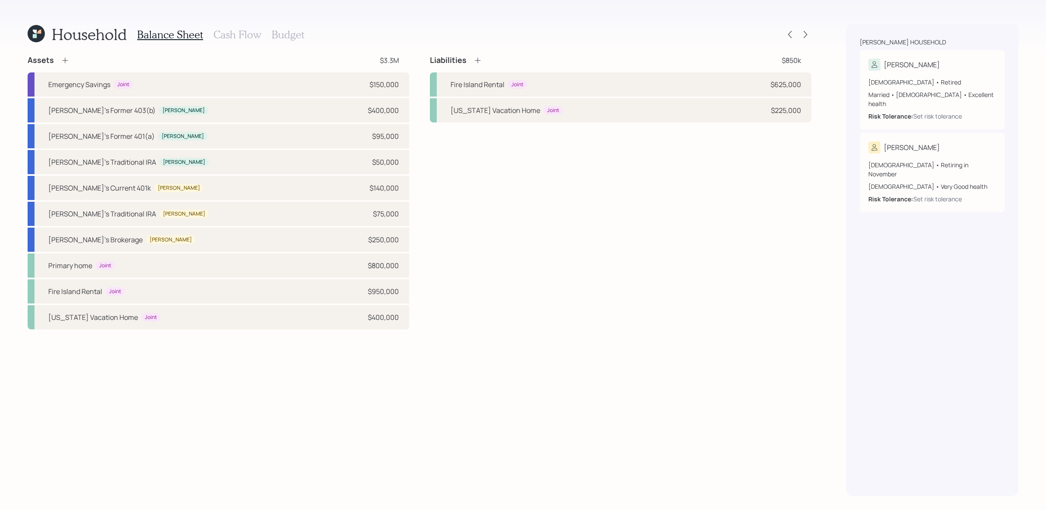
click at [287, 36] on h3 "Budget" at bounding box center [288, 34] width 33 height 13
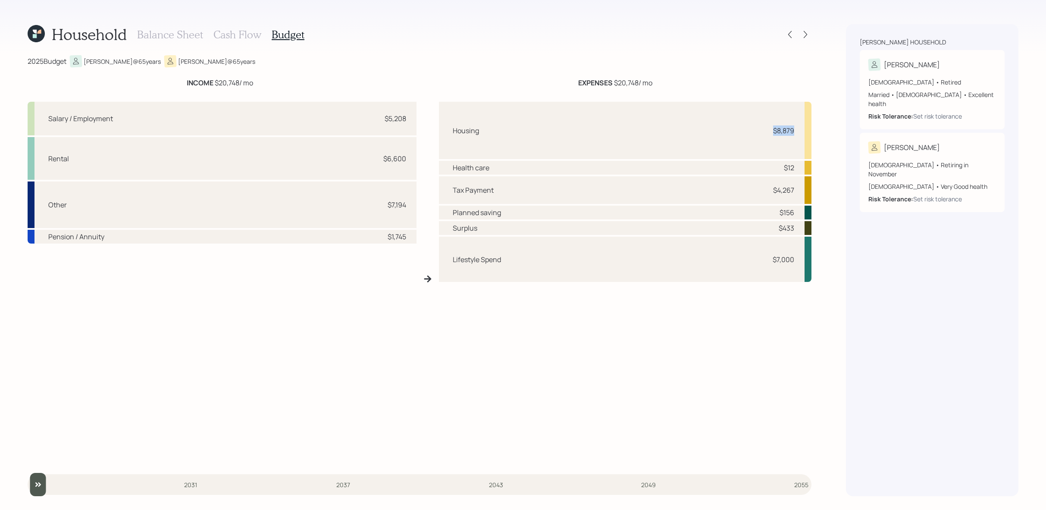
drag, startPoint x: 794, startPoint y: 127, endPoint x: 756, endPoint y: 127, distance: 37.5
click at [756, 127] on div "Housing $8,879" at bounding box center [625, 130] width 373 height 57
drag, startPoint x: 407, startPoint y: 161, endPoint x: 379, endPoint y: 161, distance: 28.0
click at [379, 161] on div "Rental $6,600" at bounding box center [222, 158] width 389 height 43
click at [615, 210] on div "Planned saving $156" at bounding box center [625, 213] width 373 height 14
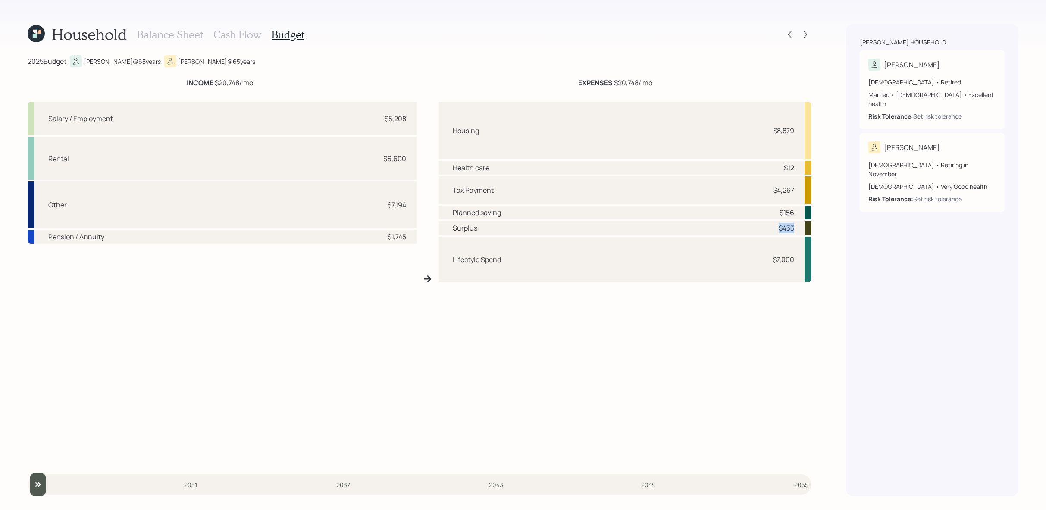
drag, startPoint x: 800, startPoint y: 229, endPoint x: 749, endPoint y: 229, distance: 50.5
click at [749, 229] on div "Surplus $433" at bounding box center [625, 228] width 373 height 14
click at [805, 34] on icon at bounding box center [805, 34] width 9 height 9
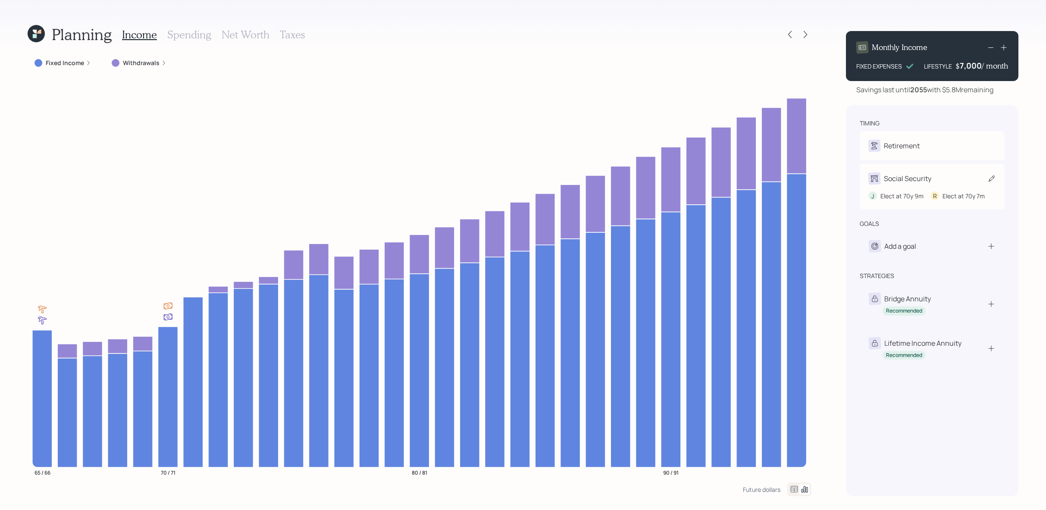
click at [909, 175] on div "Social Security" at bounding box center [907, 178] width 47 height 10
select select "9"
select select "7"
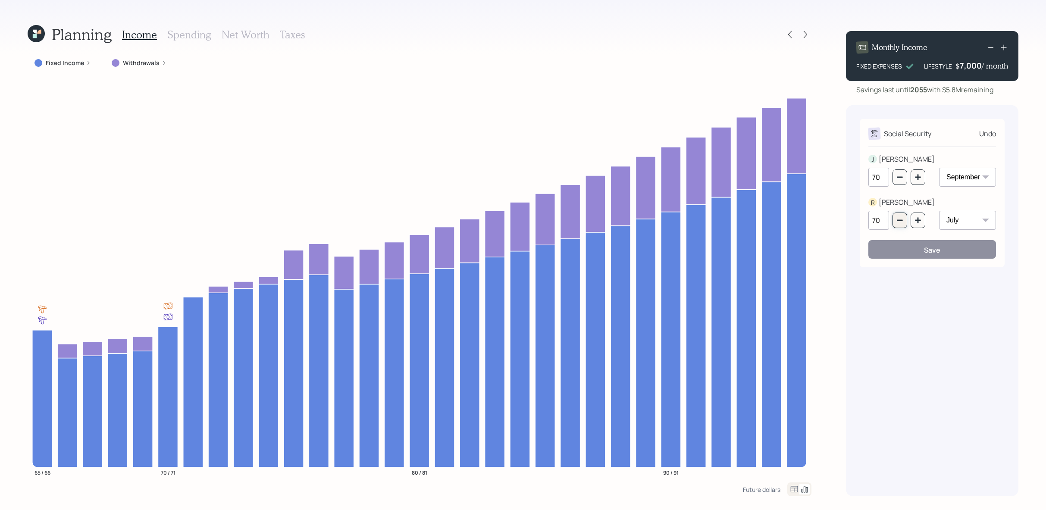
click at [903, 216] on button "button" at bounding box center [900, 221] width 15 height 16
click at [902, 216] on button "button" at bounding box center [900, 221] width 15 height 16
type input "66"
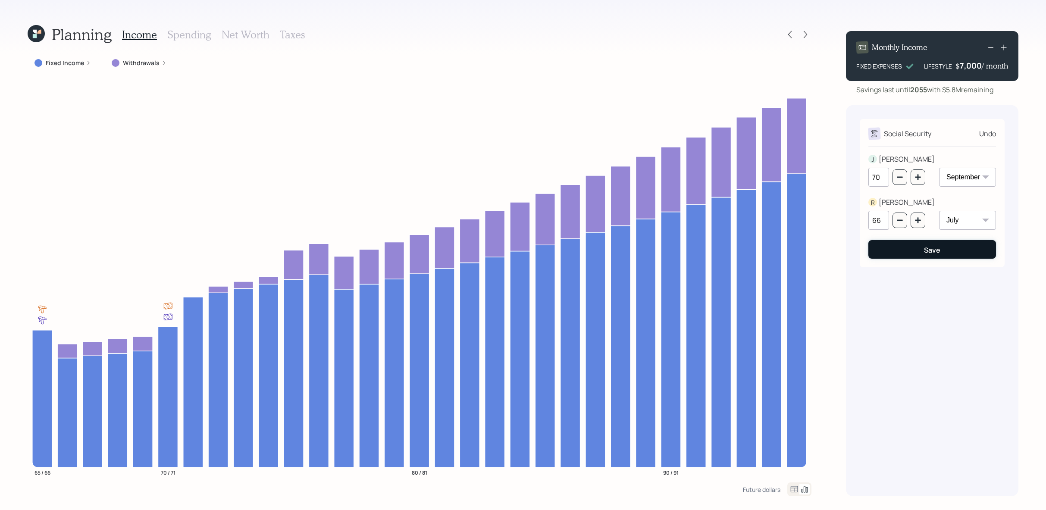
click at [903, 244] on button "Save" at bounding box center [932, 249] width 128 height 19
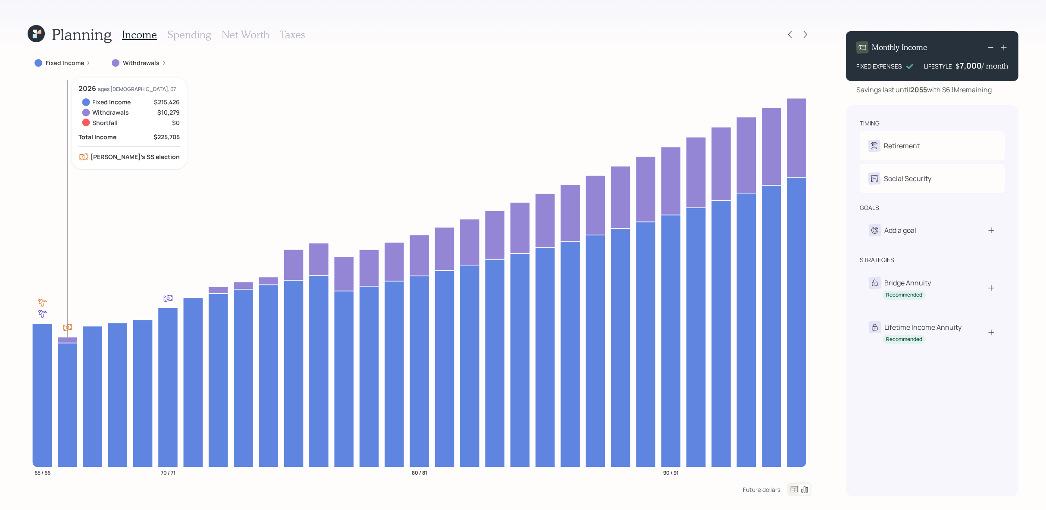
click at [67, 339] on icon at bounding box center [67, 340] width 20 height 6
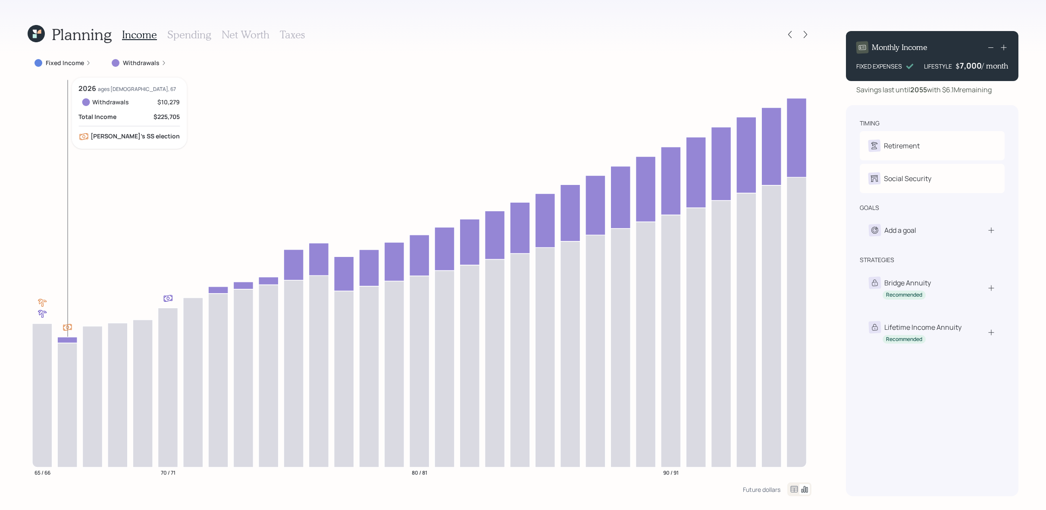
click at [67, 339] on icon at bounding box center [67, 340] width 20 height 6
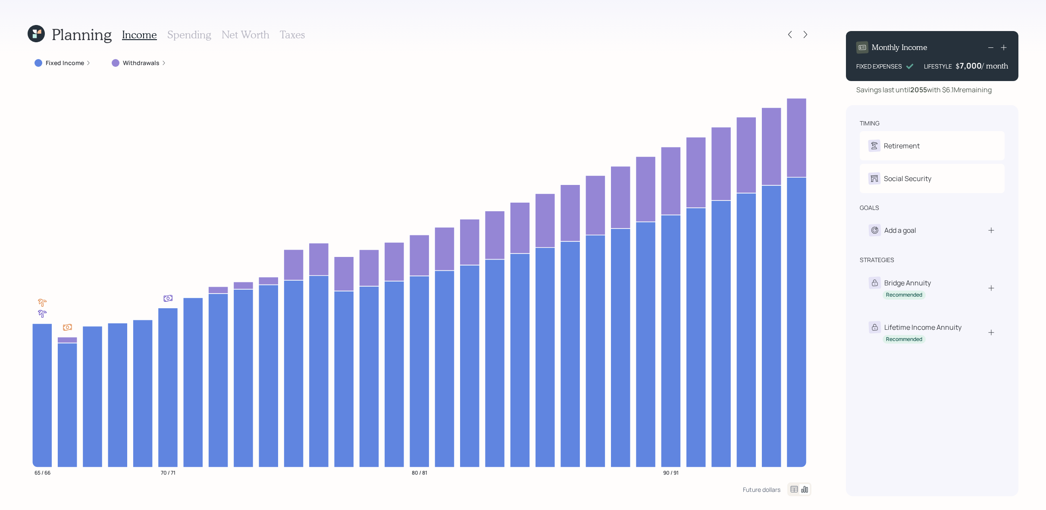
click at [145, 63] on label "Withdrawals" at bounding box center [141, 63] width 37 height 9
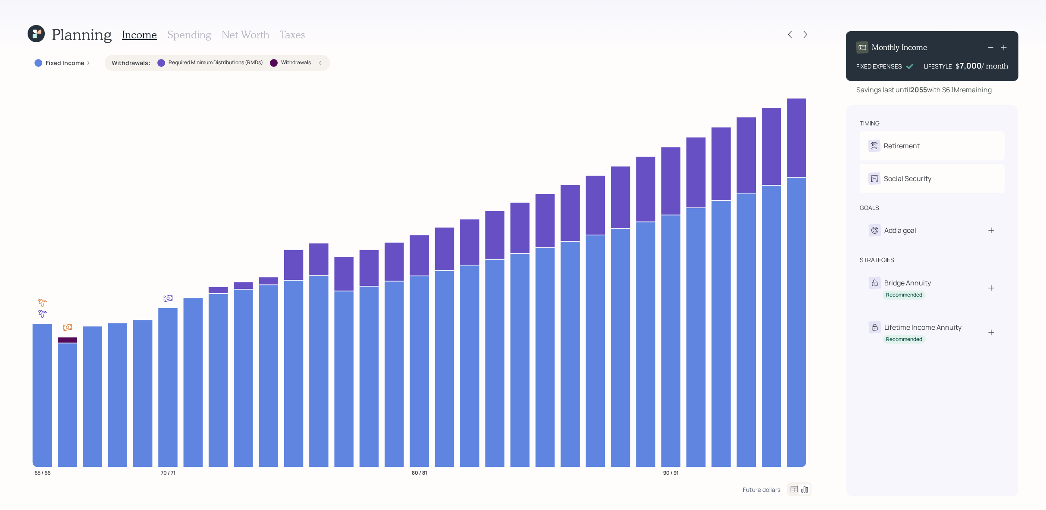
click at [145, 63] on label "Withdrawals :" at bounding box center [131, 63] width 39 height 9
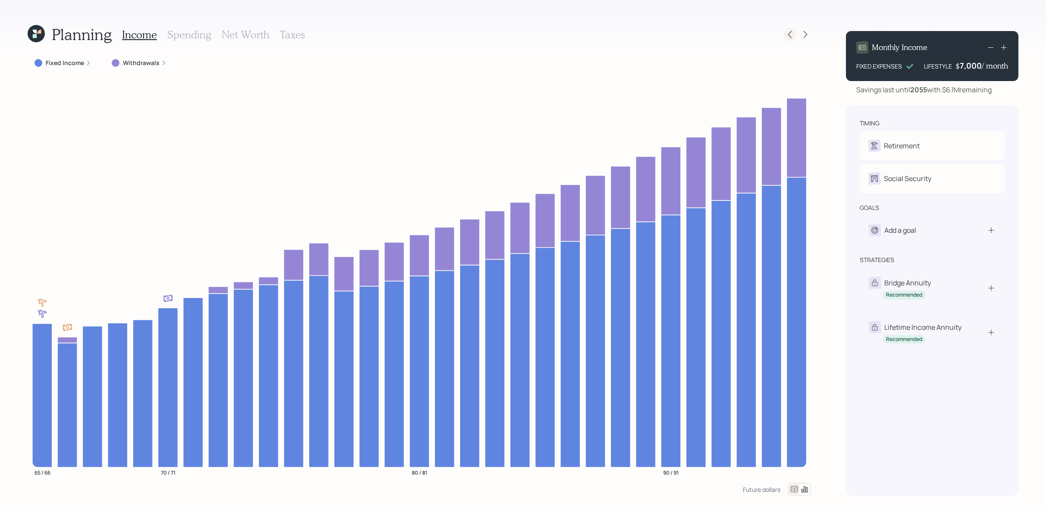
click at [791, 35] on icon at bounding box center [790, 34] width 9 height 9
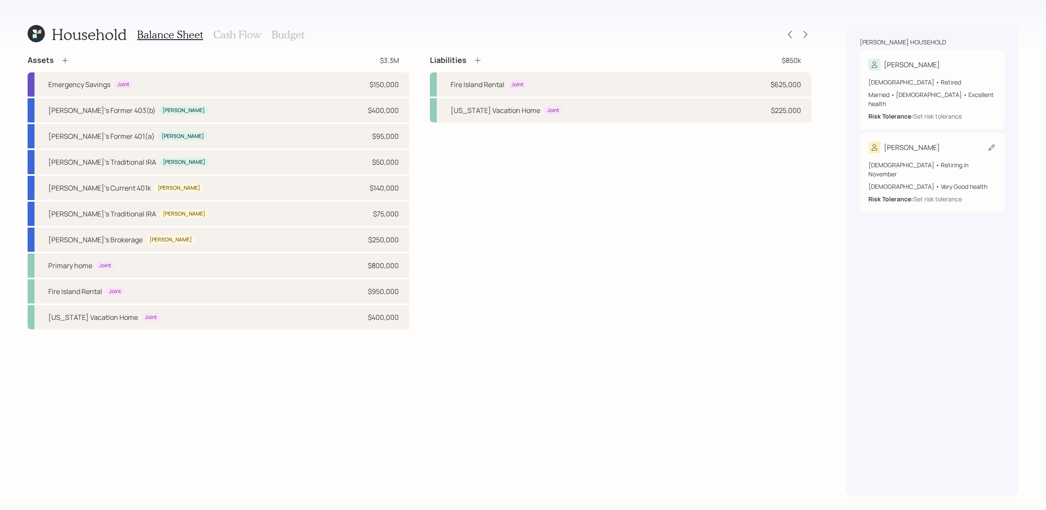
click at [923, 141] on div "Ronald" at bounding box center [932, 147] width 128 height 12
select select "11"
select select "very_good"
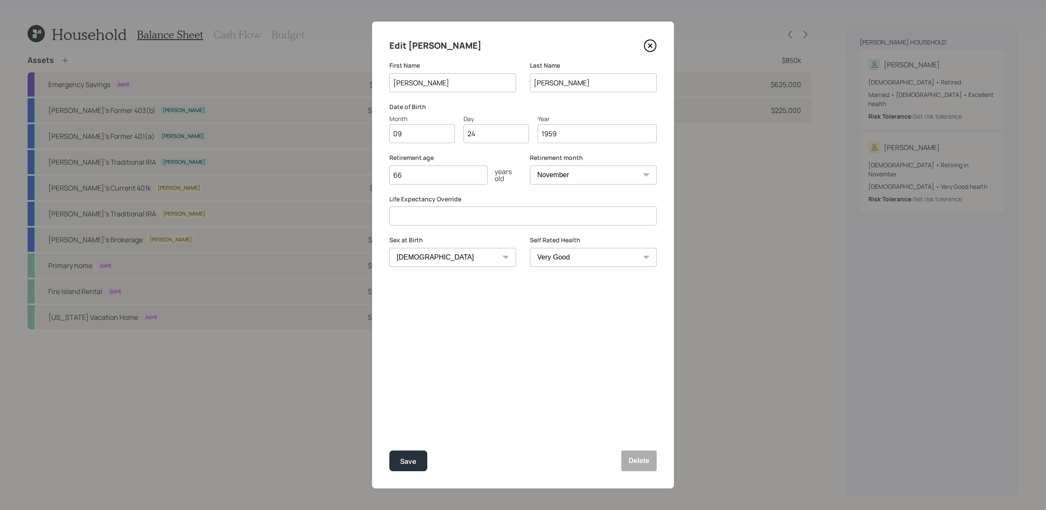
click at [653, 46] on icon at bounding box center [650, 45] width 13 height 13
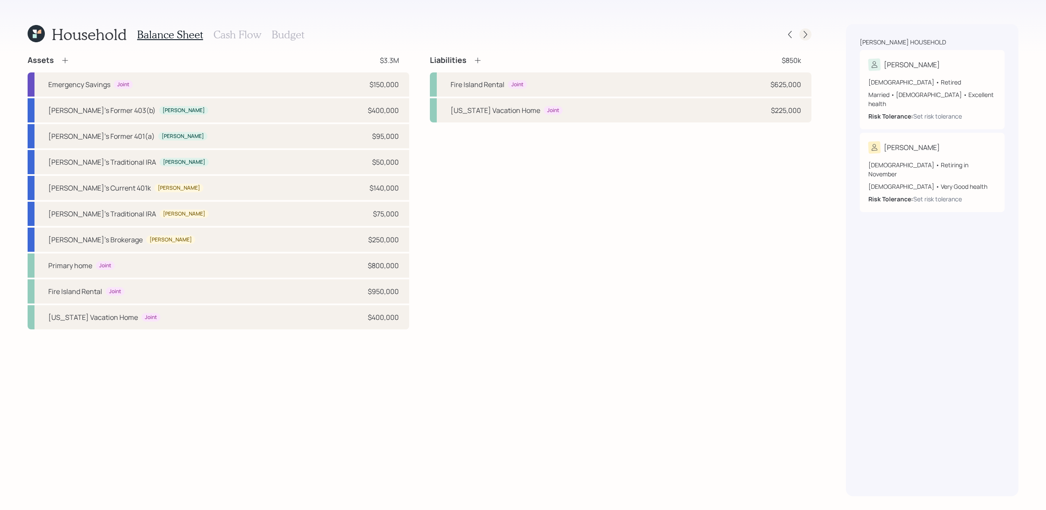
click at [805, 37] on icon at bounding box center [805, 34] width 9 height 9
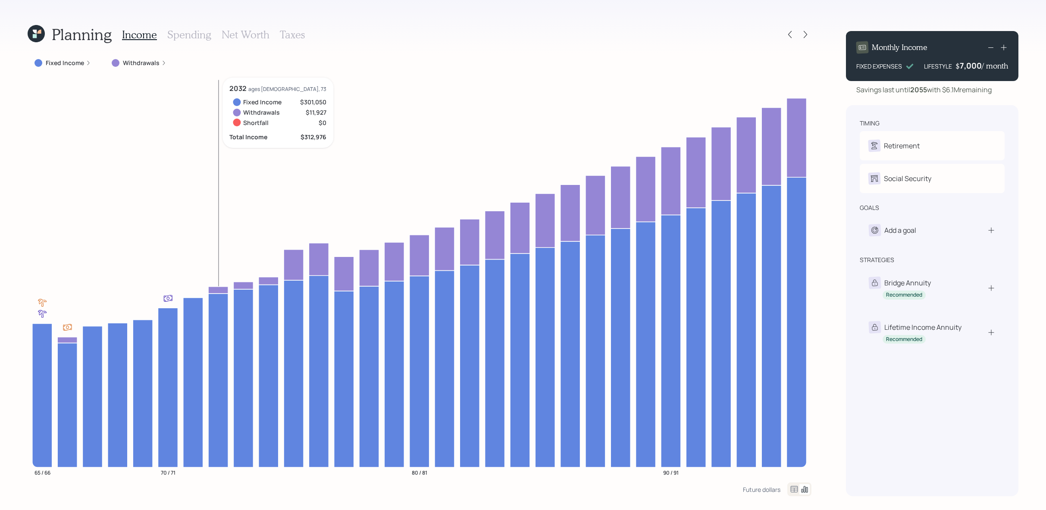
click at [222, 290] on icon at bounding box center [218, 289] width 20 height 7
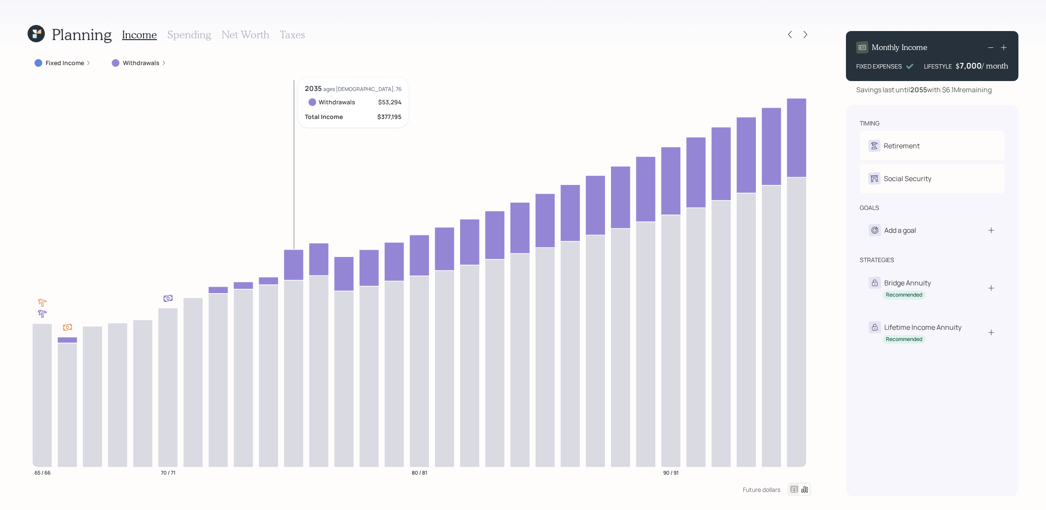
click at [297, 260] on icon at bounding box center [294, 264] width 20 height 31
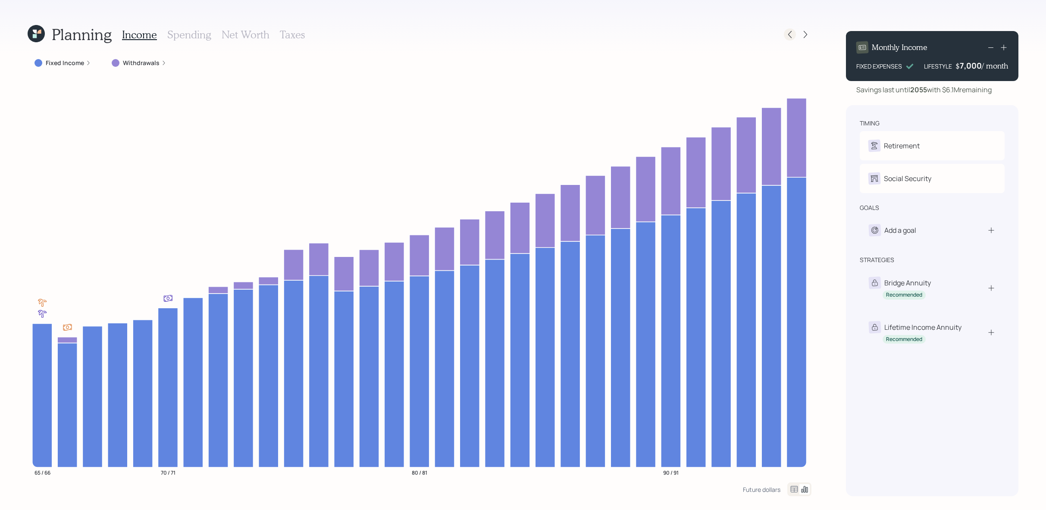
click at [793, 37] on icon at bounding box center [790, 34] width 9 height 9
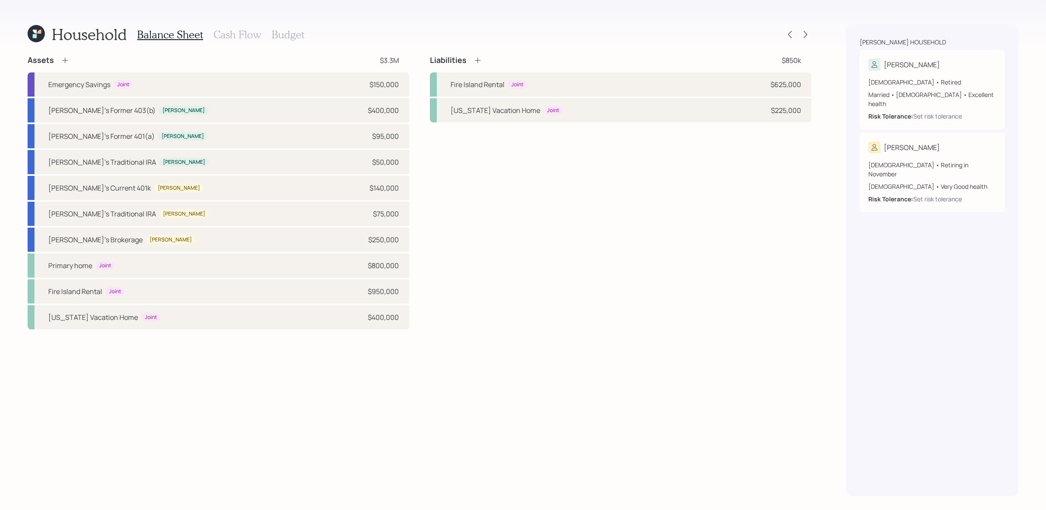
click at [240, 38] on h3 "Cash Flow" at bounding box center [237, 34] width 48 height 13
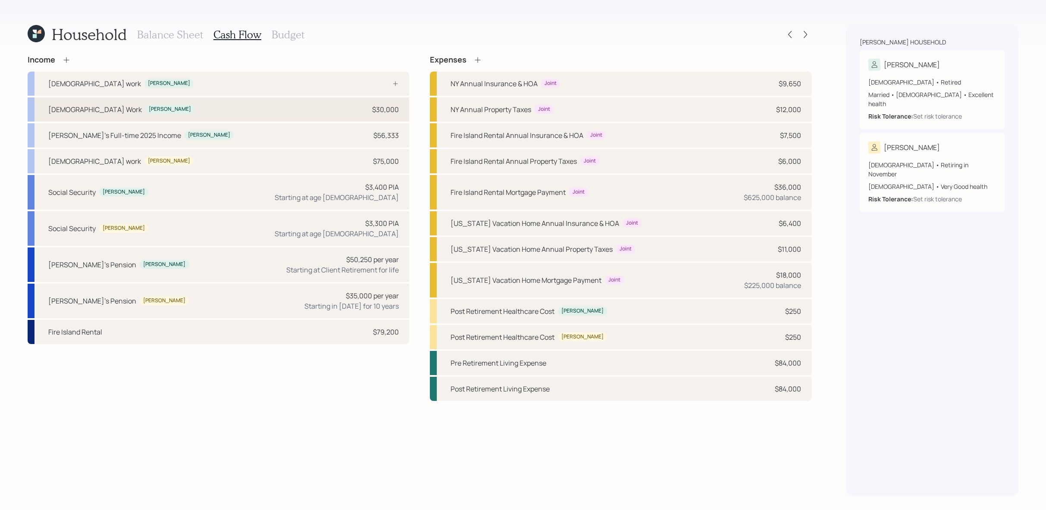
click at [190, 106] on div "Part-time Work Joanne $30,000" at bounding box center [219, 109] width 382 height 24
select select "part_time"
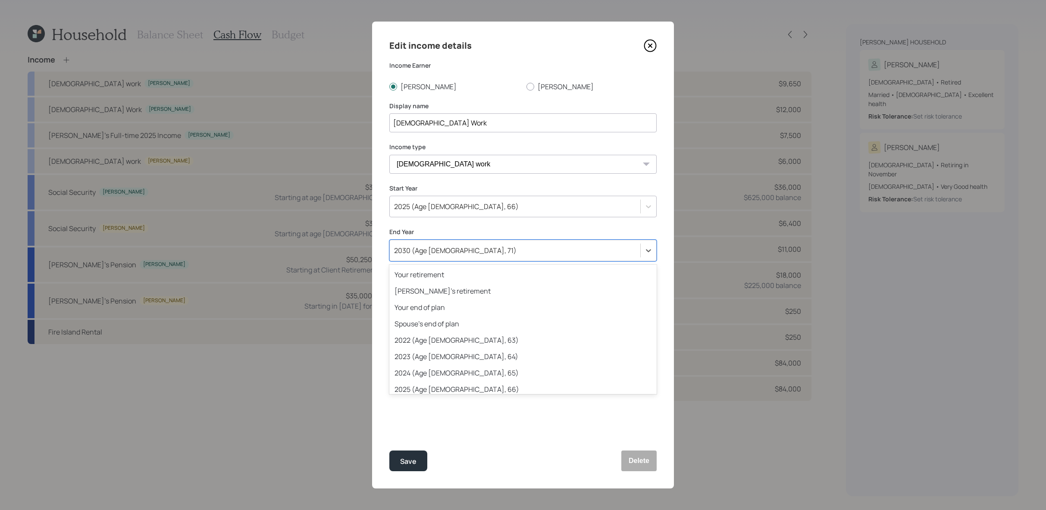
click at [488, 257] on div "2030 (Age 70, 71)" at bounding box center [515, 250] width 251 height 15
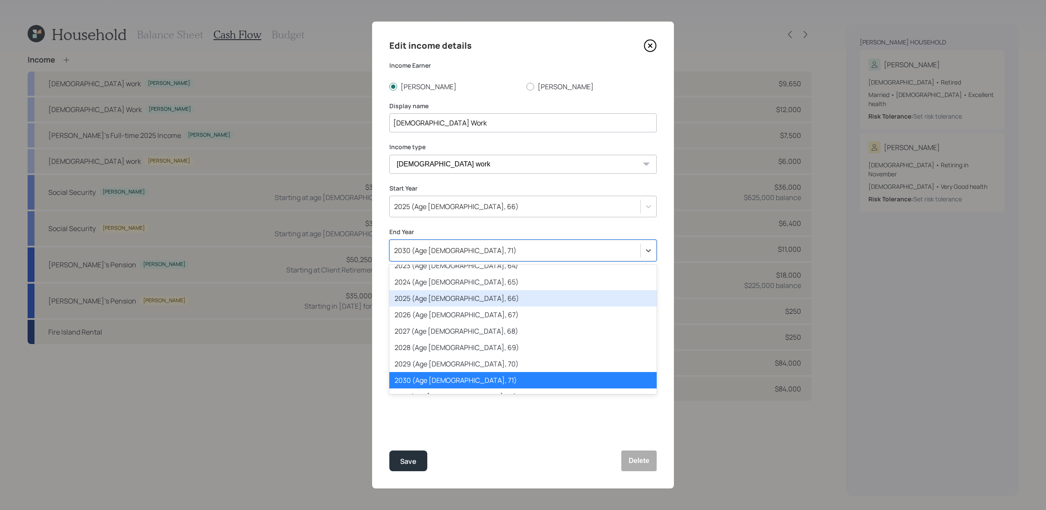
click at [497, 304] on div "2025 (Age 65, 66)" at bounding box center [522, 298] width 267 height 16
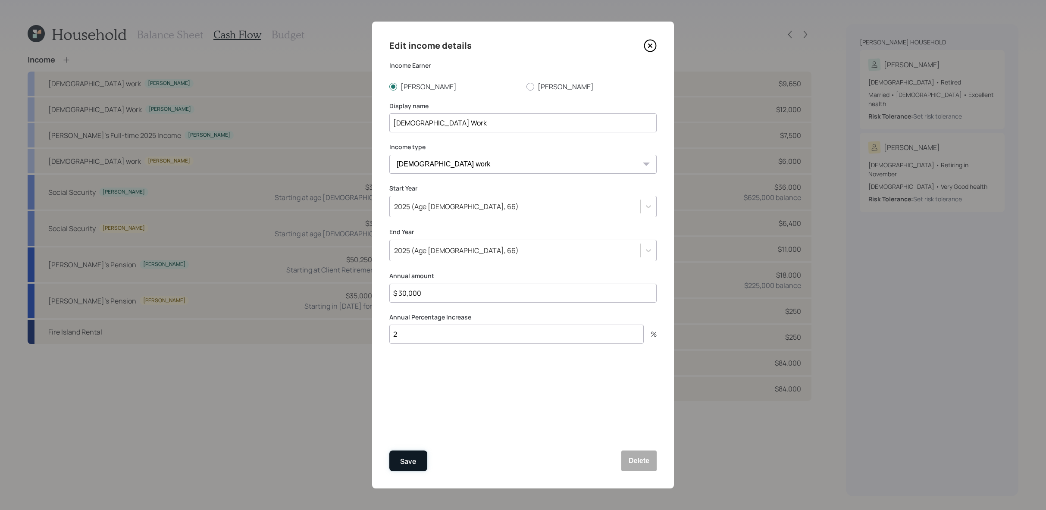
click at [412, 451] on button "Save" at bounding box center [408, 461] width 38 height 21
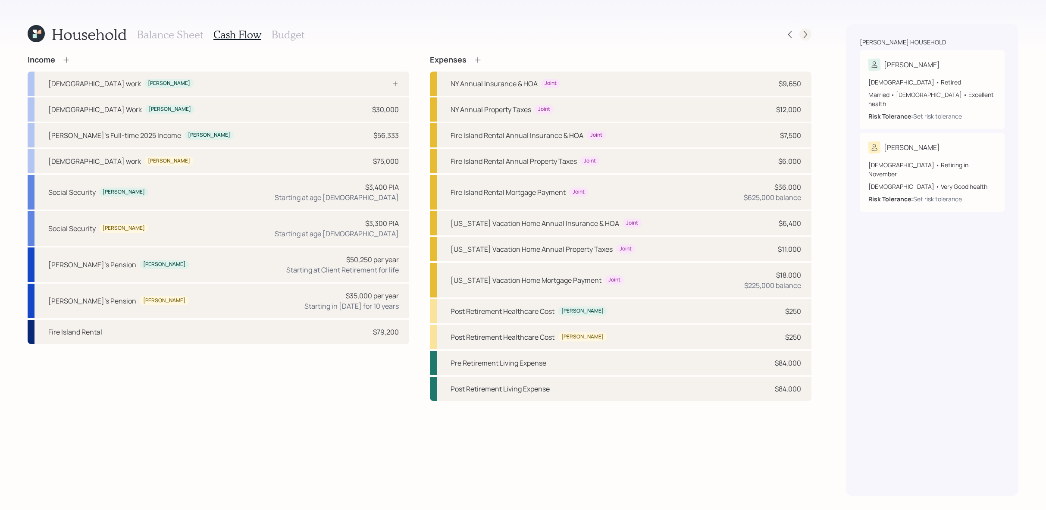
click at [807, 37] on icon at bounding box center [805, 34] width 9 height 9
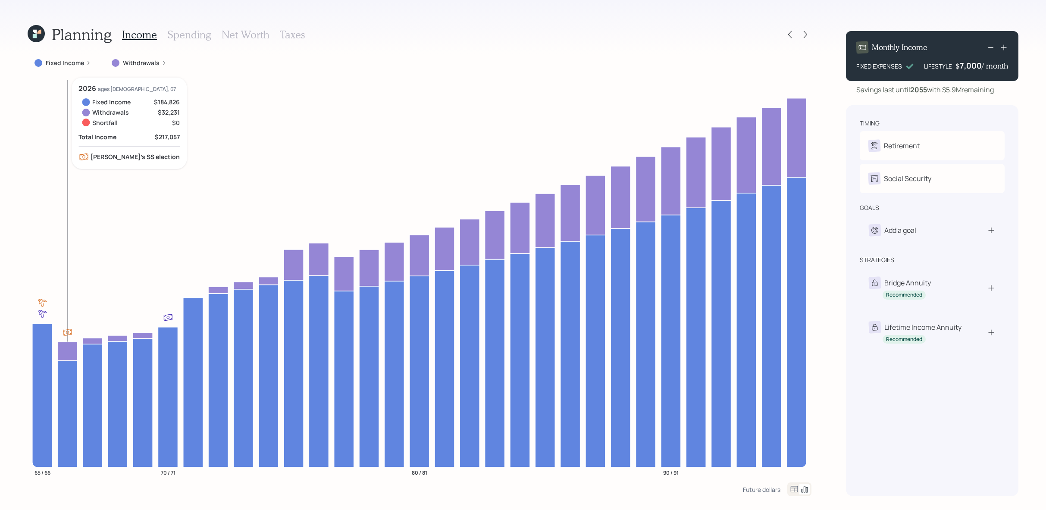
click at [69, 353] on icon at bounding box center [67, 351] width 20 height 19
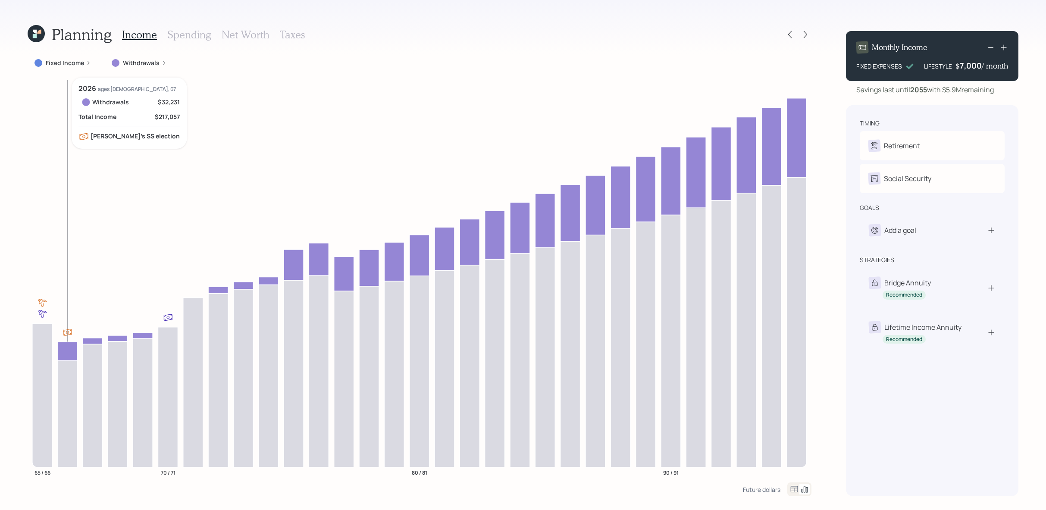
click at [69, 353] on icon at bounding box center [67, 351] width 20 height 19
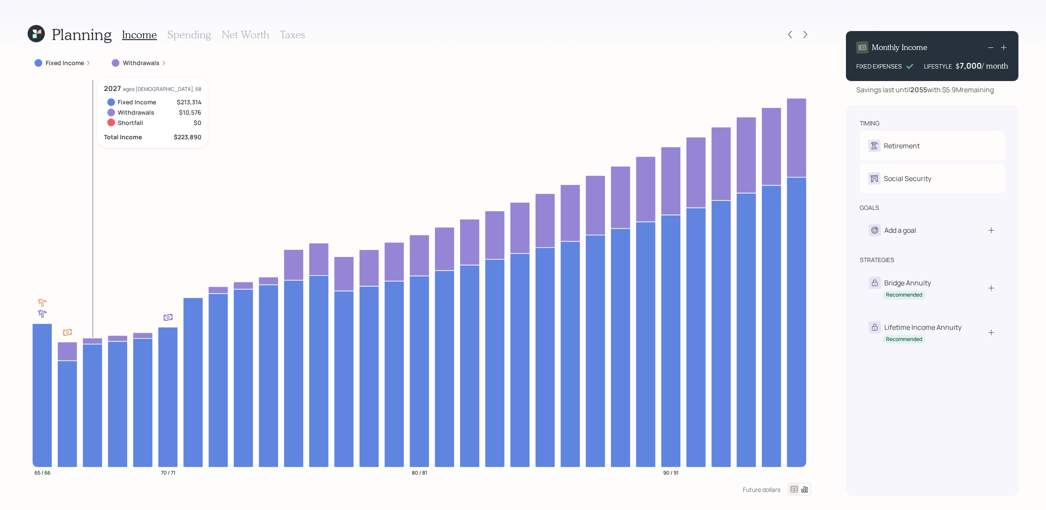
click at [91, 343] on icon at bounding box center [92, 341] width 20 height 6
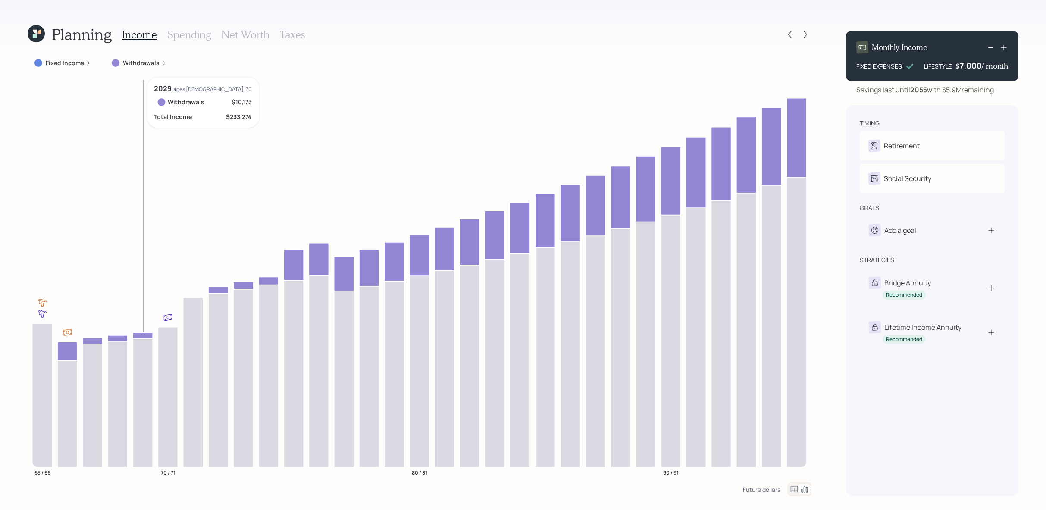
click at [143, 332] on icon at bounding box center [143, 335] width 20 height 6
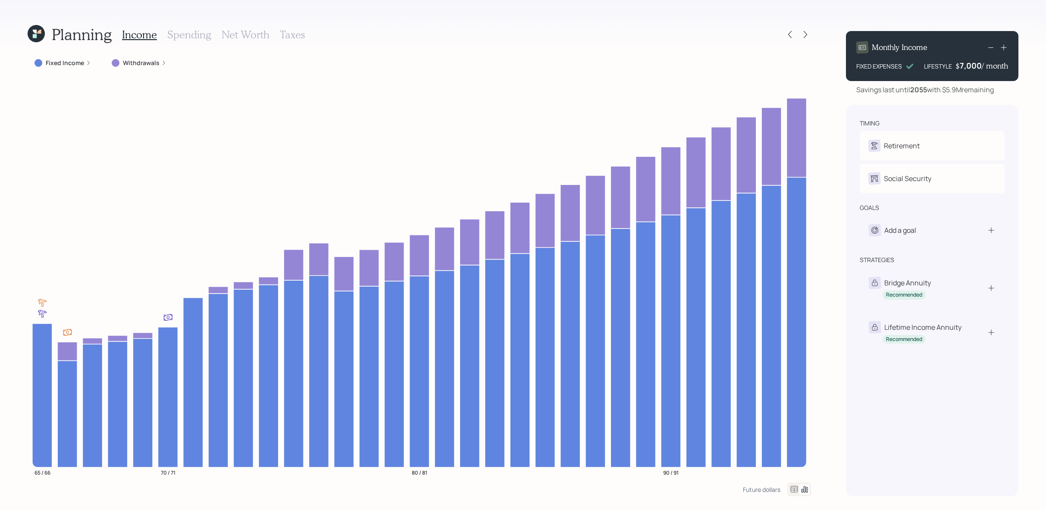
click at [1006, 47] on icon at bounding box center [1004, 47] width 9 height 9
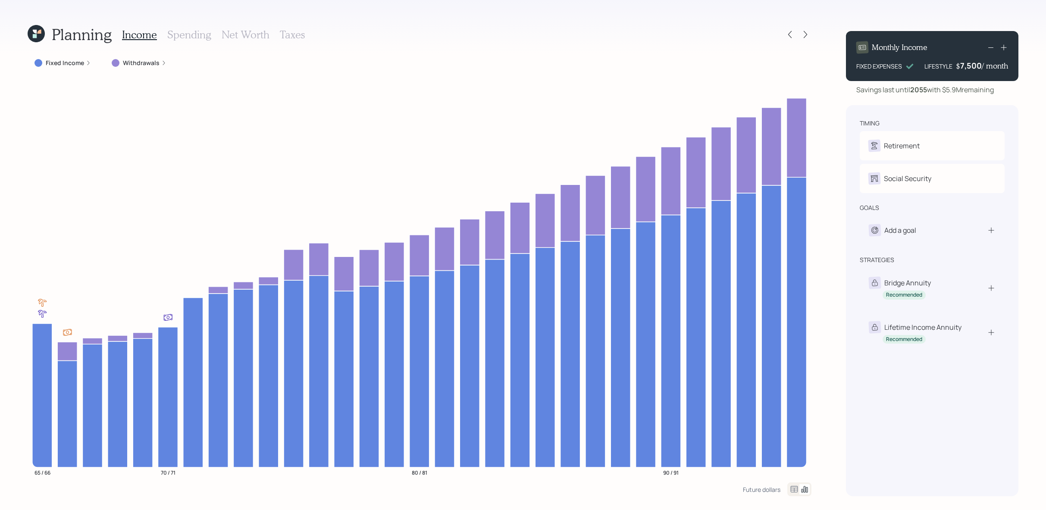
click at [1006, 47] on icon at bounding box center [1004, 47] width 9 height 9
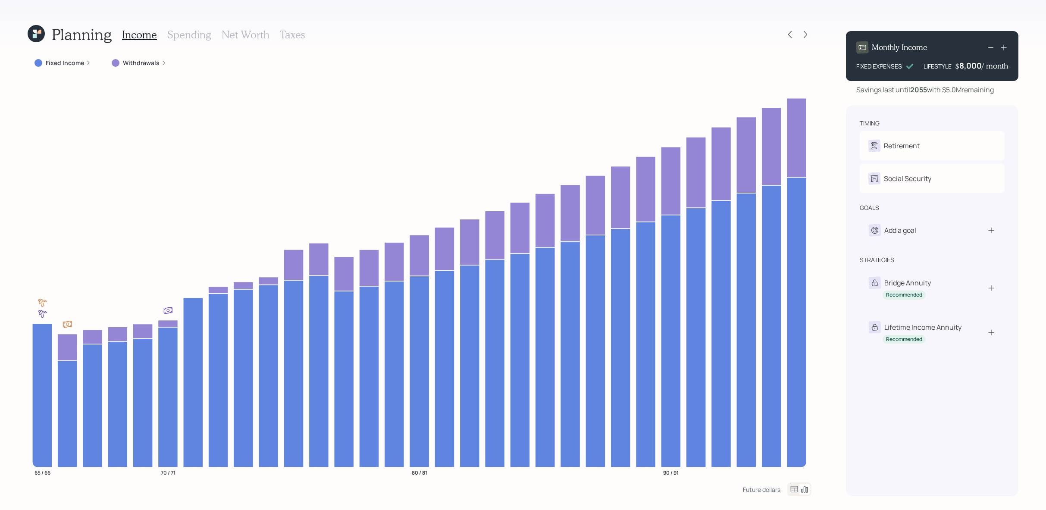
click at [246, 39] on h3 "Net Worth" at bounding box center [246, 34] width 48 height 13
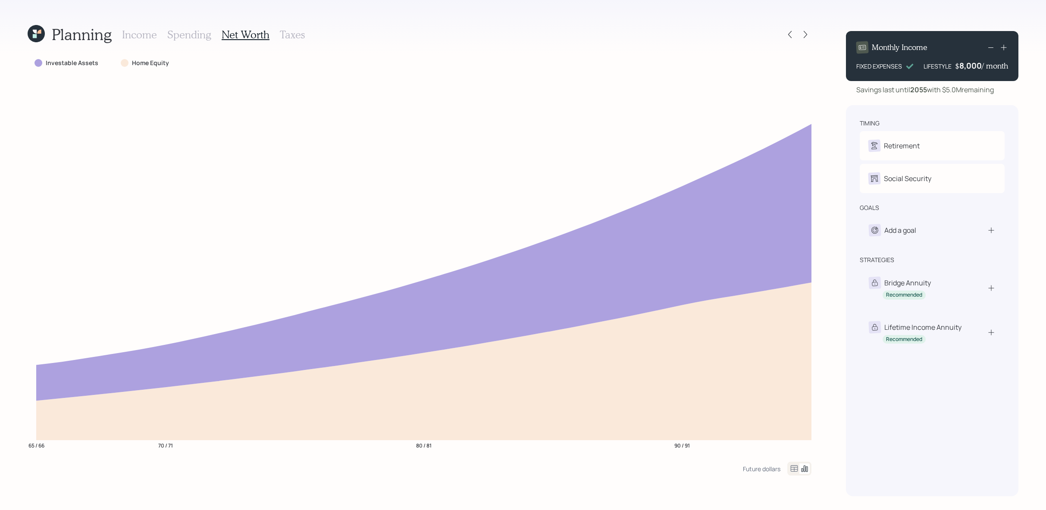
click at [1003, 49] on icon at bounding box center [1004, 47] width 9 height 9
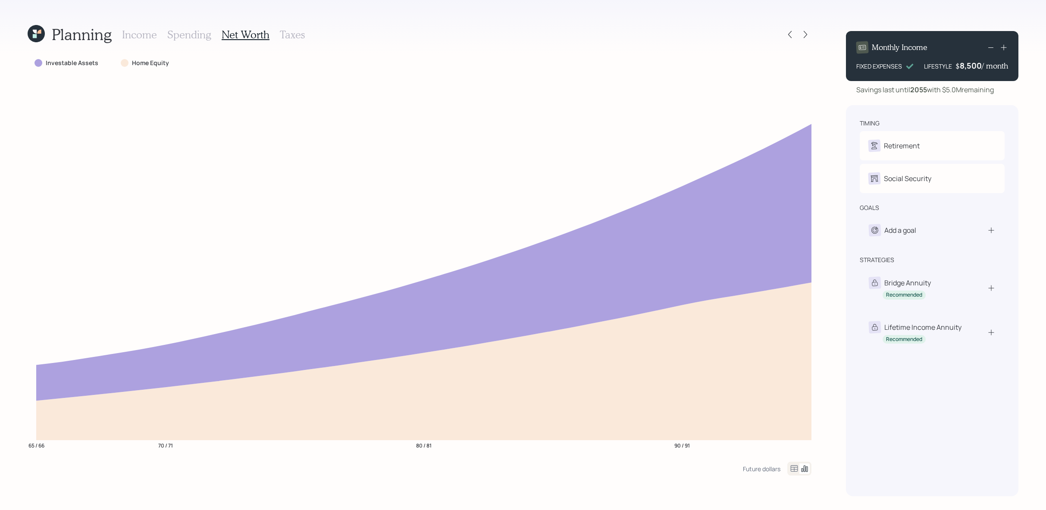
click at [1003, 49] on icon at bounding box center [1004, 47] width 9 height 9
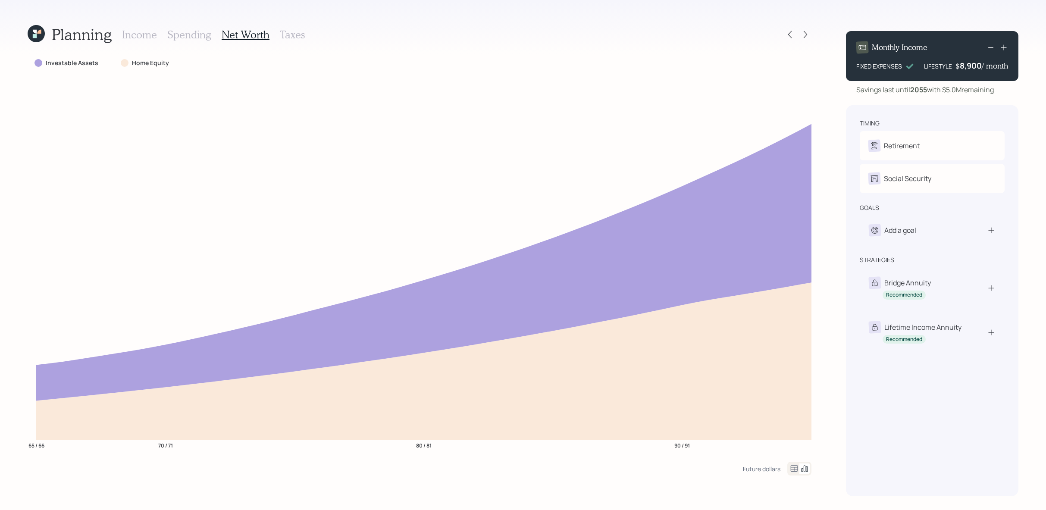
click at [1003, 49] on icon at bounding box center [1004, 47] width 9 height 9
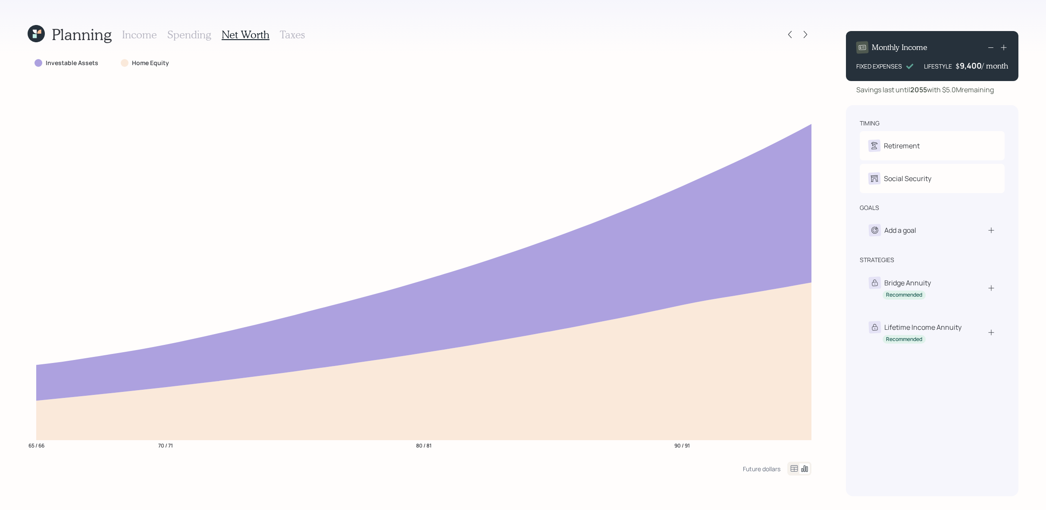
click at [1003, 49] on icon at bounding box center [1004, 47] width 9 height 9
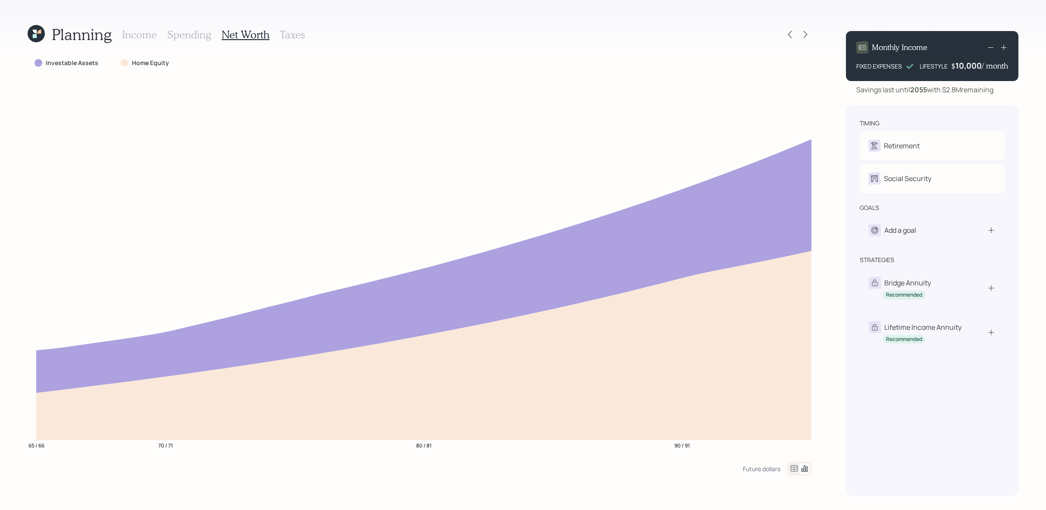
click at [993, 49] on icon at bounding box center [991, 47] width 10 height 10
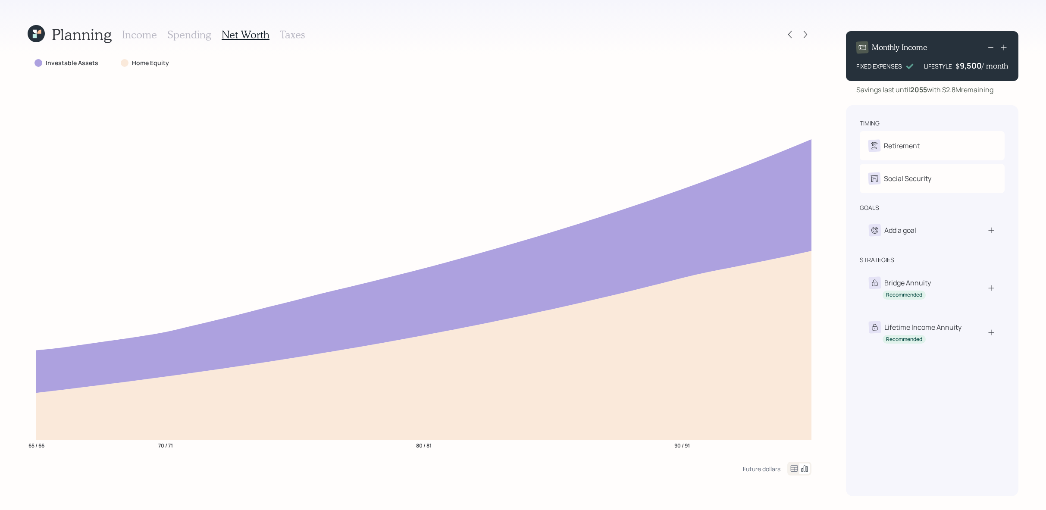
click at [993, 49] on icon at bounding box center [991, 47] width 10 height 10
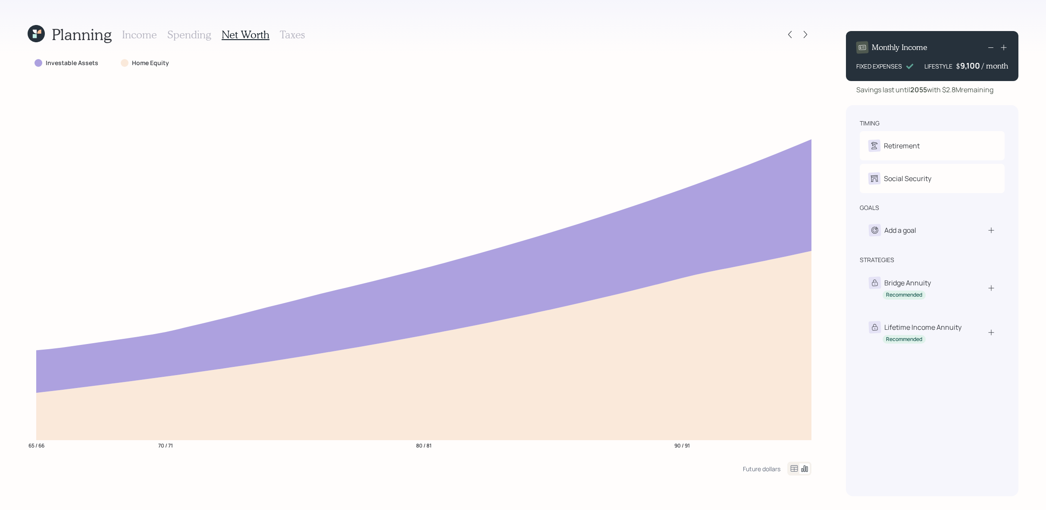
click at [993, 49] on icon at bounding box center [991, 47] width 10 height 10
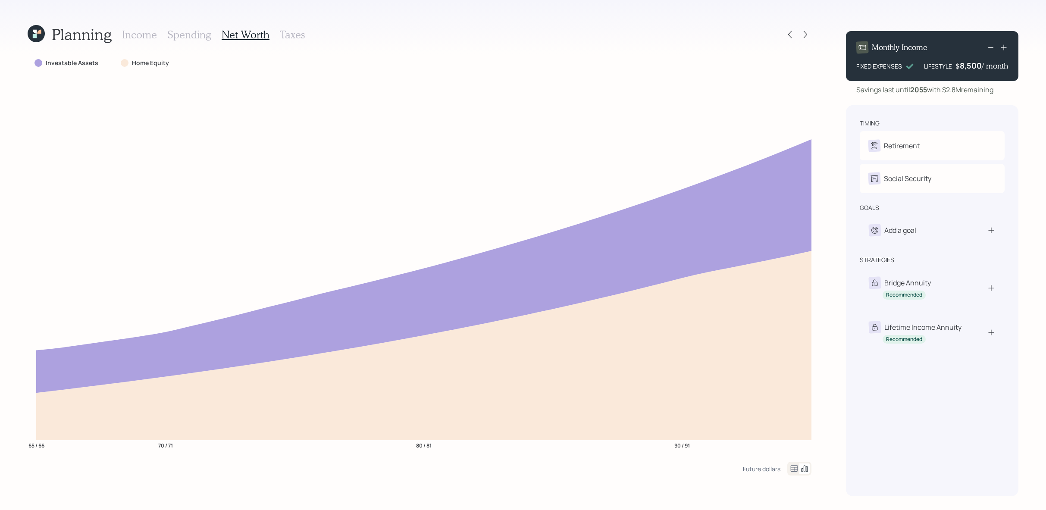
click at [993, 49] on icon at bounding box center [991, 47] width 10 height 10
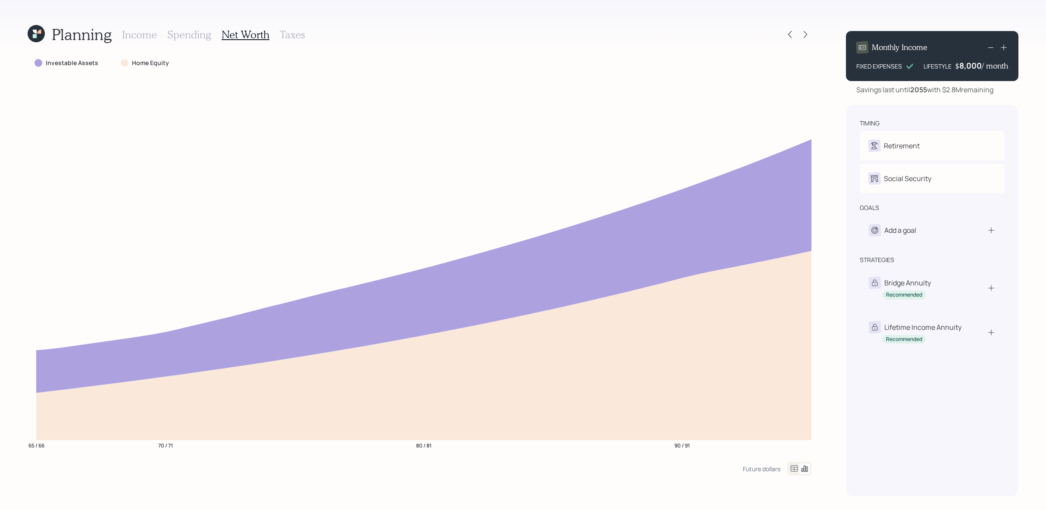
click at [1016, 98] on div "Monthly Income FIXED EXPENSES LIFESTYLE $ 8,000 / month Savings last until 2055…" at bounding box center [932, 260] width 172 height 472
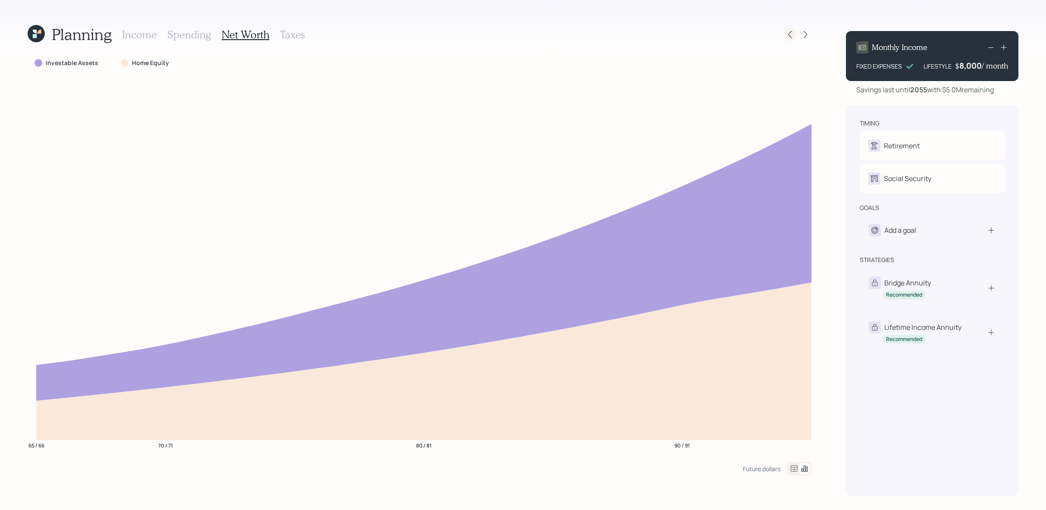
click at [791, 36] on icon at bounding box center [790, 34] width 9 height 9
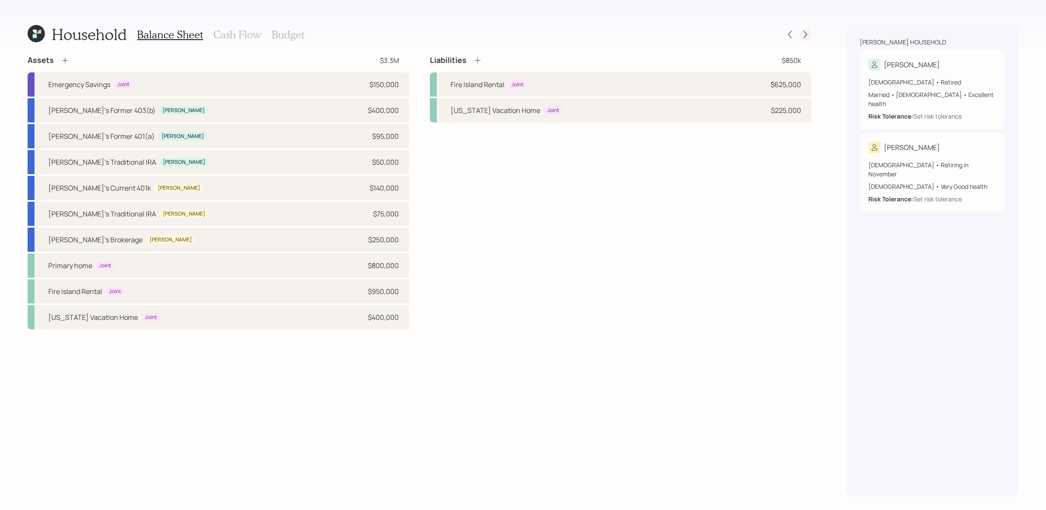
click at [804, 36] on icon at bounding box center [805, 34] width 9 height 9
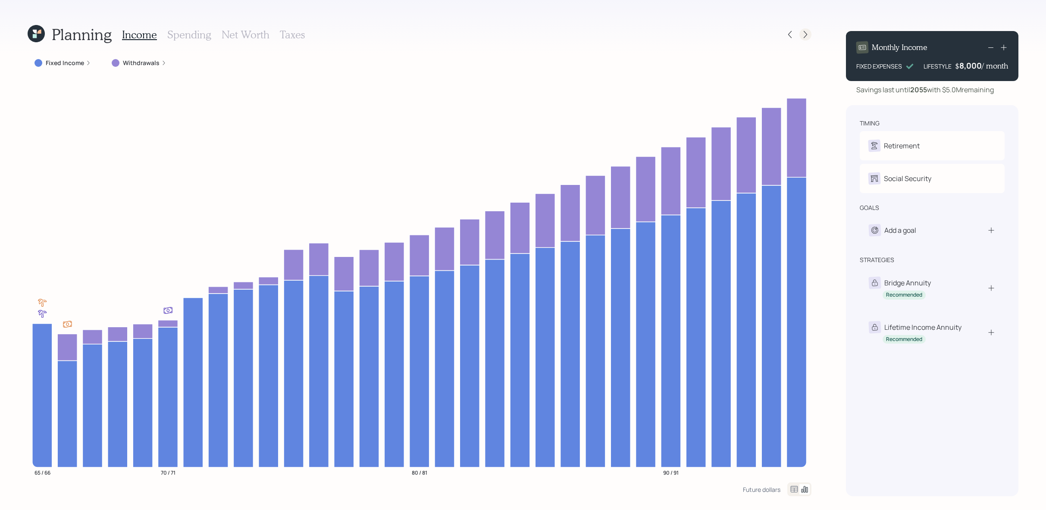
click at [801, 34] on icon at bounding box center [805, 34] width 9 height 9
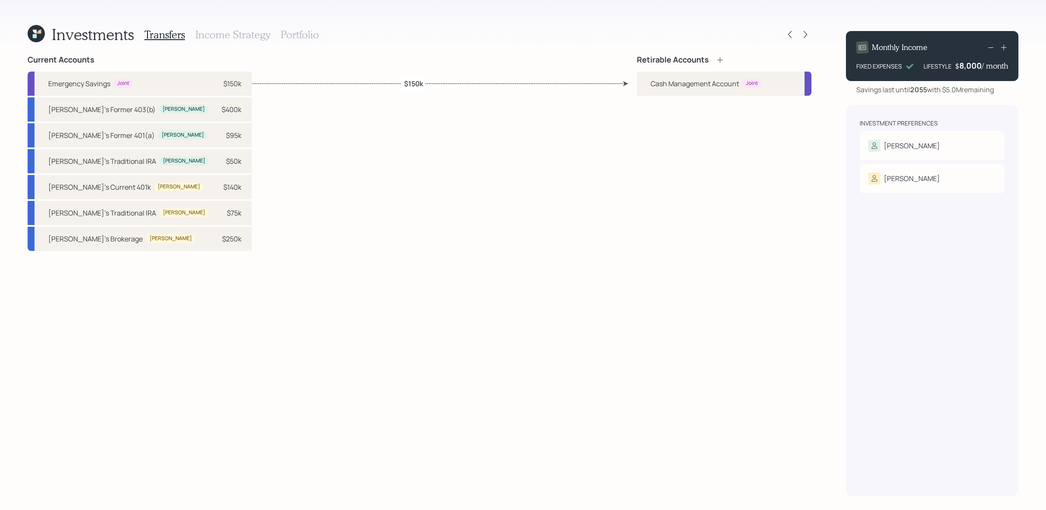
click at [43, 37] on icon at bounding box center [36, 33] width 17 height 17
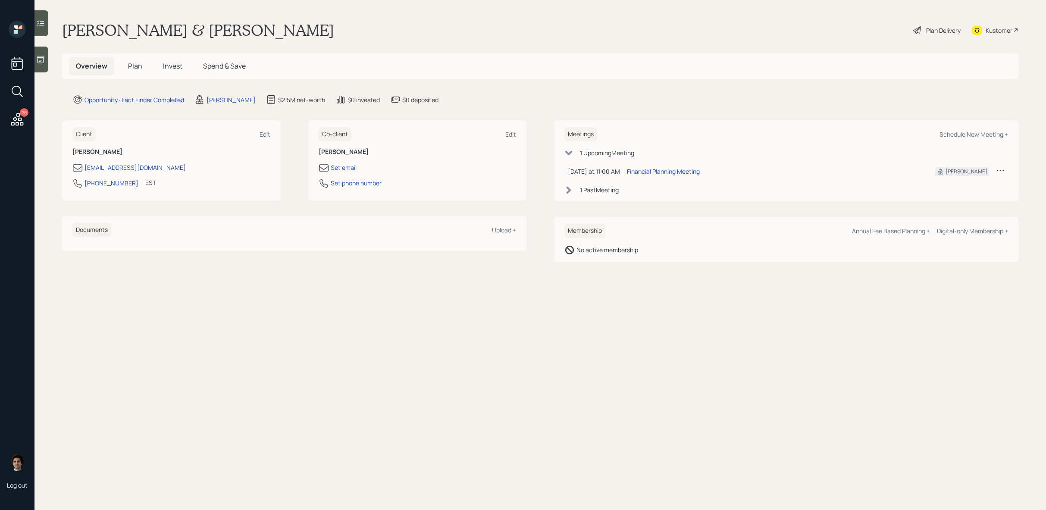
click at [991, 29] on div "Kustomer" at bounding box center [999, 30] width 27 height 9
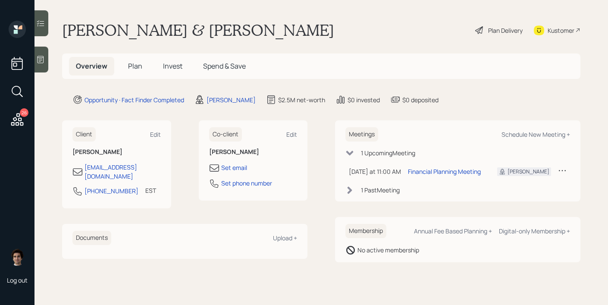
click at [41, 58] on icon at bounding box center [40, 59] width 9 height 9
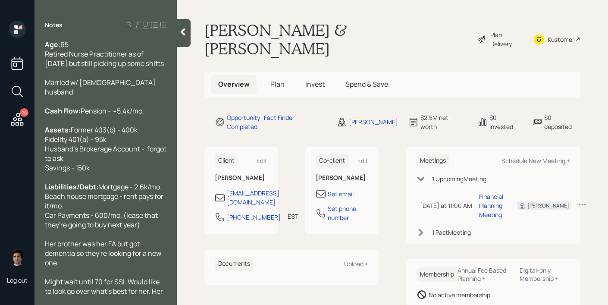
scroll to position [124, 0]
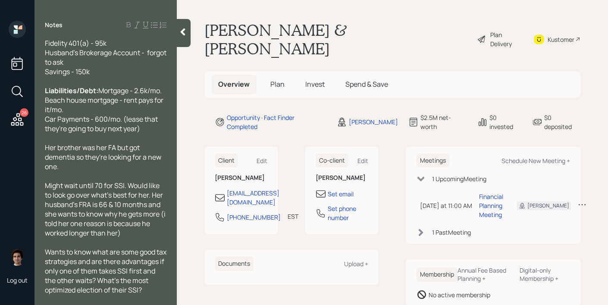
click at [282, 84] on main "Joanne & Ronald Camarda Plan Delivery Kustomer Overview Plan Invest Spend & Sav…" at bounding box center [392, 152] width 431 height 305
click at [282, 75] on h5 "Plan" at bounding box center [277, 84] width 28 height 19
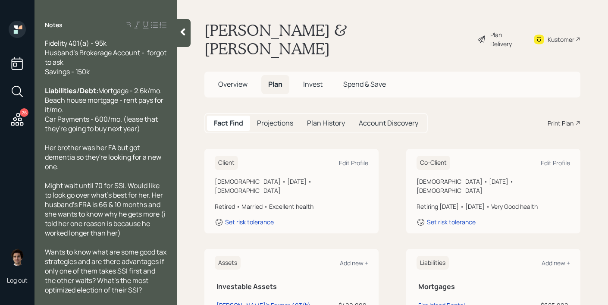
click at [284, 75] on h5 "Plan" at bounding box center [275, 84] width 28 height 19
click at [250, 75] on h5 "Overview" at bounding box center [232, 84] width 43 height 19
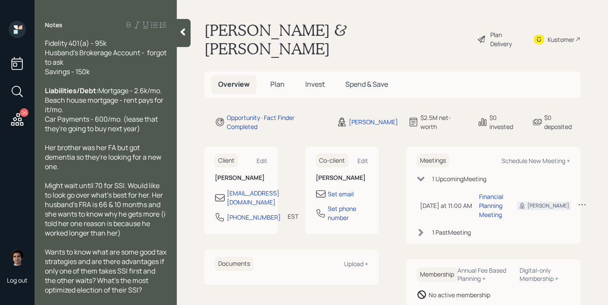
click at [281, 79] on span "Plan" at bounding box center [277, 83] width 14 height 9
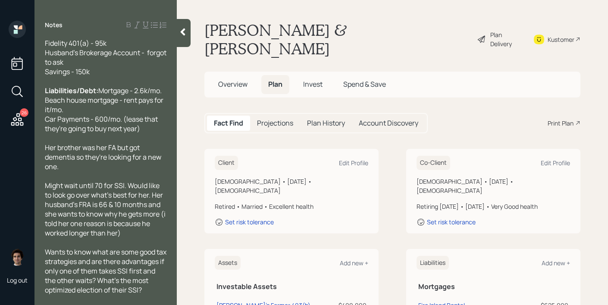
scroll to position [1, 0]
click at [214, 74] on h5 "Overview" at bounding box center [232, 83] width 43 height 19
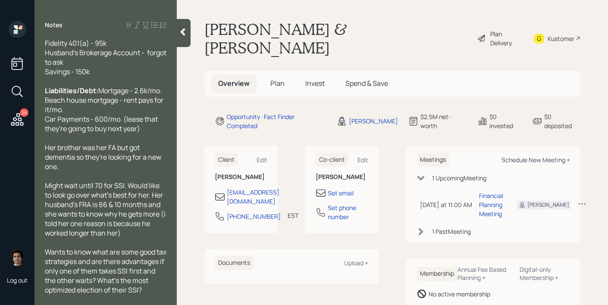
click at [557, 156] on div "Schedule New Meeting +" at bounding box center [536, 160] width 69 height 8
select select "59554aeb-d739-4552-90b9-0d27d70b4bf7"
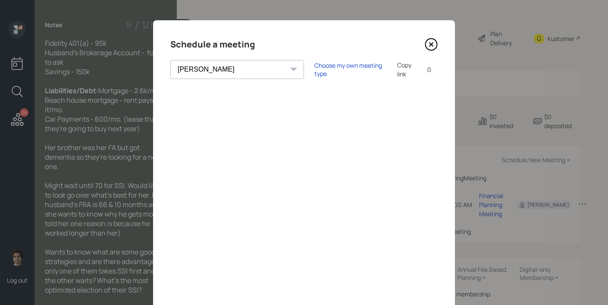
scroll to position [83, 0]
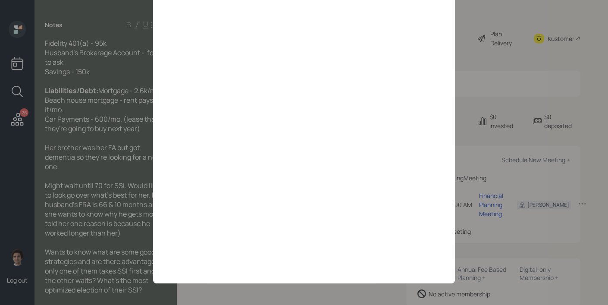
click at [453, 42] on div "Schedule a meeting Theresa Spinello Matthew Burke Aleksandra Szegda Eitan Bar-D…" at bounding box center [304, 110] width 302 height 345
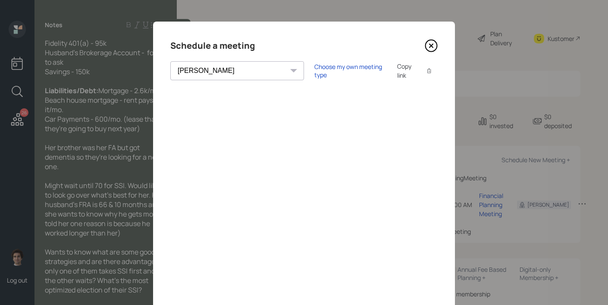
click at [439, 45] on div "Schedule a meeting Theresa Spinello Matthew Burke Aleksandra Szegda Eitan Bar-D…" at bounding box center [304, 194] width 302 height 345
click at [430, 46] on icon at bounding box center [430, 45] width 3 height 3
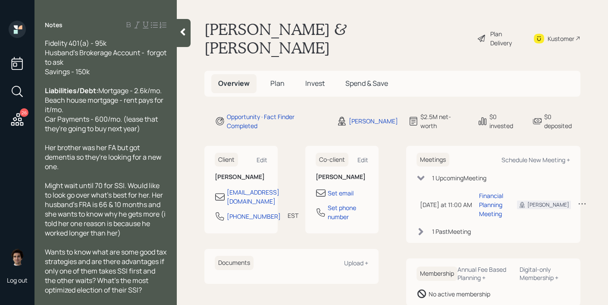
click at [14, 119] on icon at bounding box center [17, 120] width 16 height 16
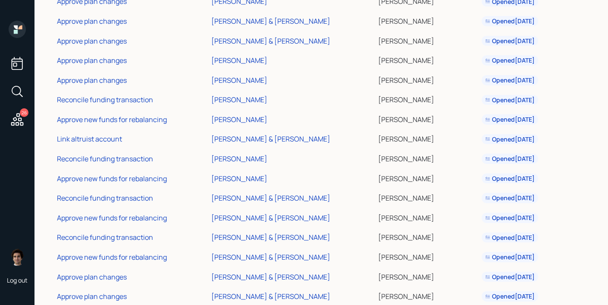
scroll to position [306, 0]
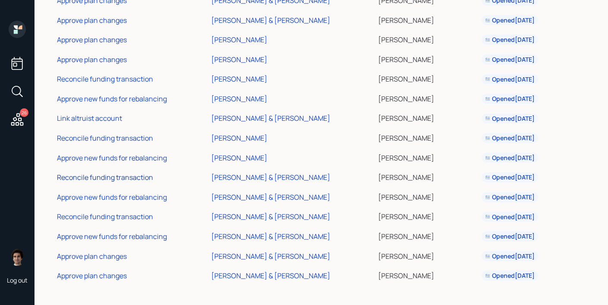
click at [145, 179] on div "Reconcile funding transaction" at bounding box center [105, 176] width 96 height 9
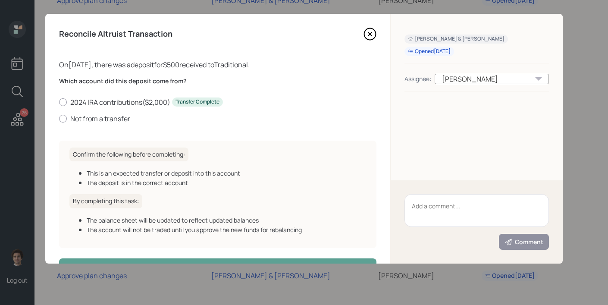
click at [370, 31] on icon at bounding box center [370, 34] width 13 height 13
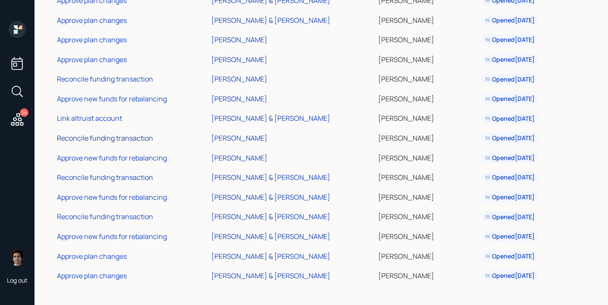
click at [106, 136] on div "Reconcile funding transaction" at bounding box center [105, 137] width 96 height 9
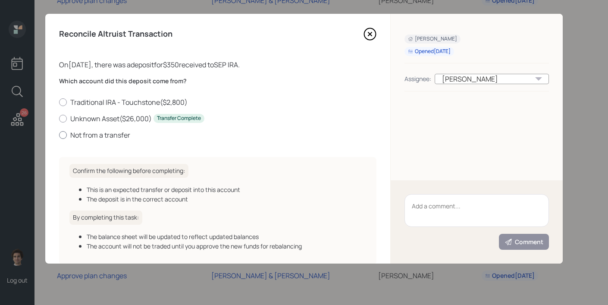
click at [106, 135] on label "Not from a transfer" at bounding box center [217, 134] width 317 height 9
click at [59, 135] on input "Not from a transfer" at bounding box center [59, 135] width 0 height 0
radio input "true"
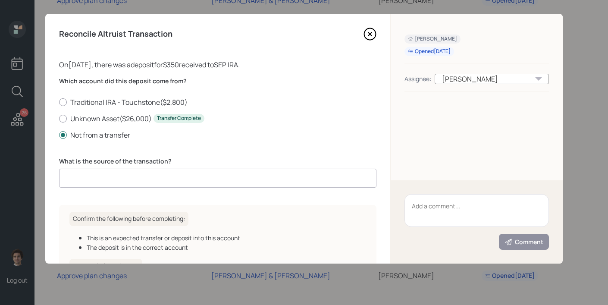
click at [130, 181] on input at bounding box center [217, 178] width 317 height 19
type input "ACAT journal"
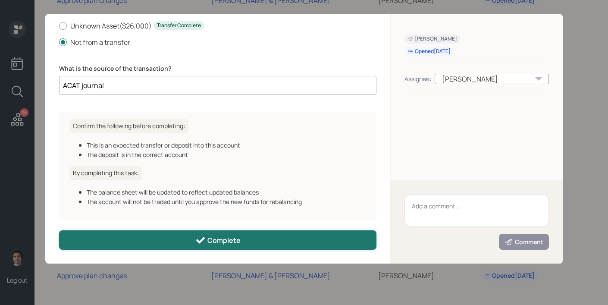
click at [259, 234] on button "Complete" at bounding box center [217, 239] width 317 height 19
